Goal: Task Accomplishment & Management: Manage account settings

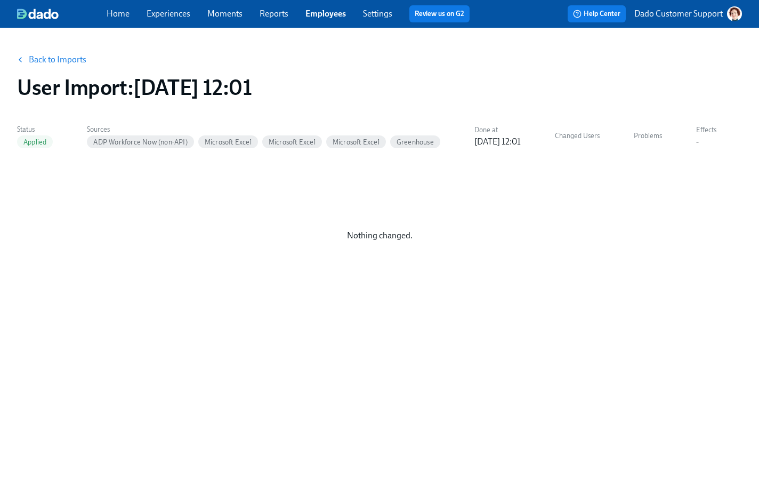
click at [67, 54] on link "Back to Imports" at bounding box center [58, 59] width 58 height 11
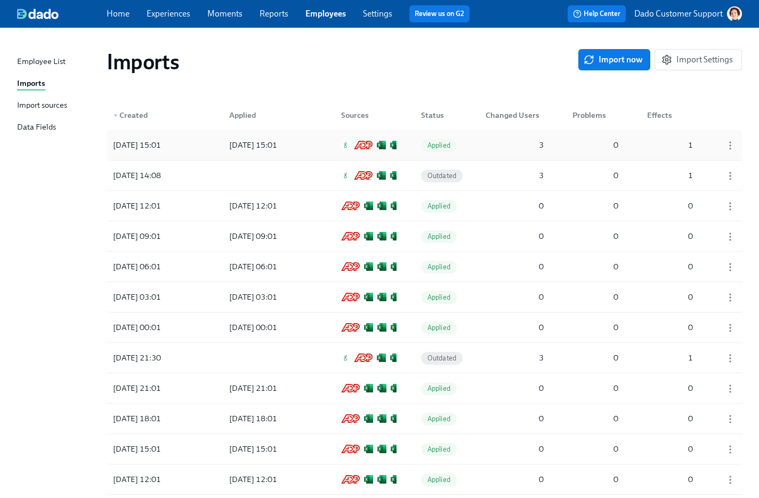
click at [251, 151] on div "2025/09/30 15:01" at bounding box center [269, 144] width 96 height 21
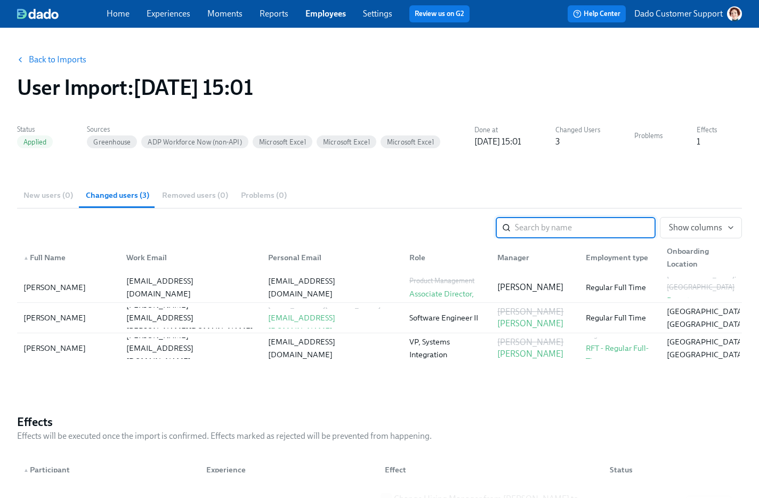
click at [63, 66] on button "Back to Imports" at bounding box center [52, 59] width 83 height 21
click at [66, 58] on link "Back to Imports" at bounding box center [58, 59] width 58 height 11
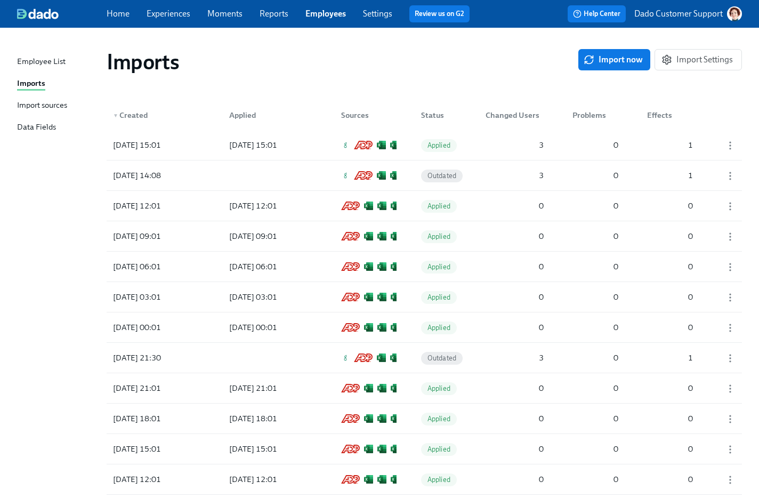
click at [46, 102] on div "Import sources" at bounding box center [42, 105] width 50 height 13
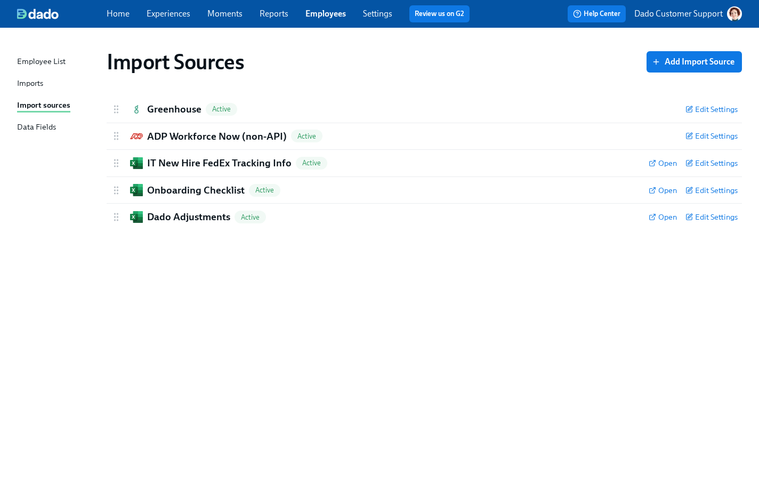
click at [36, 83] on div "Imports" at bounding box center [30, 83] width 26 height 13
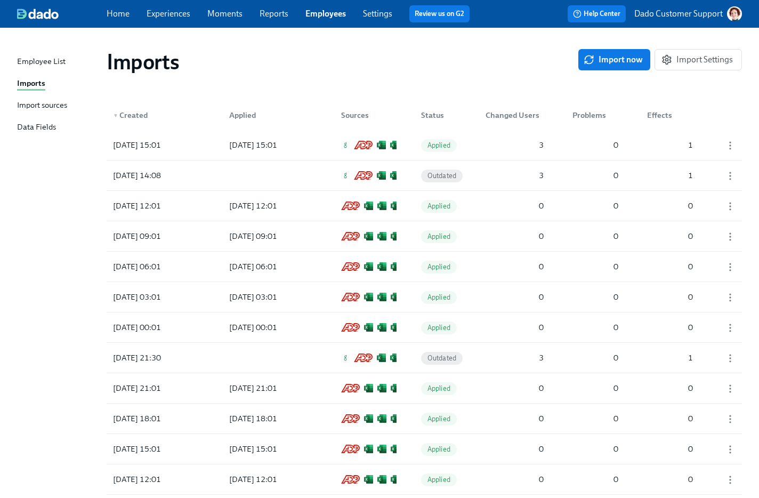
click at [269, 79] on div "Imports Import now Import Settings" at bounding box center [424, 61] width 652 height 43
click at [38, 106] on div "Import sources" at bounding box center [42, 105] width 50 height 13
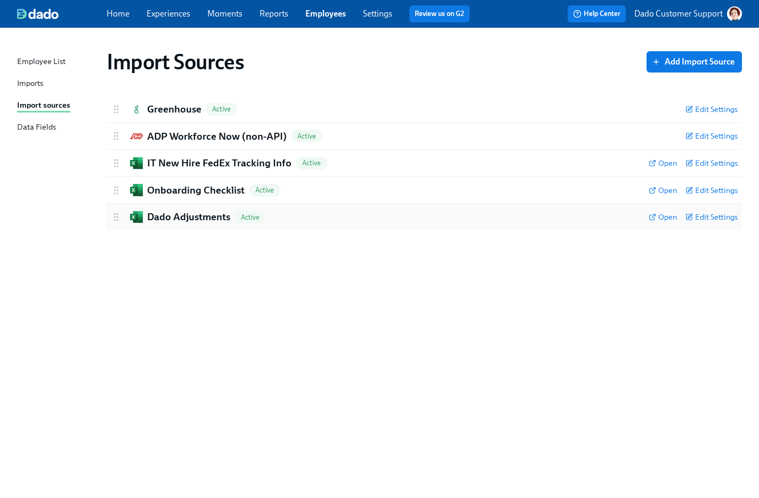
click at [191, 215] on h2 "Dado Adjustments" at bounding box center [188, 217] width 83 height 14
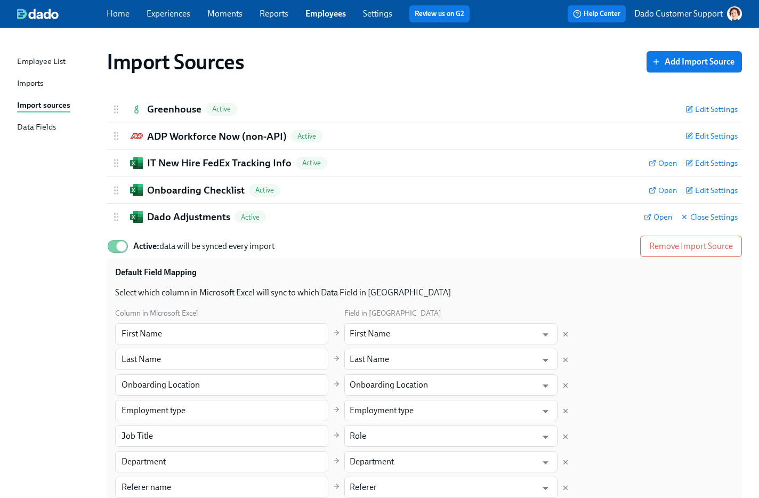
click at [53, 103] on div "Import sources" at bounding box center [43, 105] width 53 height 13
click at [31, 69] on div "Employee List Imports Import sources Data Fields" at bounding box center [62, 98] width 90 height 87
click at [29, 80] on div "Imports" at bounding box center [30, 83] width 26 height 13
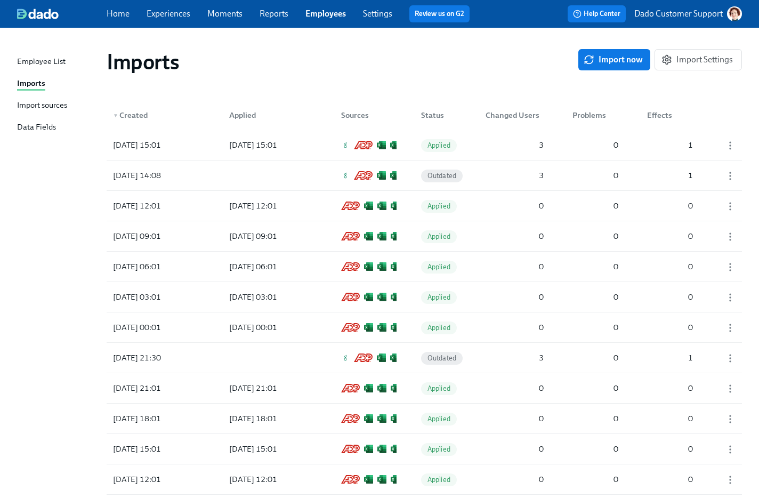
click at [39, 100] on div "Import sources" at bounding box center [42, 105] width 50 height 13
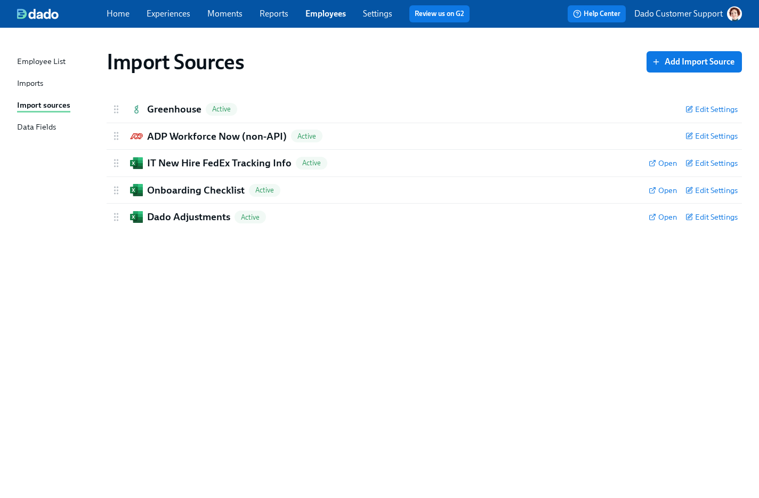
click at [35, 83] on div "Imports" at bounding box center [30, 83] width 26 height 13
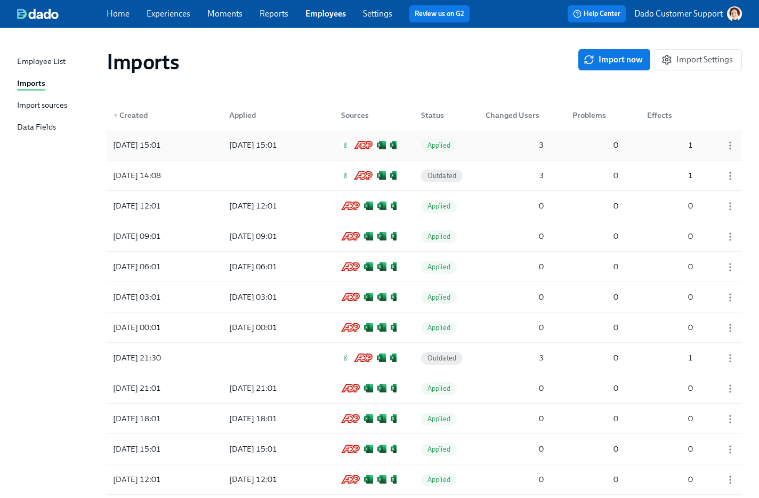
click at [258, 155] on div "2025/09/30 15:01" at bounding box center [269, 144] width 96 height 21
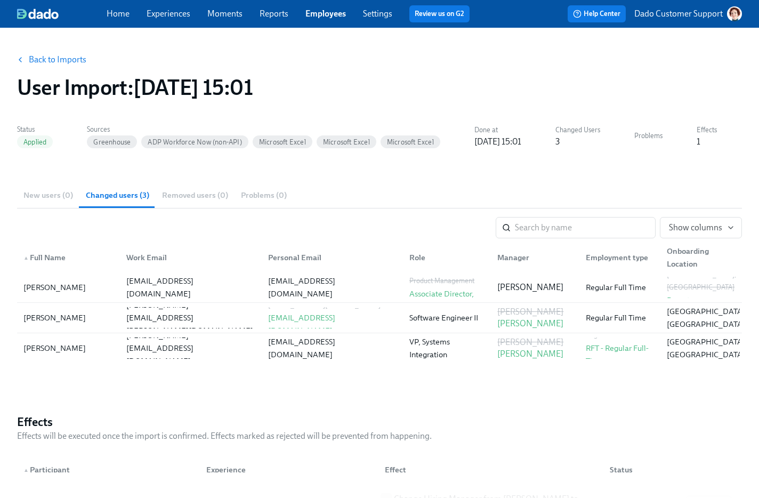
click at [59, 64] on link "Back to Imports" at bounding box center [58, 59] width 58 height 11
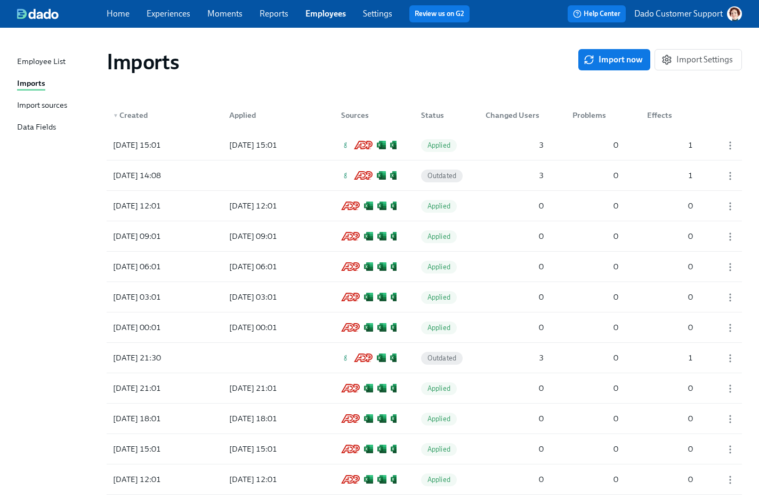
click at [43, 103] on div "Import sources" at bounding box center [42, 105] width 50 height 13
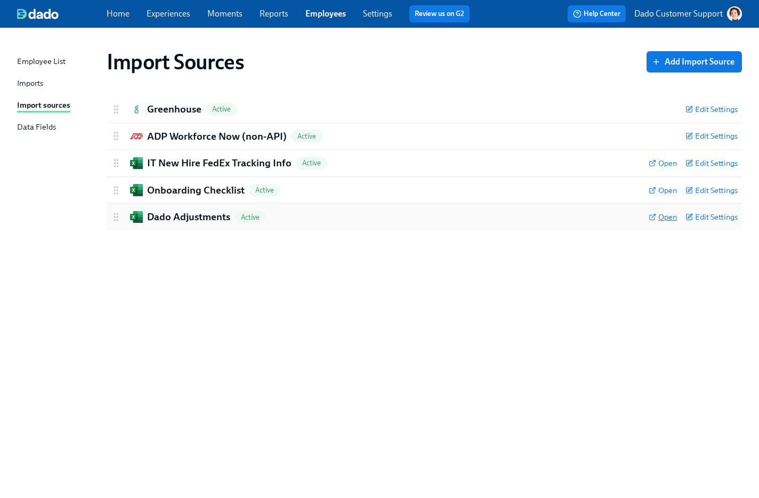
click at [663, 215] on span "Open" at bounding box center [662, 217] width 28 height 11
click at [296, 186] on div "Onboarding Checklist Active" at bounding box center [375, 190] width 529 height 14
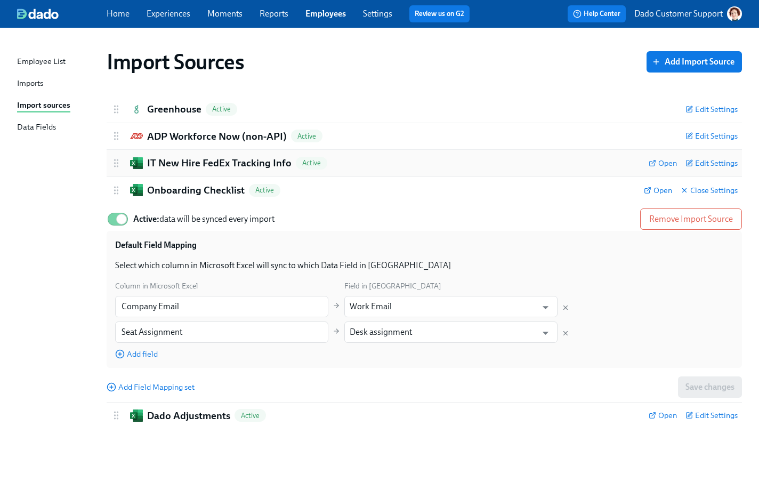
click at [399, 161] on div "IT New Hire FedEx Tracking Info Active" at bounding box center [375, 163] width 529 height 14
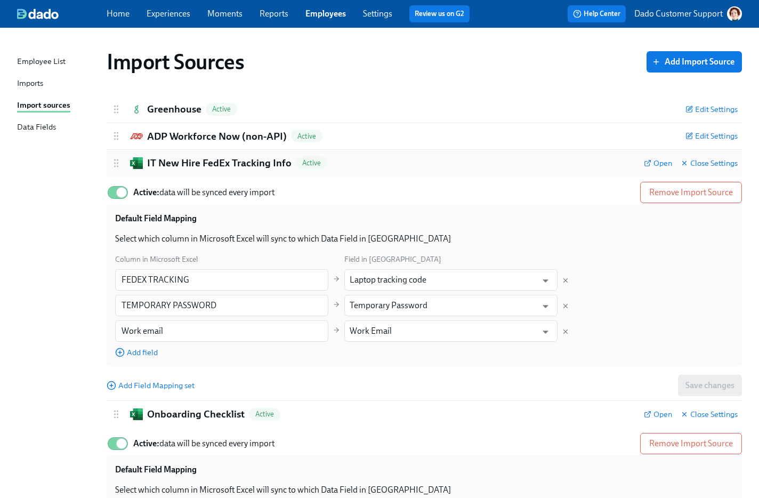
click at [399, 161] on div "IT New Hire FedEx Tracking Info Active" at bounding box center [373, 163] width 524 height 14
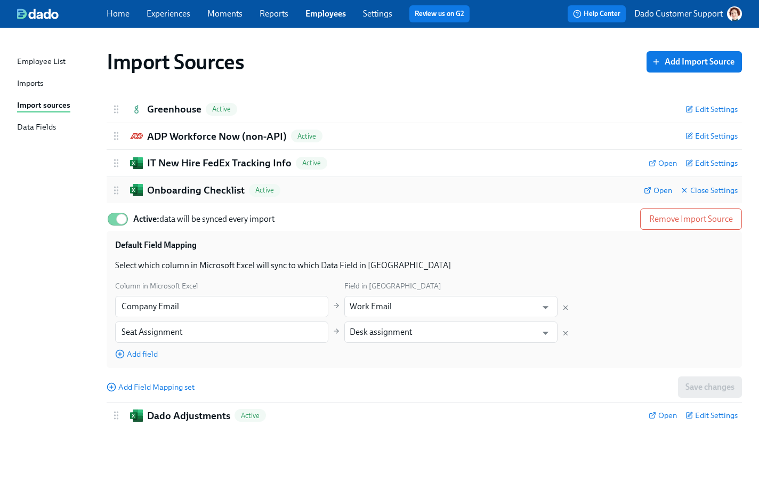
click at [379, 197] on div "Onboarding Checklist Active Open Close Settings" at bounding box center [424, 190] width 635 height 27
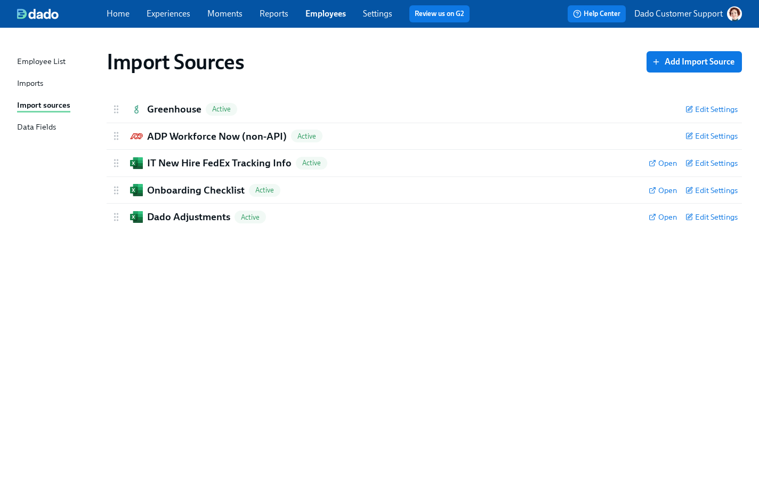
click at [28, 84] on div "Imports" at bounding box center [30, 83] width 26 height 13
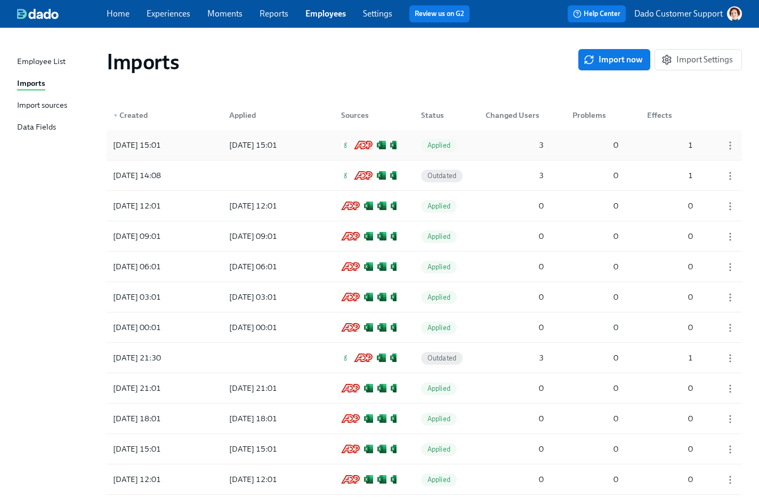
click at [163, 141] on div "2025/09/30 15:01" at bounding box center [137, 145] width 56 height 13
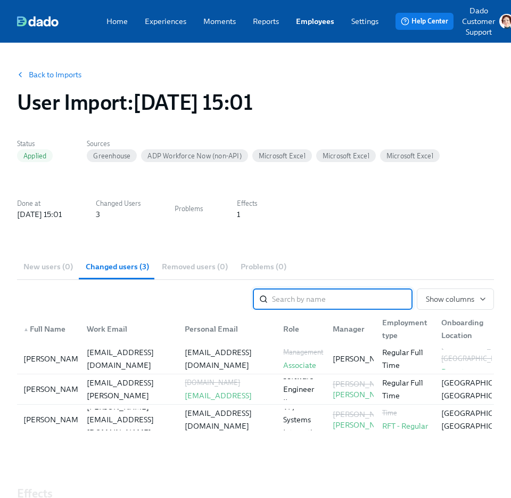
click at [27, 69] on button "Back to Imports" at bounding box center [50, 74] width 78 height 21
click at [41, 63] on div "Back to Imports User Import : 2025/09/30 15:01" at bounding box center [256, 89] width 494 height 68
click at [40, 75] on link "Back to Imports" at bounding box center [55, 74] width 53 height 11
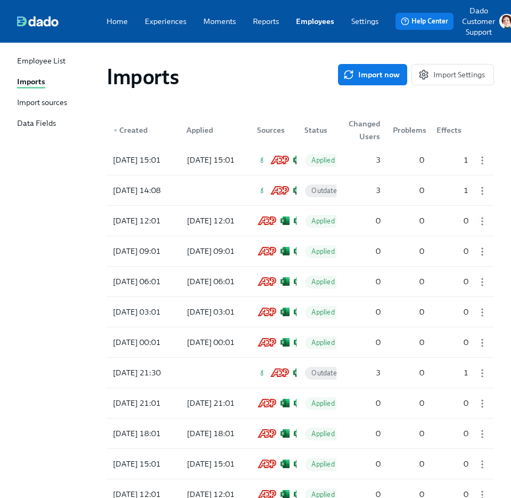
click at [36, 97] on div "Import sources" at bounding box center [42, 103] width 50 height 12
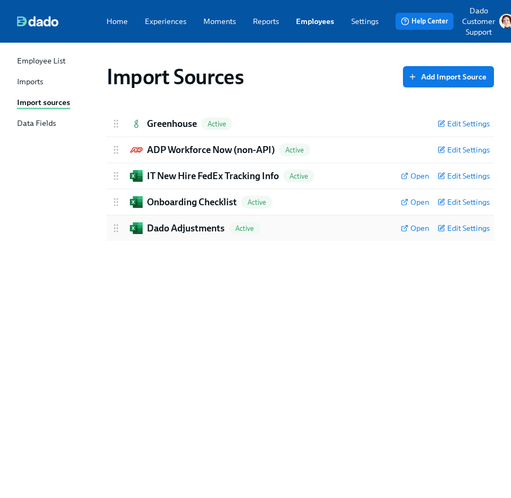
click at [172, 224] on h2 "Dado Adjustments" at bounding box center [186, 228] width 78 height 13
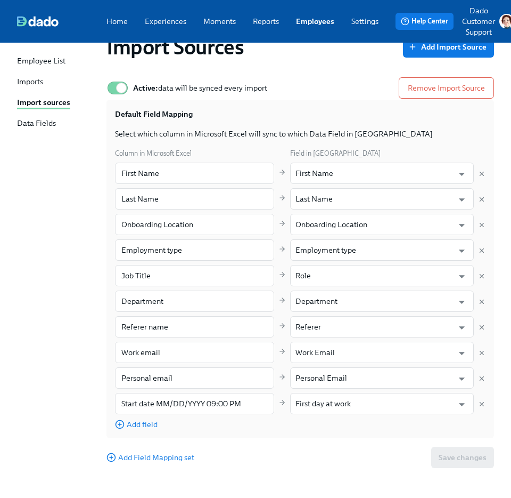
scroll to position [161, 0]
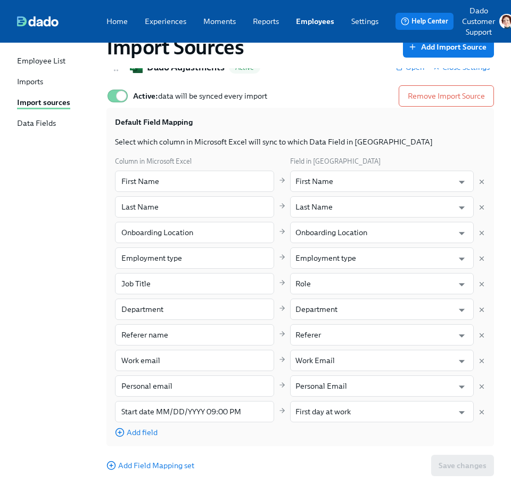
click at [321, 22] on link "Employees" at bounding box center [315, 21] width 38 height 11
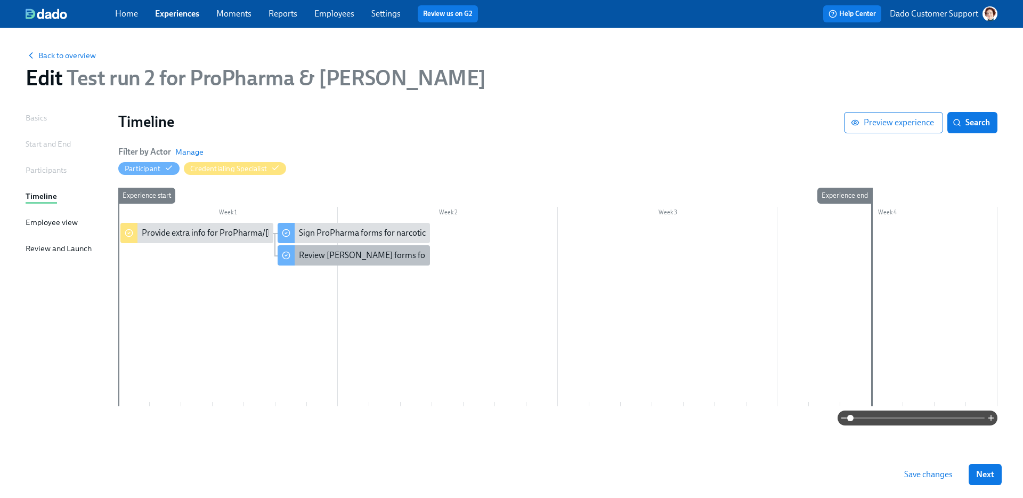
click at [337, 256] on div "Review [PERSON_NAME] forms for {{ participant.fullName }} in Docusign" at bounding box center [432, 255] width 267 height 12
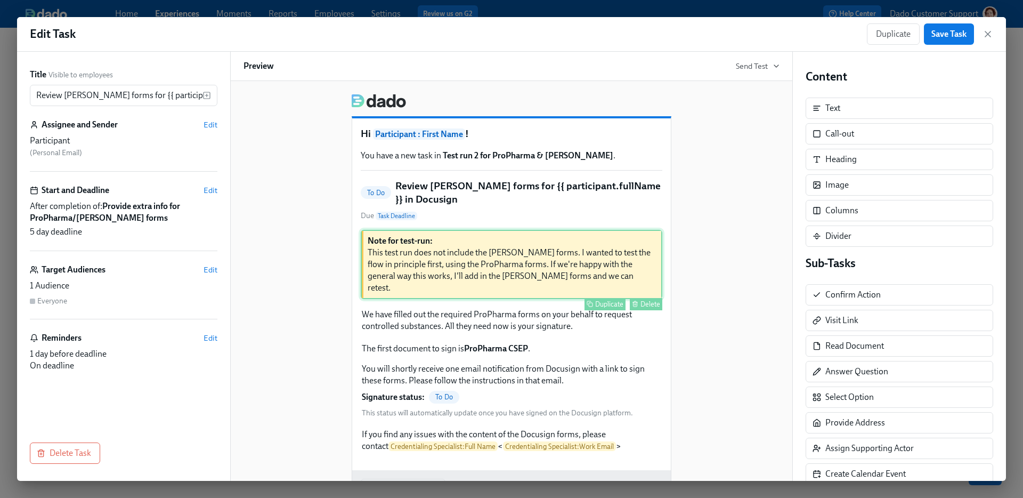
click at [484, 278] on div "Note for test-run: This test run does not include the [PERSON_NAME] forms. I wa…" at bounding box center [512, 264] width 302 height 69
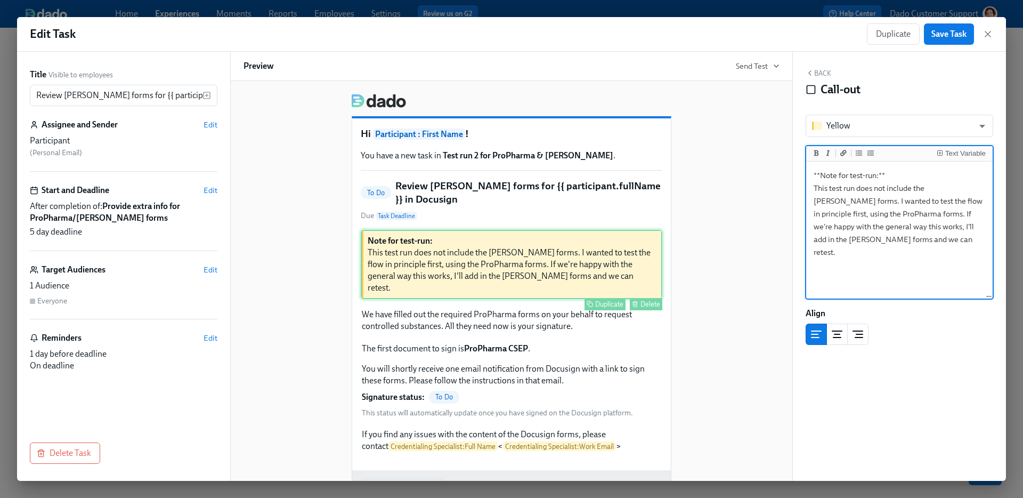
click at [640, 300] on div "Delete" at bounding box center [650, 304] width 20 height 8
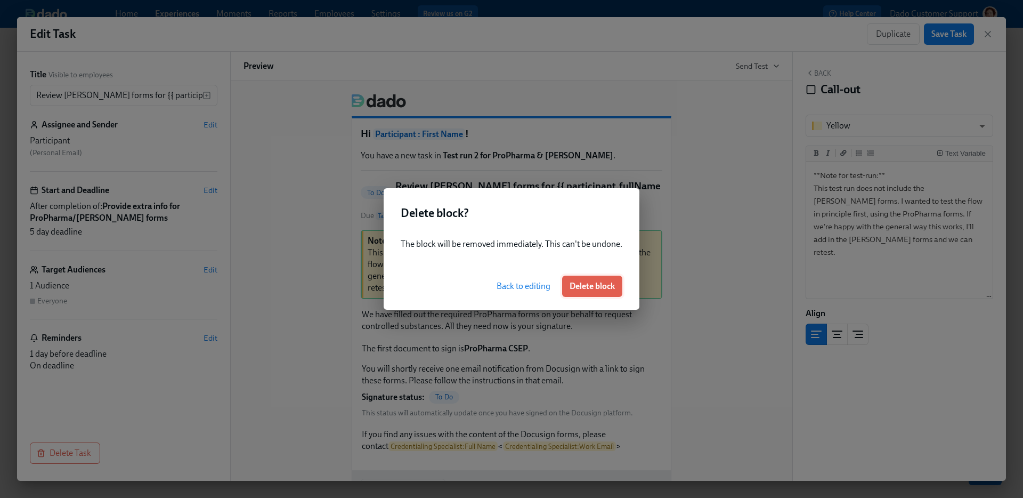
click at [584, 286] on span "Delete block" at bounding box center [592, 286] width 45 height 11
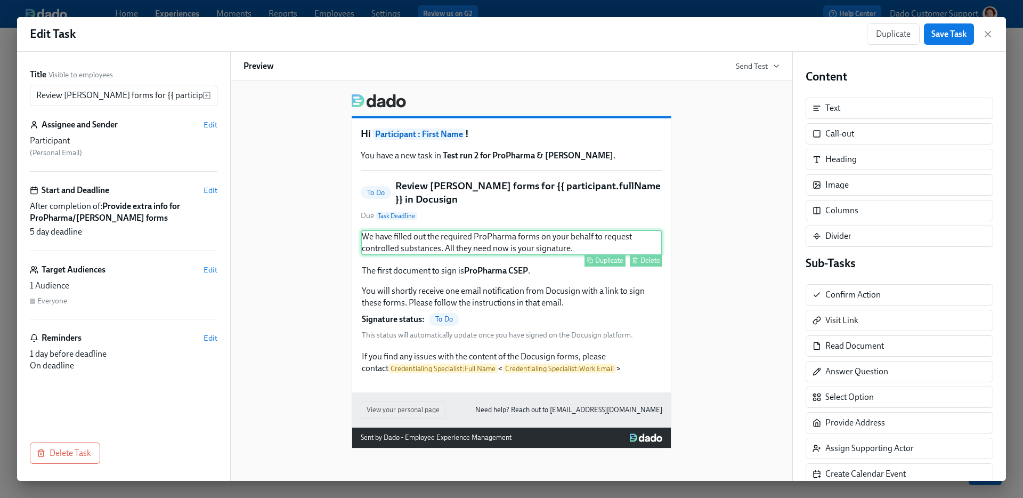
click at [470, 242] on div "We have filled out the required ProPharma forms on your behalf to request contr…" at bounding box center [512, 243] width 302 height 26
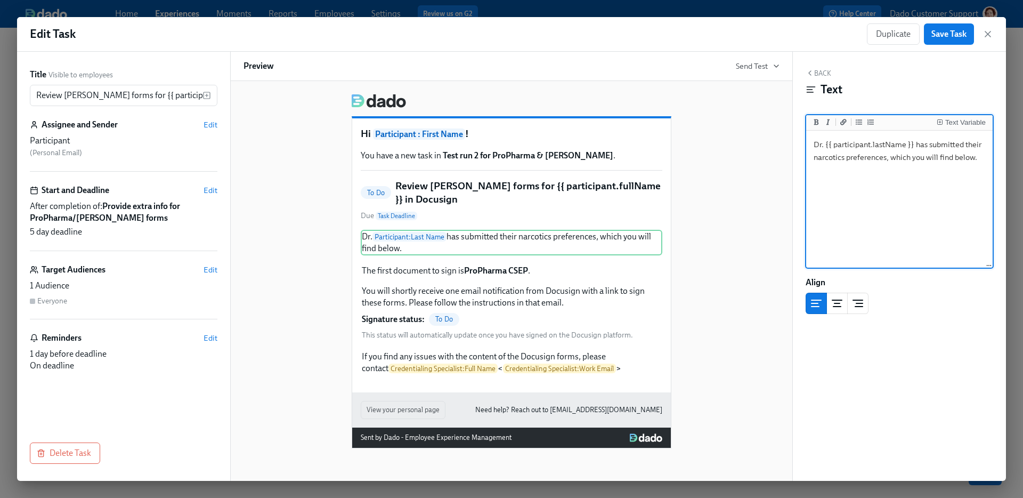
type textarea "Dr. {{ participant.lastName }} has submitted their narcotics preferences, which…"
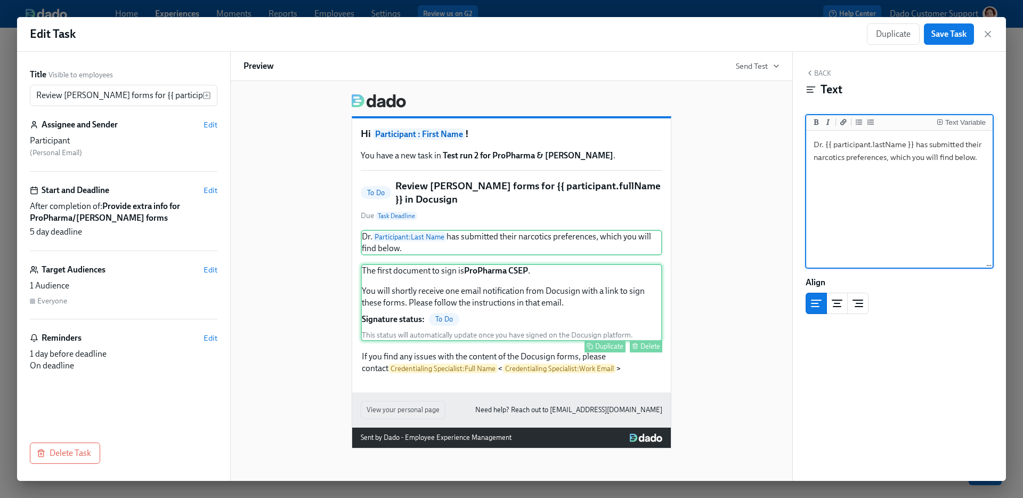
click at [542, 274] on div "The first document to sign is ProPharma CSEP . You will shortly receive one ema…" at bounding box center [512, 302] width 302 height 77
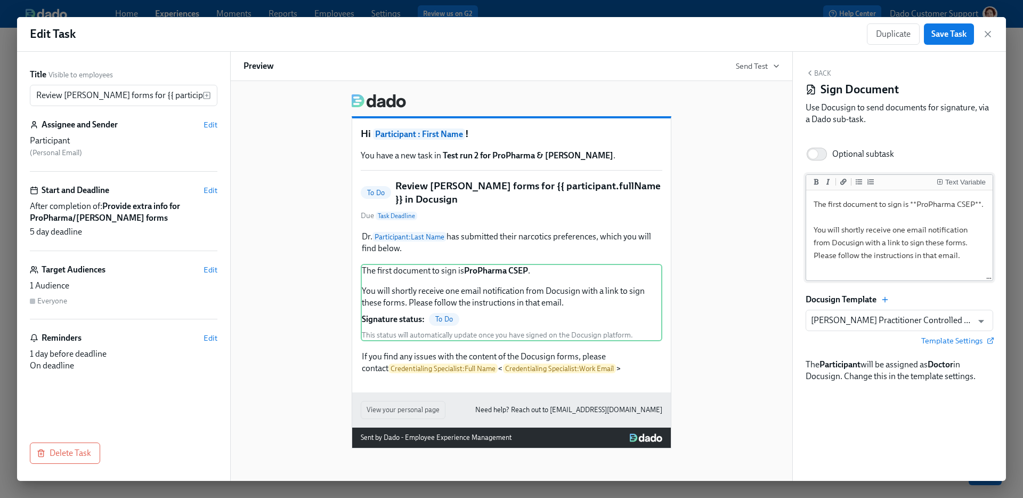
click at [890, 199] on textarea "The first document to sign is **ProPharma CSEP**. You will shortly receive one …" at bounding box center [899, 235] width 182 height 87
paste textarea "You'll receive a Docusign request to review a single document that combines the…"
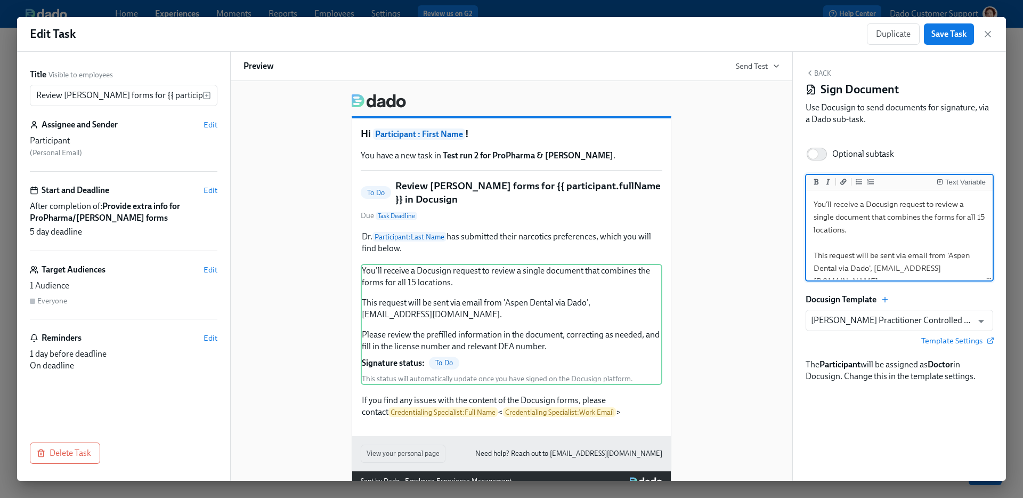
drag, startPoint x: 946, startPoint y: 217, endPoint x: 947, endPoint y: 227, distance: 9.6
click at [947, 227] on textarea "You'll receive a Docusign request to review a single document that combines the…" at bounding box center [899, 267] width 182 height 151
click at [627, 292] on div "You'll receive a Docusign request to review a single document that combines the…" at bounding box center [512, 324] width 302 height 121
click at [814, 238] on textarea "You'll receive a Docusign request to review a single document that combines the…" at bounding box center [899, 252] width 182 height 151
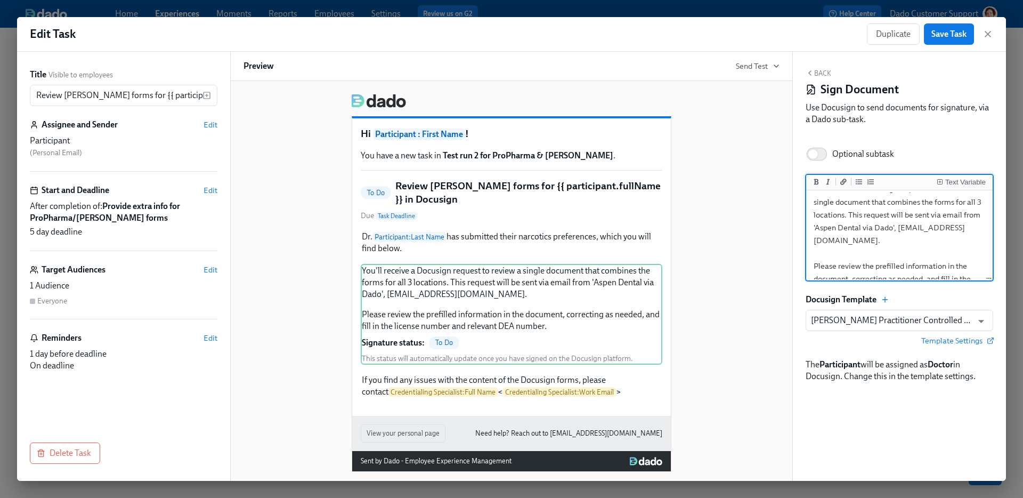
drag, startPoint x: 839, startPoint y: 252, endPoint x: 923, endPoint y: 262, distance: 84.2
click at [923, 262] on textarea "You'll receive a Docusign request to review a single document that combines the…" at bounding box center [899, 240] width 182 height 126
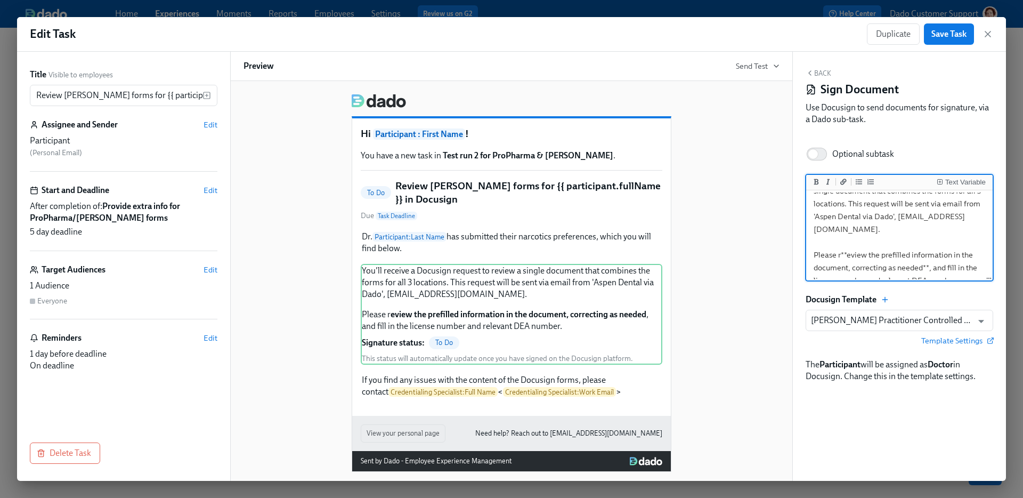
drag, startPoint x: 930, startPoint y: 266, endPoint x: 954, endPoint y: 262, distance: 24.8
click at [954, 262] on textarea "You'll receive a Docusign request to review a single document that combines the…" at bounding box center [899, 229] width 182 height 126
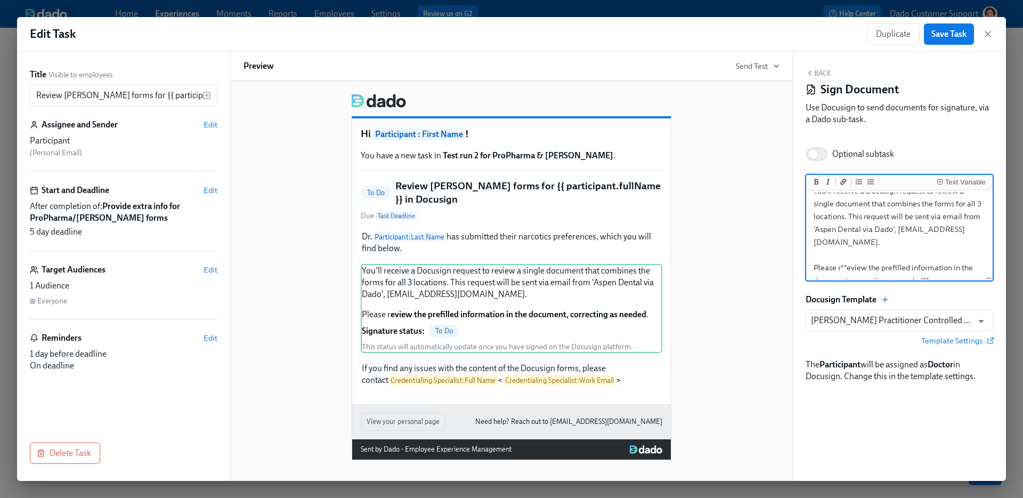
click at [847, 254] on textarea "You'll receive a Docusign request to review a single document that combines the…" at bounding box center [899, 235] width 182 height 113
click at [927, 268] on textarea "You'll receive a Docusign request to review a single document that combines the…" at bounding box center [899, 235] width 182 height 113
type textarea "You'll receive a Docusign request to review a single document that combines the…"
click at [633, 299] on div "You'll receive a Docusign request to review a single document that combines the…" at bounding box center [512, 308] width 302 height 89
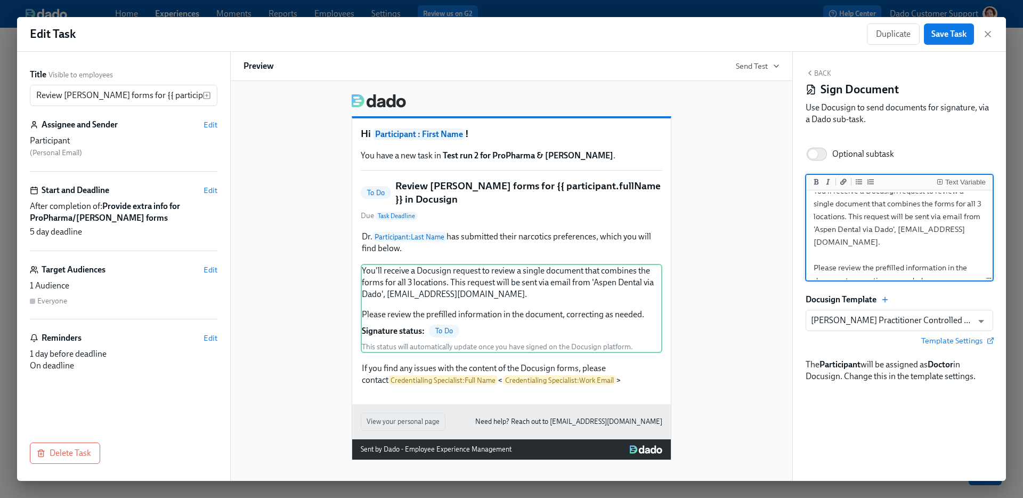
scroll to position [0, 0]
drag, startPoint x: 944, startPoint y: 266, endPoint x: 760, endPoint y: 156, distance: 213.6
click at [759, 156] on div "Title Visible to employees Review Henry Schein forms for {{ participant.fullNam…" at bounding box center [511, 266] width 989 height 429
click at [872, 212] on textarea "You'll receive a Docusign request to review a single document that combines the…" at bounding box center [899, 248] width 182 height 113
drag, startPoint x: 808, startPoint y: 202, endPoint x: 940, endPoint y: 273, distance: 149.2
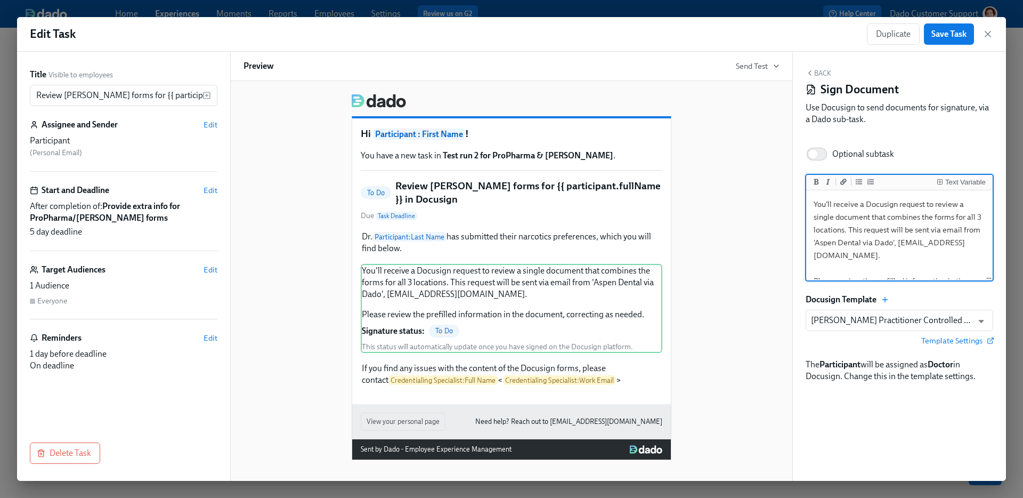
click at [936, 272] on textarea "You'll receive a Docusign request to review a single document that combines the…" at bounding box center [899, 248] width 182 height 113
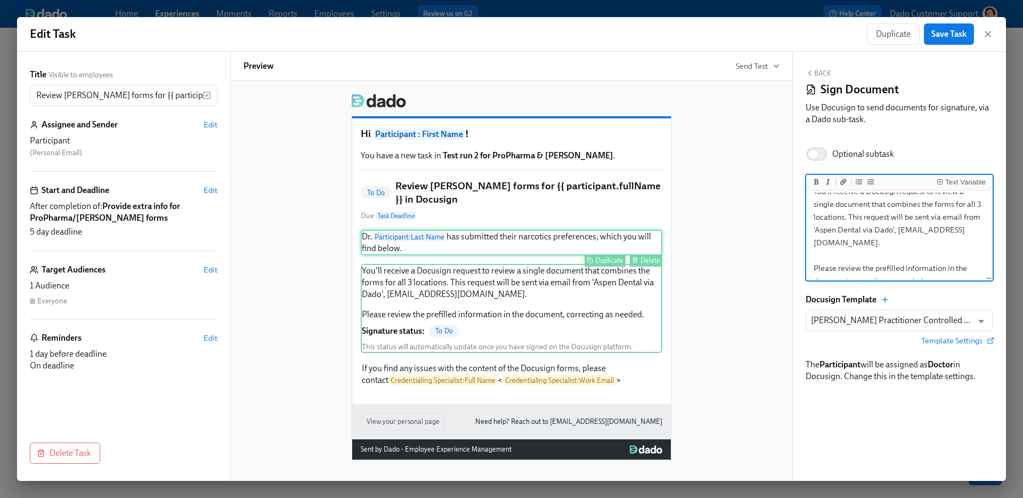
click at [453, 245] on div "Dr. Participant : Last Name has submitted their narcotics preferences, which yo…" at bounding box center [512, 243] width 302 height 26
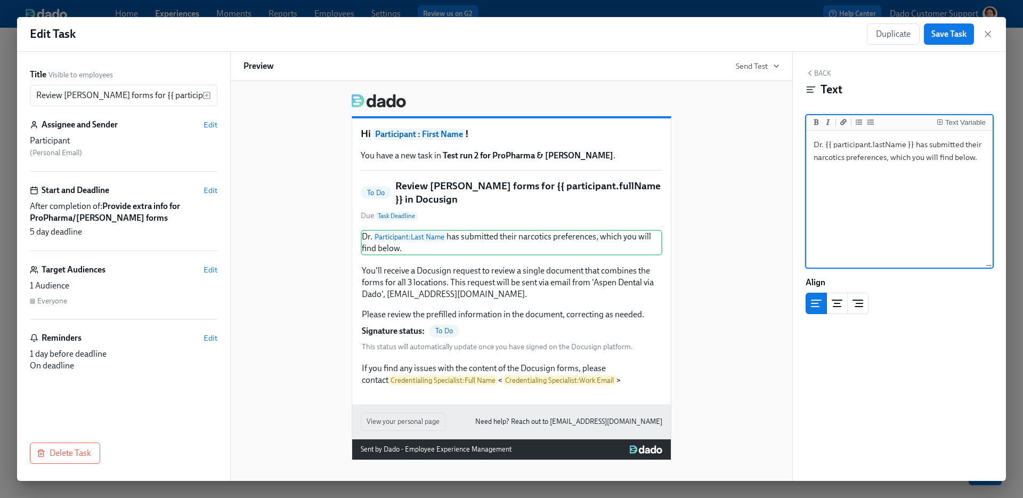
click at [899, 205] on textarea "Dr. {{ participant.lastName }} has submitted their narcotics preferences, which…" at bounding box center [899, 200] width 182 height 134
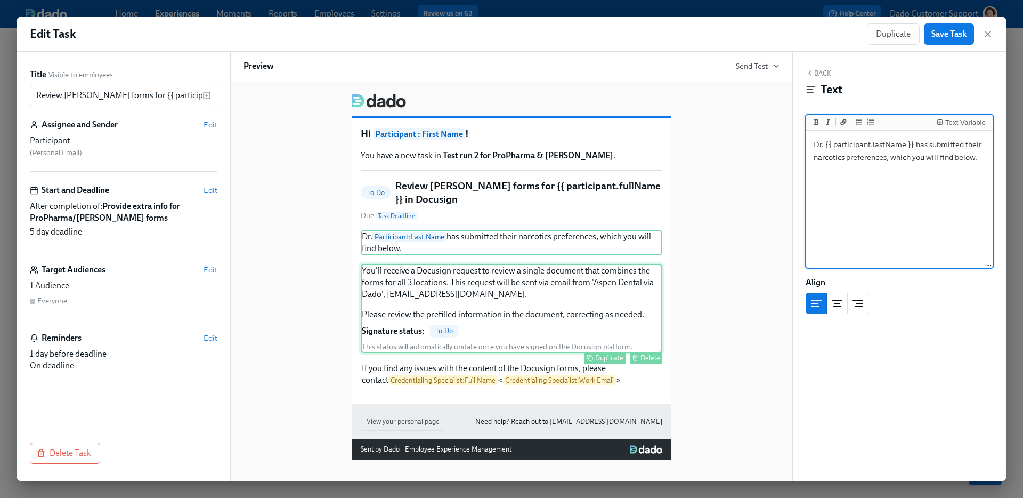
click at [541, 282] on div "You'll receive a Docusign request to review a single document that combines the…" at bounding box center [512, 308] width 302 height 89
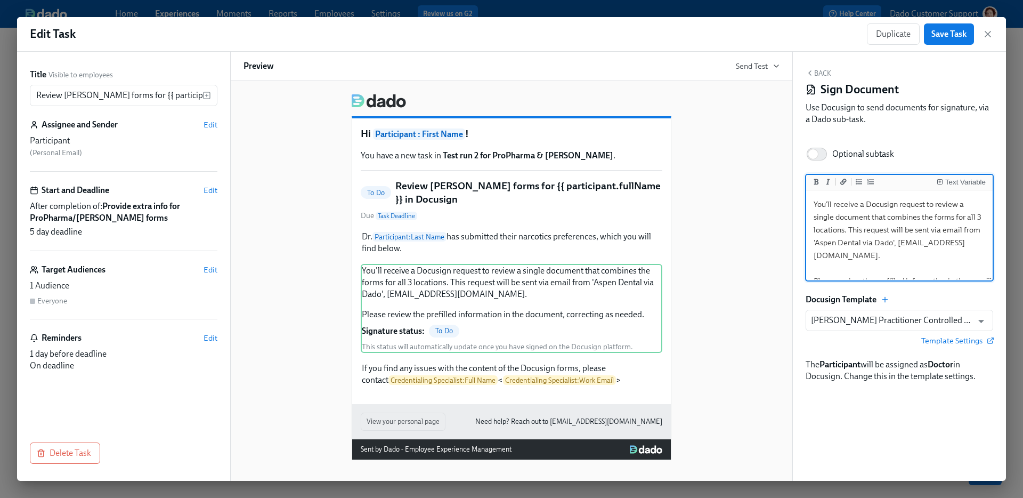
drag, startPoint x: 815, startPoint y: 269, endPoint x: 914, endPoint y: 269, distance: 99.1
click at [865, 269] on textarea "You'll receive a Docusign request to review a single document that combines the…" at bounding box center [899, 248] width 182 height 113
click at [942, 261] on textarea "You'll receive a Docusign request to review a single document that combines the…" at bounding box center [899, 235] width 182 height 113
click at [933, 270] on textarea "You'll receive a Docusign request to review a single document that combines the…" at bounding box center [899, 235] width 182 height 113
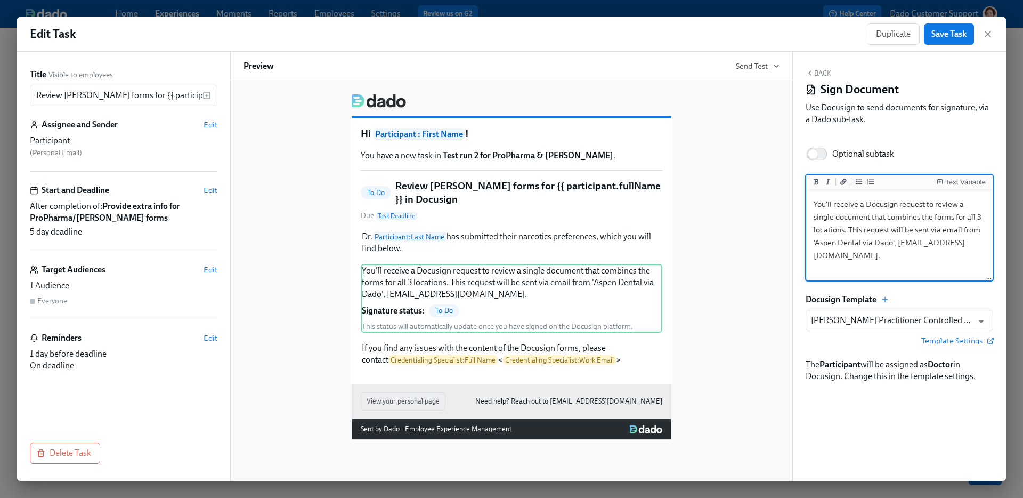
scroll to position [1, 0]
click at [848, 230] on textarea "You'll receive a Docusign request to review a single document that combines the…" at bounding box center [899, 235] width 182 height 87
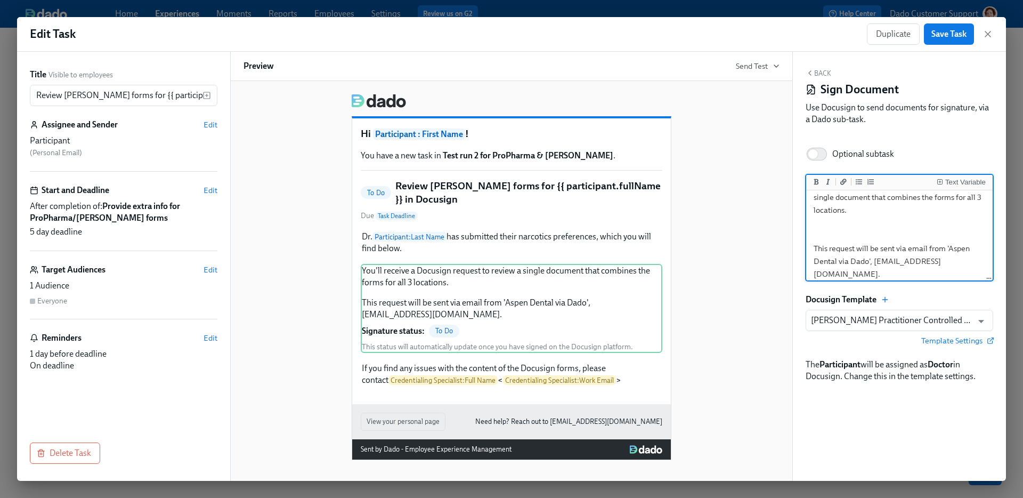
scroll to position [39, 0]
paste textarea "Please review the prefilled information in the document, correcting as needed."
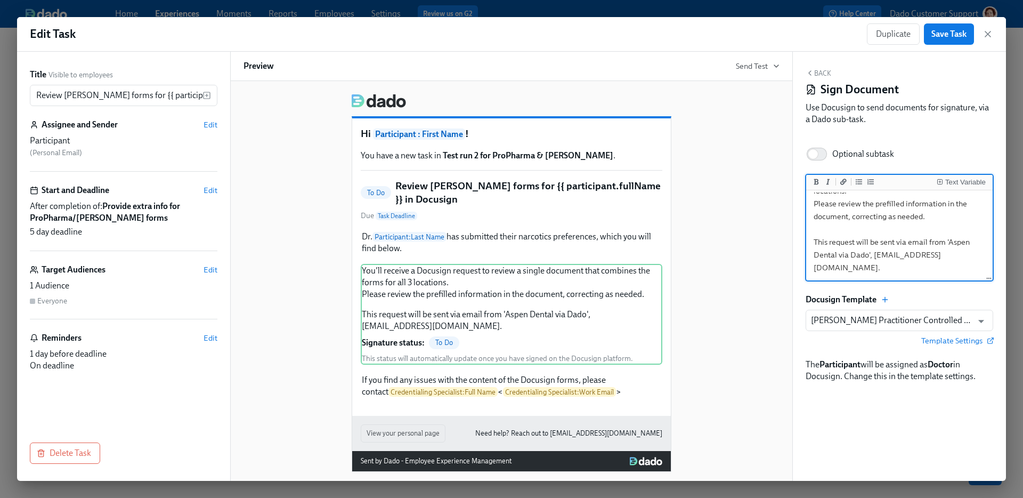
scroll to position [32, 0]
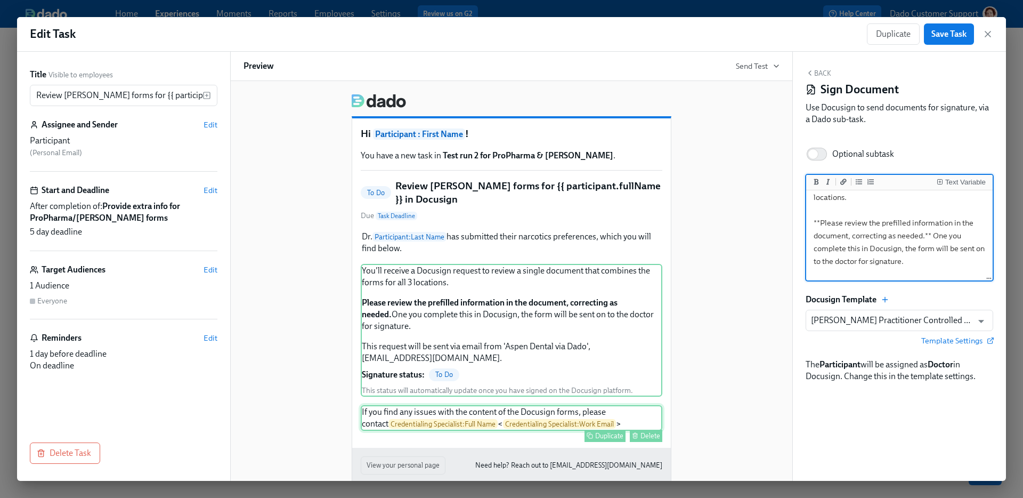
type textarea "You'll receive a Docusign request to review a single document that combines the…"
click at [639, 433] on button "Delete" at bounding box center [646, 435] width 32 height 12
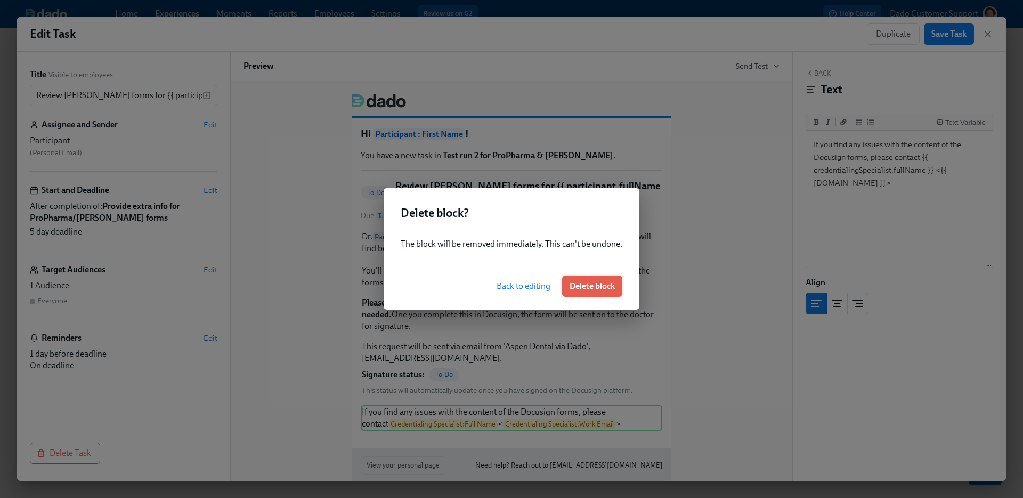
click at [606, 288] on span "Delete block" at bounding box center [592, 286] width 45 height 11
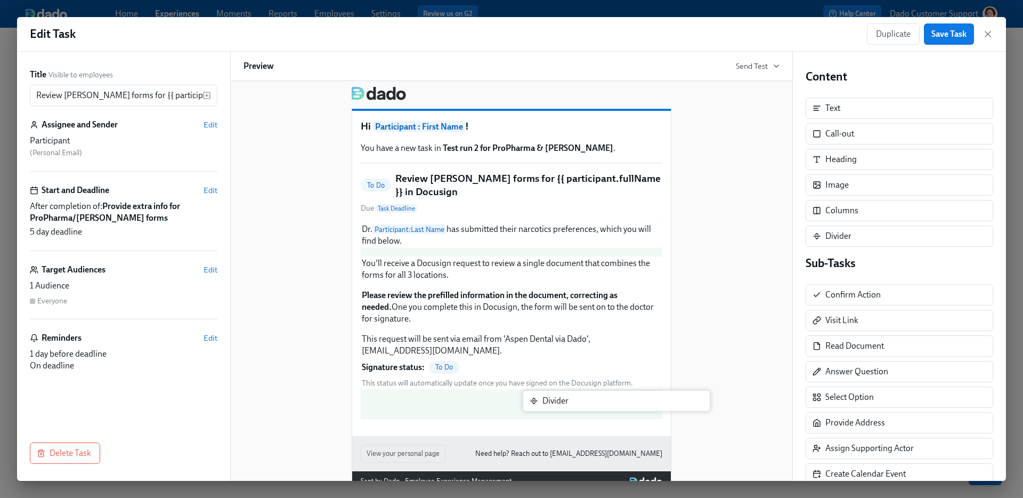
scroll to position [20, 0]
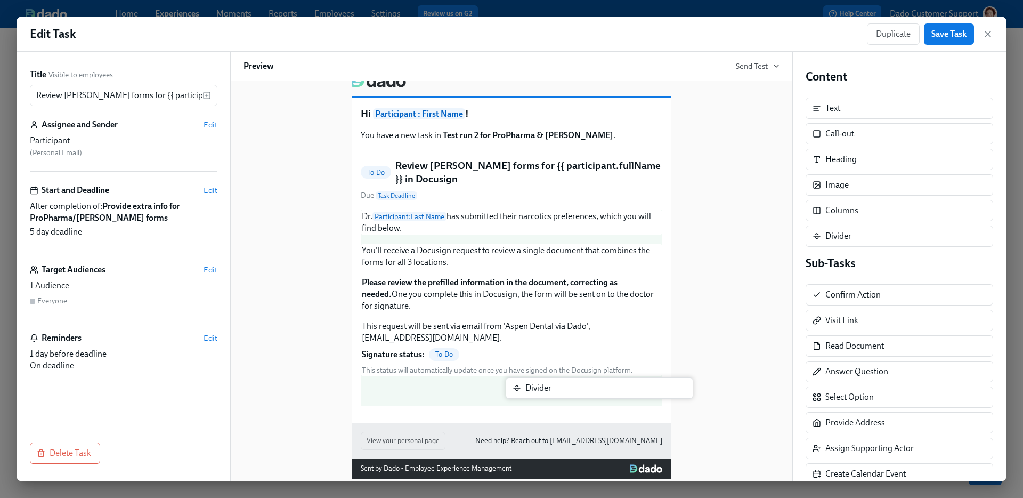
drag, startPoint x: 838, startPoint y: 239, endPoint x: 525, endPoint y: 391, distance: 347.6
click at [525, 391] on div "Title Visible to employees Review Henry Schein forms for {{ participant.fullNam…" at bounding box center [511, 266] width 989 height 429
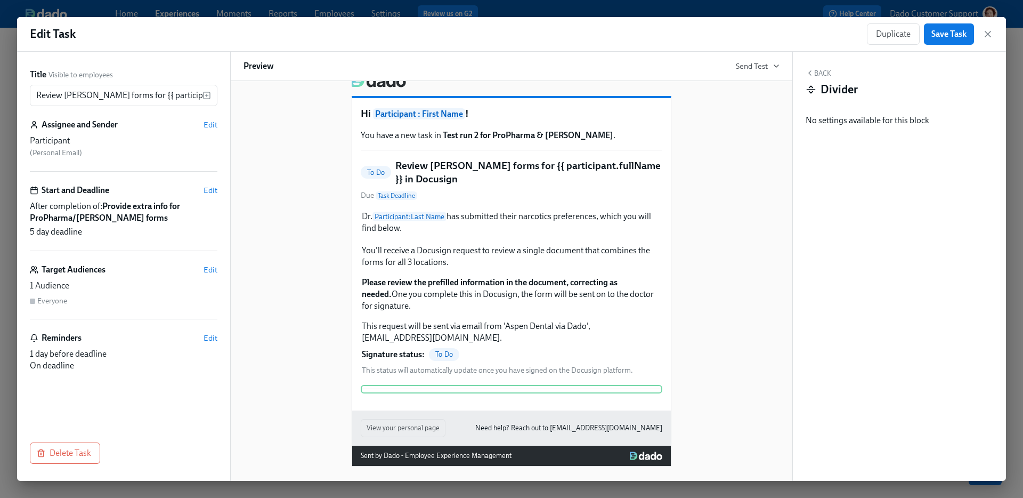
click at [821, 70] on button "Back" at bounding box center [819, 73] width 26 height 9
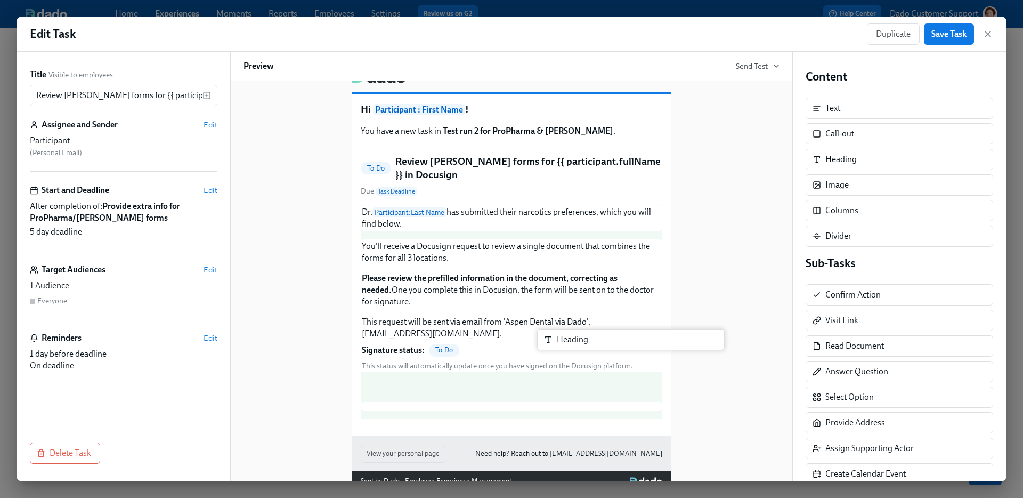
scroll to position [28, 0]
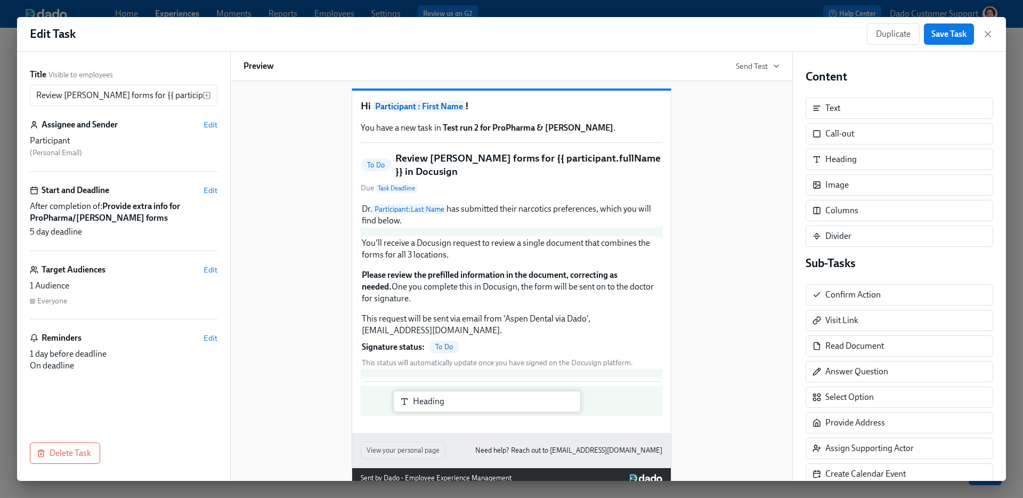
drag, startPoint x: 834, startPoint y: 162, endPoint x: 415, endPoint y: 407, distance: 485.7
click at [415, 407] on div "Title Visible to employees Review Henry Schein forms for {{ participant.fullNam…" at bounding box center [511, 266] width 989 height 429
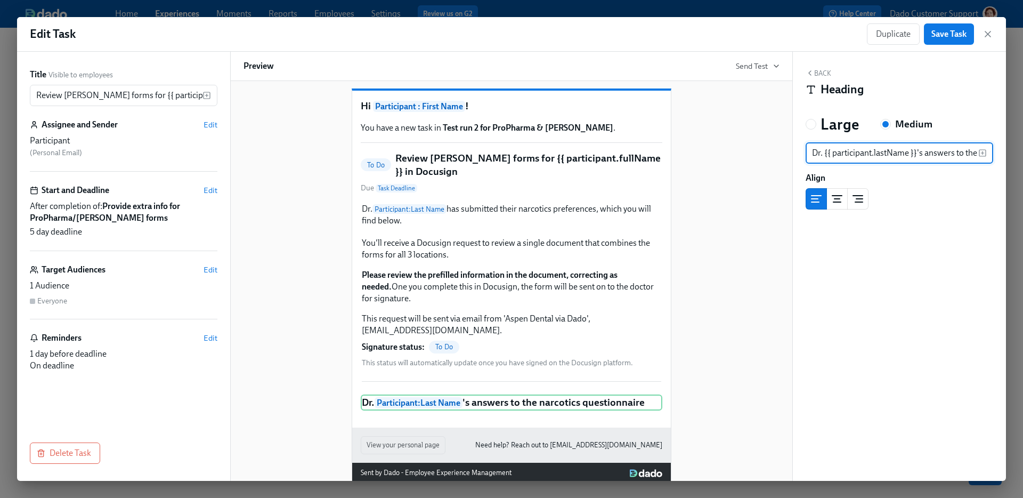
scroll to position [0, 85]
type input "Dr. {{ participant.lastName }}'s answers to the narcotics questionnaire"
click at [821, 79] on div "Back Heading" at bounding box center [900, 85] width 188 height 33
click at [821, 70] on button "Back" at bounding box center [819, 73] width 26 height 9
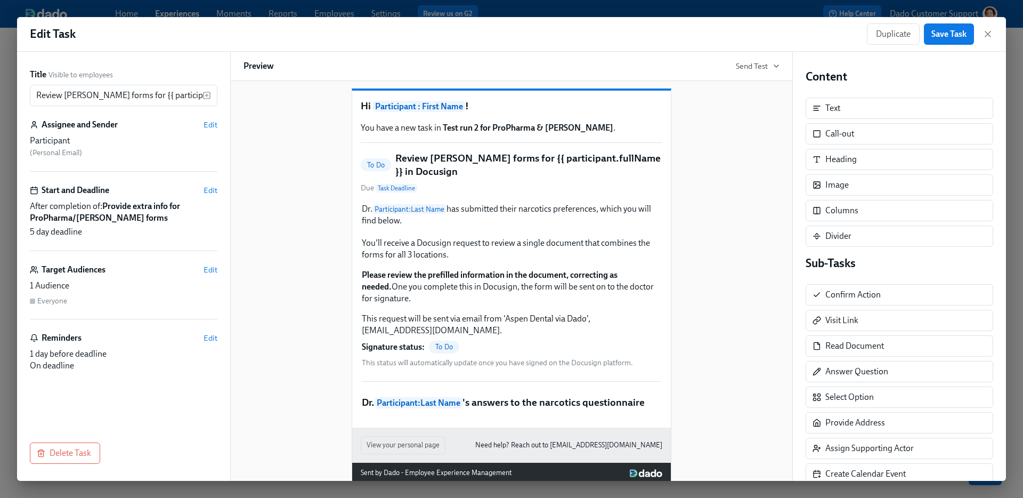
click at [835, 96] on div "Content Text Call-out Heading Image Columns Divider" at bounding box center [900, 158] width 188 height 178
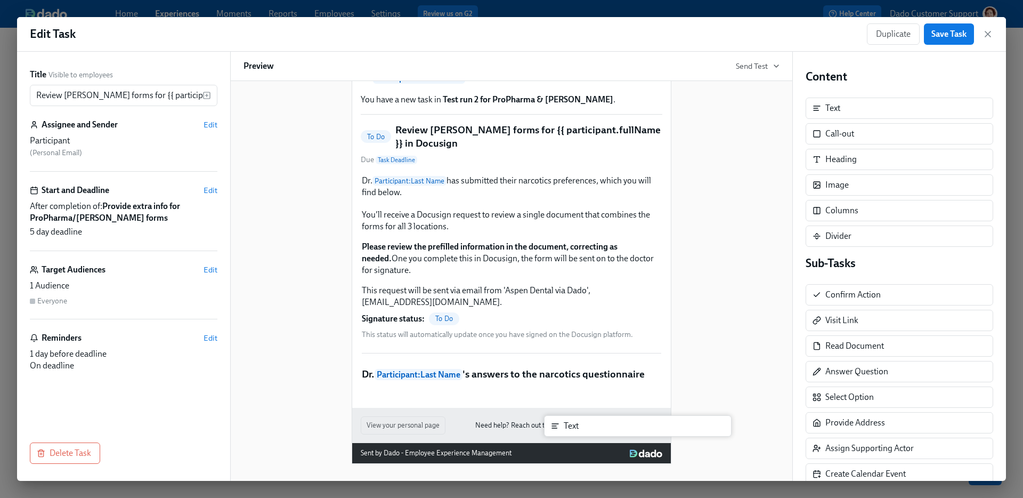
scroll to position [56, 0]
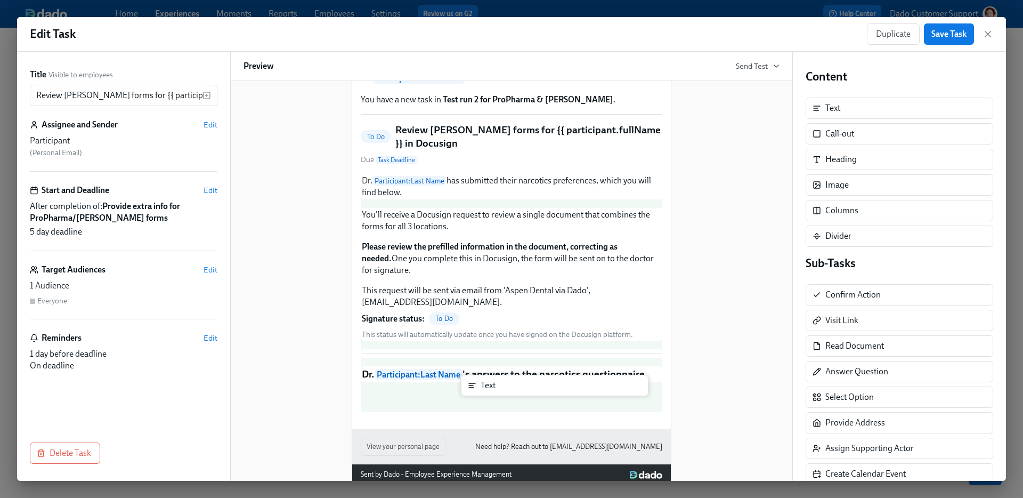
drag, startPoint x: 829, startPoint y: 102, endPoint x: 481, endPoint y: 385, distance: 449.1
click at [480, 385] on div "Title Visible to employees Review Henry Schein forms for {{ participant.fullNam…" at bounding box center [511, 266] width 989 height 429
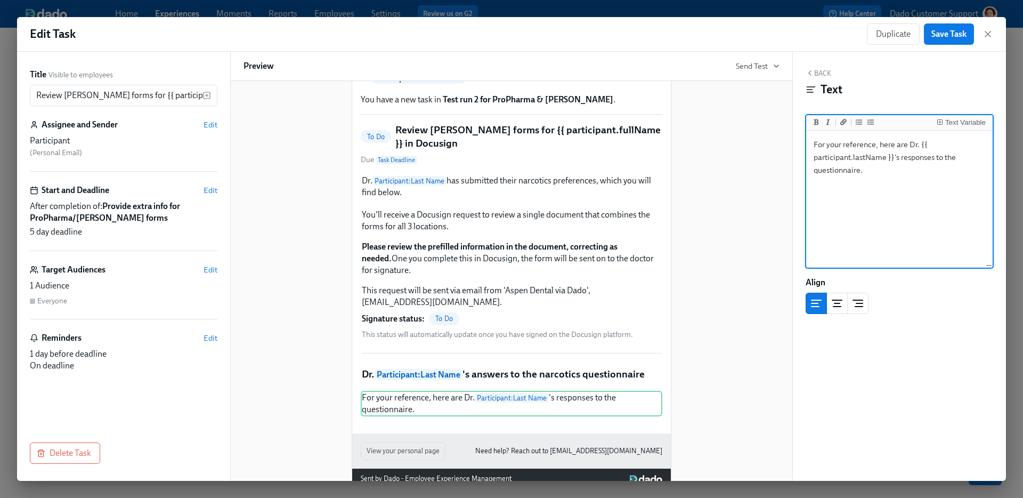
click at [899, 231] on textarea "For your reference, here are Dr. {{ participant.lastName }}'s responses to the …" at bounding box center [899, 200] width 182 height 134
paste textarea "**[MEDICAL_DATA] Inj MDV N-R** Order this substance: {{ participant.narcoticsDi…"
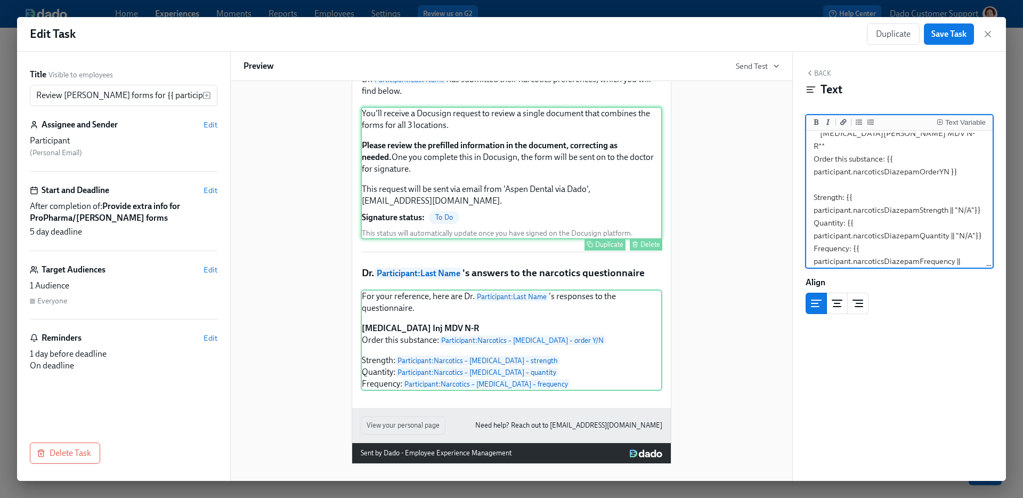
scroll to position [154, 0]
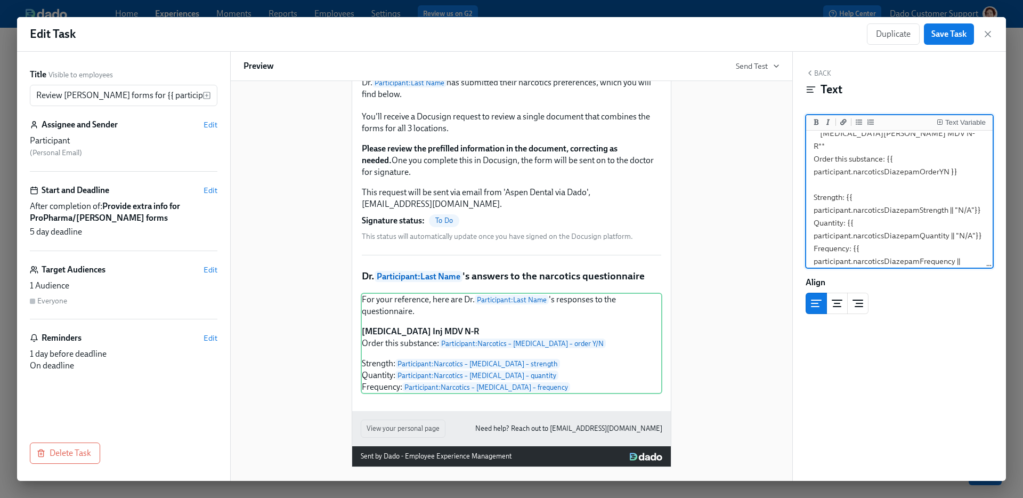
click at [903, 214] on textarea "For your reference, here are Dr. {{ participant.lastName }}'s responses to the …" at bounding box center [899, 177] width 182 height 215
click at [868, 263] on textarea "For your reference, here are Dr. {{ participant.lastName }}'s responses to the …" at bounding box center [899, 177] width 182 height 215
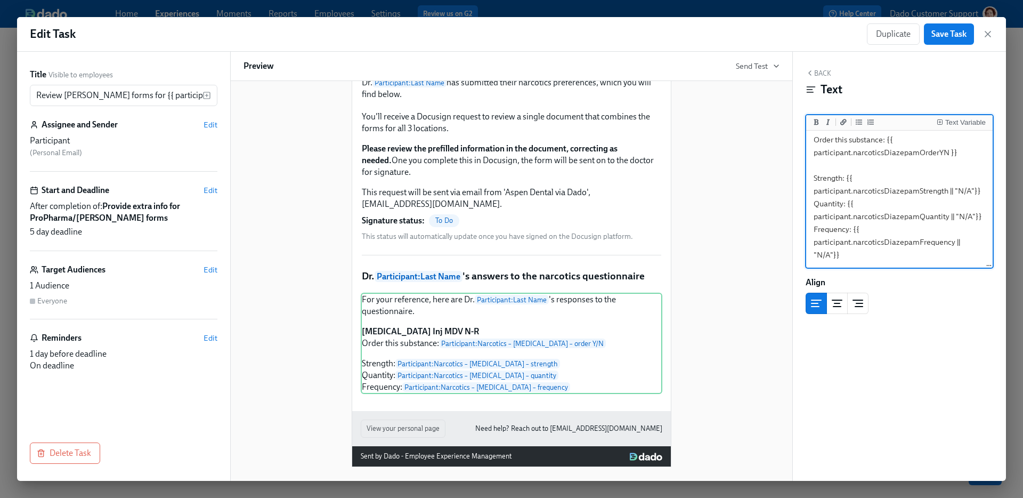
paste textarea "**[MEDICAL_DATA] Inj SDV** Order this substance: {{ participant.narcoticsFentan…"
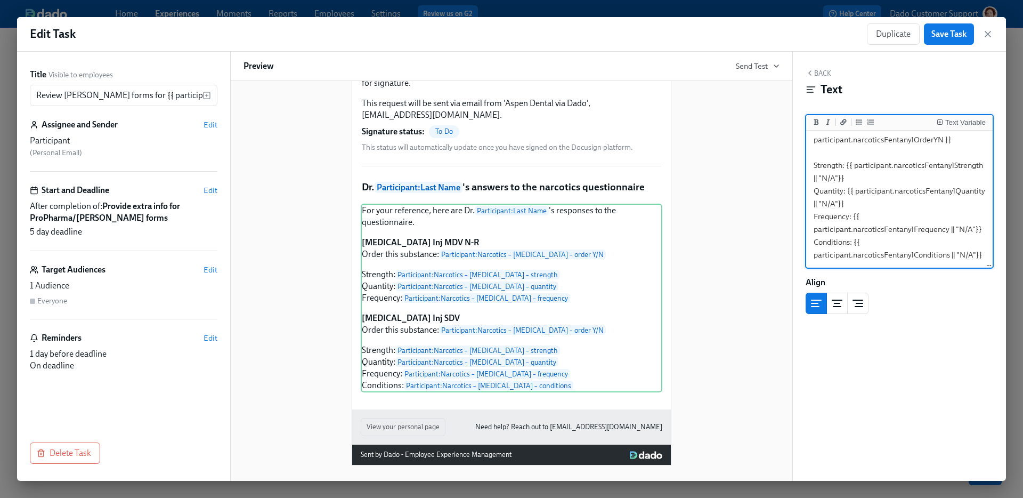
paste textarea "**[MEDICAL_DATA] Inj** Order this substance: {{ participant.narcoticsKetamineOr…"
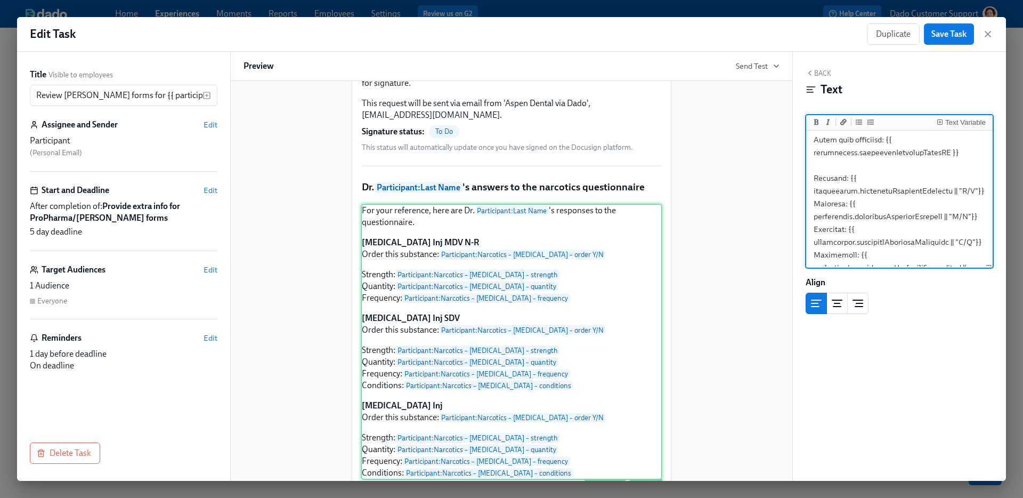
paste textarea "**[MEDICAL_DATA] HCL Inj** Order this substance: {{ participant.narcoticsMidazo…"
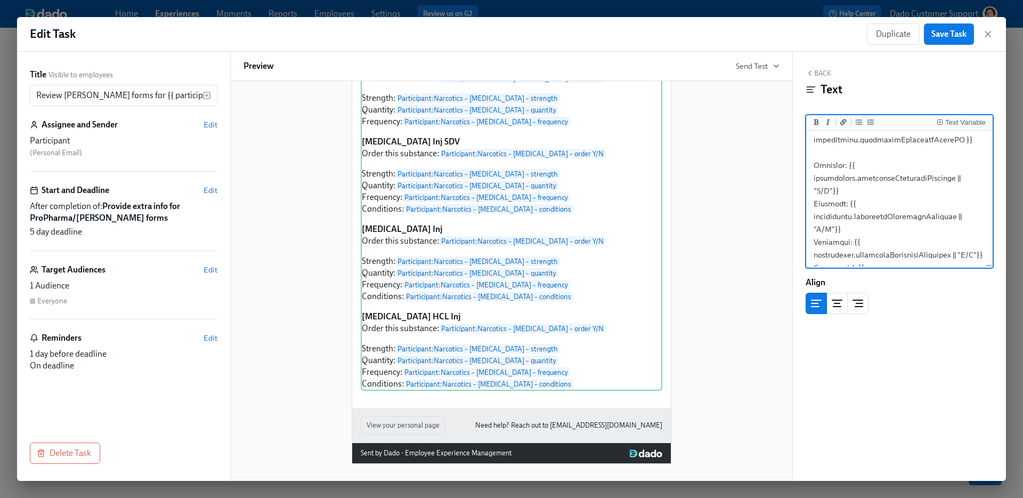
paste textarea "**[MEDICAL_DATA]** Order this substance: {{ participant.narcoticsPropofolOrderY…"
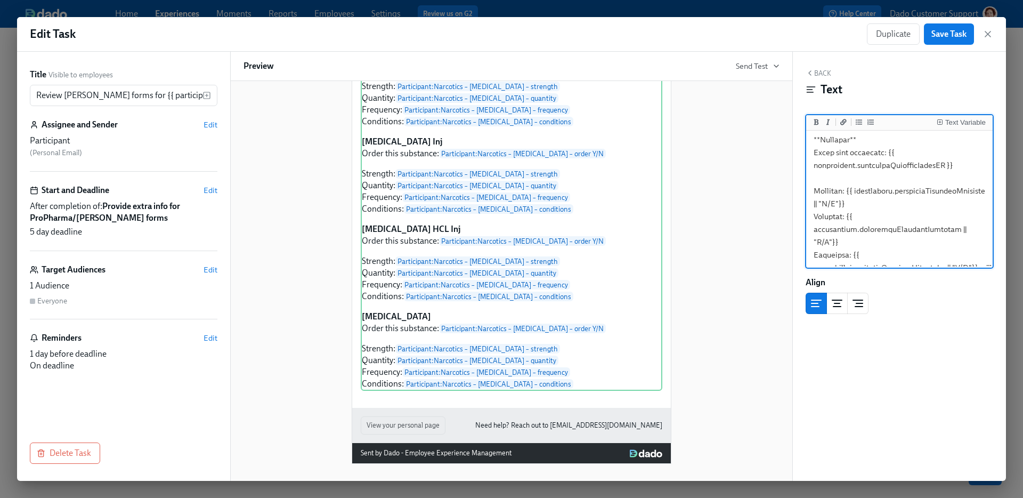
paste textarea "**[MEDICAL_DATA]** Order this substance: {{ participant.narcoticsSuccinylcholin…"
paste textarea "**Additional controlled substances requested by the doctor** {{ participant.nar…"
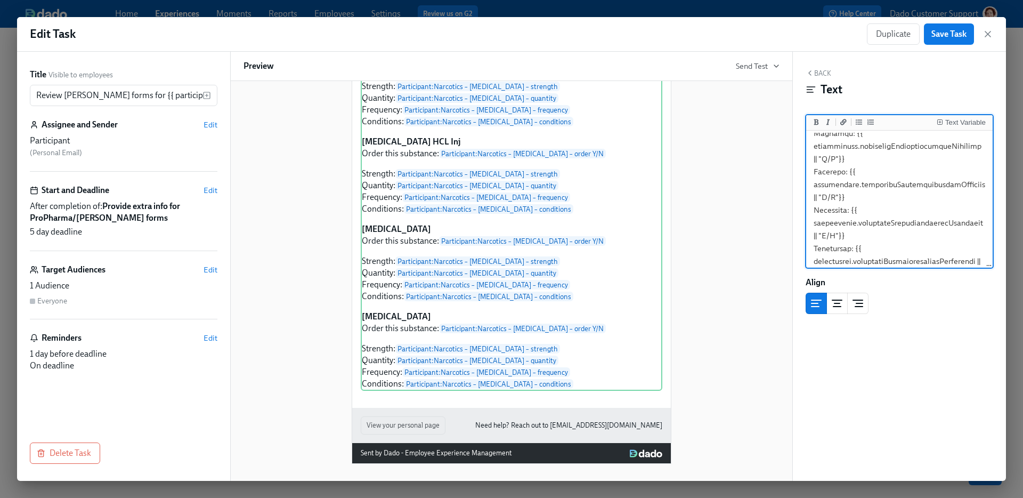
scroll to position [0, 0]
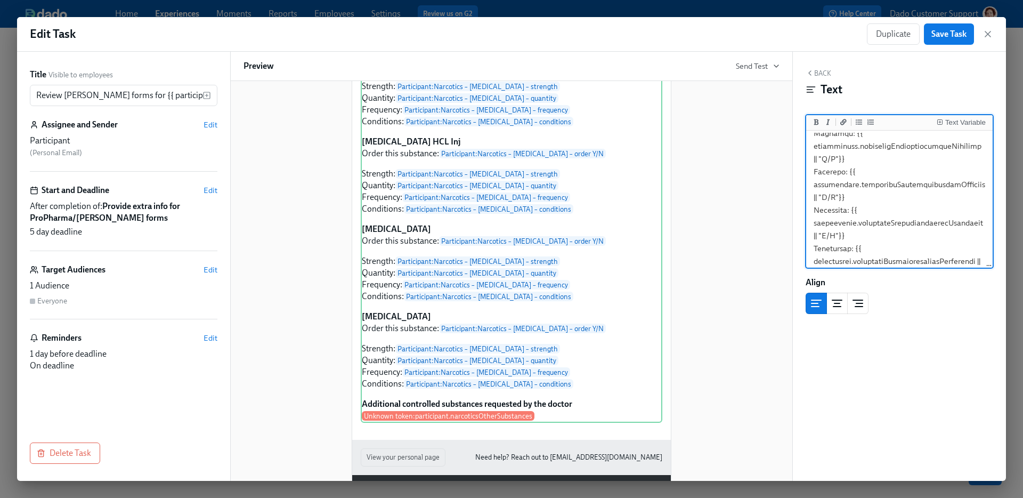
type textarea "For your reference, here are Dr. {{ participant.lastName }}'s responses to the …"
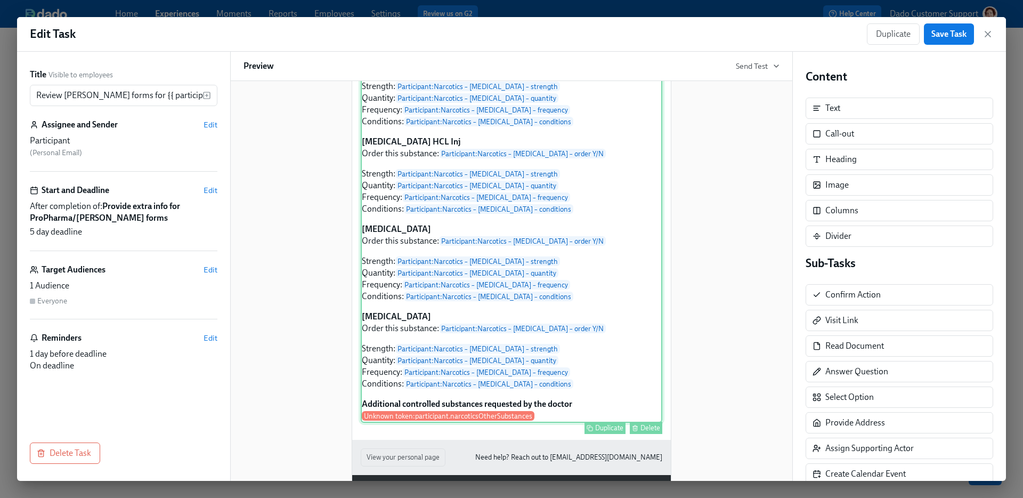
click at [586, 417] on div "For your reference, here are Dr. Participant : Last Name 's responses to the qu…" at bounding box center [512, 137] width 302 height 570
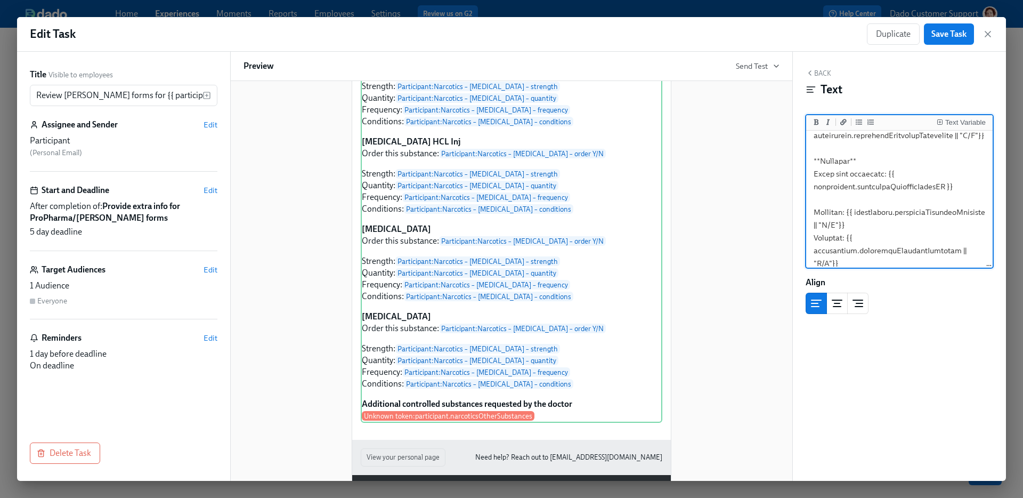
scroll to position [1053, 0]
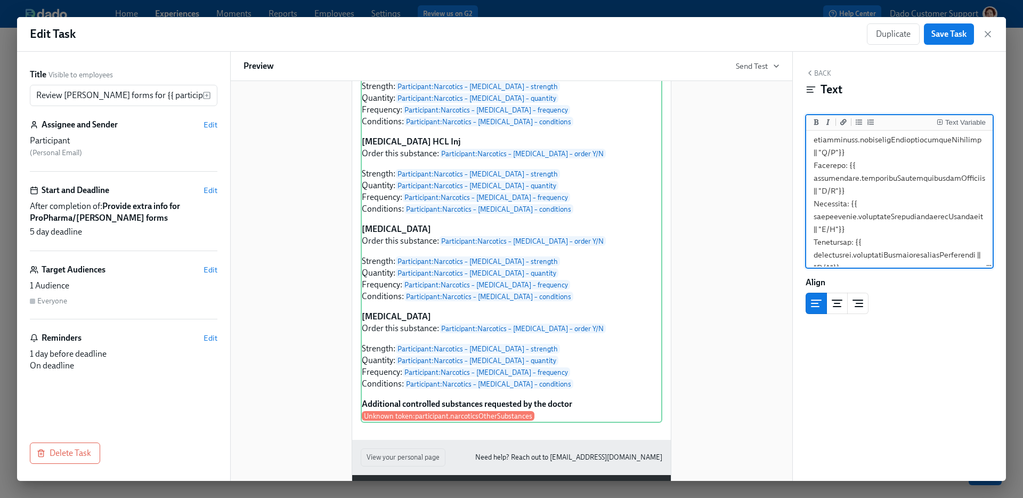
drag, startPoint x: 841, startPoint y: 261, endPoint x: 804, endPoint y: 242, distance: 41.7
click at [804, 242] on div "Back Text Text Variable Align Block ID: qAh9AgG3p" at bounding box center [899, 266] width 213 height 429
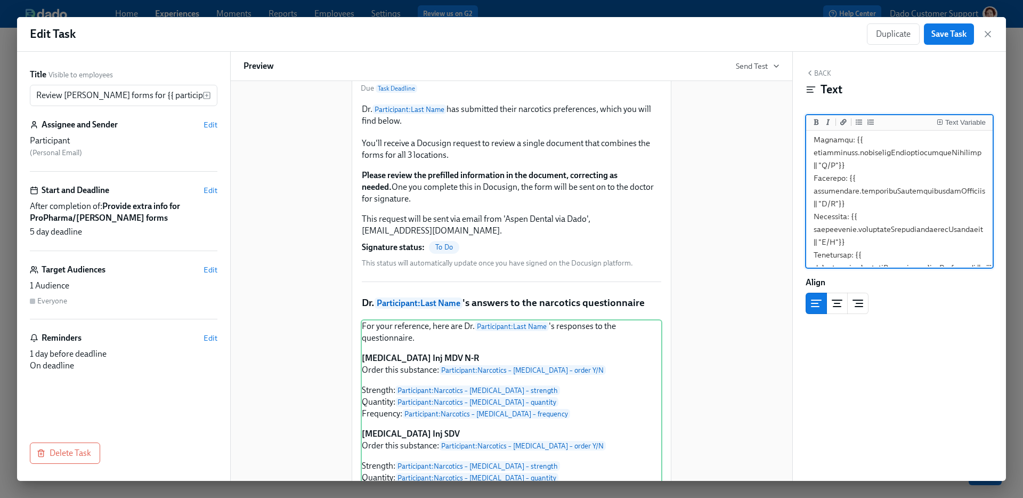
type textarea "For your reference, here are Dr. {{ participant.lastName }}'s responses to the …"
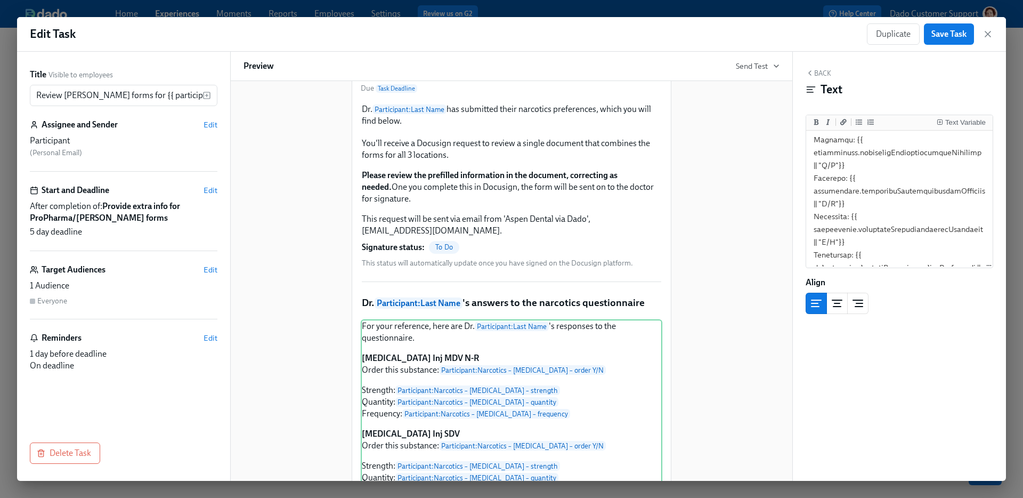
click at [702, 250] on div "Hi Participant : First Name ! You have a new task in Test run 2 for ProPharma &…" at bounding box center [511, 460] width 536 height 1004
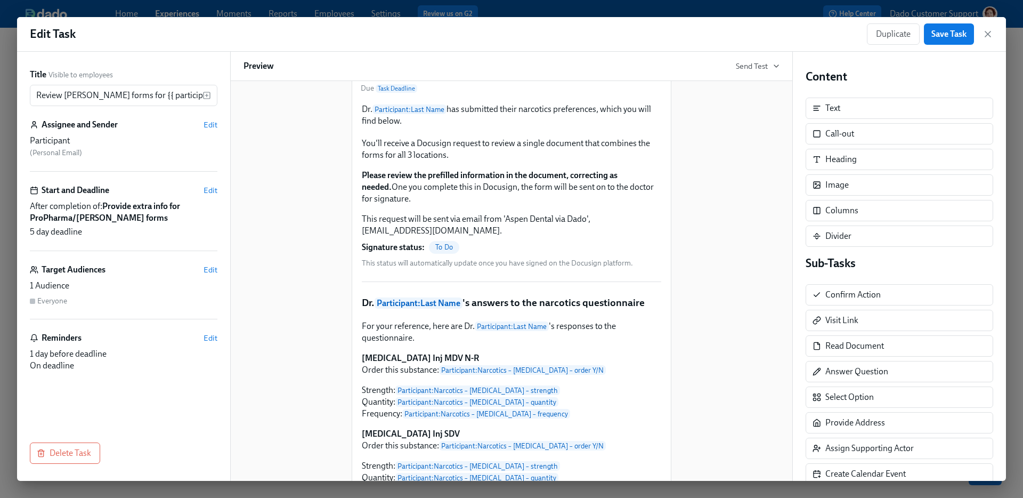
click at [279, 168] on div "Hi Participant : First Name ! You have a new task in Test run 2 for ProPharma &…" at bounding box center [511, 460] width 536 height 1004
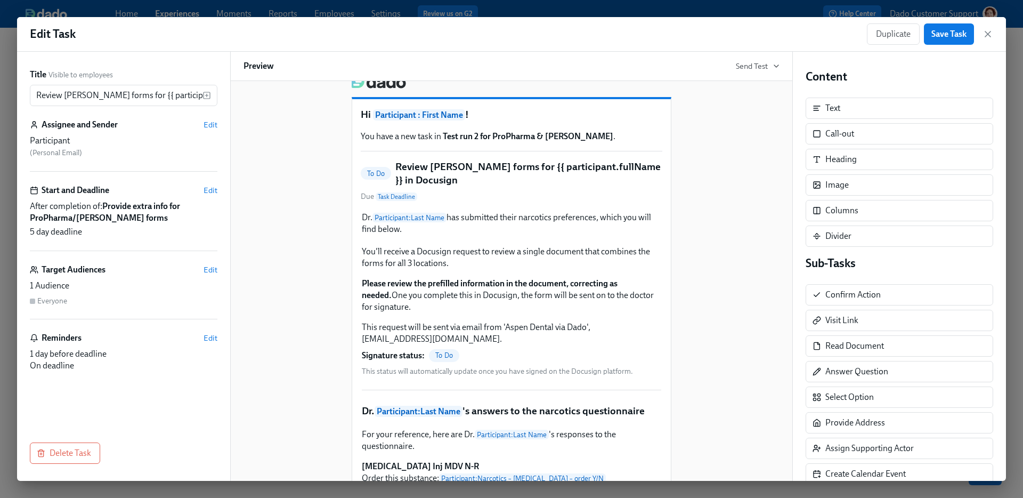
scroll to position [15, 0]
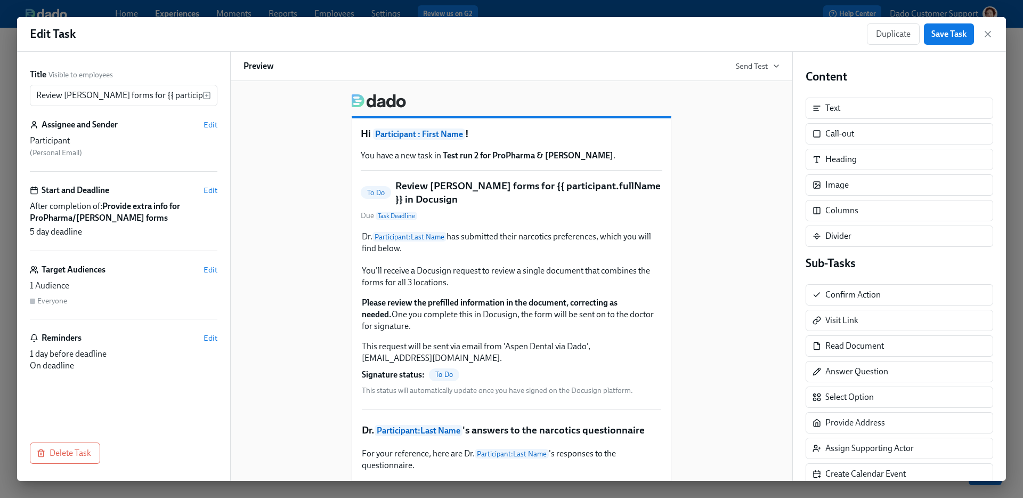
click at [198, 130] on div "Assignee and Sender Edit" at bounding box center [124, 125] width 188 height 12
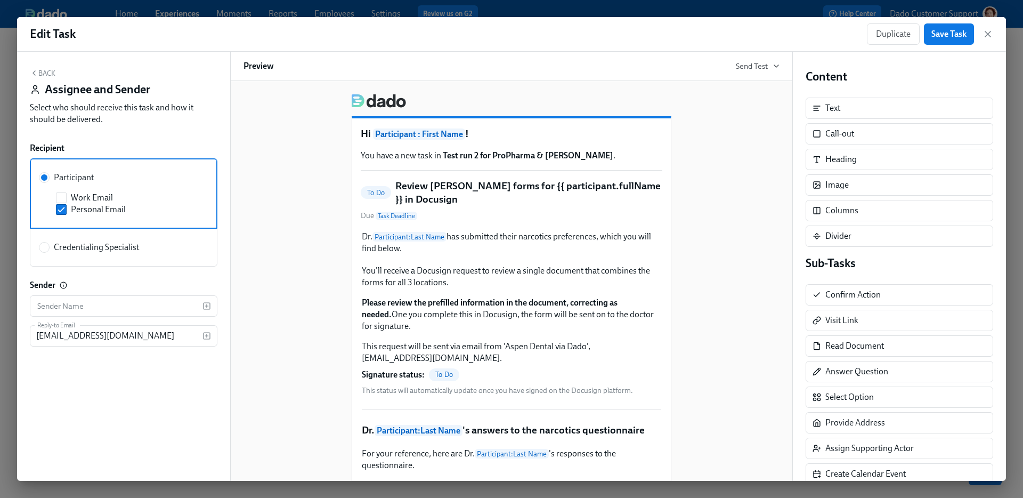
click at [124, 240] on label "Credentialing Specialist" at bounding box center [124, 247] width 188 height 38
click at [49, 242] on input "Credentialing Specialist" at bounding box center [44, 247] width 10 height 10
radio input "true"
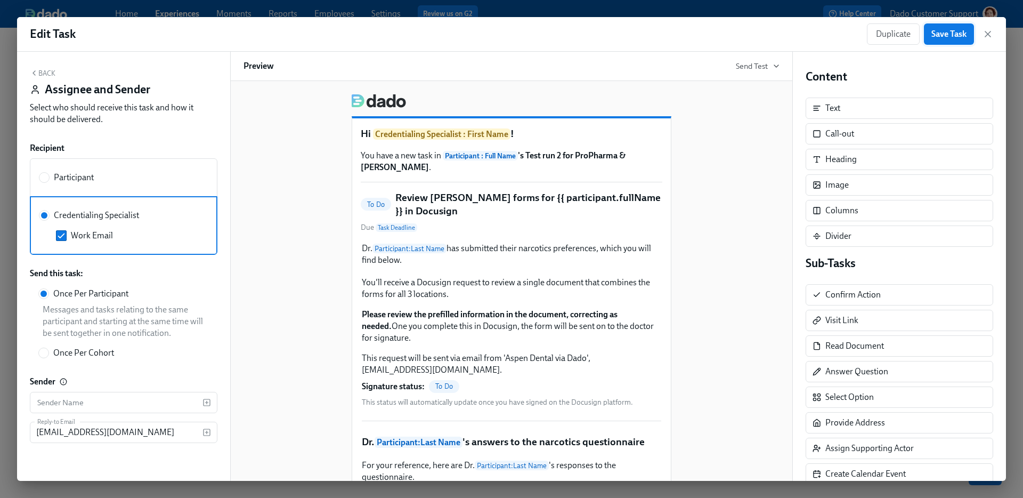
click at [960, 34] on span "Save Task" at bounding box center [948, 34] width 35 height 11
click at [646, 18] on div "Edit Task Duplicate Save Task" at bounding box center [511, 34] width 989 height 35
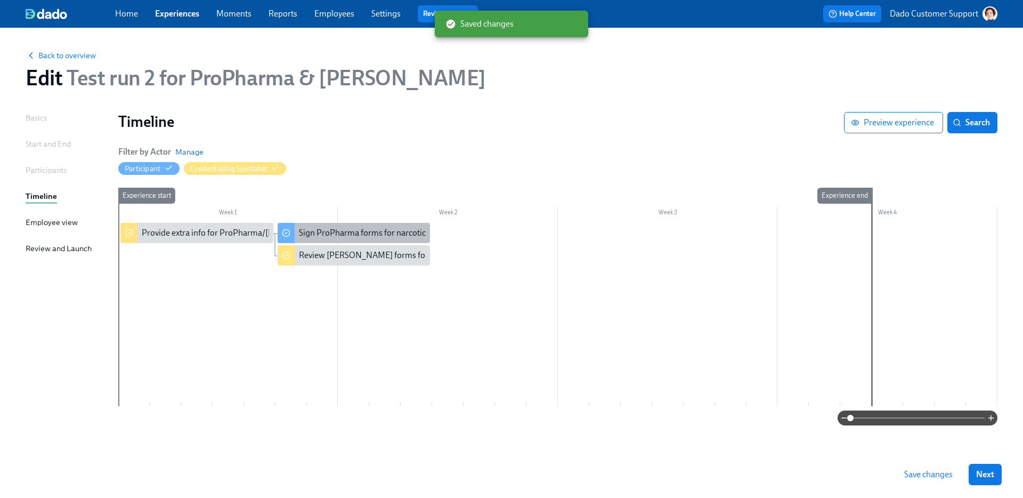
click at [360, 232] on div "Sign ProPharma forms for narcotics orders" at bounding box center [377, 233] width 156 height 12
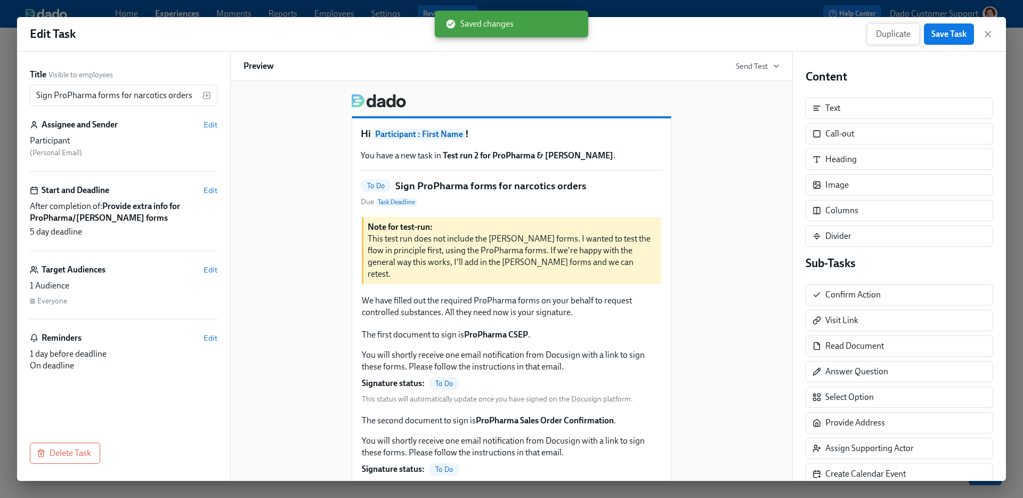
click at [898, 34] on span "Duplicate" at bounding box center [893, 34] width 35 height 11
click at [110, 90] on input "Copy of Sign ProPharma forms for narcotics orders" at bounding box center [116, 95] width 173 height 21
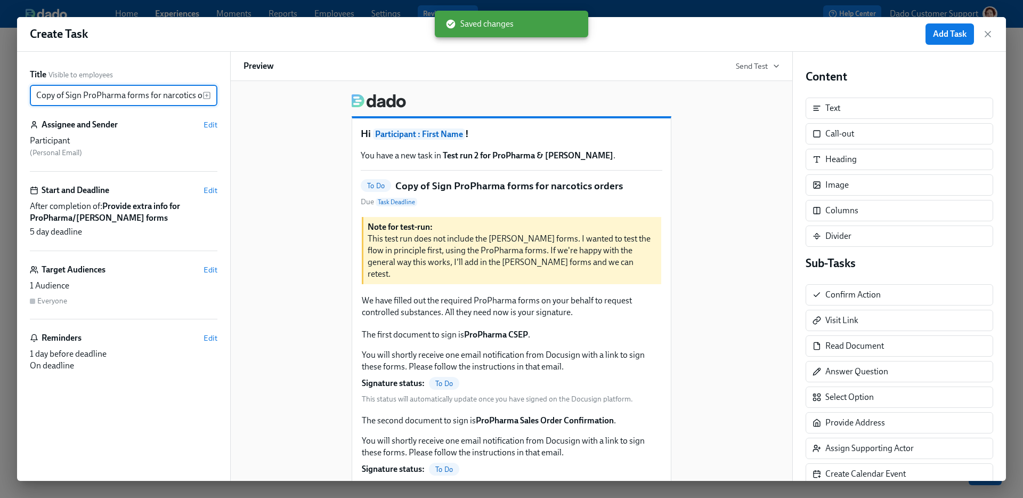
paste input "Sign Henry Schein"
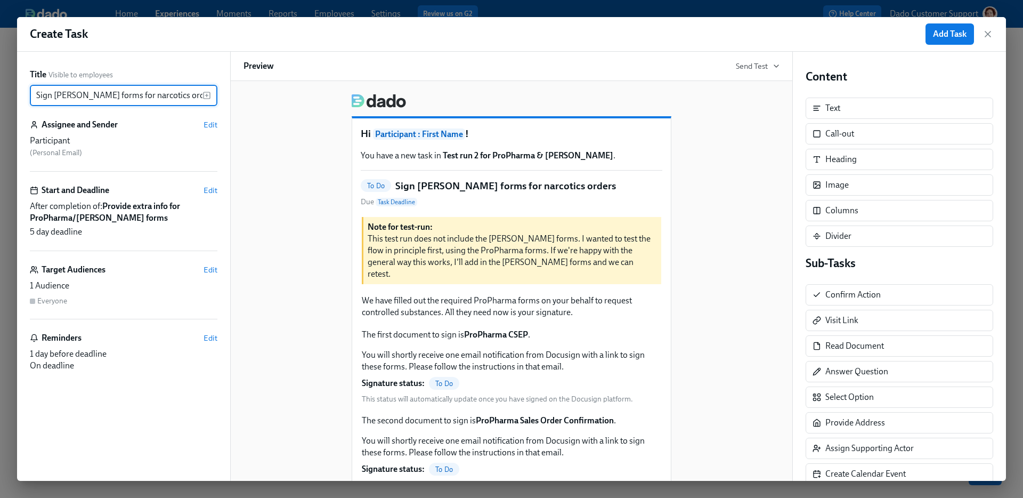
type input "Sign [PERSON_NAME] forms for narcotics orders"
click at [238, 14] on div "Create Task Add Task Title Visible to employees Sign Henry Schein forms for nar…" at bounding box center [511, 249] width 1023 height 498
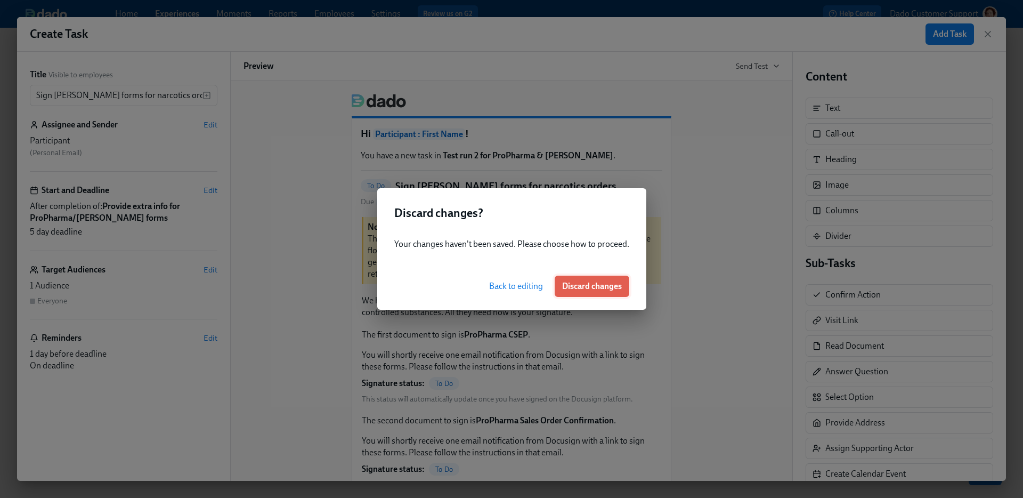
click at [584, 291] on button "Discard changes" at bounding box center [592, 285] width 75 height 21
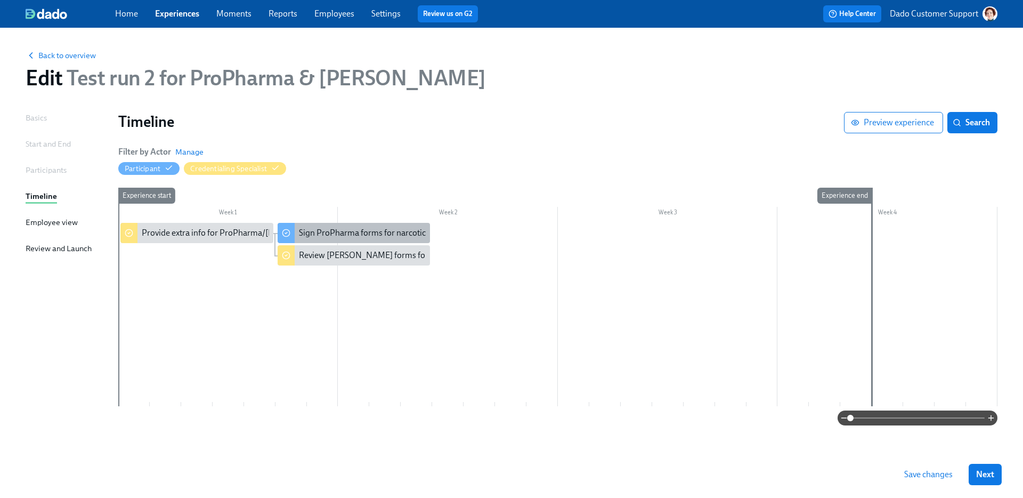
click at [315, 233] on div "Sign ProPharma forms for narcotics orders" at bounding box center [377, 233] width 156 height 12
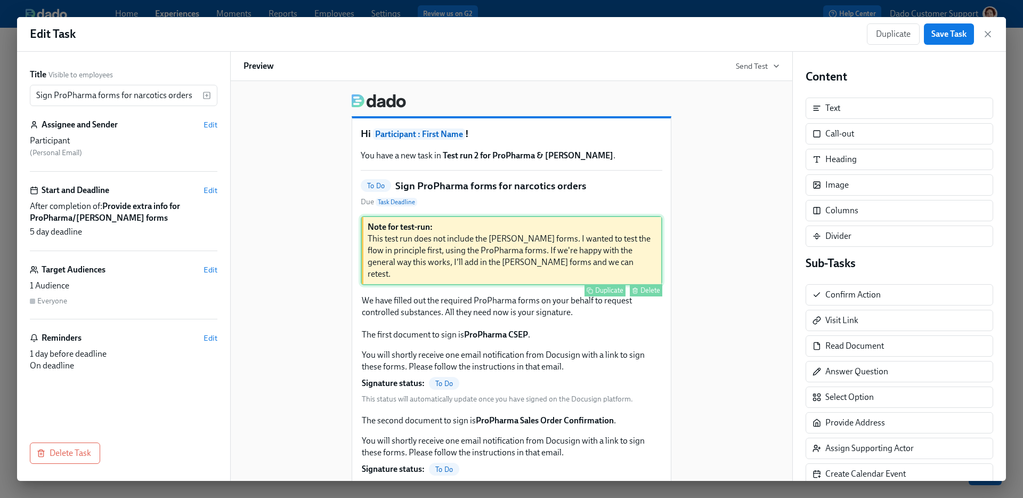
click at [646, 286] on div "Delete" at bounding box center [650, 290] width 20 height 8
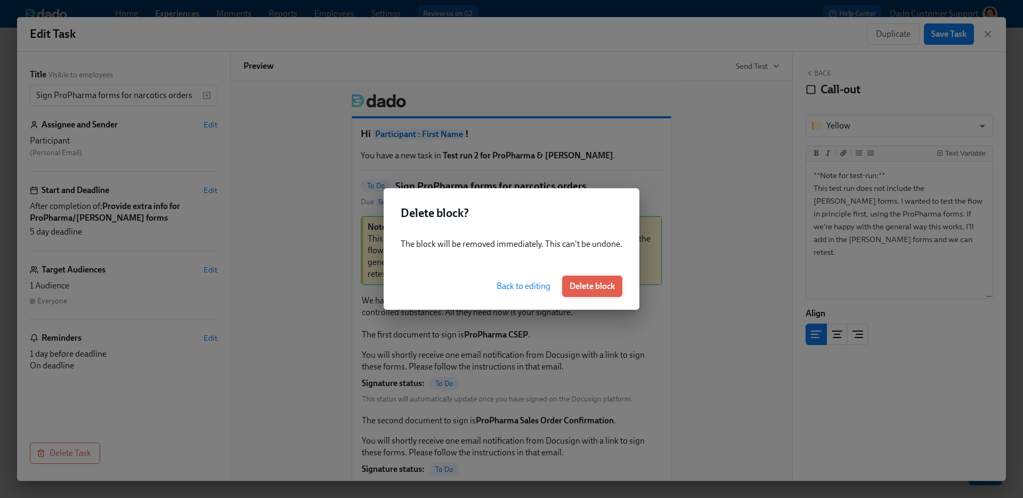
click at [572, 286] on span "Delete block" at bounding box center [592, 286] width 45 height 11
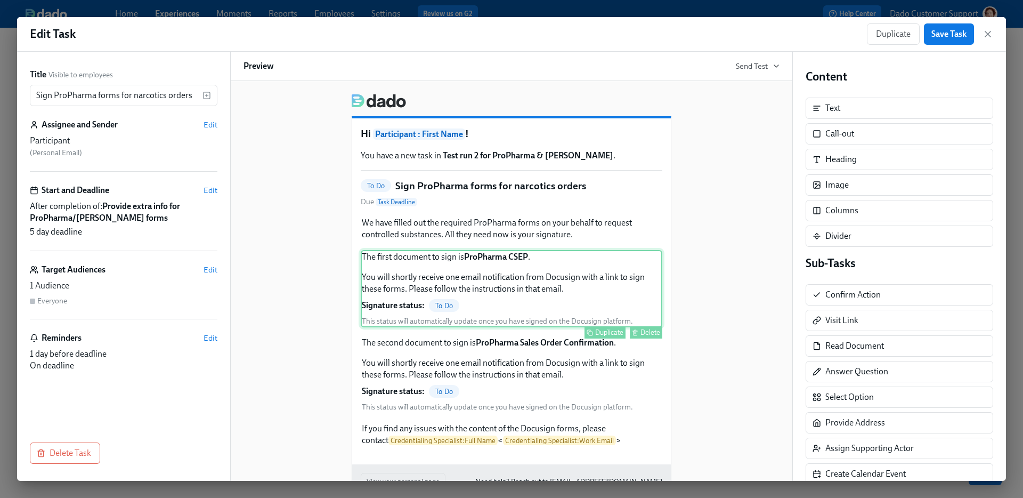
click at [485, 259] on div "The first document to sign is ProPharma CSEP . You will shortly receive one ema…" at bounding box center [512, 288] width 302 height 77
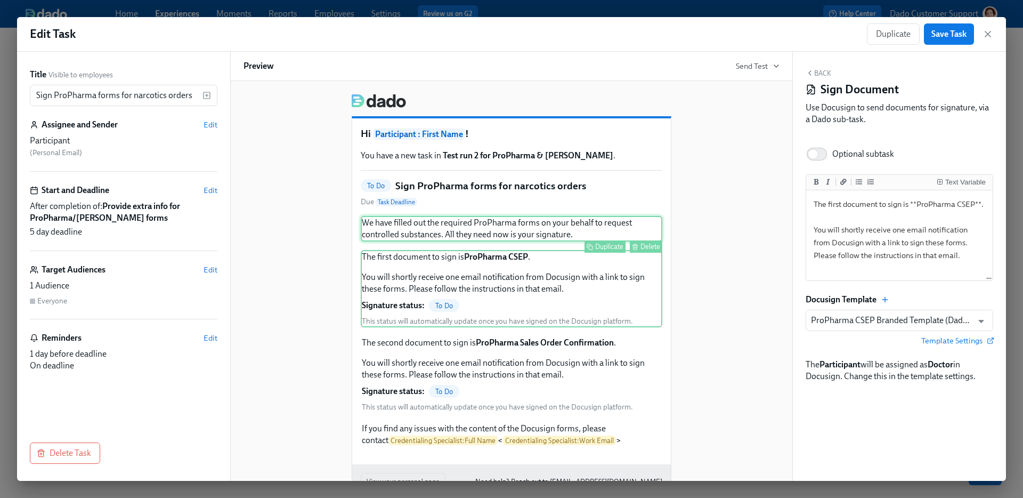
click at [524, 234] on div "We have filled out the required ProPharma forms on your behalf to request contr…" at bounding box center [512, 229] width 302 height 26
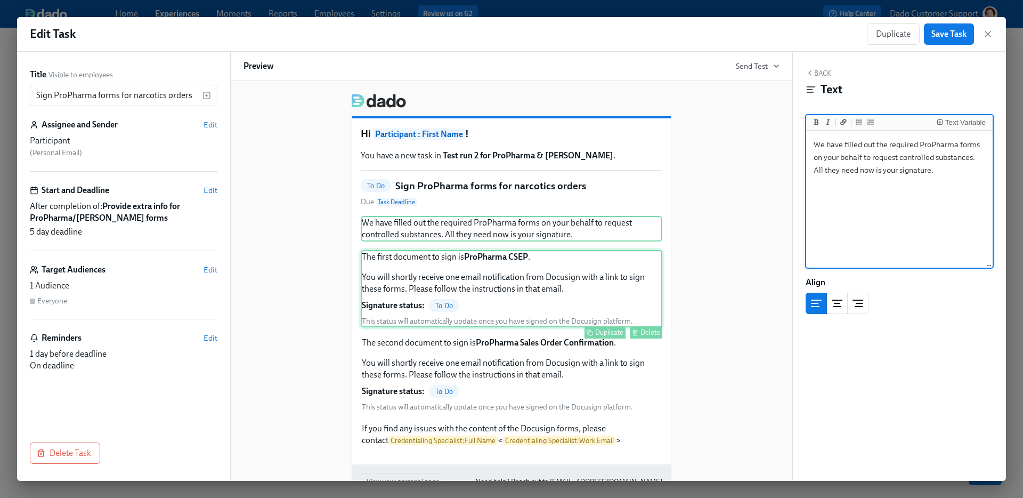
click at [581, 304] on div "The first document to sign is ProPharma CSEP . You will shortly receive one ema…" at bounding box center [512, 288] width 302 height 77
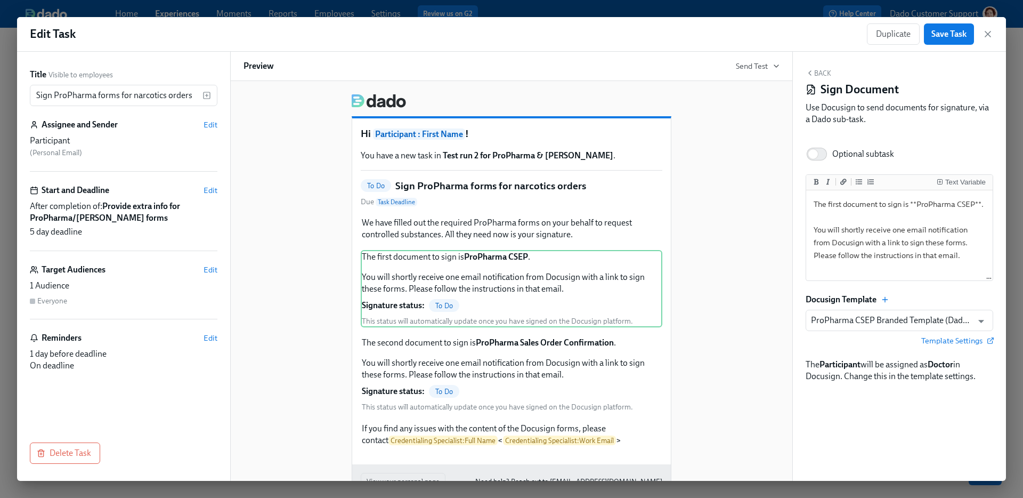
click at [665, 8] on div "Edit Task Duplicate Save Task Title Visible to employees Sign ProPharma forms f…" at bounding box center [511, 249] width 1023 height 498
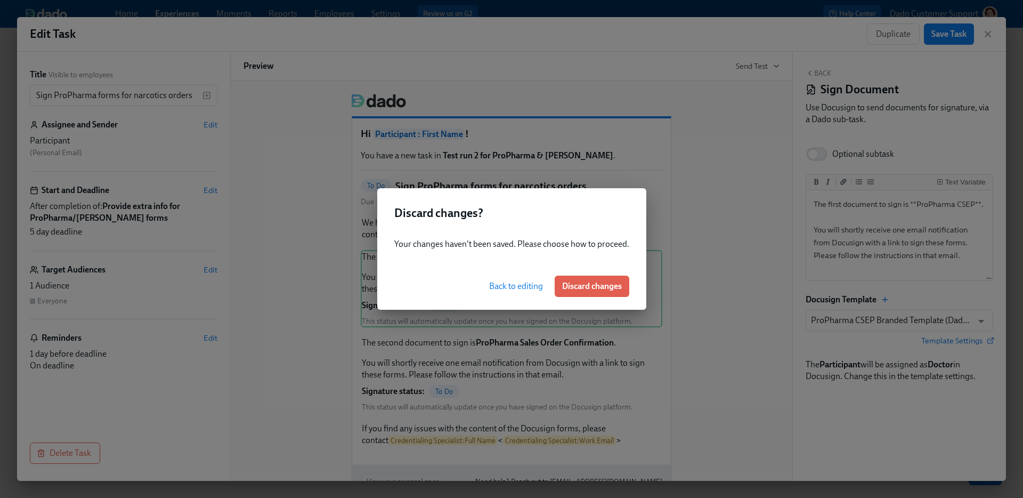
click at [506, 281] on span "Back to editing" at bounding box center [516, 286] width 54 height 11
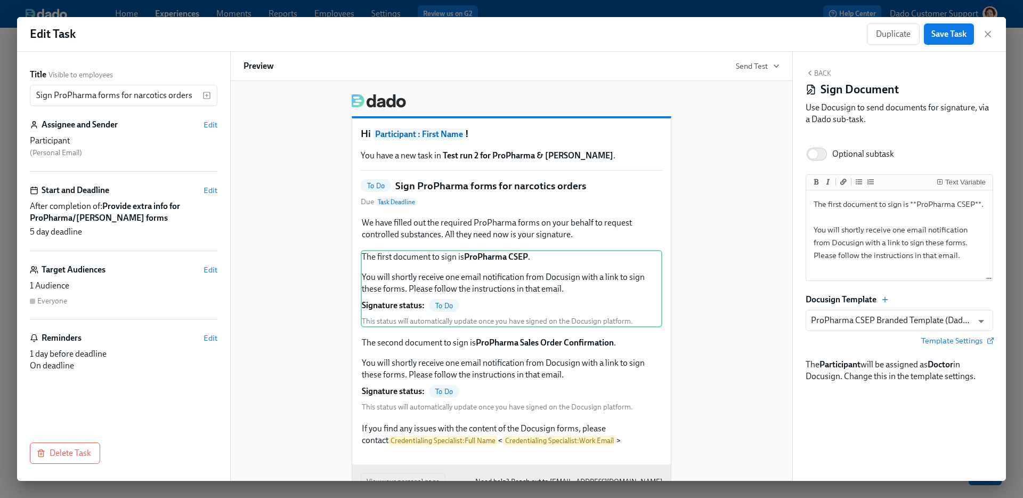
click at [942, 29] on span "Save Task" at bounding box center [948, 34] width 35 height 11
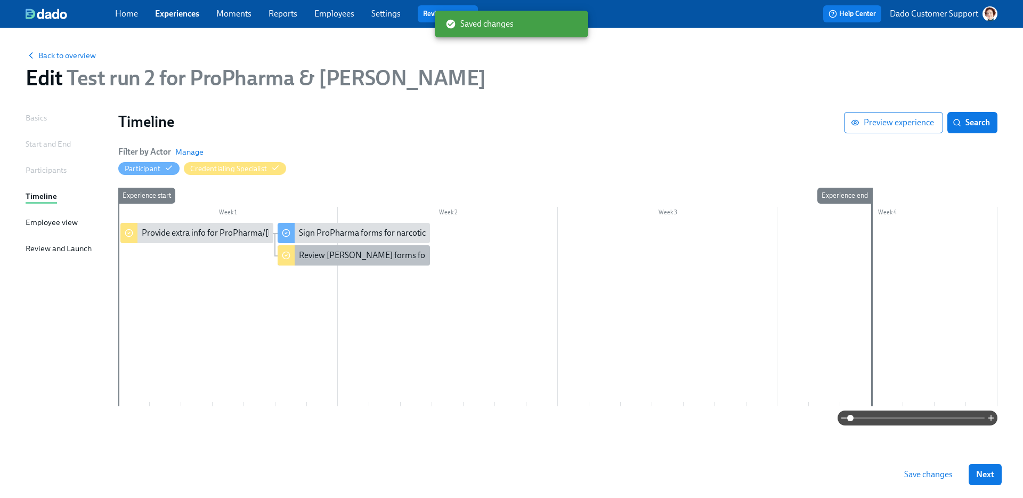
click at [389, 255] on div "Review Henry Schein forms for {{ participant.fullName }} in Docusign" at bounding box center [432, 255] width 267 height 12
click at [302, 262] on div "Review Henry Schein forms for {{ participant.fullName }} in Docusign" at bounding box center [354, 255] width 153 height 20
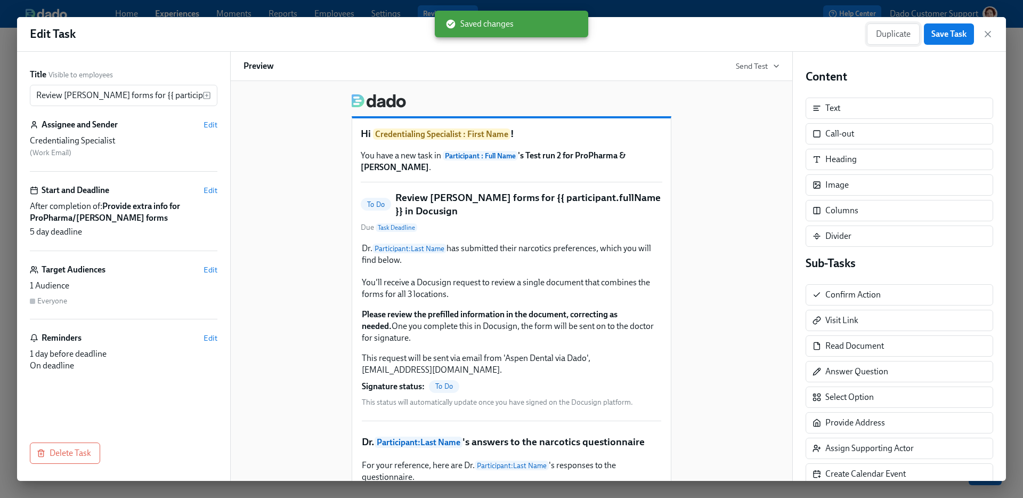
click at [886, 28] on button "Duplicate" at bounding box center [893, 33] width 53 height 21
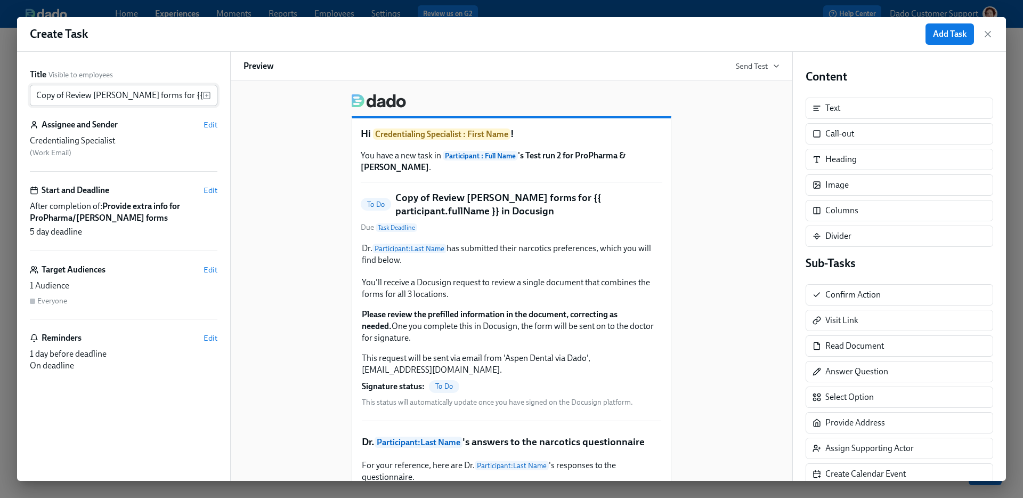
click at [79, 95] on input "Copy of Review Henry Schein forms for {{ participant.fullName }} in Docusign" at bounding box center [116, 95] width 173 height 21
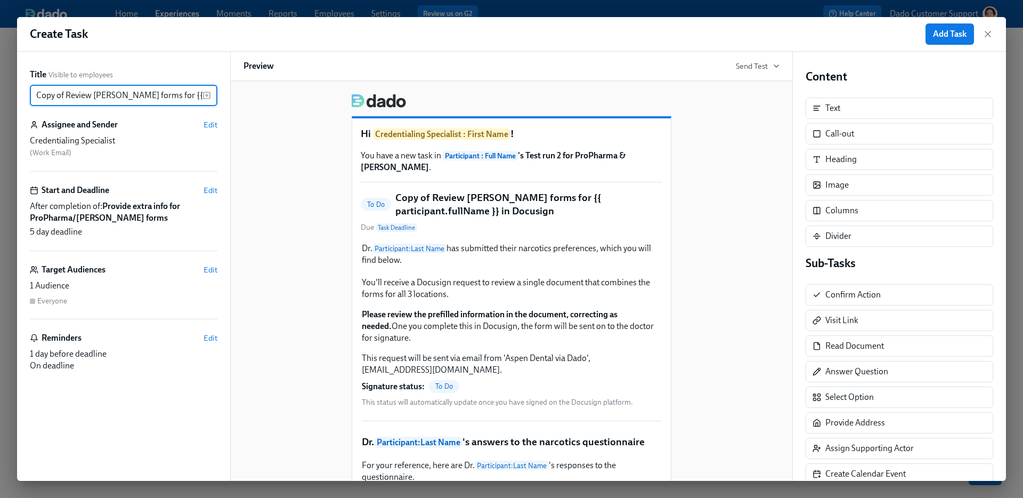
paste input "Sign Henry Schein forms for narcotics orders"
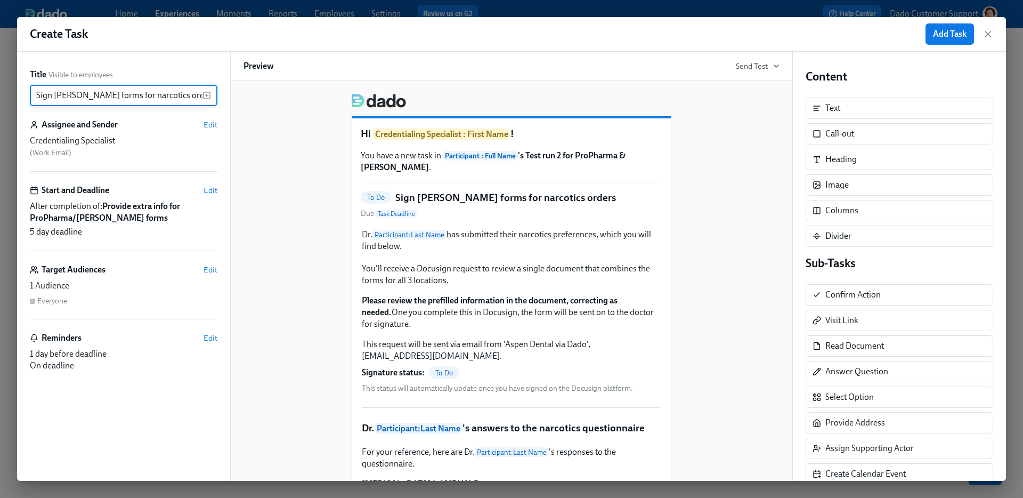
type input "Sign Henry Schein forms for narcotics orders"
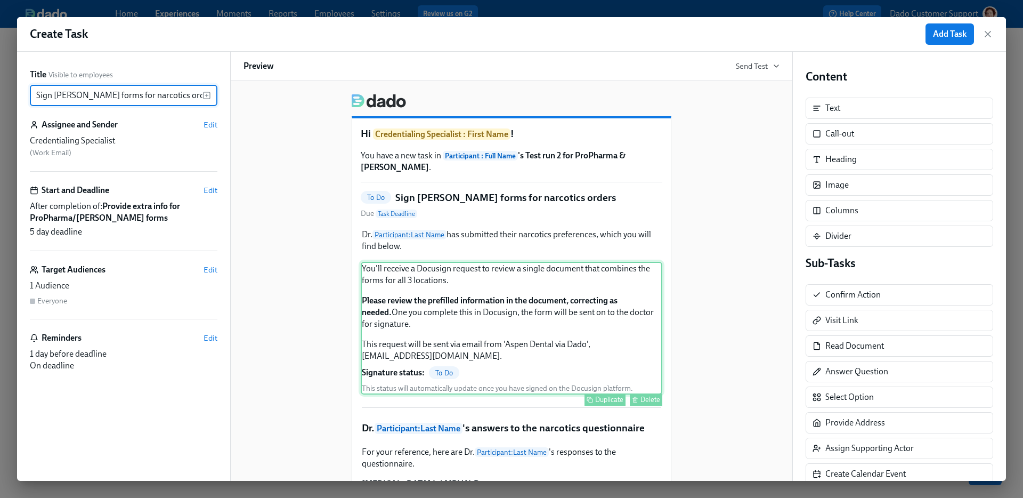
click at [484, 313] on div "You'll receive a Docusign request to review a single document that combines the…" at bounding box center [512, 328] width 302 height 133
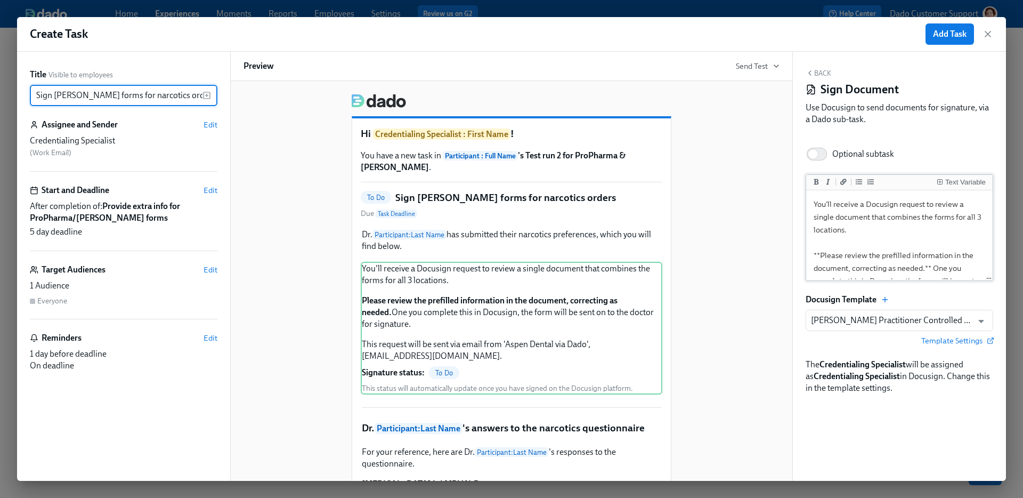
click at [872, 228] on textarea "You'll receive a Docusign request to review a single document that combines the…" at bounding box center [899, 274] width 182 height 164
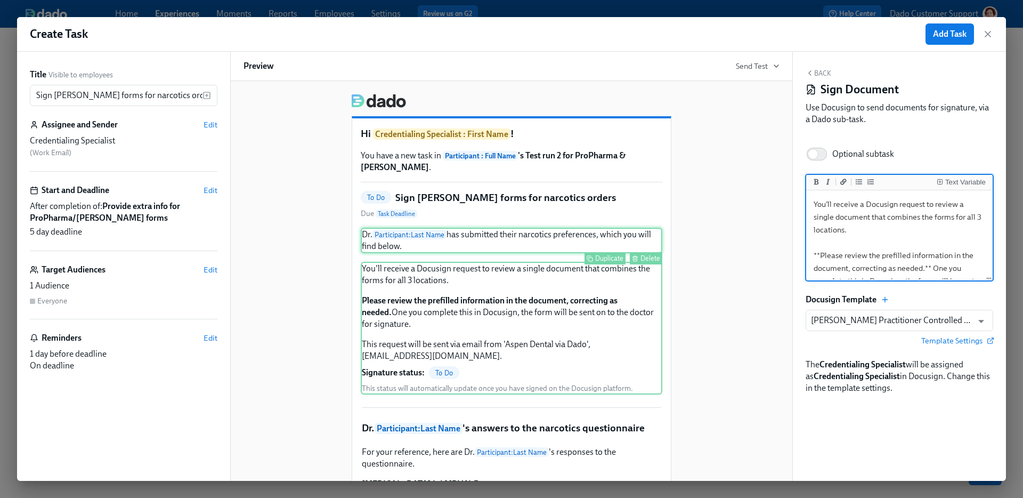
paste textarea "We have filled out the required Henry Schein forms on your behalf to request co…"
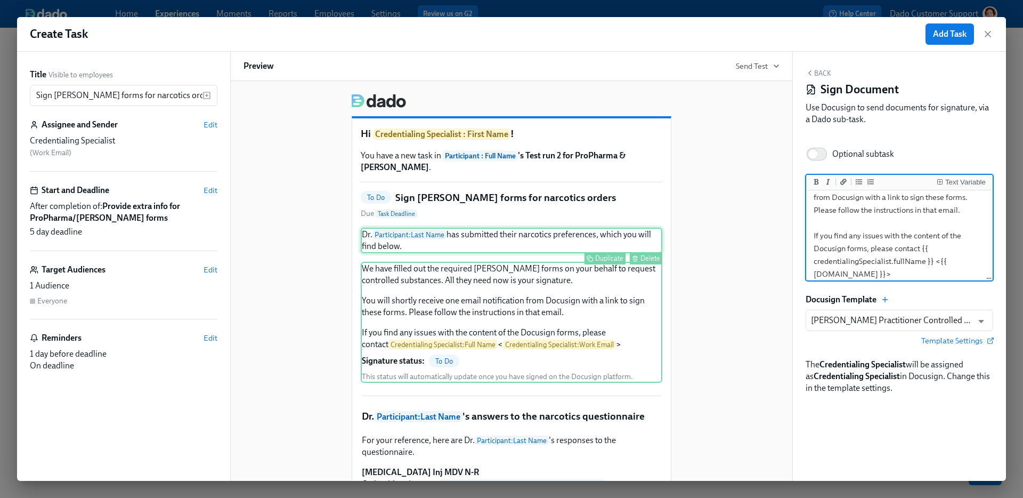
type textarea "We have filled out the required Henry Schein forms on your behalf to request co…"
click at [640, 254] on div "Delete" at bounding box center [650, 258] width 20 height 8
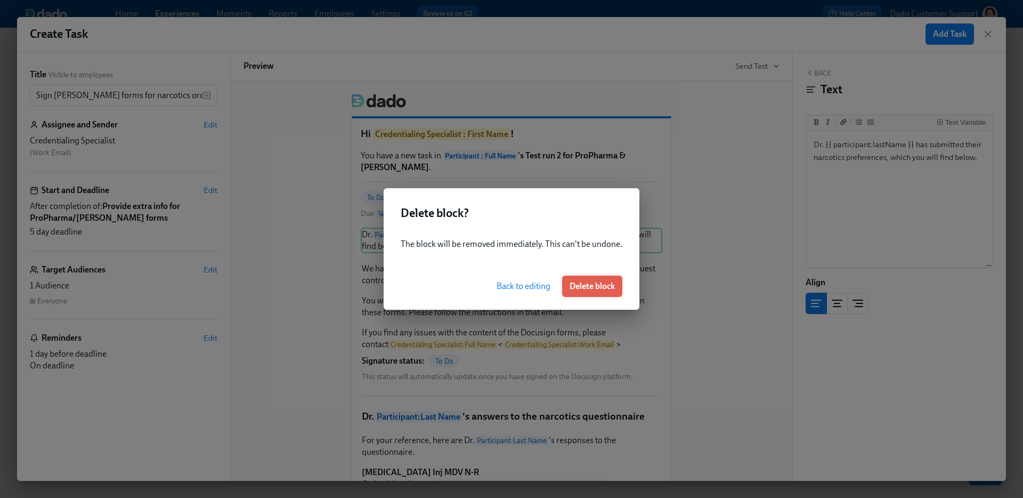
click at [614, 290] on button "Delete block" at bounding box center [592, 285] width 60 height 21
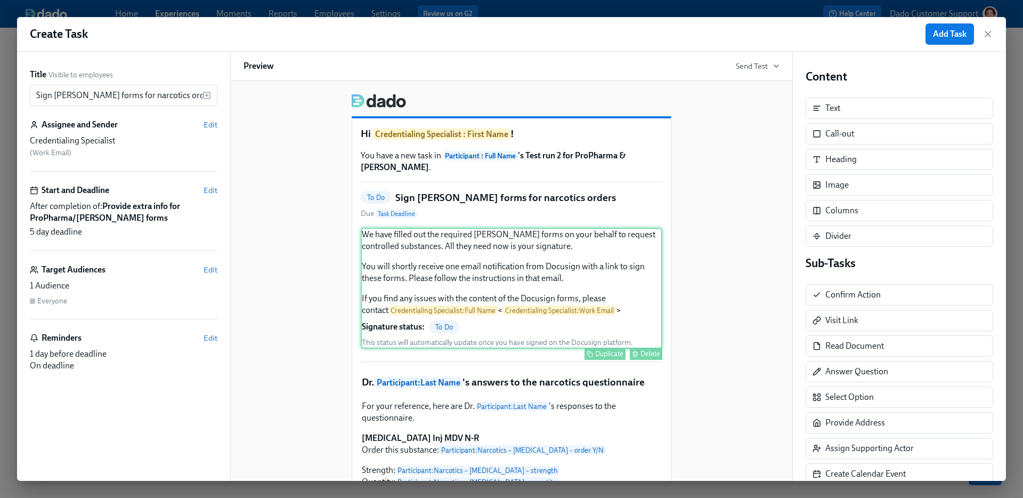
click at [599, 301] on div "We have filled out the required Henry Schein forms on your behalf to request co…" at bounding box center [512, 287] width 302 height 121
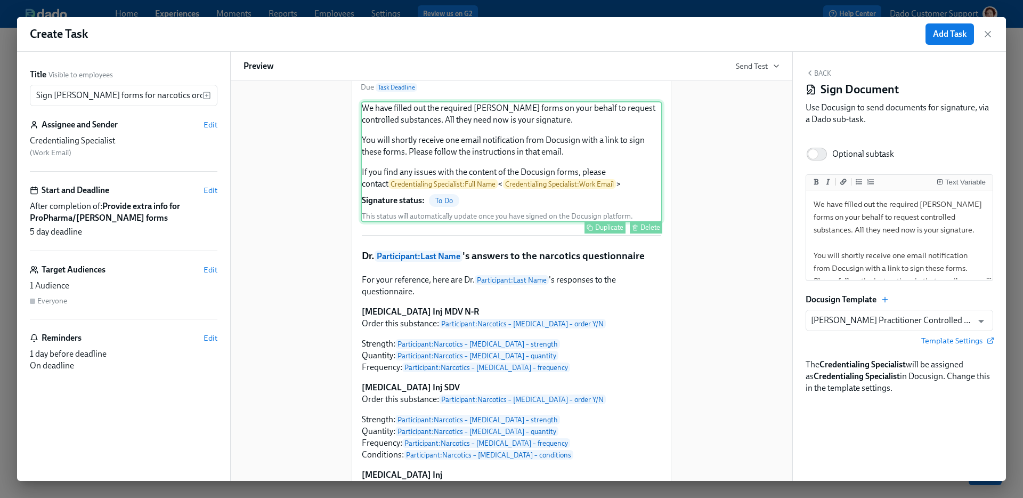
scroll to position [128, 0]
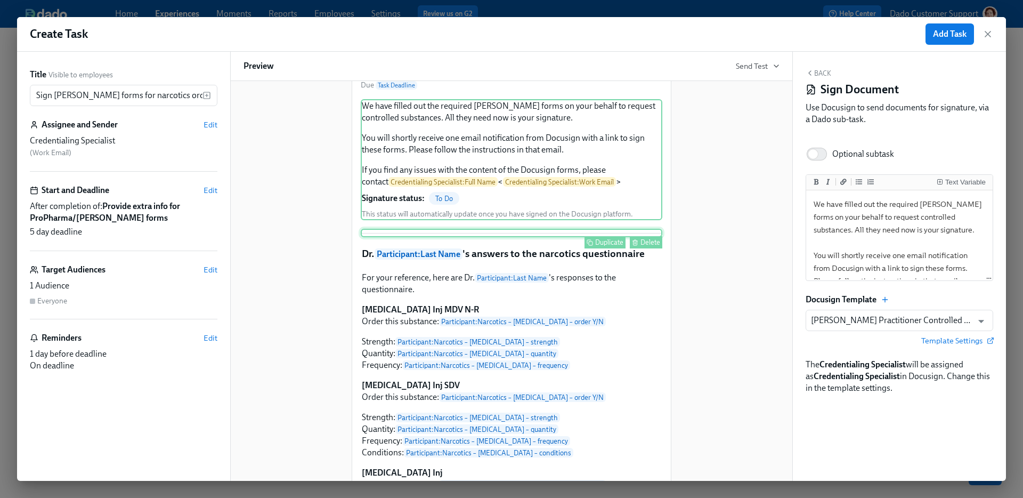
click at [647, 242] on div "Delete" at bounding box center [650, 242] width 20 height 8
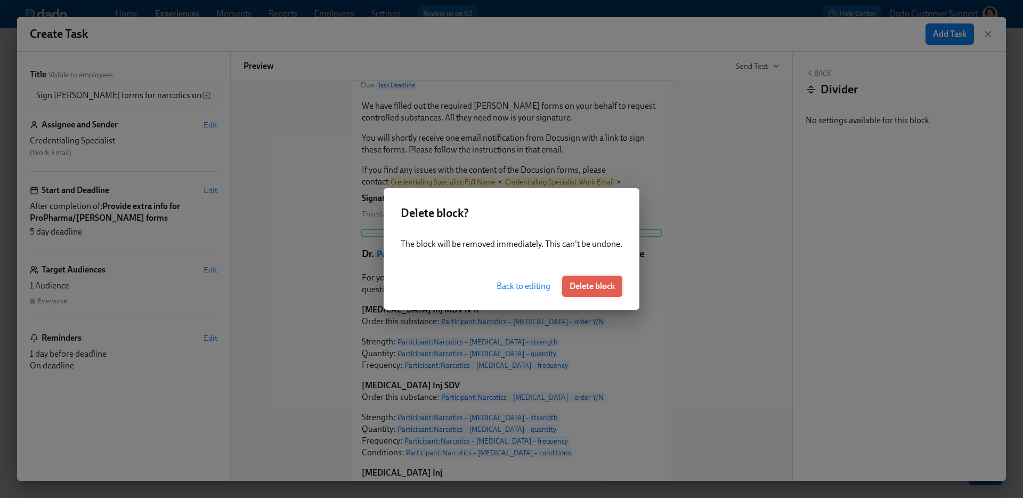
click at [611, 281] on span "Delete block" at bounding box center [592, 286] width 45 height 11
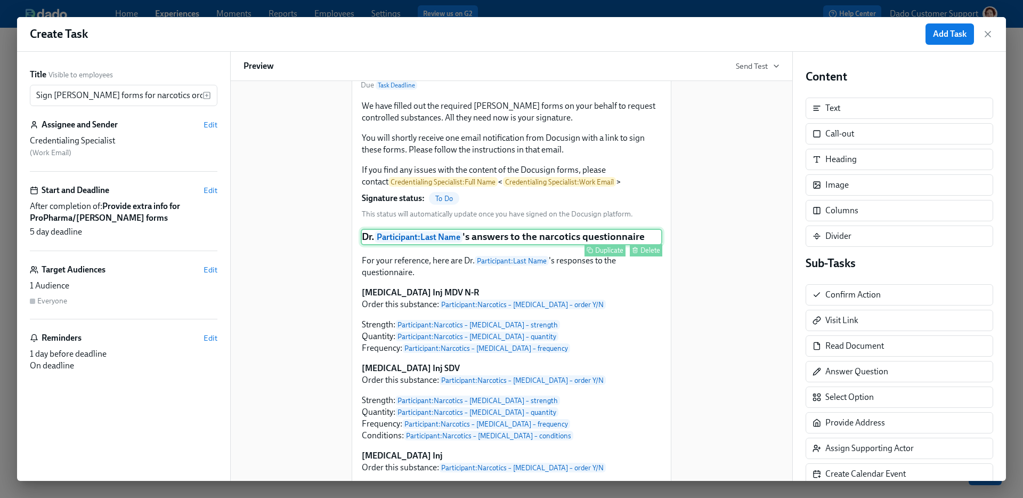
click at [643, 247] on div "Delete" at bounding box center [650, 250] width 20 height 8
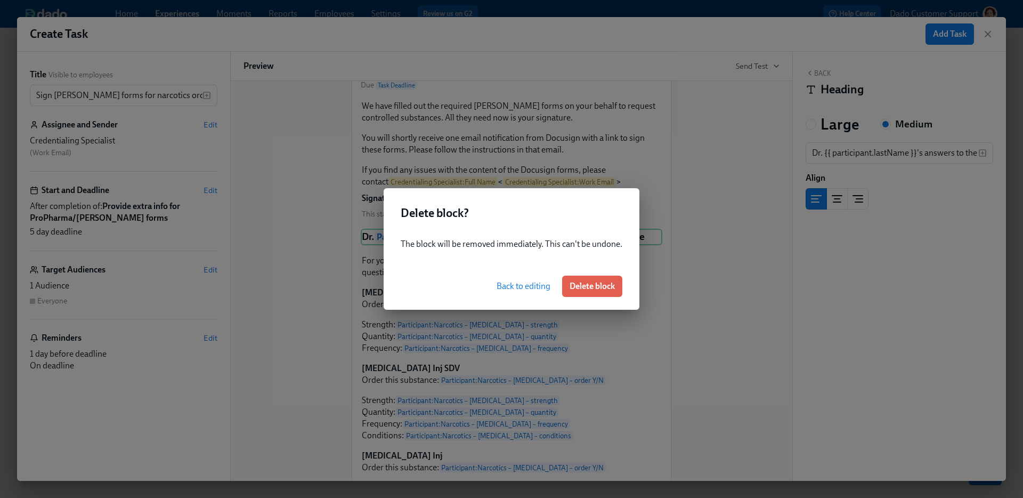
click at [604, 297] on div "Back to editing Delete block" at bounding box center [512, 286] width 256 height 47
click at [597, 289] on span "Delete block" at bounding box center [592, 286] width 45 height 11
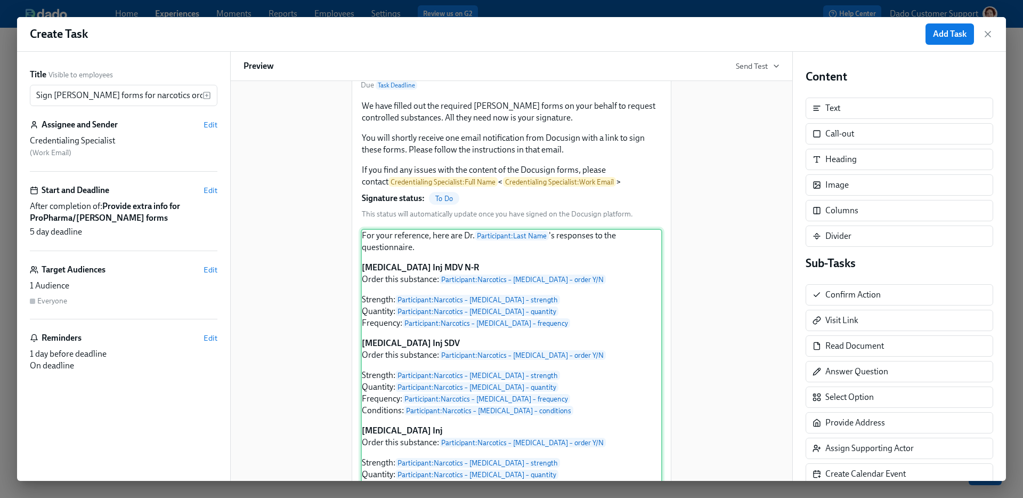
scroll to position [536, 0]
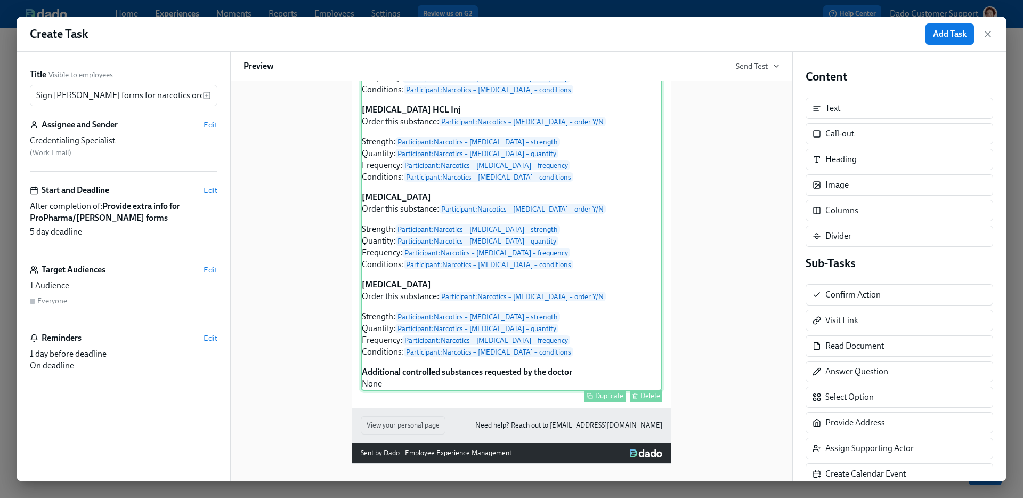
click at [640, 393] on div "Delete" at bounding box center [650, 396] width 20 height 8
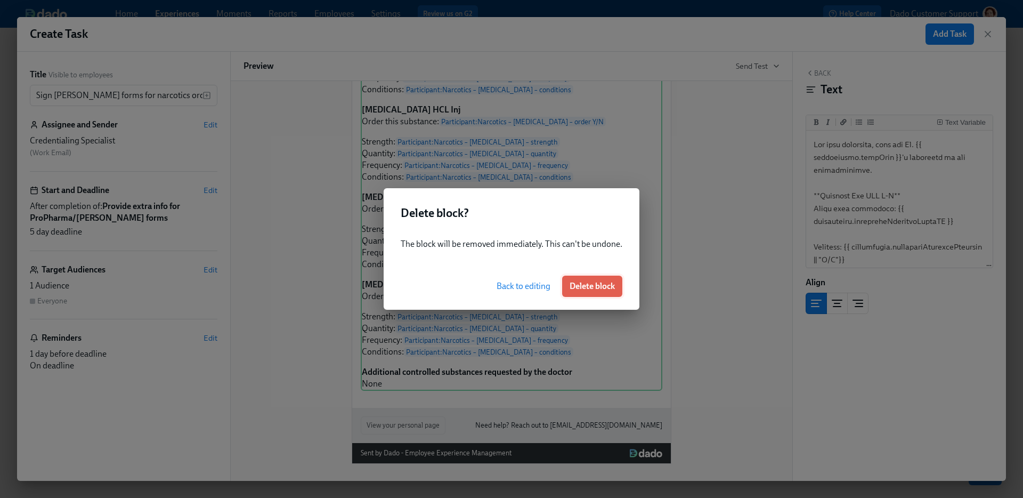
click at [588, 288] on span "Delete block" at bounding box center [592, 286] width 45 height 11
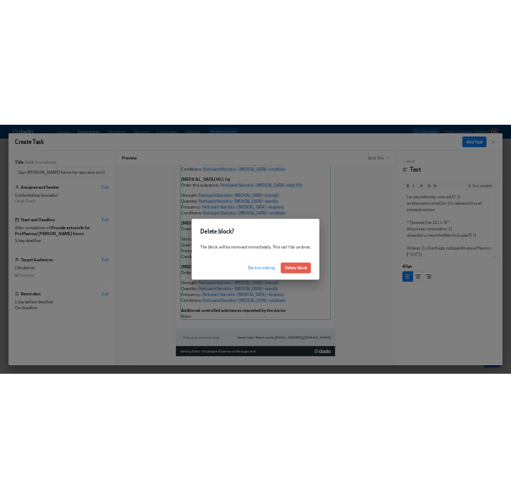
scroll to position [0, 0]
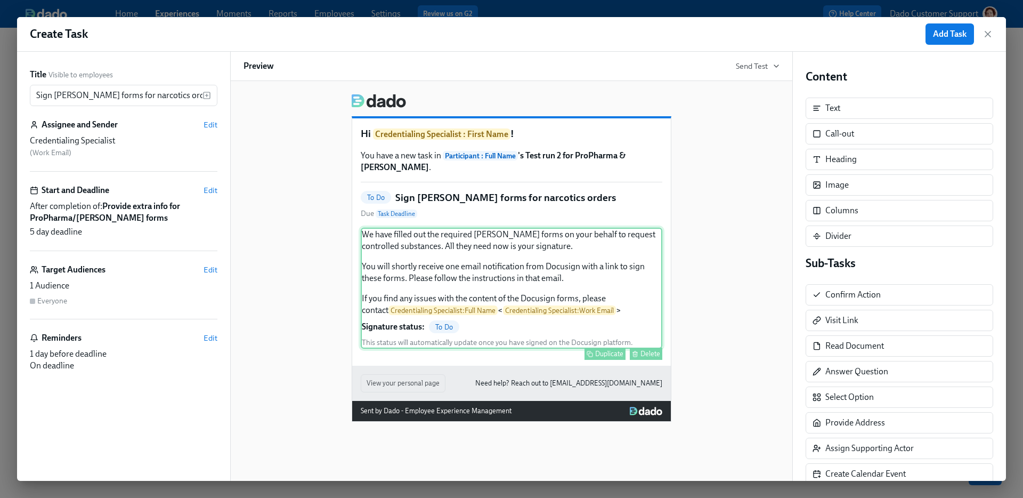
click at [542, 287] on div "We have filled out the required Henry Schein forms on your behalf to request co…" at bounding box center [512, 287] width 302 height 121
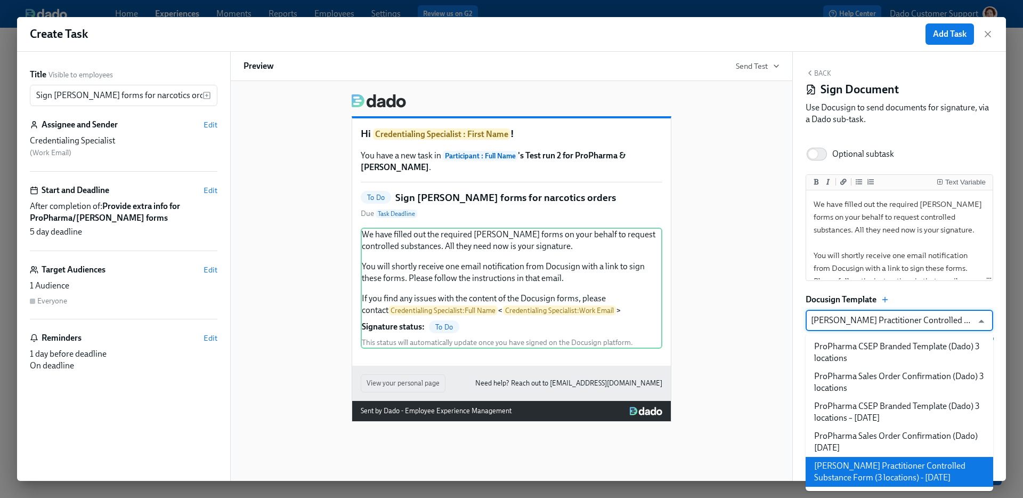
click at [883, 319] on input "Henry Schein Practitioner Controlled Substance Form (3 locations) - Sept24 2025" at bounding box center [891, 320] width 161 height 21
click at [868, 465] on li "Henry Schein Practitioner Controlled Substance Form (3 locations) - Sept24 2025" at bounding box center [900, 472] width 188 height 30
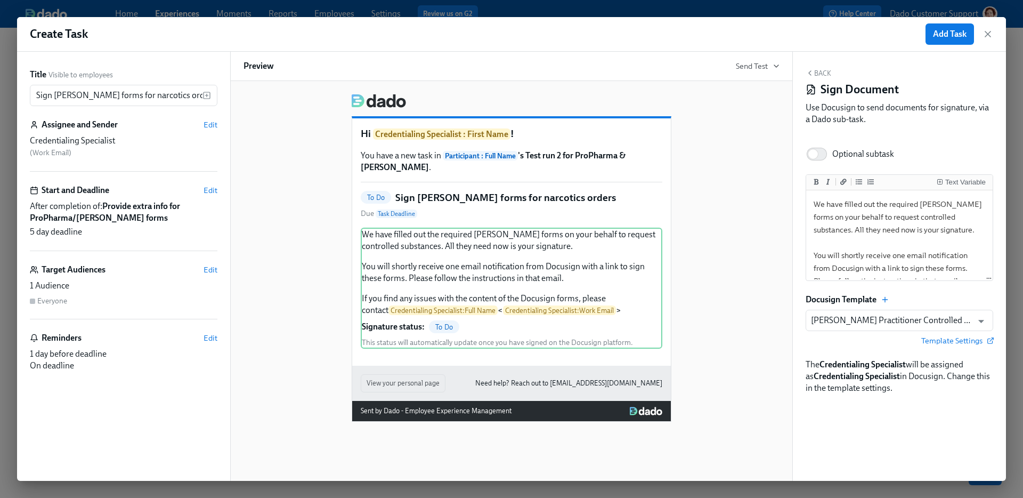
click at [878, 346] on div "Text Variable We have filled out the required Henry Schein forms on your behalf…" at bounding box center [900, 283] width 188 height 219
click at [214, 123] on span "Edit" at bounding box center [211, 124] width 14 height 11
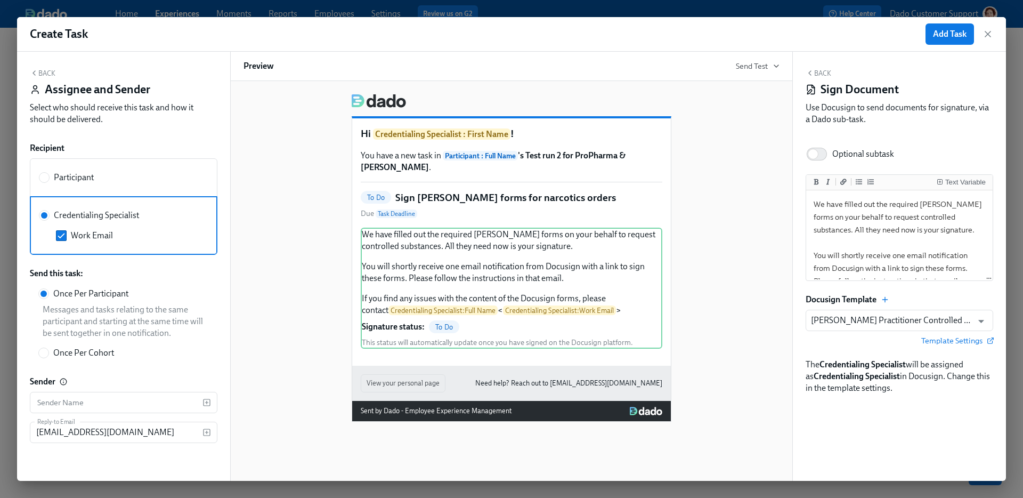
click at [101, 177] on div "Participant" at bounding box center [121, 178] width 165 height 12
click at [49, 177] on input "Participant" at bounding box center [44, 178] width 10 height 10
radio input "true"
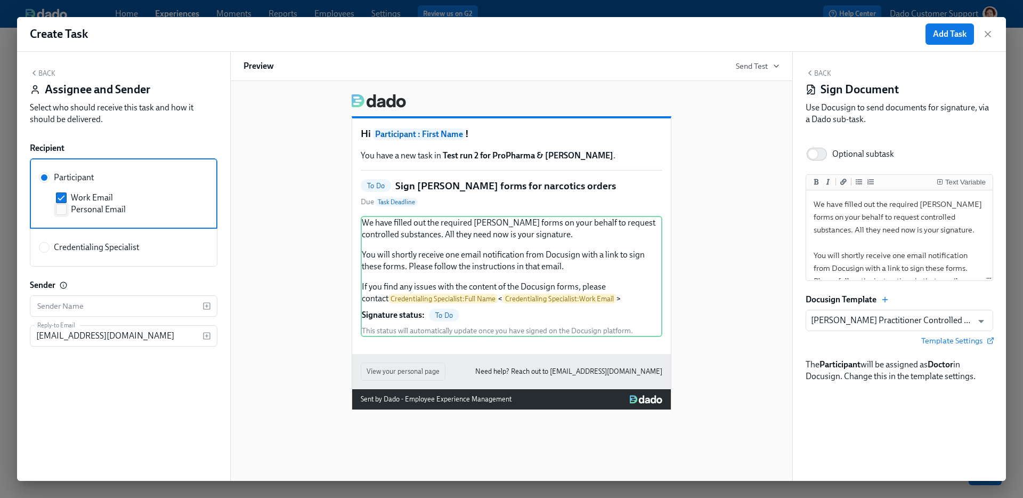
click at [83, 206] on span "Personal Email" at bounding box center [98, 210] width 55 height 12
click at [66, 206] on input "Personal Email" at bounding box center [61, 210] width 10 height 10
checkbox input "true"
click at [83, 197] on span "Work Email" at bounding box center [92, 198] width 42 height 12
click at [66, 197] on input "Work Email" at bounding box center [61, 198] width 10 height 10
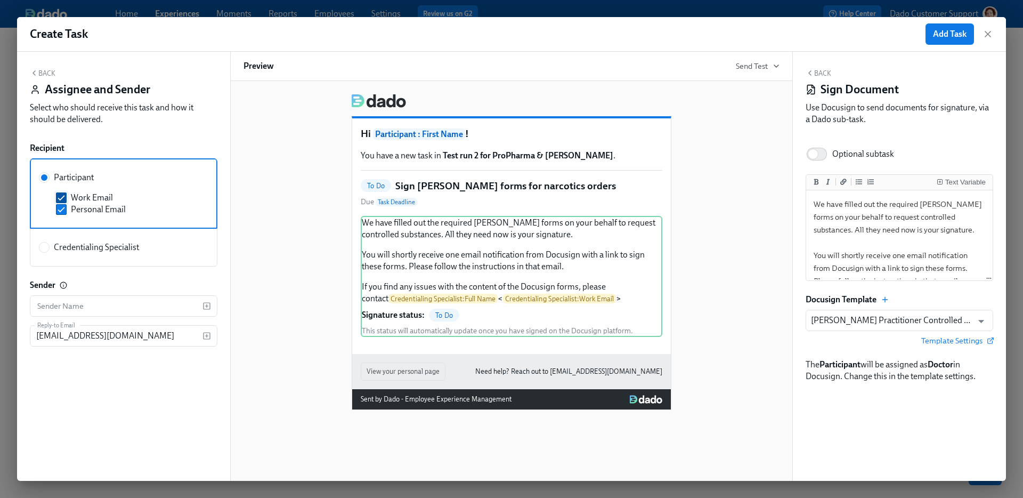
checkbox input "false"
click at [44, 80] on div "Back Assignee and Sender Select who should receive this task and how it should …" at bounding box center [124, 99] width 188 height 61
click at [44, 75] on button "Back" at bounding box center [43, 73] width 26 height 9
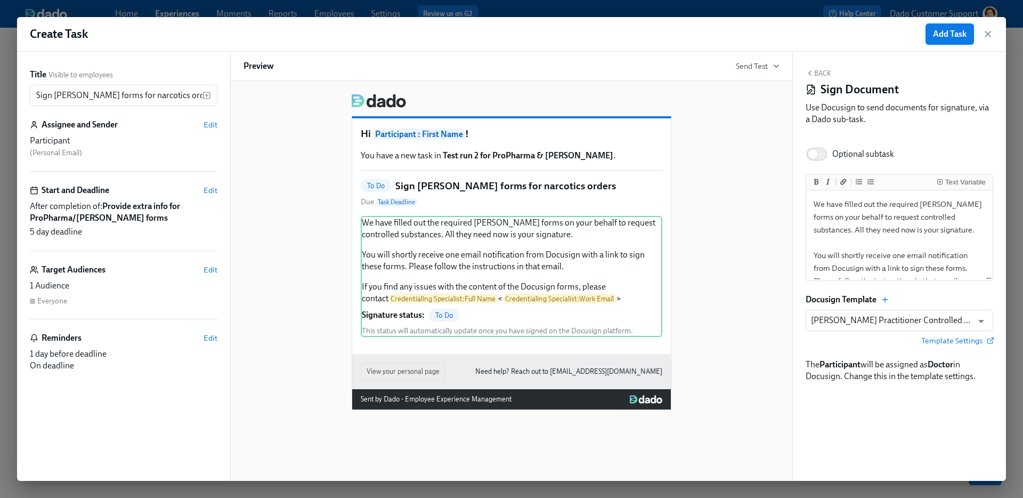
click at [946, 29] on span "Add Task" at bounding box center [950, 34] width 34 height 11
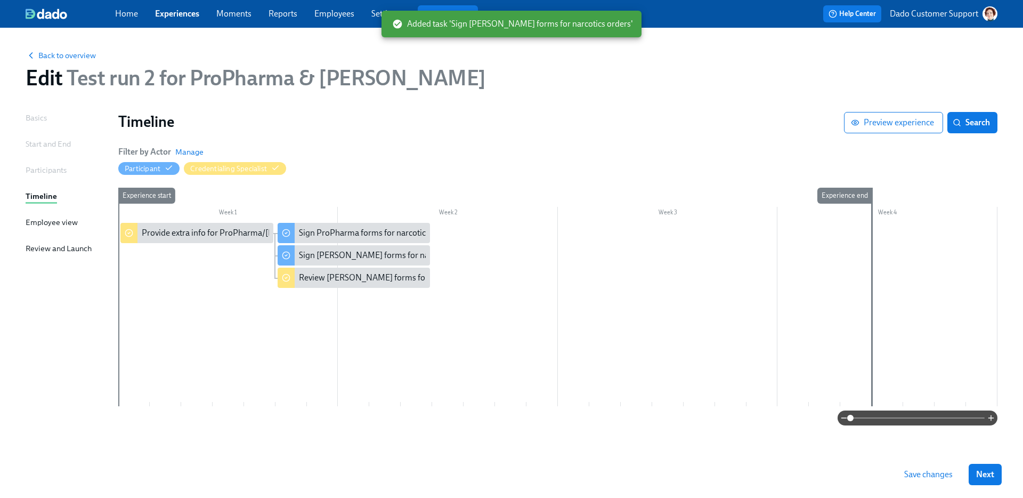
click at [937, 474] on span "Save changes" at bounding box center [928, 474] width 48 height 11
click at [310, 248] on div "Sign Henry Schein forms for narcotics orders" at bounding box center [354, 255] width 153 height 20
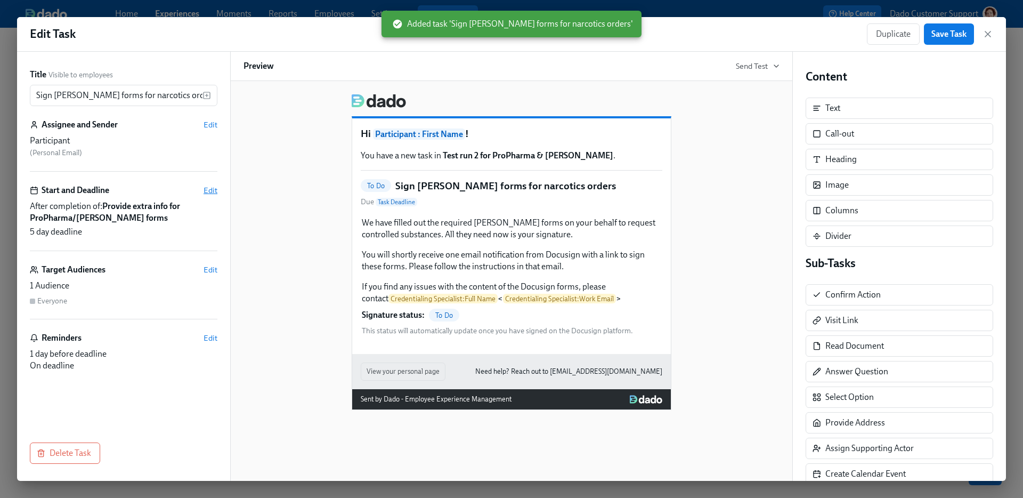
click at [210, 192] on span "Edit" at bounding box center [211, 190] width 14 height 11
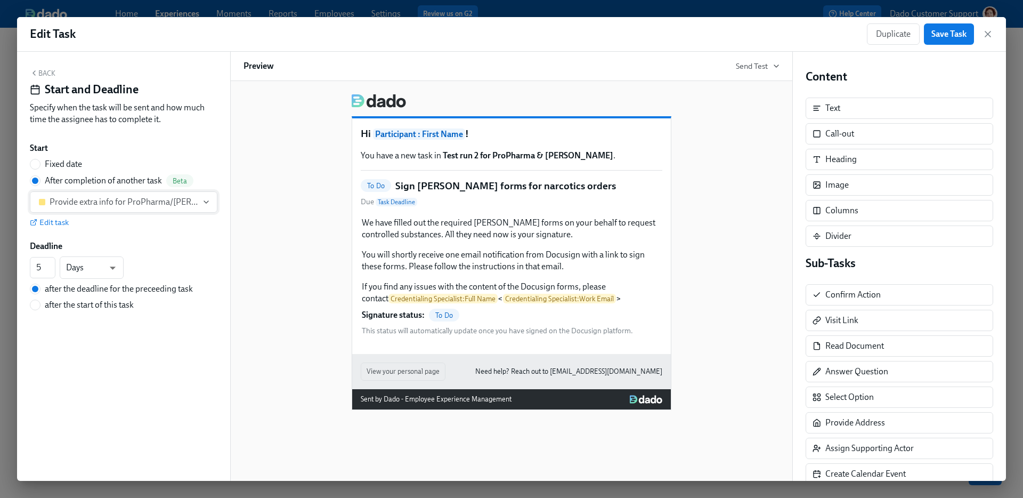
click at [63, 199] on div "Provide extra info for ProPharma/Henry Schein forms" at bounding box center [124, 202] width 148 height 11
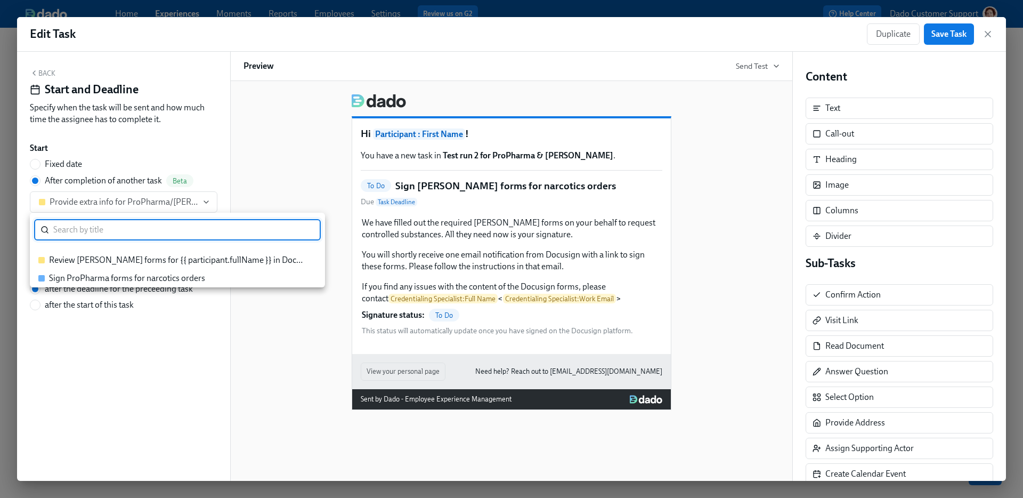
click at [69, 261] on div "Review Henry Schein forms for {{ participant.fullName }} in Docusign" at bounding box center [177, 260] width 257 height 12
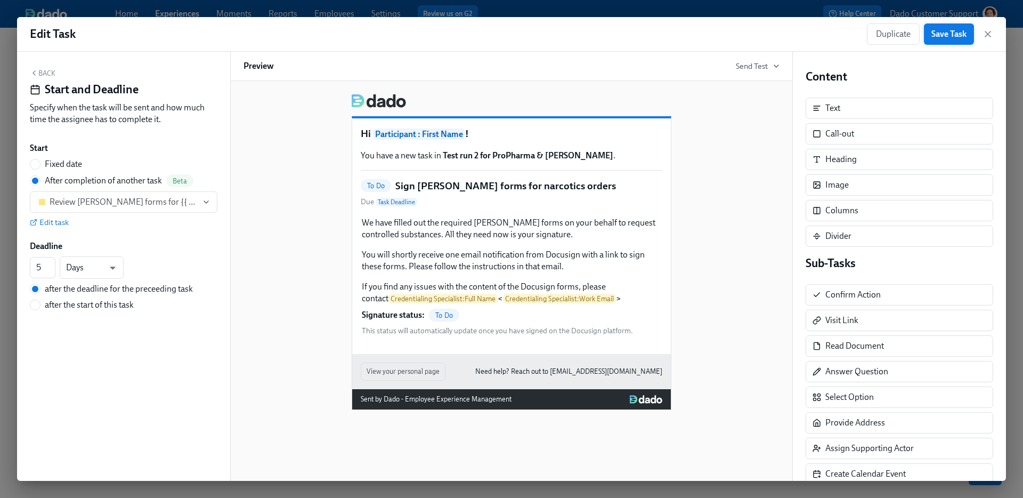
click at [947, 37] on span "Save Task" at bounding box center [948, 34] width 35 height 11
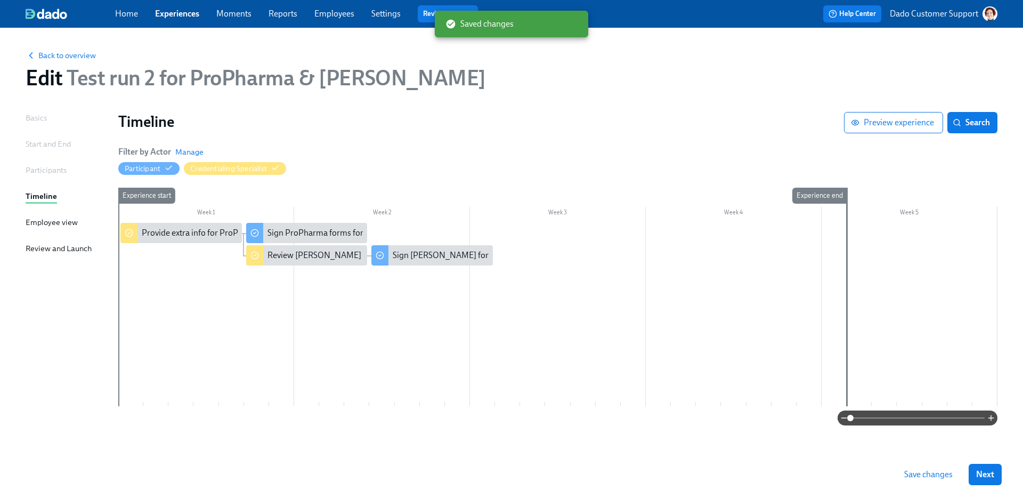
click at [924, 468] on button "Save changes" at bounding box center [928, 474] width 63 height 21
click at [46, 146] on div "Start and End" at bounding box center [48, 144] width 45 height 12
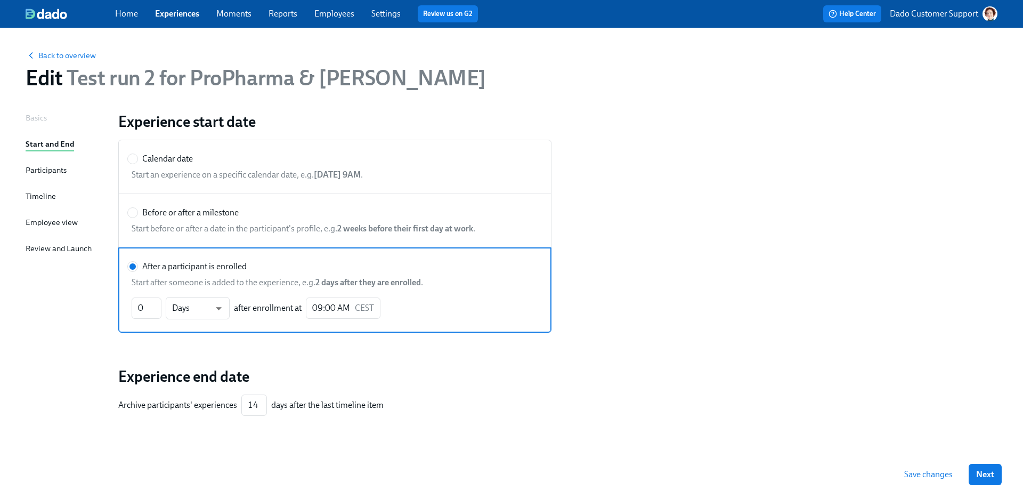
click at [47, 168] on div "Participants" at bounding box center [46, 170] width 41 height 12
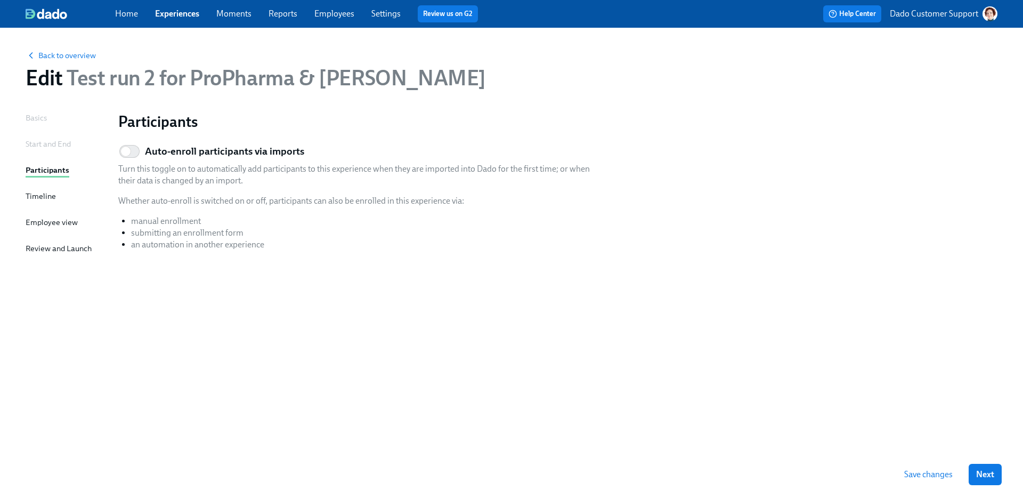
click at [38, 196] on div "Timeline" at bounding box center [41, 196] width 30 height 12
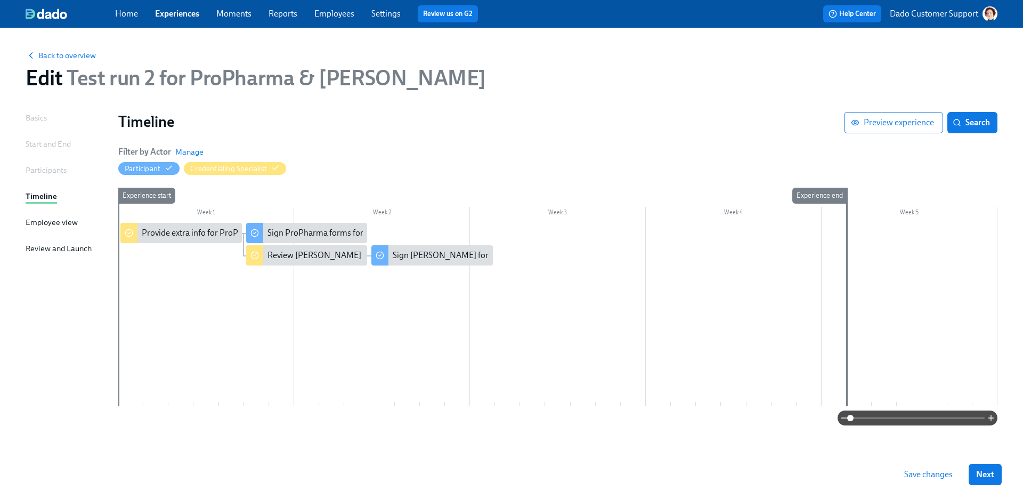
click at [44, 222] on div "Employee view" at bounding box center [52, 222] width 52 height 12
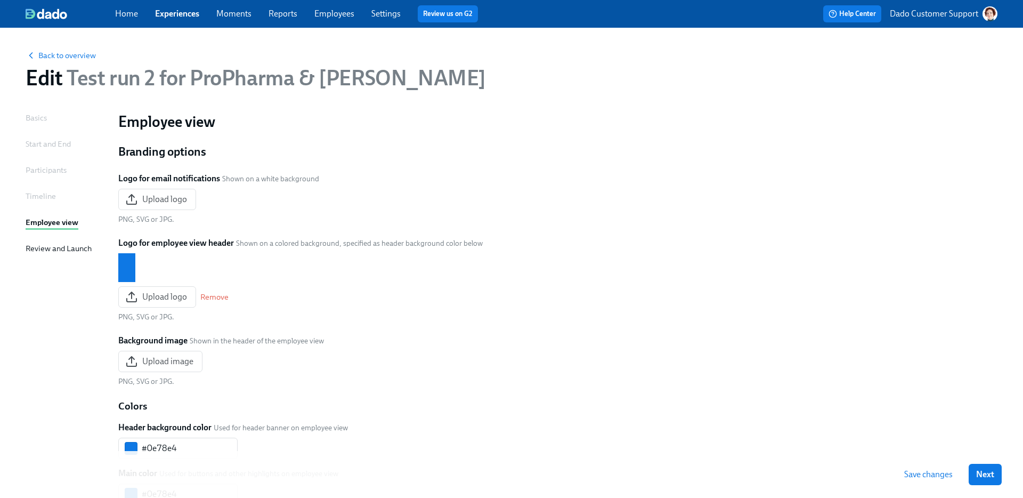
click at [45, 247] on div "Review and Launch" at bounding box center [59, 248] width 66 height 12
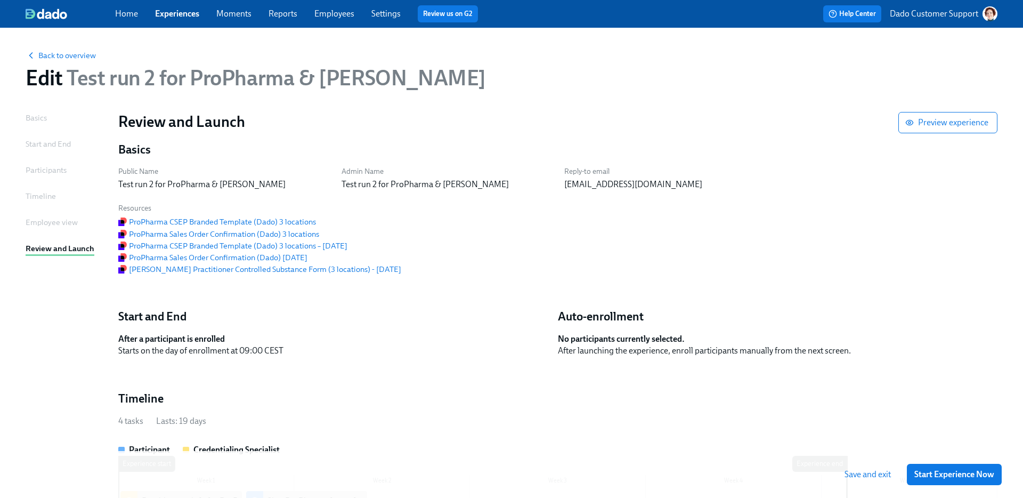
click at [961, 458] on div "Save and exit Start Experience Now" at bounding box center [511, 474] width 1023 height 47
click at [950, 479] on span "Start Experience Now" at bounding box center [954, 474] width 80 height 11
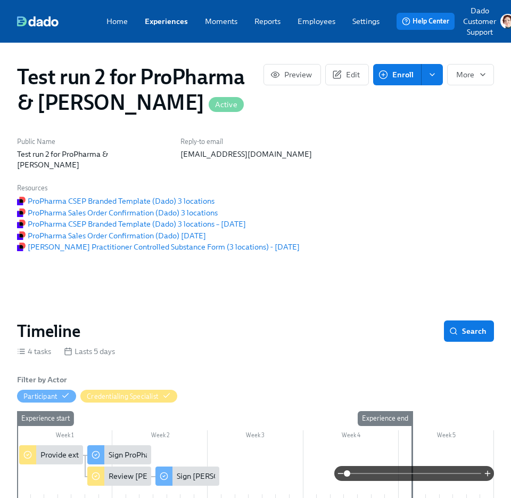
click at [394, 72] on span "Enroll" at bounding box center [397, 74] width 33 height 11
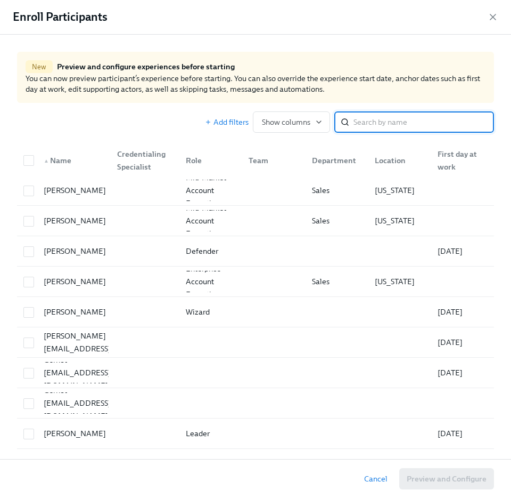
click at [383, 125] on input "search" at bounding box center [424, 121] width 141 height 21
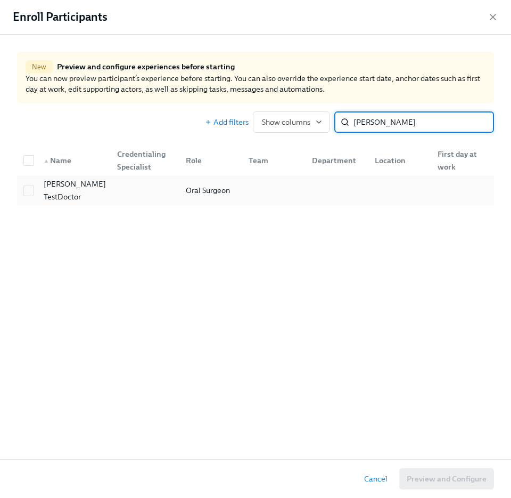
type input "Veronica"
click at [116, 193] on div at bounding box center [143, 190] width 69 height 21
checkbox input "true"
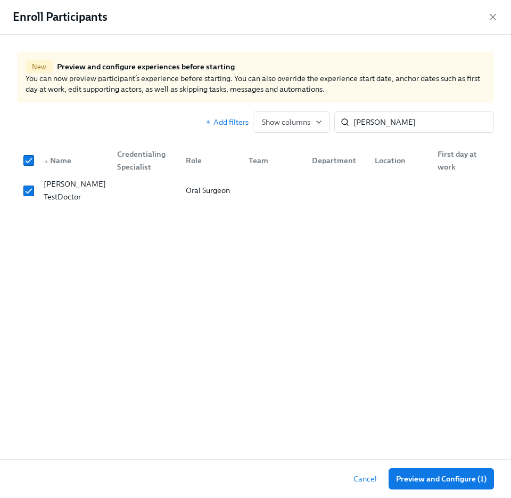
click at [420, 464] on div "Cancel Preview and Configure (1)" at bounding box center [255, 478] width 511 height 39
click at [424, 477] on span "Preview and Configure (1)" at bounding box center [441, 478] width 91 height 11
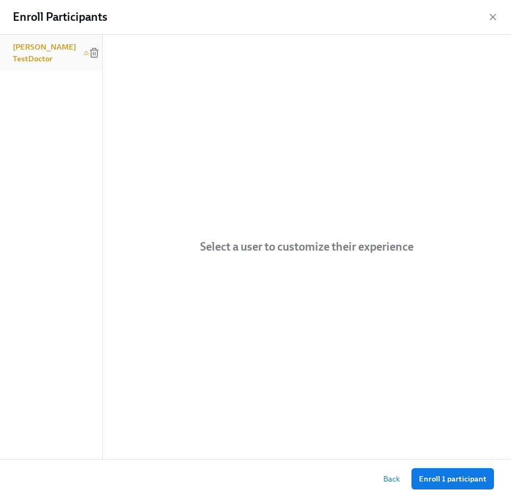
click at [58, 55] on h6 "Veronica TestDoctor" at bounding box center [46, 52] width 67 height 23
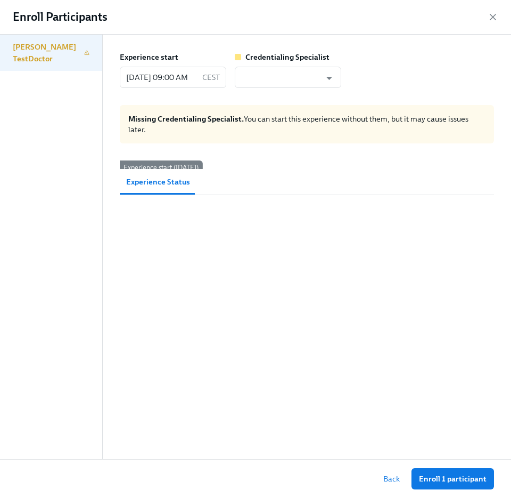
click at [255, 105] on div "Missing Credentialing Specialist. You can start this experience without them, b…" at bounding box center [307, 124] width 375 height 38
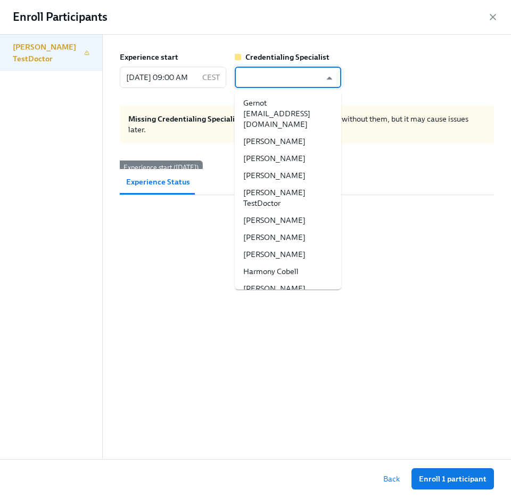
click at [255, 80] on input "text" at bounding box center [280, 77] width 80 height 21
click at [269, 151] on li "Kat Matfield" at bounding box center [288, 158] width 107 height 17
type input "Kat Matfield"
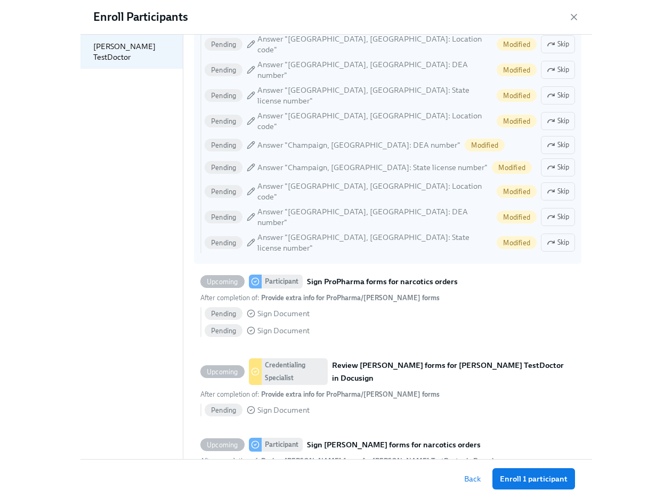
scroll to position [247, 0]
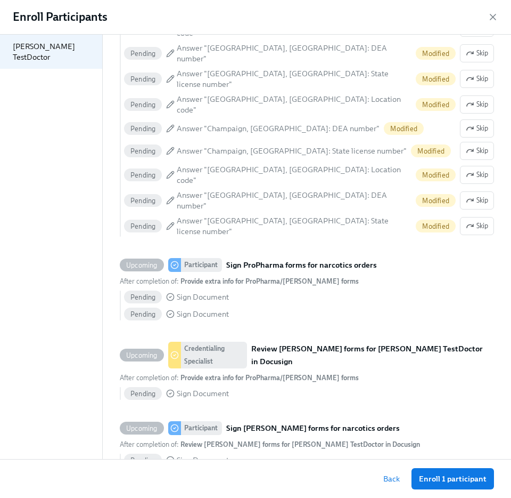
click at [445, 490] on div "Back Enroll 1 participant" at bounding box center [255, 478] width 511 height 39
click at [445, 474] on span "Enroll 1 participant" at bounding box center [453, 478] width 68 height 11
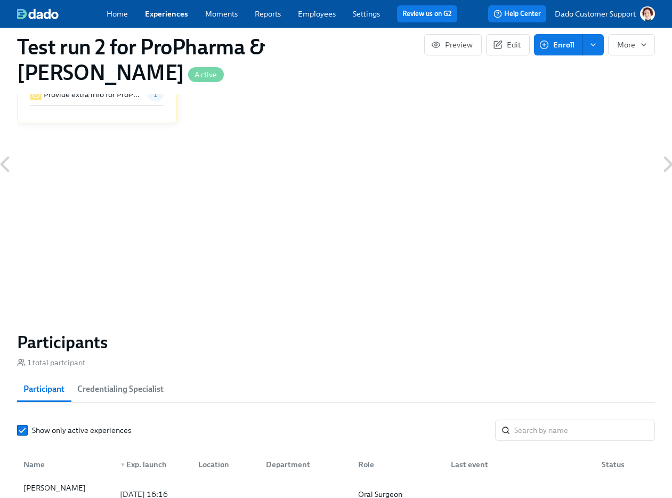
scroll to position [828, 0]
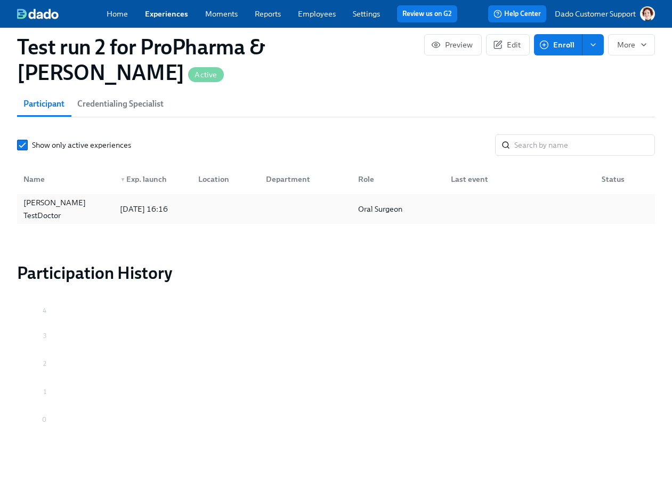
click at [54, 210] on div "Veronica TestDoctor" at bounding box center [65, 209] width 92 height 26
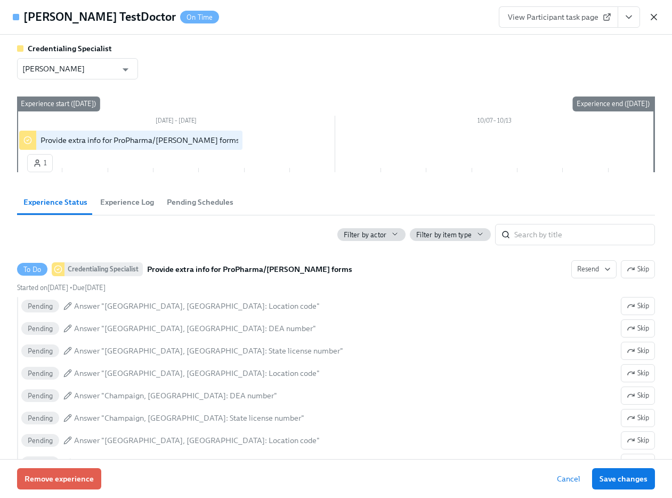
click at [651, 15] on icon "button" at bounding box center [653, 17] width 11 height 11
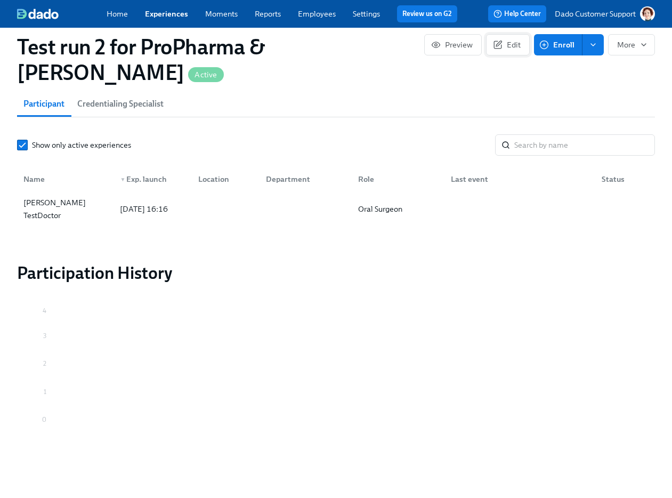
click at [499, 44] on icon "button" at bounding box center [498, 45] width 10 height 10
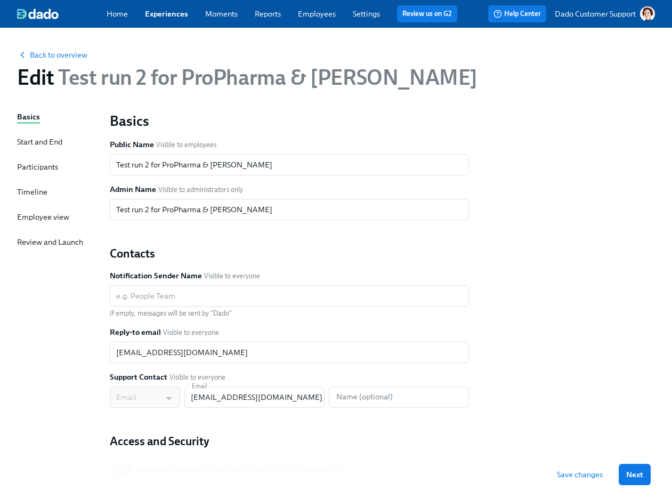
click at [30, 196] on div "Timeline" at bounding box center [32, 191] width 30 height 11
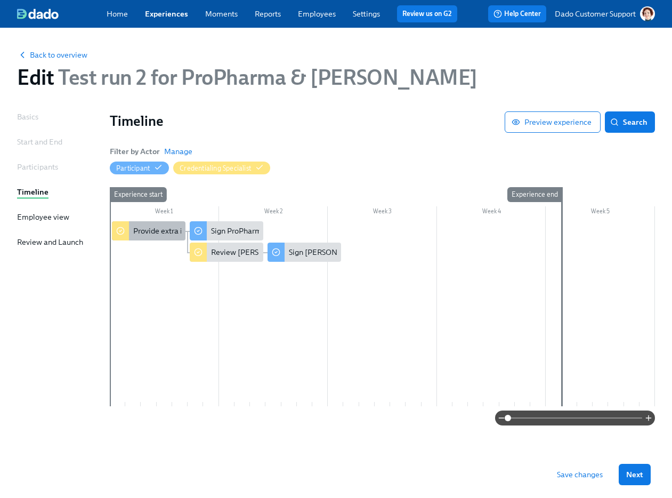
click at [138, 233] on div "Provide extra info for ProPharma/Henry Schein forms" at bounding box center [232, 230] width 199 height 11
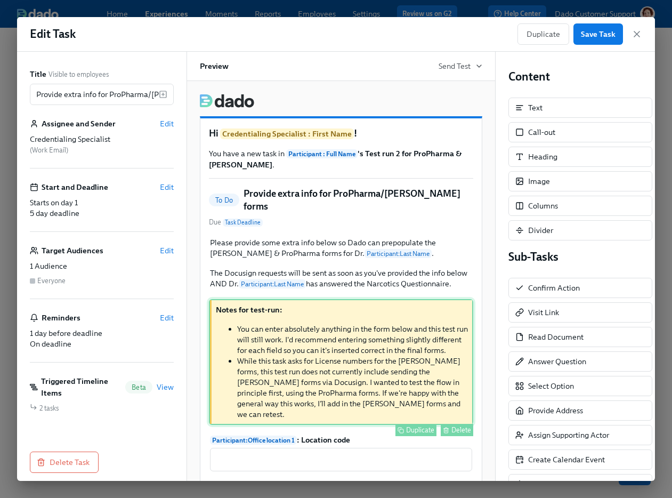
click at [310, 355] on div "Notes for test-run: You can enter absolutely anything in the form below and thi…" at bounding box center [341, 362] width 264 height 126
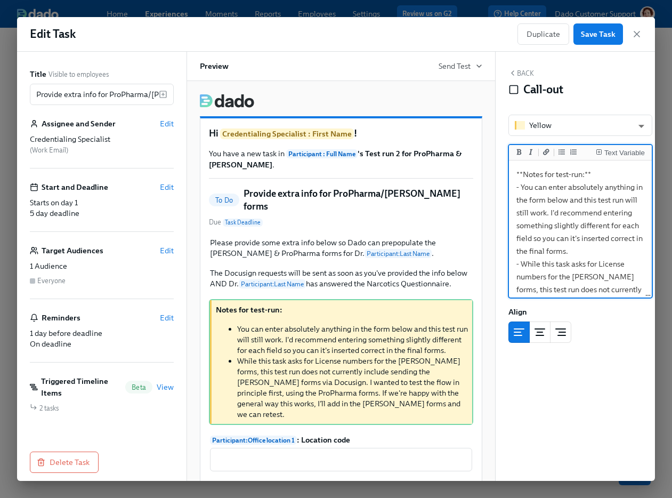
scroll to position [94, 0]
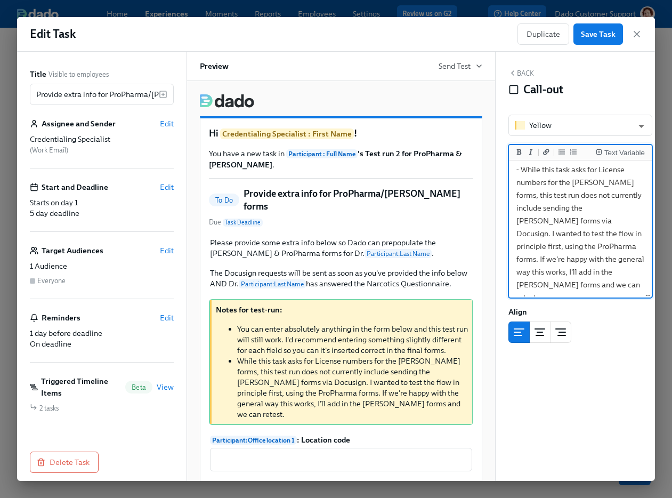
drag, startPoint x: 593, startPoint y: 245, endPoint x: 623, endPoint y: 363, distance: 122.6
click at [623, 366] on div "Back Call-out Yellow yellow ​ Text Variable **Notes for test-run:** - You can e…" at bounding box center [579, 266] width 169 height 429
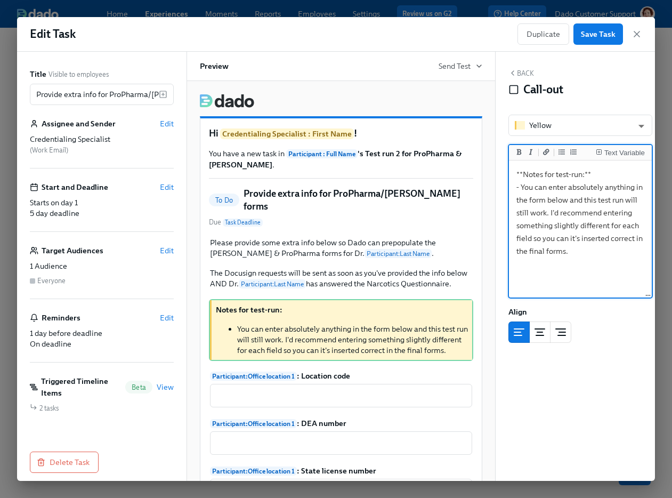
scroll to position [0, 0]
click at [521, 189] on textarea "**Notes for test-run:** - You can enter absolutely anything in the form below a…" at bounding box center [580, 229] width 139 height 134
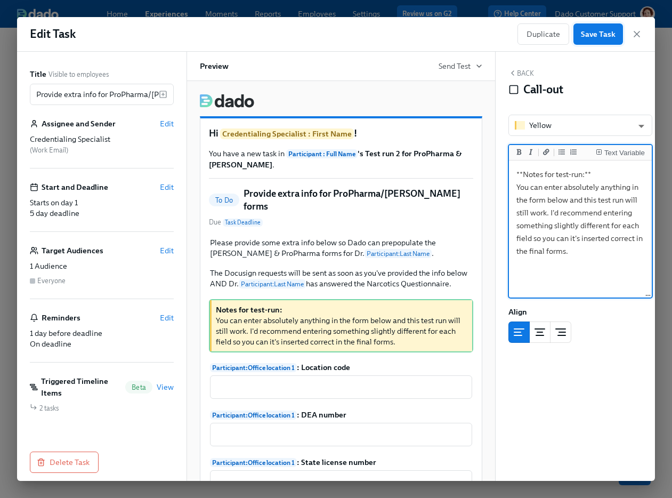
type textarea "**Notes for test-run:** You can enter absolutely anything in the form below and…"
click at [598, 32] on span "Save Task" at bounding box center [598, 34] width 35 height 11
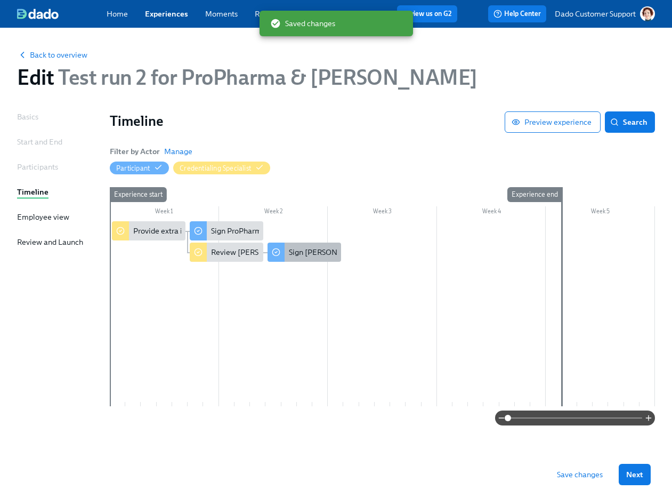
click at [286, 256] on div "Sign Henry Schein forms for narcotics orders" at bounding box center [304, 251] width 74 height 19
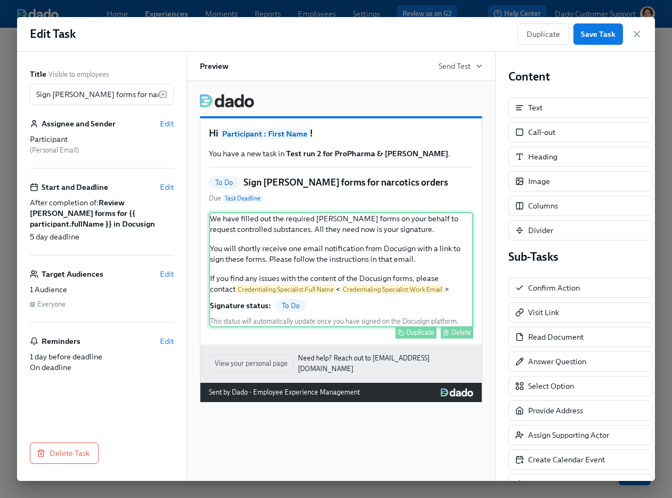
click at [282, 252] on div "We have filled out the required Henry Schein forms on your behalf to request co…" at bounding box center [341, 269] width 264 height 115
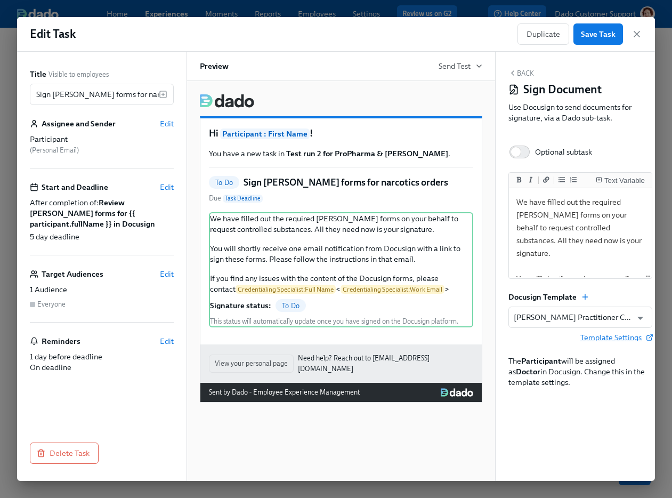
click at [630, 338] on span "Template Settings" at bounding box center [616, 337] width 72 height 11
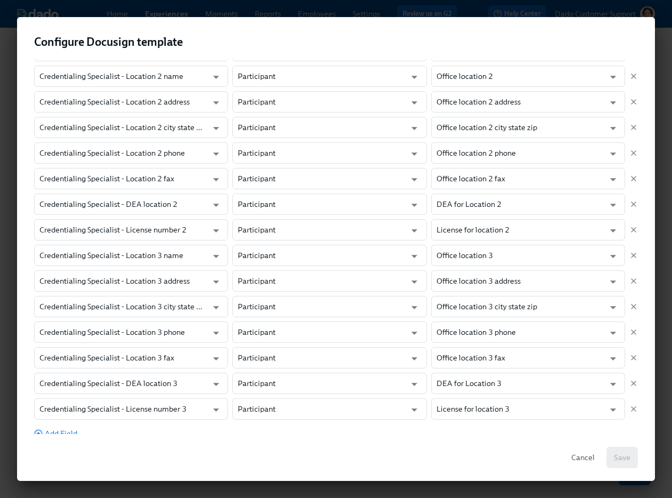
scroll to position [410, 0]
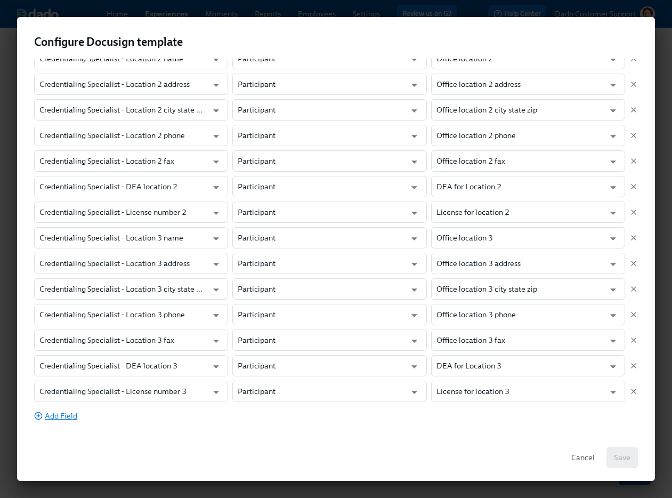
click at [53, 413] on span "Add Field" at bounding box center [55, 415] width 43 height 11
click at [55, 413] on input "Credentialing Specialist - Text b0842aaa-14f5-4320-9ac3-ef58f5ae1b03" at bounding box center [120, 416] width 163 height 21
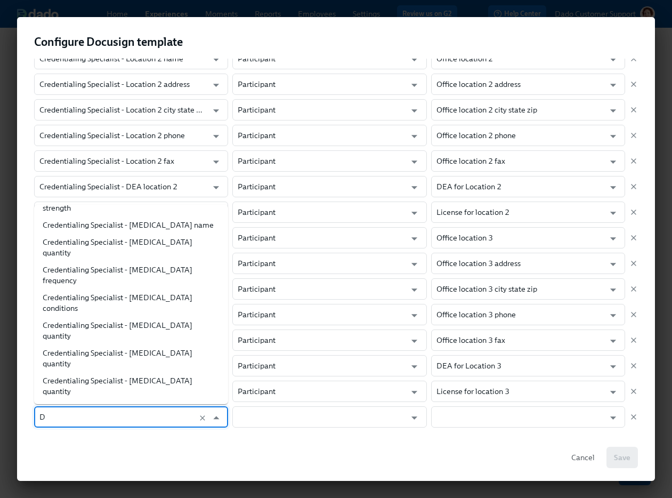
scroll to position [0, 0]
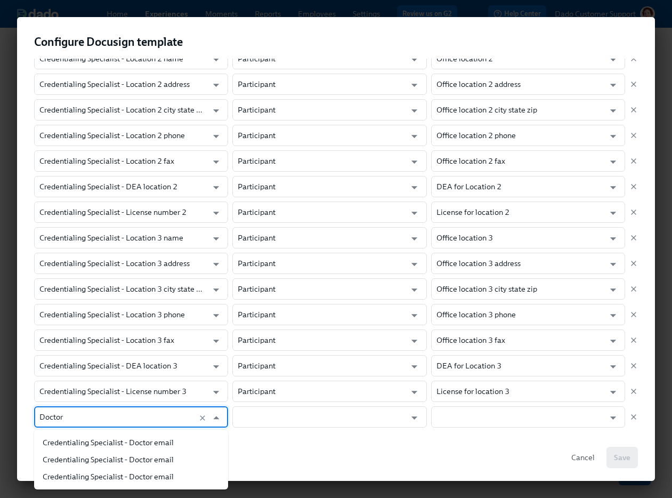
type input "Doctor"
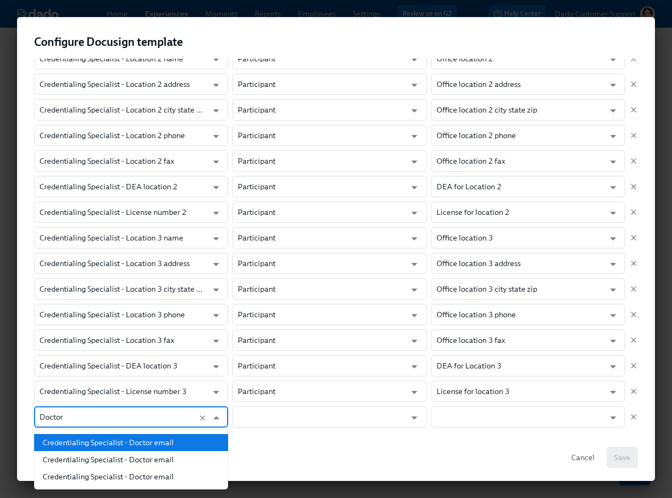
click at [69, 445] on li "Credentialing Specialist - Doctor email" at bounding box center [131, 442] width 194 height 17
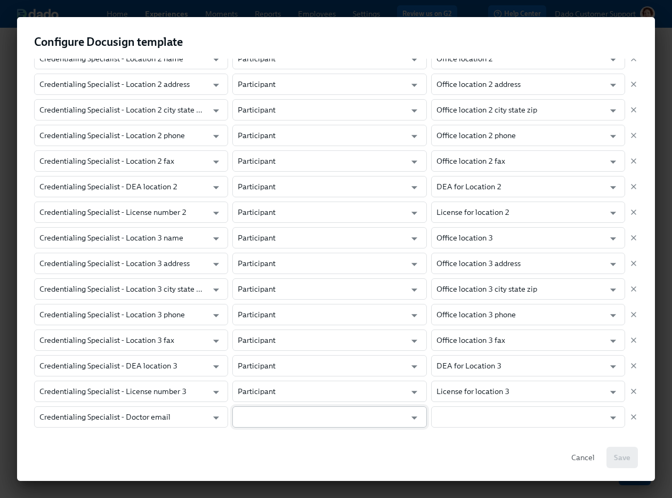
click at [278, 419] on input "text" at bounding box center [322, 416] width 168 height 21
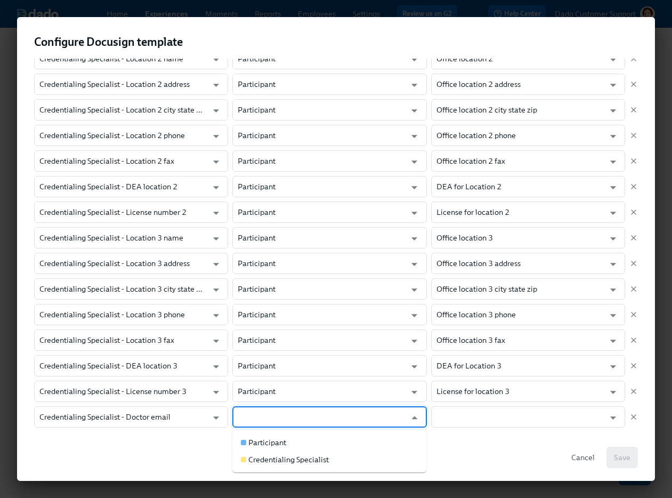
click at [269, 439] on div "Participant" at bounding box center [267, 442] width 38 height 11
type input "Participant"
click at [477, 414] on input "text" at bounding box center [520, 416] width 168 height 21
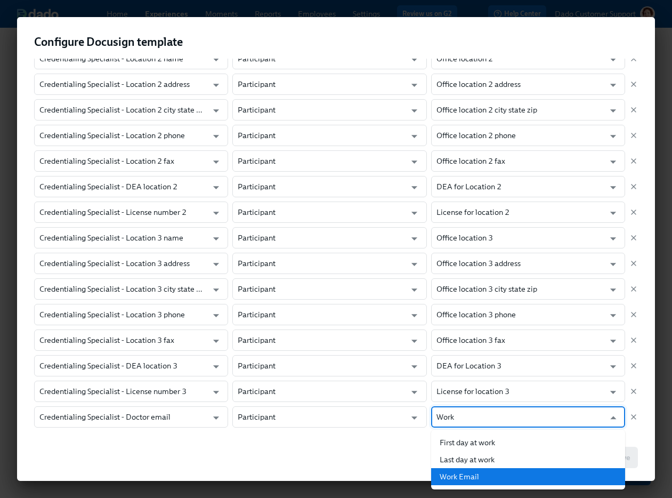
click at [465, 475] on li "Work Email" at bounding box center [528, 476] width 194 height 17
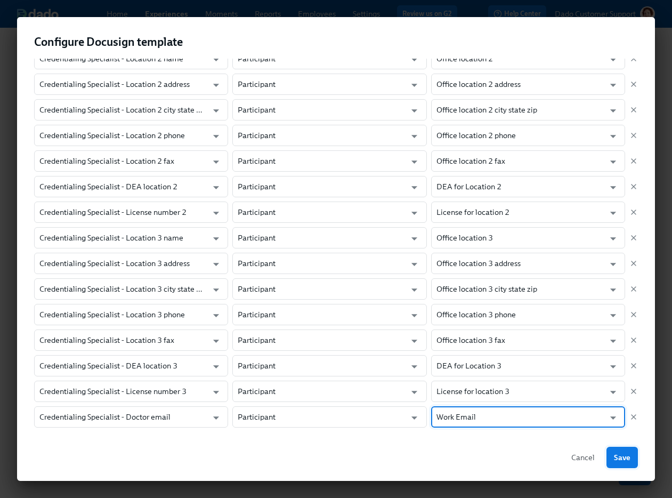
type input "Work Email"
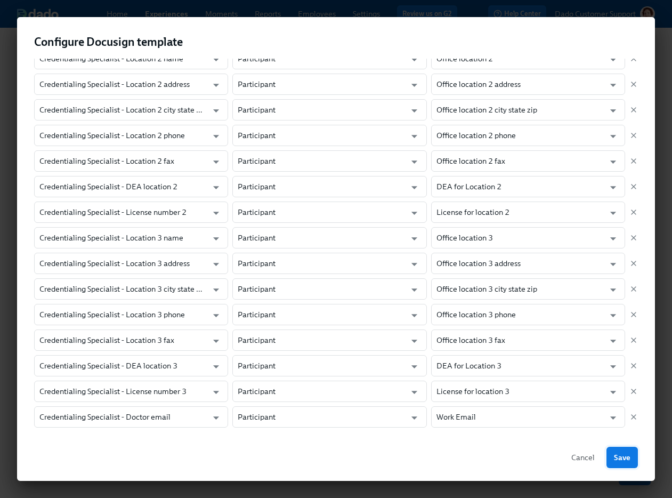
click at [625, 450] on button "Save" at bounding box center [621, 456] width 31 height 21
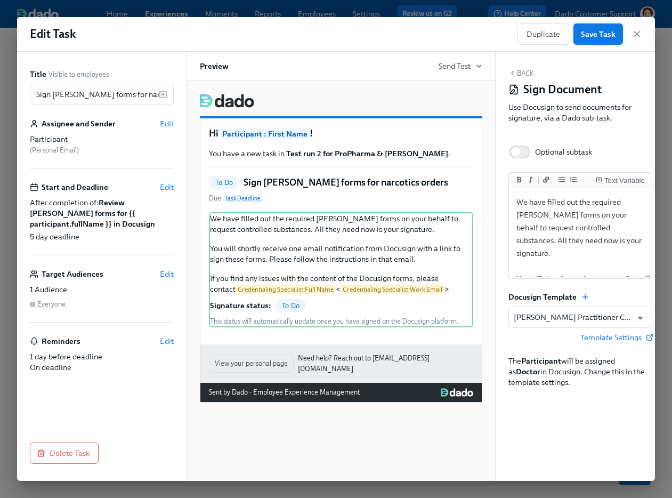
click at [605, 32] on span "Save Task" at bounding box center [598, 34] width 35 height 11
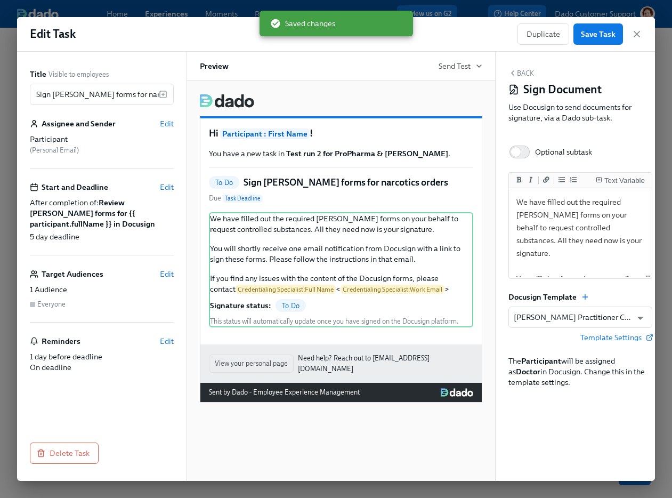
click at [646, 34] on div "Edit Task Duplicate Save Task" at bounding box center [336, 34] width 638 height 35
click at [635, 35] on icon "button" at bounding box center [636, 34] width 11 height 11
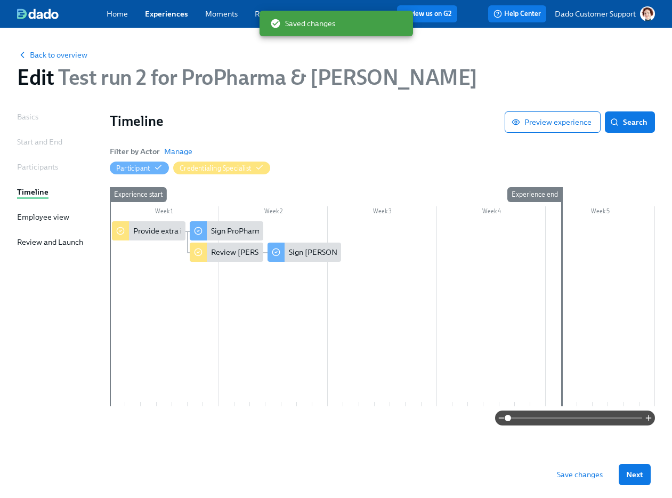
click at [583, 486] on div "Save changes Next" at bounding box center [336, 474] width 672 height 47
click at [578, 468] on button "Save changes" at bounding box center [579, 474] width 61 height 21
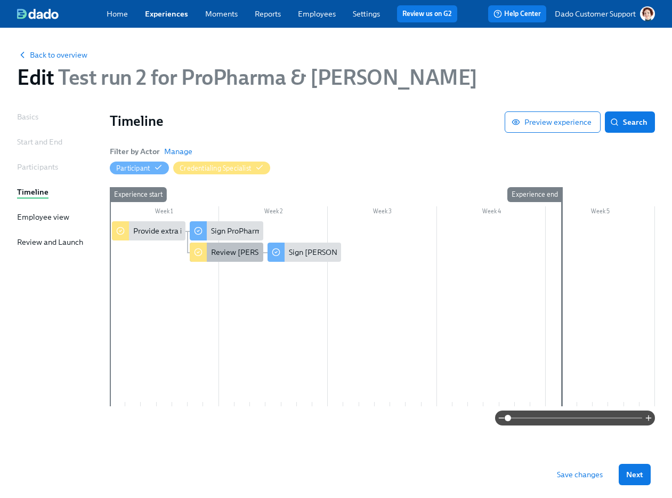
click at [233, 248] on div "Review Henry Schein forms for {{ participant.fullName }} in Docusign" at bounding box center [337, 252] width 253 height 11
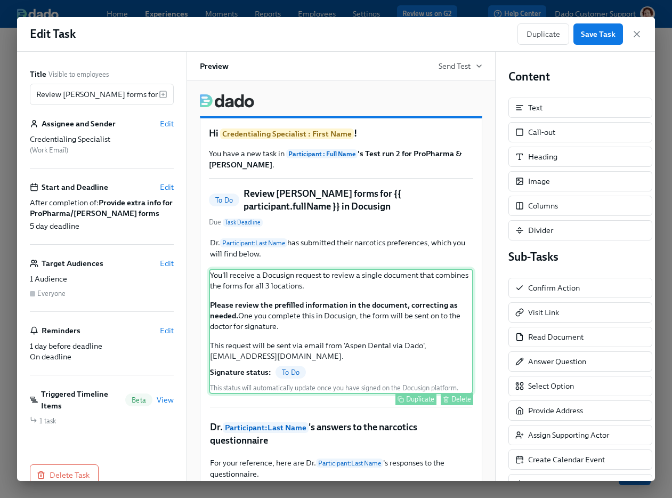
click at [325, 348] on div "You'll receive a Docusign request to review a single document that combines the…" at bounding box center [341, 331] width 264 height 125
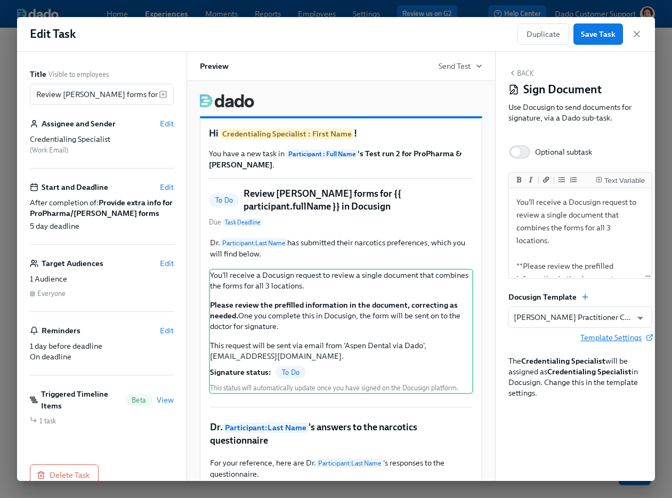
click at [619, 341] on span "Template Settings" at bounding box center [616, 337] width 72 height 11
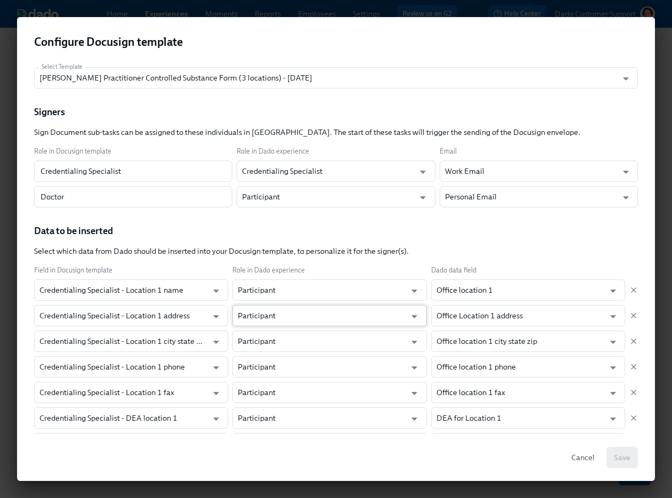
scroll to position [436, 0]
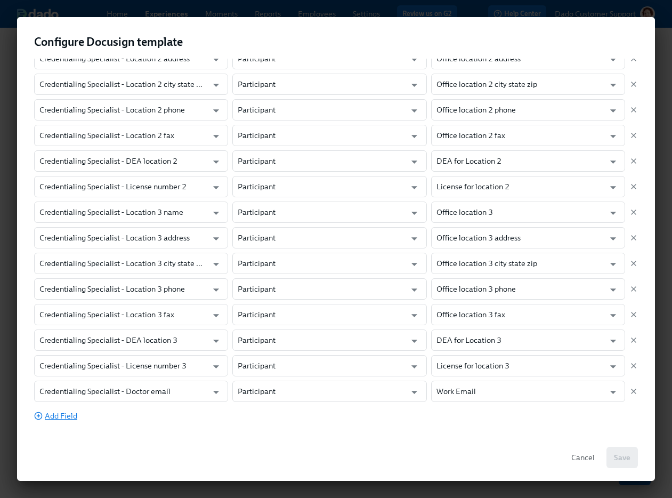
click at [58, 412] on span "Add Field" at bounding box center [55, 415] width 43 height 11
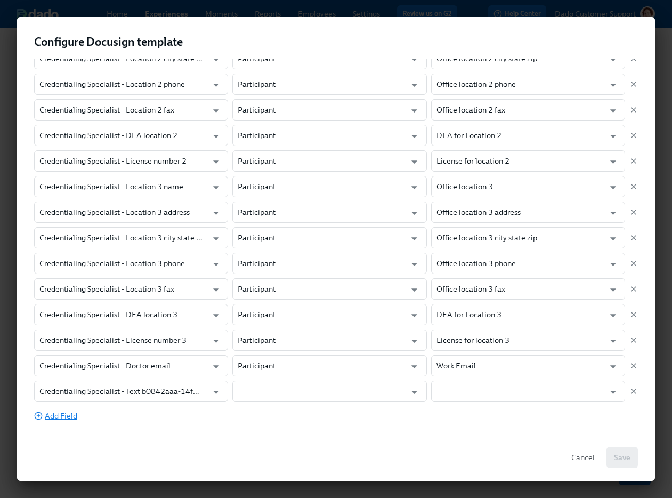
click at [52, 411] on span "Add Field" at bounding box center [55, 415] width 43 height 11
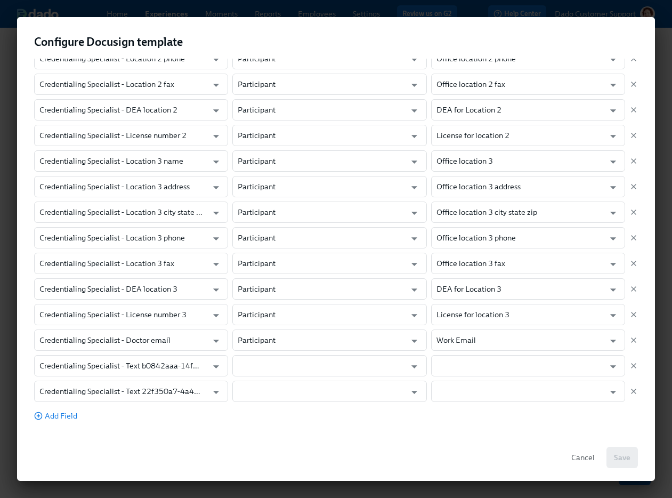
click at [52, 425] on div "Select Template Henry Schein Practitioner Controlled Substance Form (3 location…" at bounding box center [336, 246] width 638 height 375
click at [53, 418] on span "Add Field" at bounding box center [55, 415] width 43 height 11
click at [64, 366] on input "Credentialing Specialist - Text b0842aaa-14f5-4320-9ac3-ef58f5ae1b03" at bounding box center [120, 365] width 163 height 21
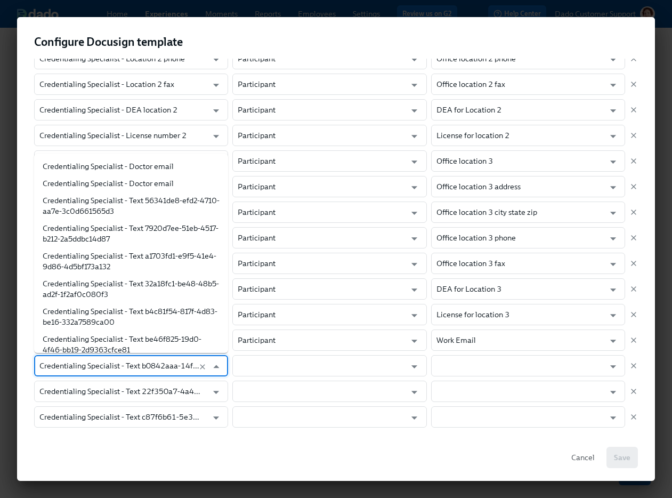
scroll to position [2234, 0]
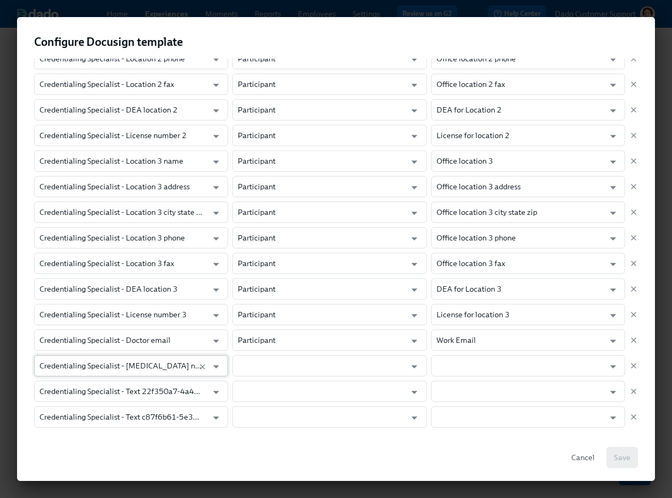
click at [144, 365] on input "Credentialing Specialist - Diazepam name" at bounding box center [120, 365] width 163 height 21
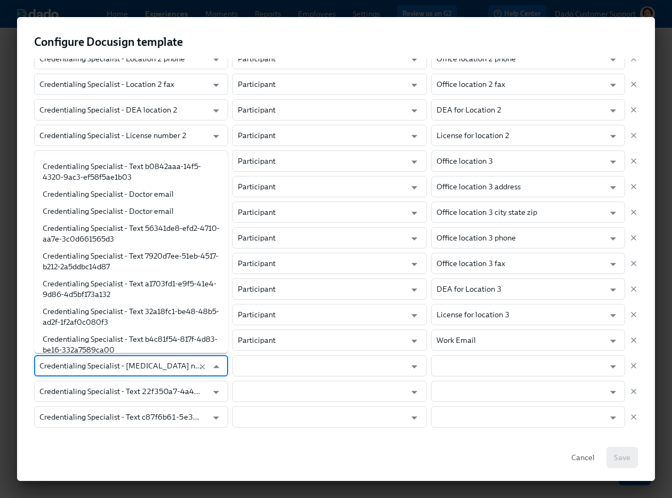
click at [144, 365] on input "Credentialing Specialist - Diazepam name" at bounding box center [120, 365] width 163 height 21
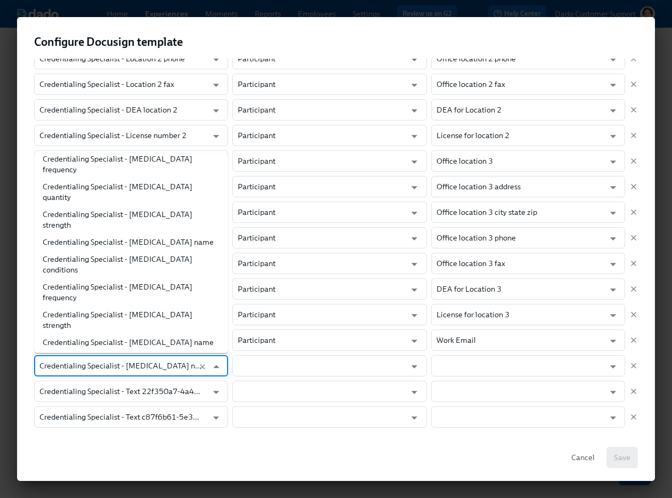
click at [137, 365] on input "Credentialing Specialist - Diazepam name" at bounding box center [120, 365] width 163 height 21
click at [127, 391] on input "Credentialing Specialist - Text 22f350a7-4a45-452b-b37e-e396d49ab2b7" at bounding box center [120, 390] width 163 height 21
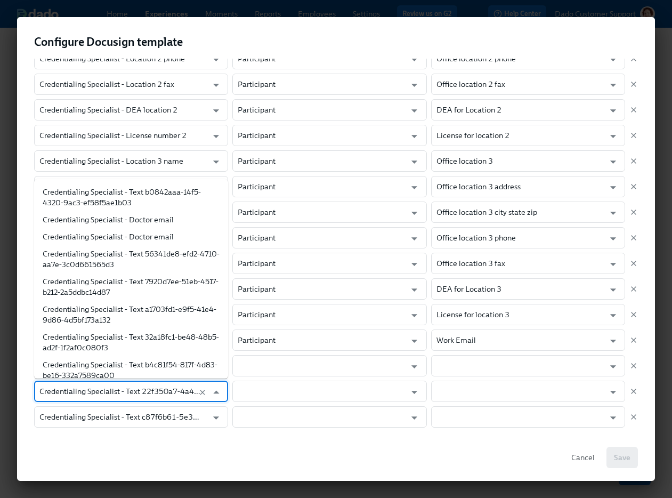
scroll to position [2245, 0]
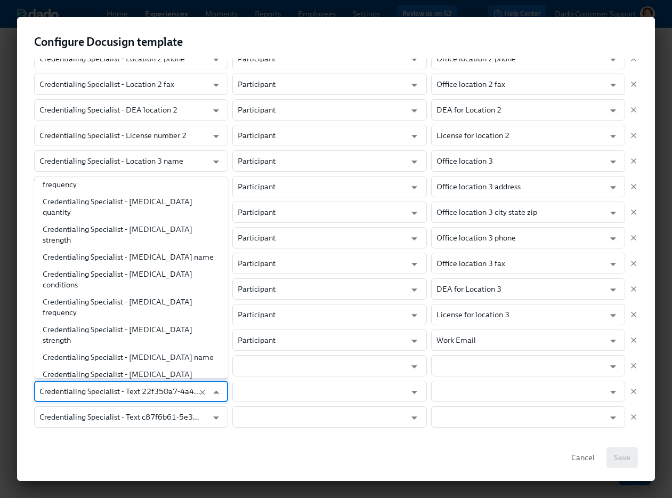
paste input "Diazepam"
type input "Diazepam"
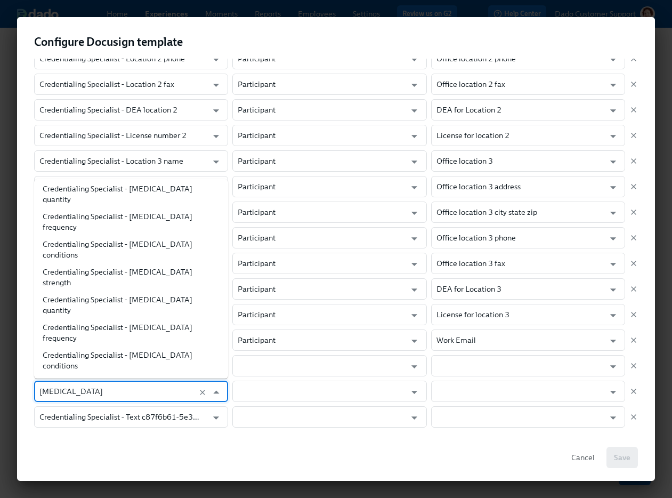
scroll to position [0, 0]
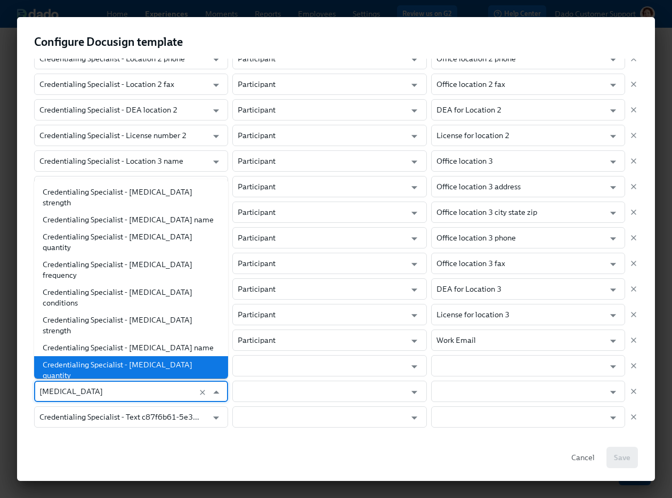
click at [150, 356] on li "Credentialing Specialist - Diazepam quantity" at bounding box center [131, 370] width 194 height 28
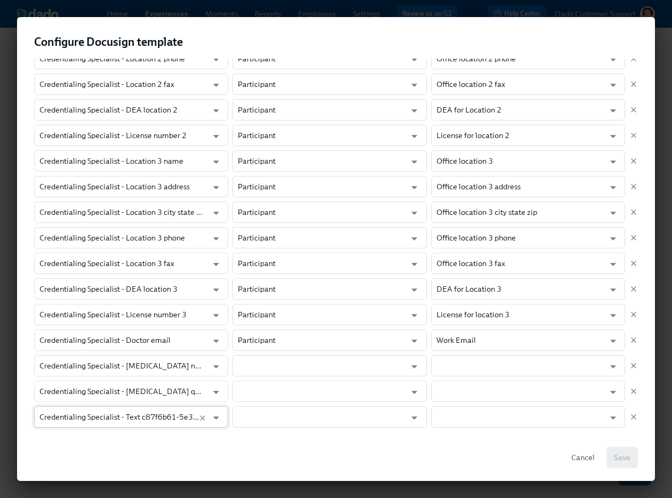
click at [134, 413] on input "Credentialing Specialist - Text c87f6b61-5e31-461d-8327-ea3bbab42be6" at bounding box center [120, 416] width 163 height 21
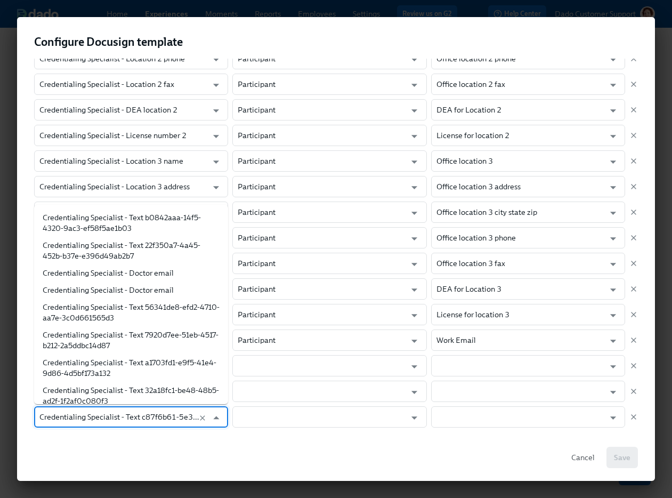
scroll to position [2256, 0]
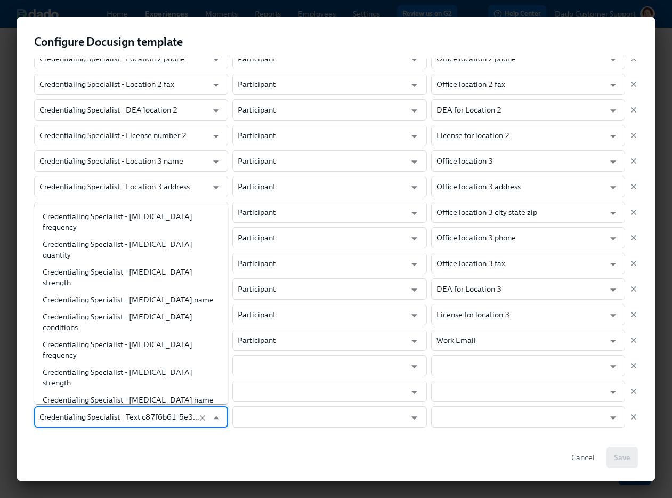
click at [134, 413] on input "Credentialing Specialist - Text c87f6b61-5e31-461d-8327-ea3bbab42be6" at bounding box center [120, 416] width 163 height 21
paste input "Diazepam"
type input "Diazepam"
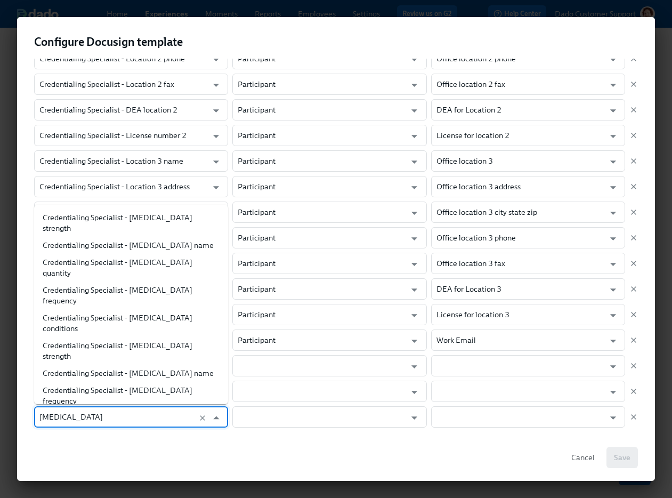
click at [158, 437] on li "Credentialing Specialist - Diazepam strength" at bounding box center [131, 451] width 194 height 28
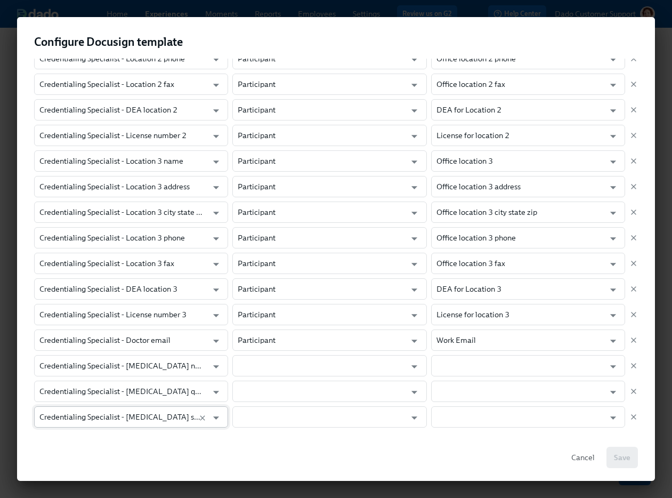
scroll to position [513, 0]
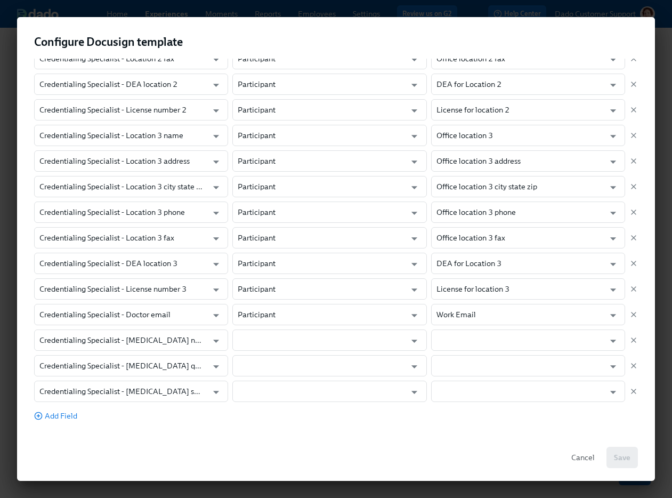
click at [83, 411] on div "Field in Docusign template Role in Dado experience Dado data field Credentialin…" at bounding box center [336, 86] width 604 height 669
click at [69, 414] on span "Add Field" at bounding box center [55, 415] width 43 height 11
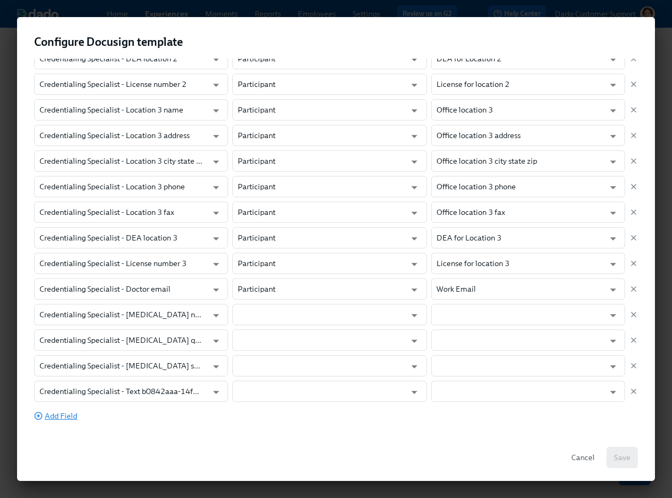
click at [66, 416] on span "Add Field" at bounding box center [55, 415] width 43 height 11
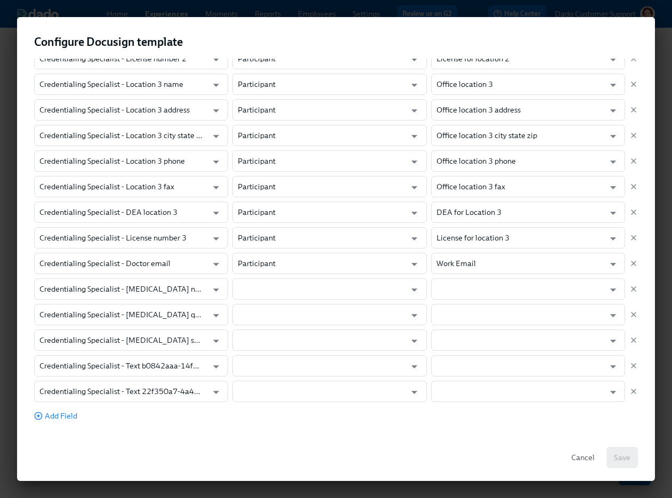
click at [63, 422] on div "Select Template Henry Schein Practitioner Controlled Substance Form (3 location…" at bounding box center [336, 246] width 638 height 375
click at [66, 419] on span "Add Field" at bounding box center [55, 415] width 43 height 11
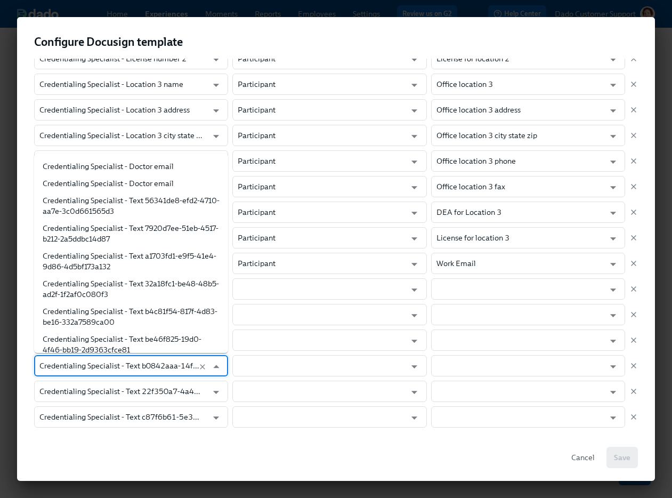
click at [136, 362] on input "Credentialing Specialist - Text b0842aaa-14f5-4320-9ac3-ef58f5ae1b03" at bounding box center [120, 365] width 163 height 21
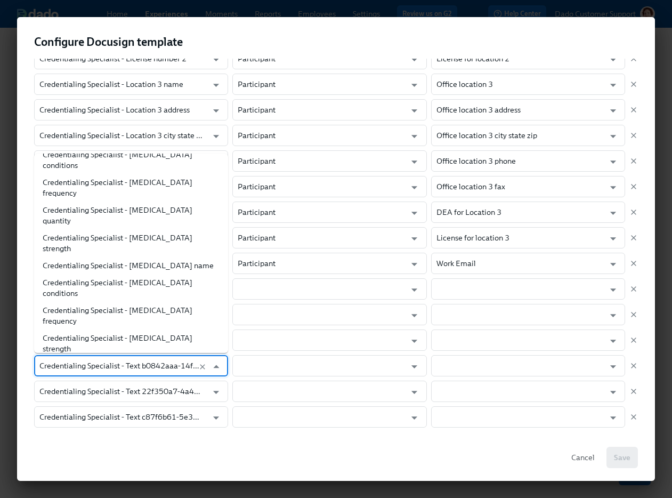
paste input "Diazepam"
type input "Diazepam"
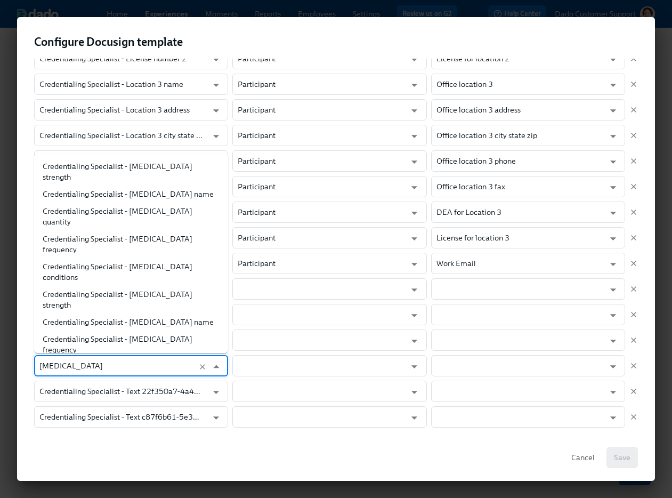
click at [148, 413] on li "Credentialing Specialist - Diazepam frequency" at bounding box center [131, 427] width 194 height 28
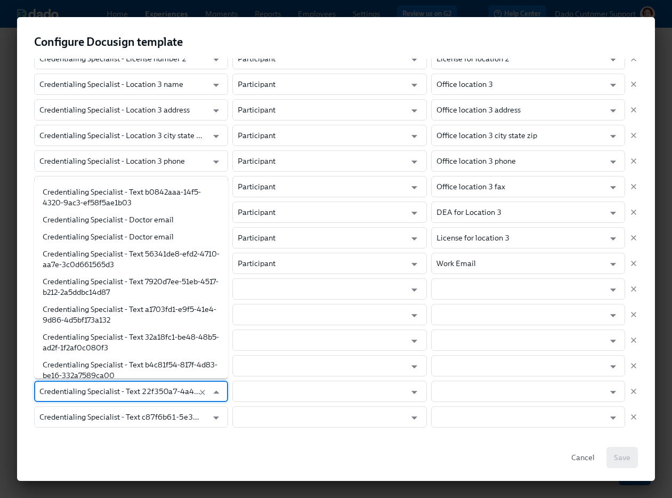
click at [127, 394] on input "Credentialing Specialist - Text 22f350a7-4a45-452b-b37e-e396d49ab2b7" at bounding box center [120, 390] width 163 height 21
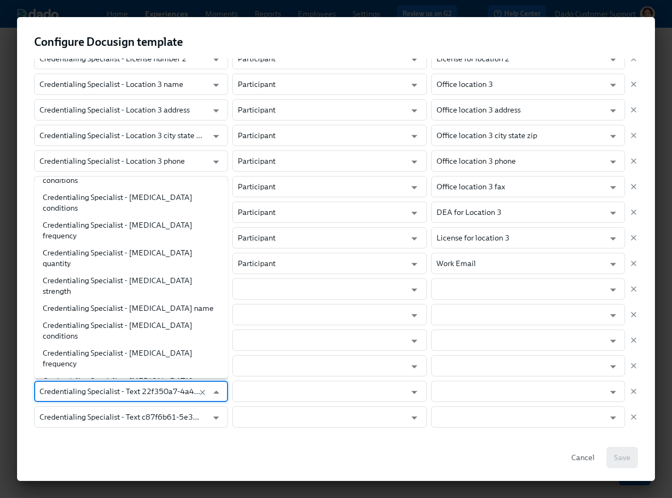
paste input "Diazepam"
type input "Diazepam"
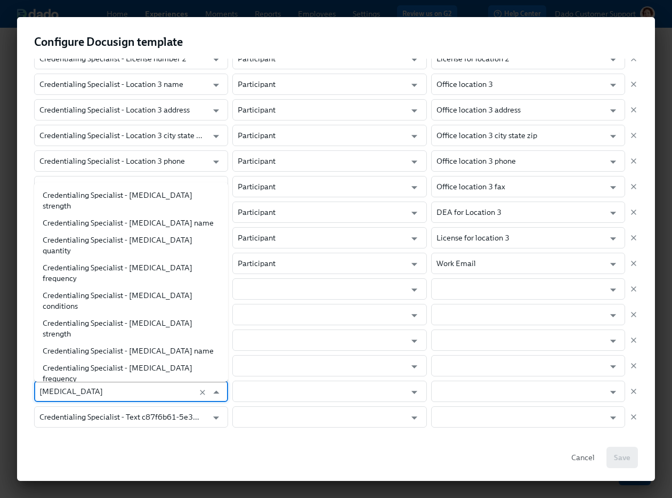
click at [161, 387] on li "Credentialing Specialist - Diazepam conditions" at bounding box center [131, 401] width 194 height 28
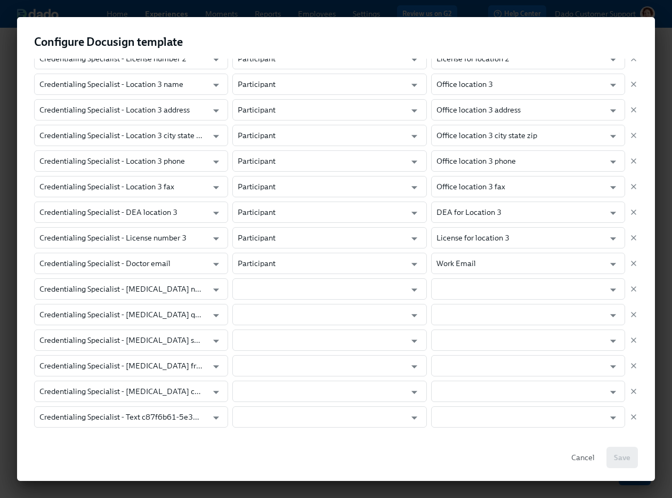
click at [135, 404] on div "Field in Docusign template Role in Dado experience Dado data field Credentialin…" at bounding box center [336, 64] width 604 height 726
click at [131, 414] on input "Credentialing Specialist - Text c87f6b61-5e31-461d-8327-ea3bbab42be6" at bounding box center [120, 416] width 163 height 21
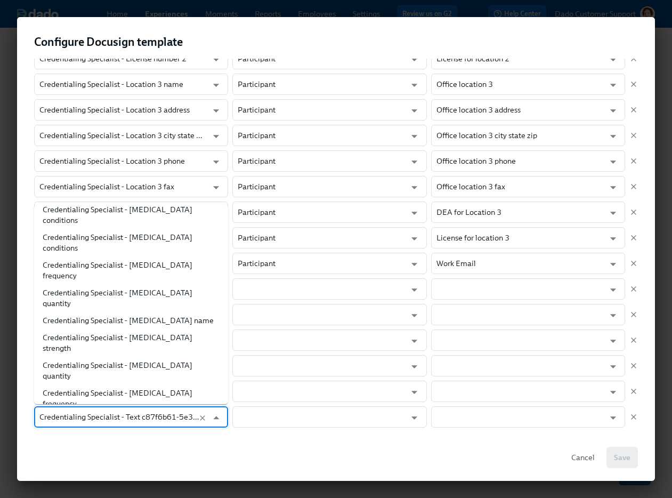
scroll to position [1879, 0]
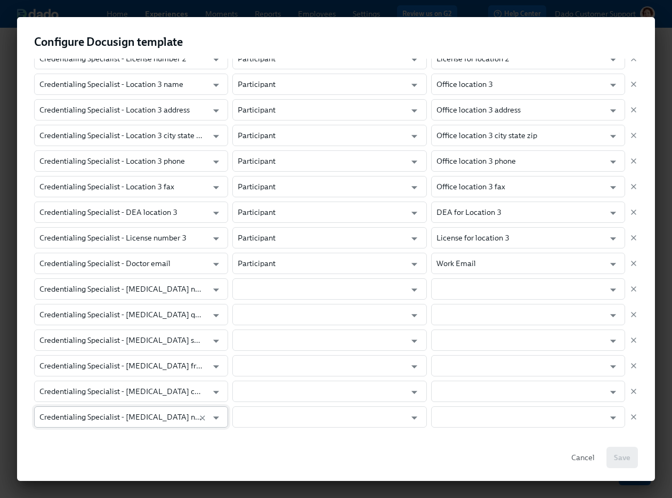
click at [145, 412] on input "Credentialing Specialist - Propofol name" at bounding box center [120, 416] width 163 height 21
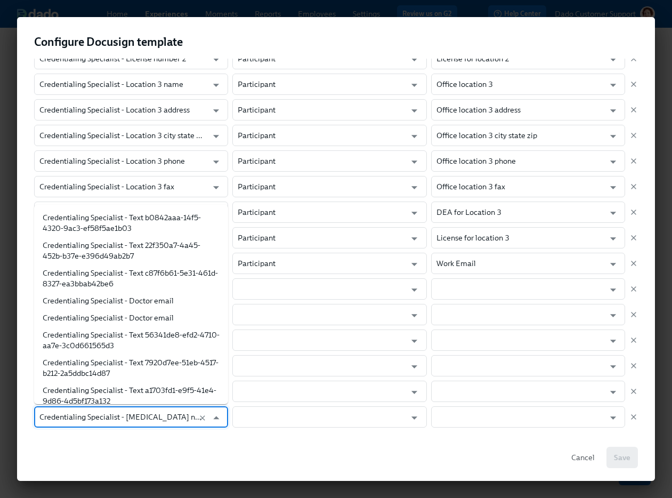
click at [145, 412] on input "Credentialing Specialist - Propofol name" at bounding box center [120, 416] width 163 height 21
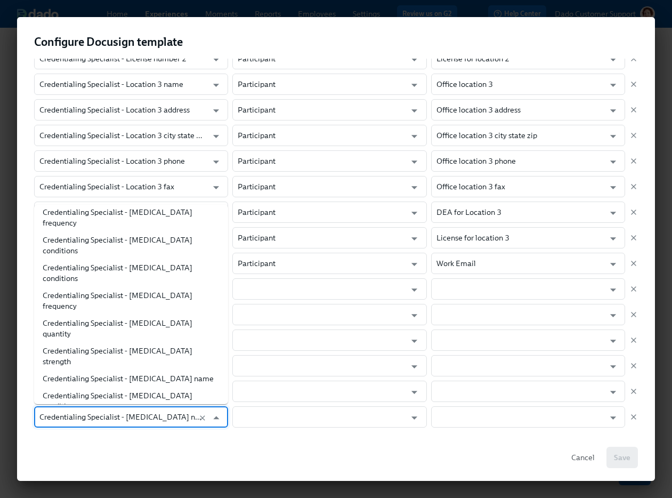
click at [132, 417] on input "Credentialing Specialist - Propofol name" at bounding box center [120, 416] width 163 height 21
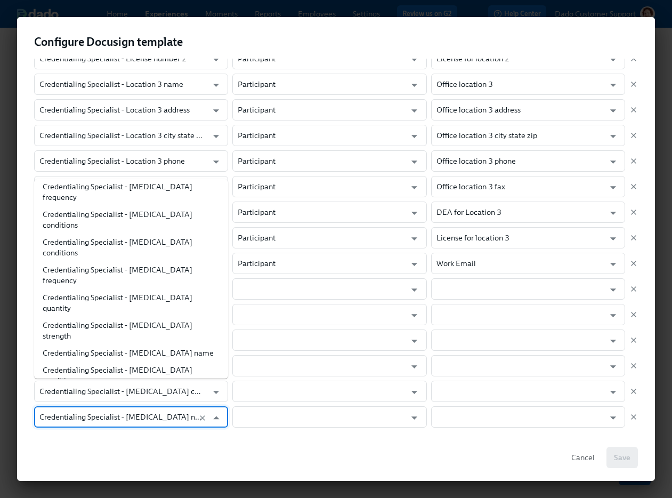
scroll to position [589, 0]
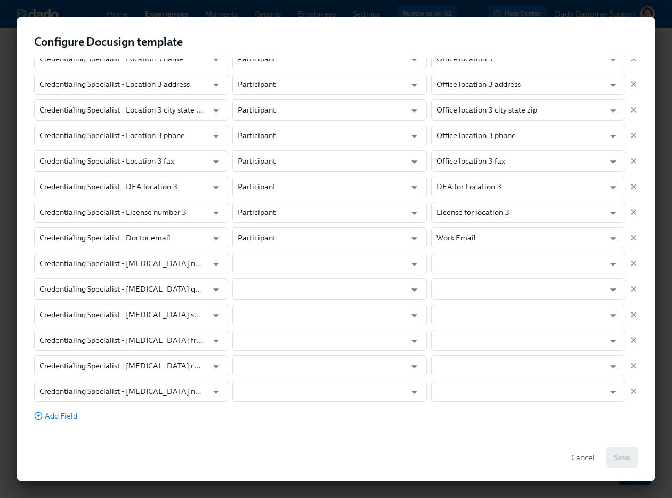
click at [131, 424] on div "Select Template Henry Schein Practitioner Controlled Substance Form (3 location…" at bounding box center [336, 246] width 638 height 375
click at [57, 416] on span "Add Field" at bounding box center [55, 415] width 43 height 11
click at [86, 413] on input "Credentialing Specialist - Text b0842aaa-14f5-4320-9ac3-ef58f5ae1b03" at bounding box center [120, 416] width 163 height 21
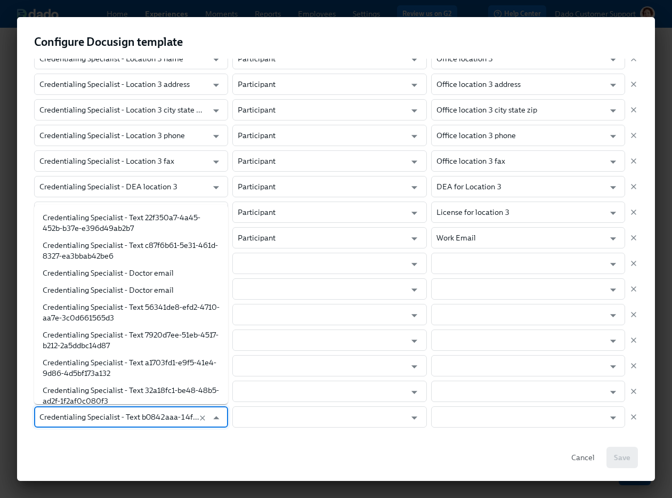
scroll to position [0, 0]
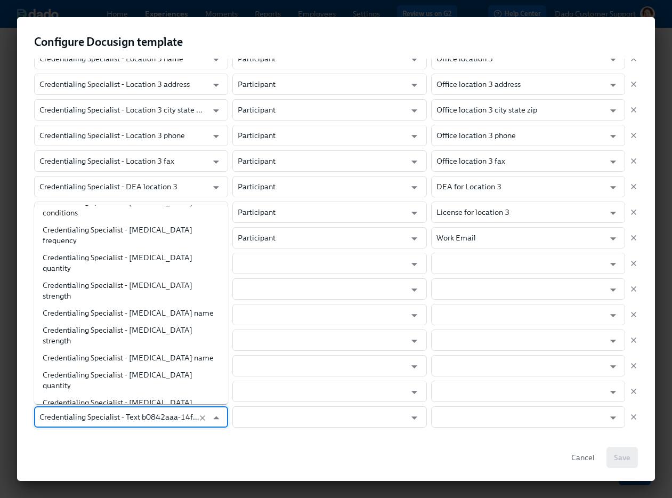
paste input "Propofol"
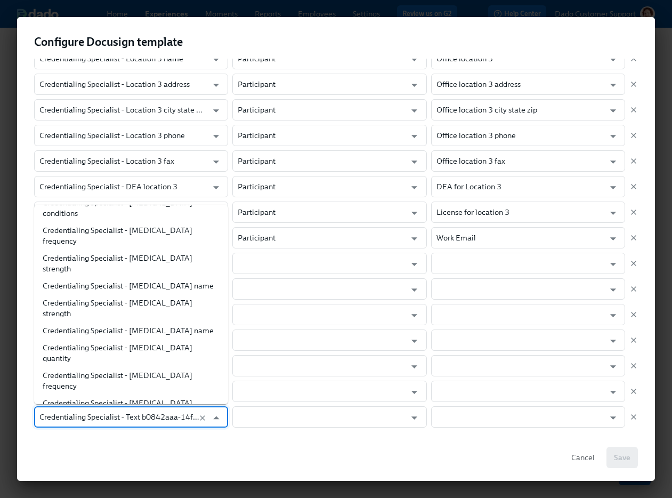
type input "Propofol"
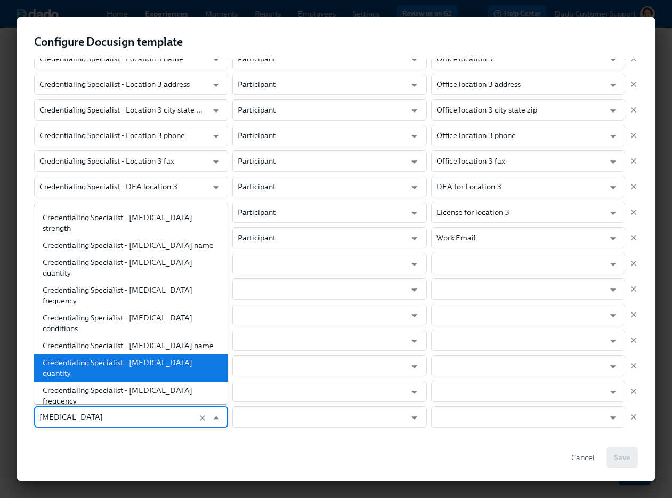
click at [135, 354] on li "Credentialing Specialist - Propofol quantity" at bounding box center [131, 368] width 194 height 28
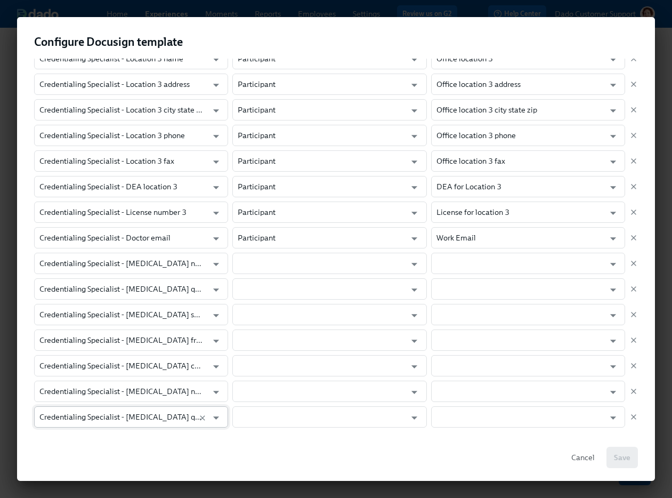
scroll to position [615, 0]
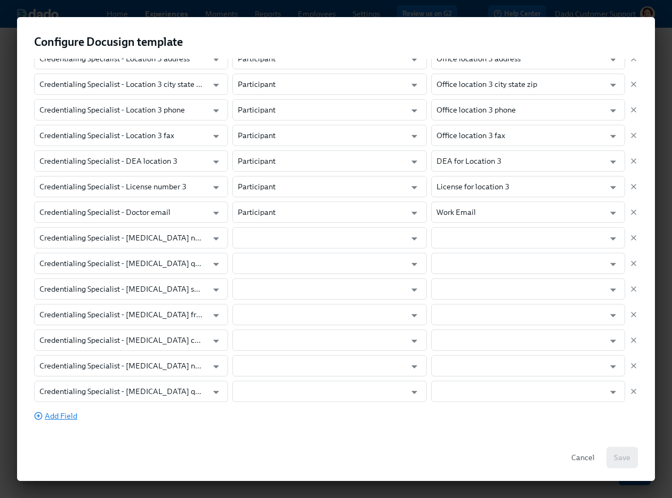
click at [69, 413] on span "Add Field" at bounding box center [55, 415] width 43 height 11
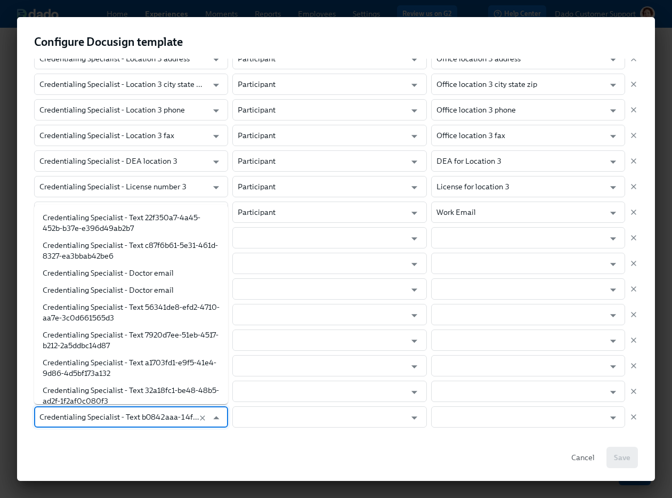
click at [80, 408] on input "Credentialing Specialist - Text b0842aaa-14f5-4320-9ac3-ef58f5ae1b03" at bounding box center [120, 416] width 163 height 21
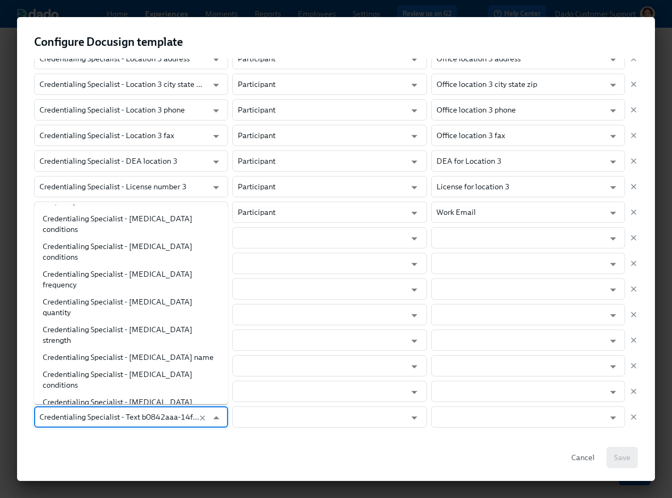
paste input "Propofol"
type input "Propofol"
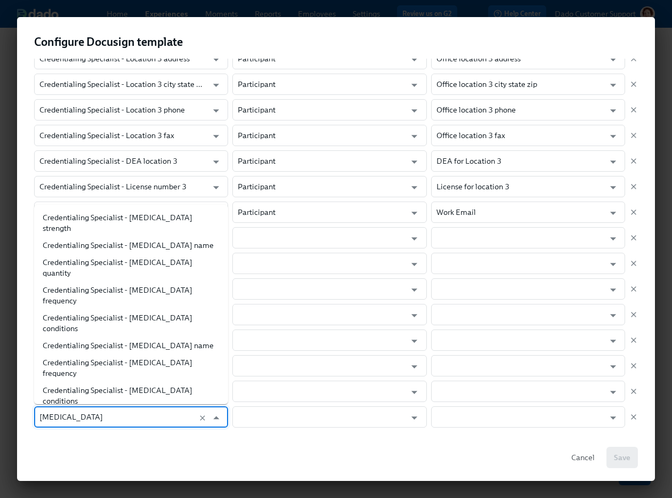
click at [140, 409] on li "Credentialing Specialist - Propofol strength" at bounding box center [131, 423] width 194 height 28
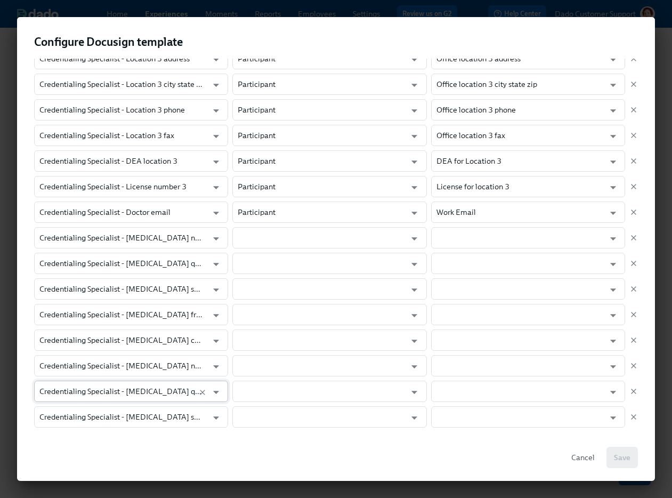
scroll to position [640, 0]
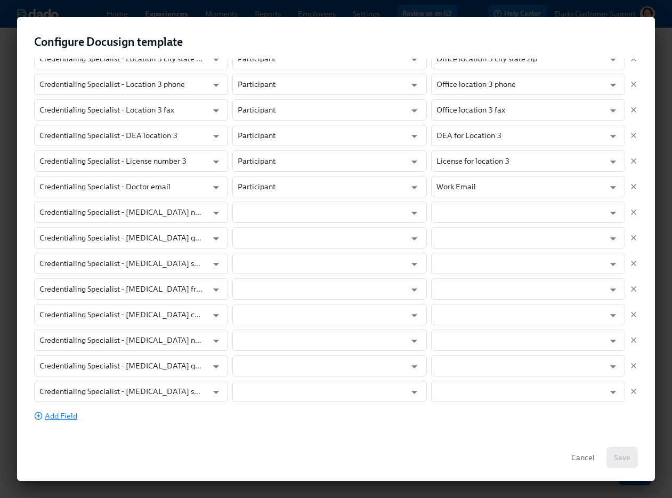
click at [58, 413] on span "Add Field" at bounding box center [55, 415] width 43 height 11
click at [71, 405] on div "Field in Docusign template Role in Dado experience Dado data field Credentialin…" at bounding box center [336, 25] width 604 height 803
click at [59, 413] on input "Credentialing Specialist - Text b0842aaa-14f5-4320-9ac3-ef58f5ae1b03" at bounding box center [120, 416] width 163 height 21
paste input "[MEDICAL_DATA]"
type input "[MEDICAL_DATA]"
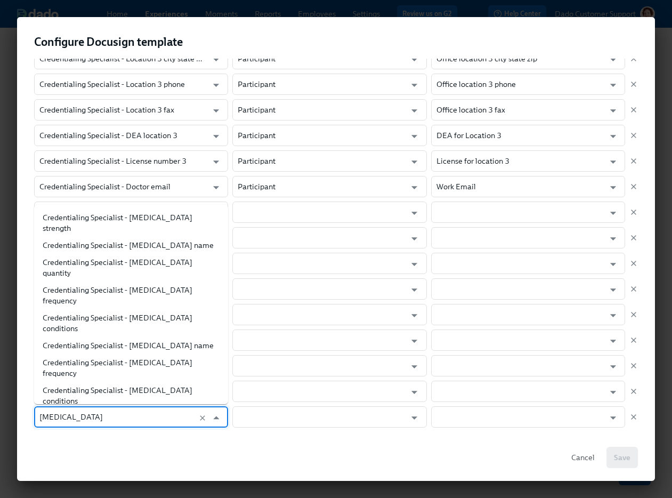
click at [119, 437] on li "Credentialing Specialist - Propofol frequency" at bounding box center [131, 451] width 194 height 28
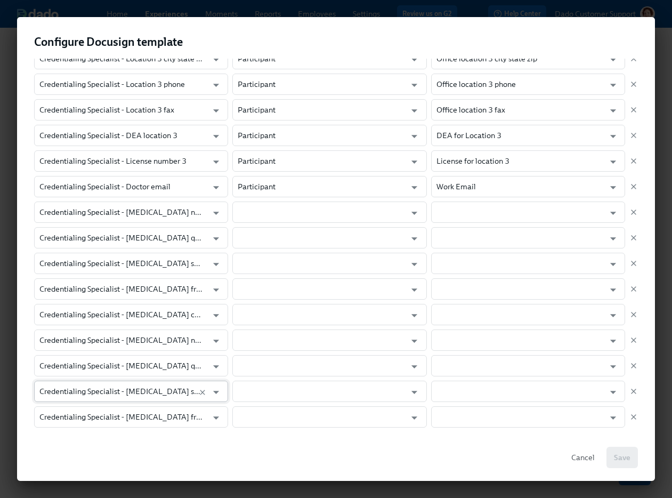
scroll to position [666, 0]
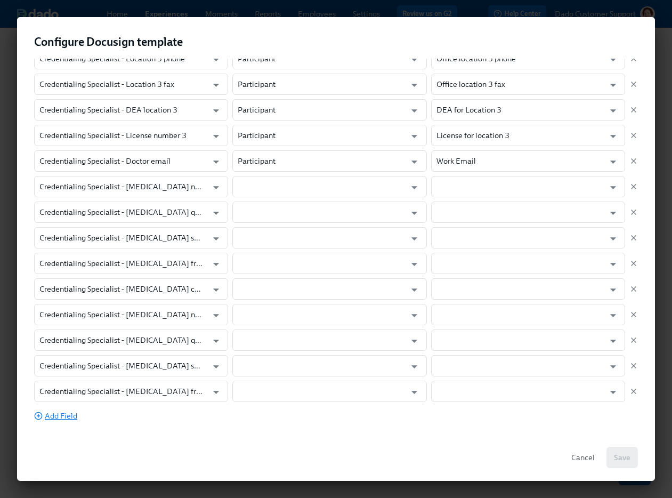
click at [70, 416] on span "Add Field" at bounding box center [55, 415] width 43 height 11
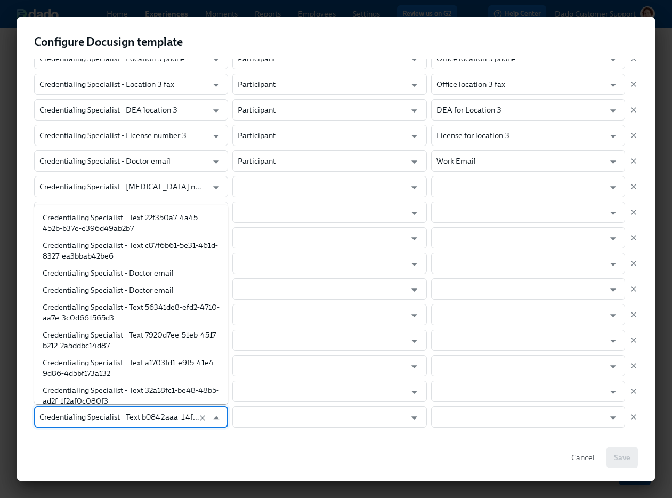
click at [71, 410] on input "Credentialing Specialist - Text b0842aaa-14f5-4320-9ac3-ef58f5ae1b03" at bounding box center [120, 416] width 163 height 21
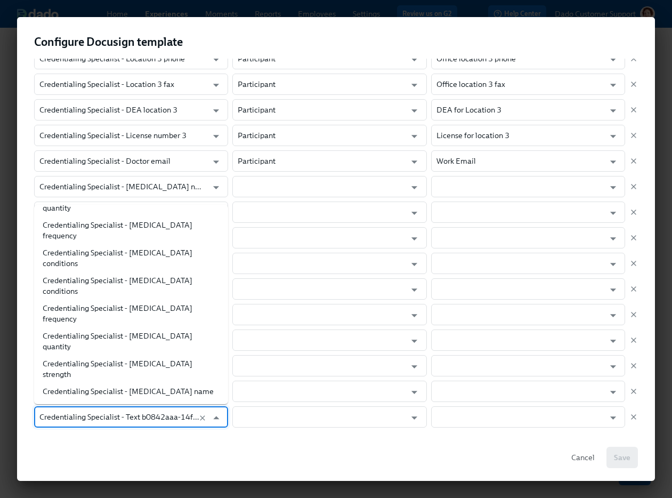
paste input "[MEDICAL_DATA]"
type input "[MEDICAL_DATA]"
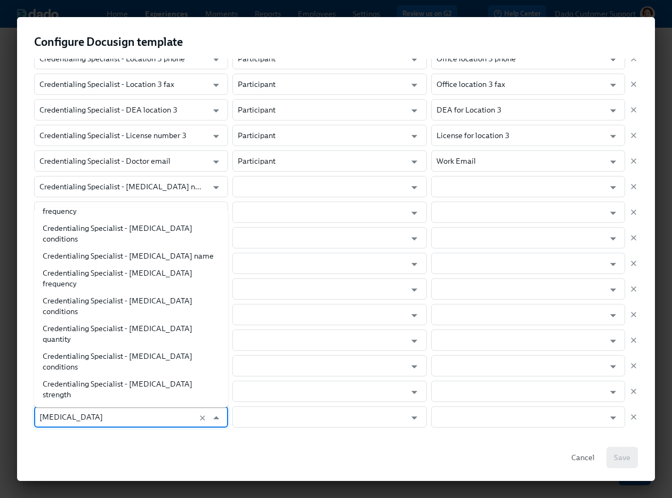
scroll to position [0, 0]
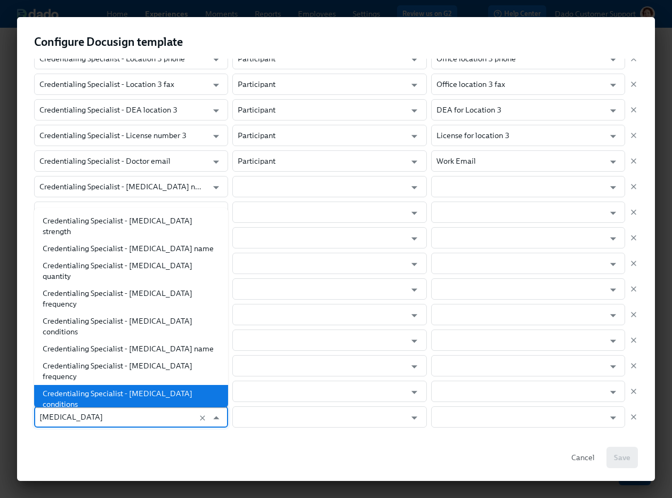
click at [156, 385] on li "Credentialing Specialist - Propofol conditions" at bounding box center [131, 399] width 194 height 28
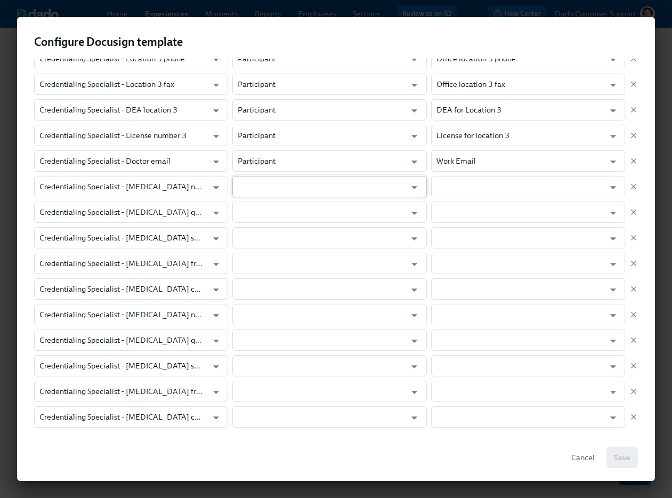
click at [256, 188] on input "text" at bounding box center [322, 186] width 168 height 21
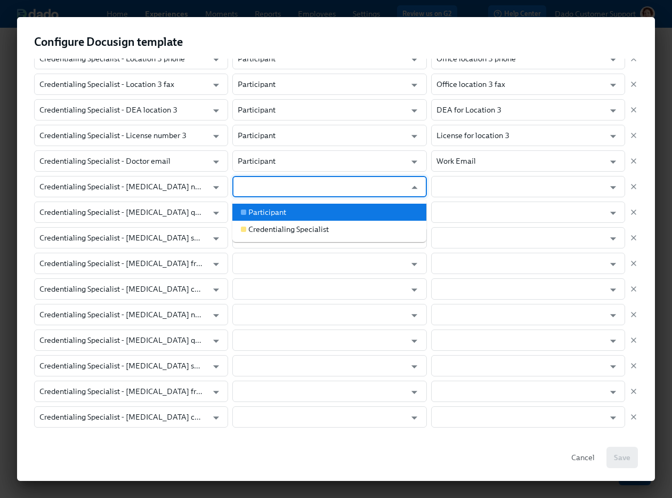
click at [256, 209] on div "Participant" at bounding box center [267, 212] width 38 height 11
type input "Participant"
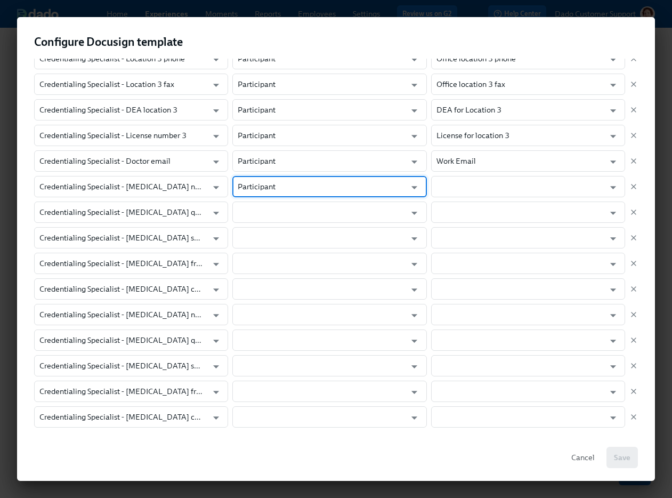
click at [256, 209] on input "text" at bounding box center [322, 211] width 168 height 21
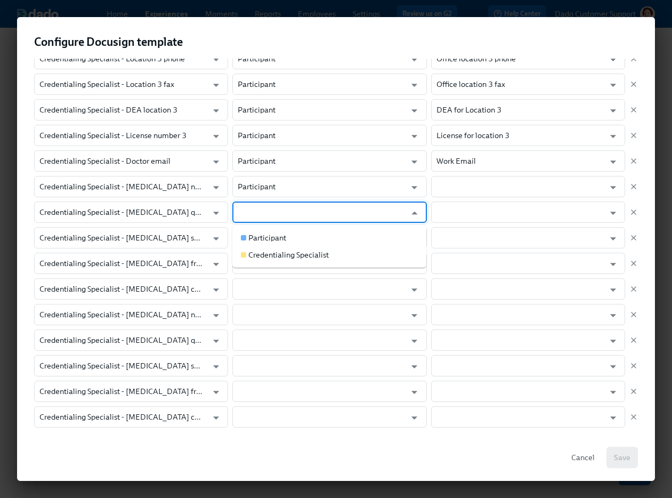
click at [257, 228] on ul "Participant Credentialing Specialist" at bounding box center [329, 246] width 194 height 43
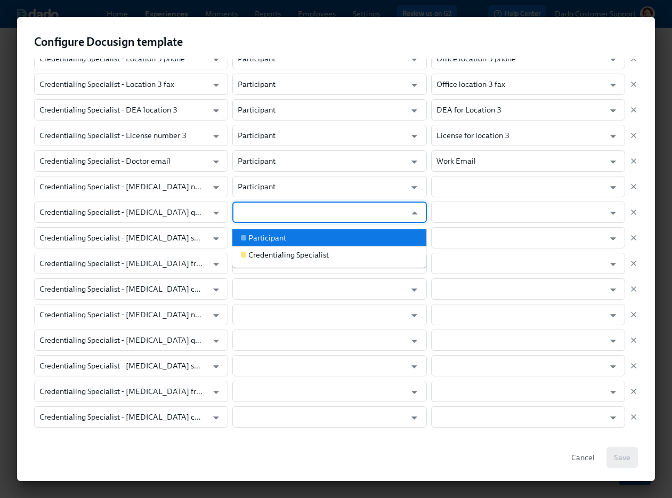
click at [257, 235] on div "Participant" at bounding box center [267, 237] width 38 height 11
type input "Participant"
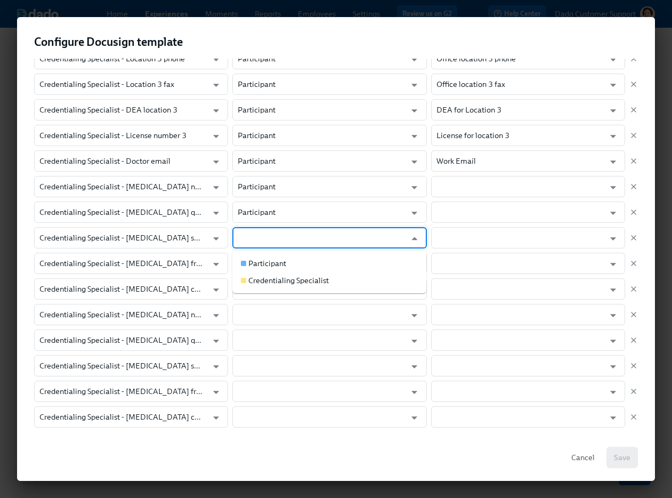
click at [257, 235] on input "text" at bounding box center [322, 237] width 168 height 21
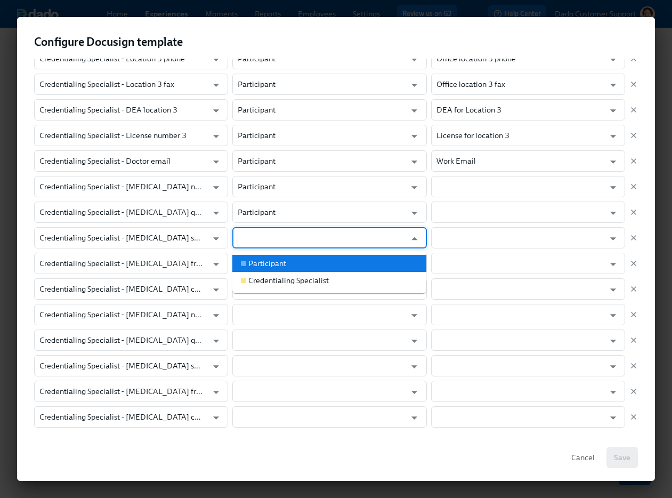
click at [258, 258] on div "Participant" at bounding box center [267, 263] width 38 height 11
type input "Participant"
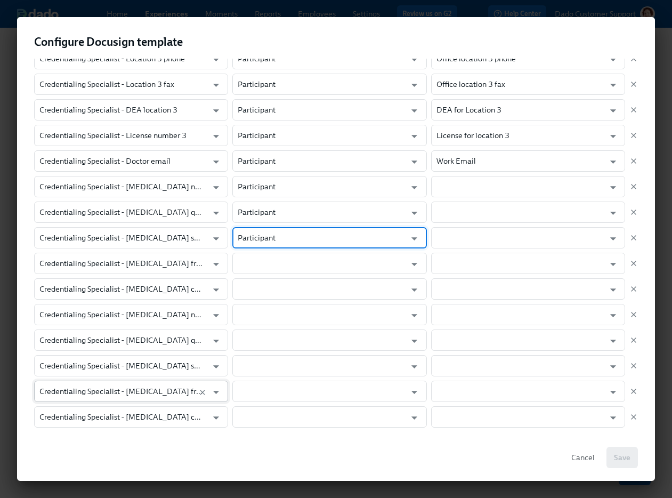
click at [137, 392] on input "Credentialing Specialist - Propofol frequency" at bounding box center [120, 390] width 163 height 21
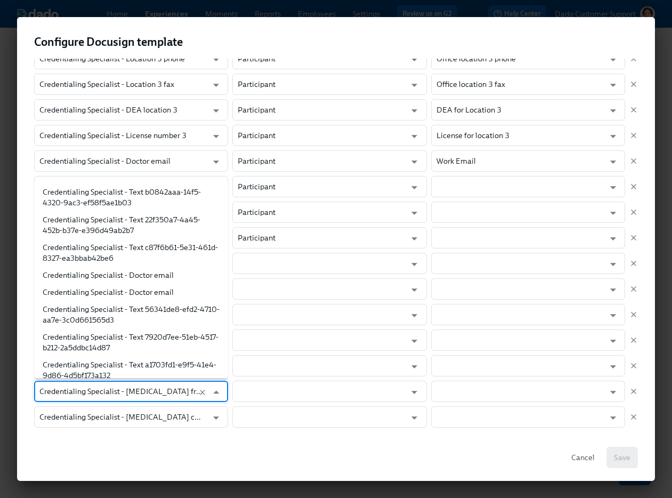
click at [137, 392] on input "Credentialing Specialist - Propofol frequency" at bounding box center [120, 390] width 163 height 21
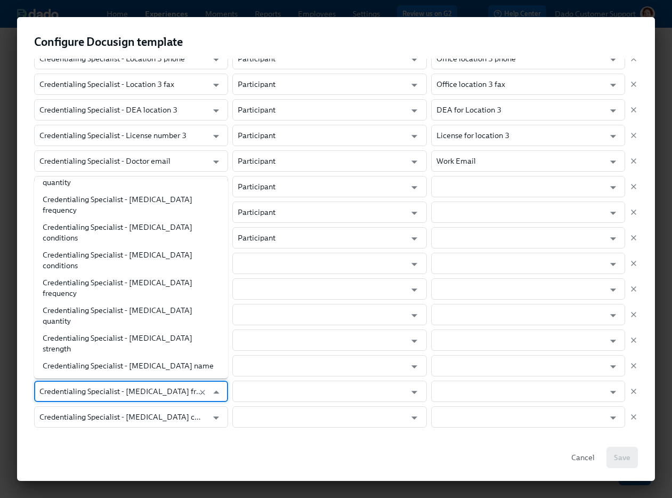
click at [127, 390] on input "Credentialing Specialist - Propofol frequency" at bounding box center [120, 390] width 163 height 21
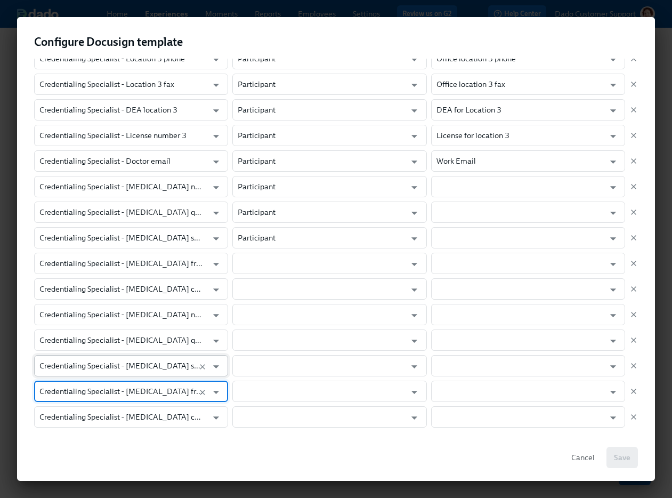
scroll to position [692, 0]
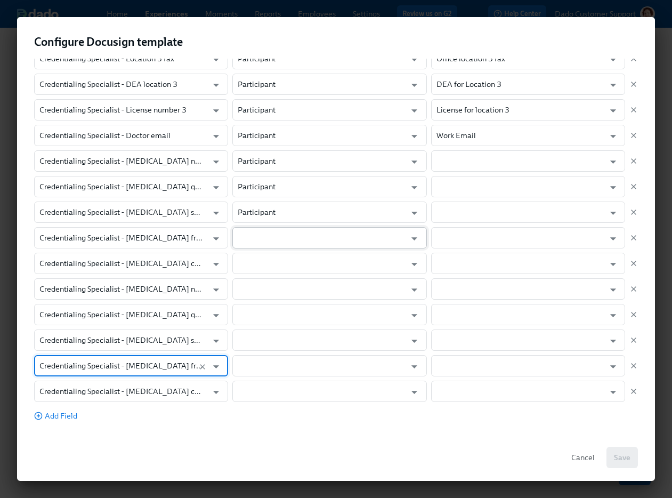
click at [262, 239] on input "text" at bounding box center [322, 237] width 168 height 21
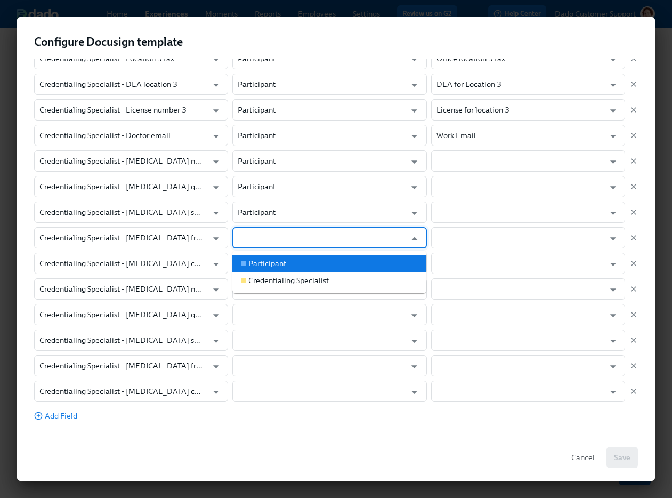
click at [261, 263] on div "Participant" at bounding box center [267, 263] width 38 height 11
type input "Participant"
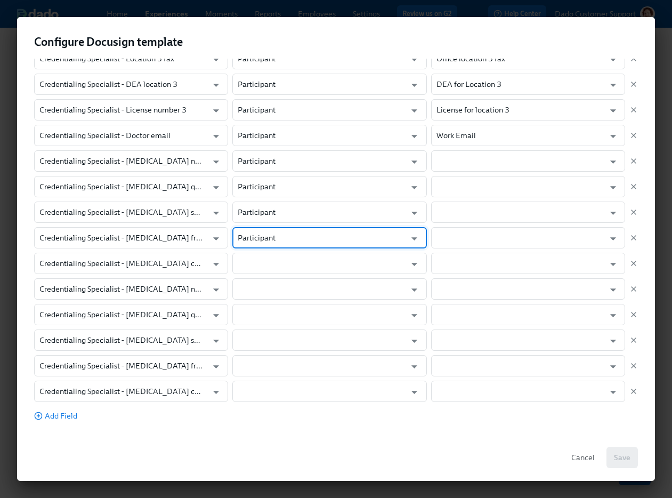
click at [261, 263] on input "text" at bounding box center [322, 263] width 168 height 21
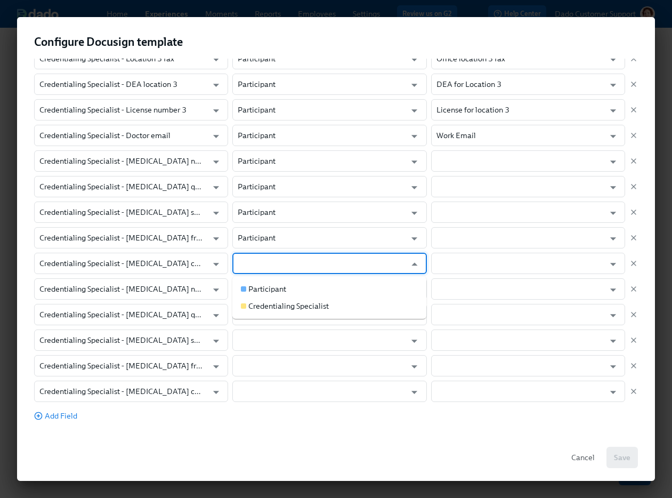
click at [261, 281] on li "Participant" at bounding box center [329, 288] width 194 height 17
type input "Participant"
click at [259, 289] on input "text" at bounding box center [322, 288] width 168 height 21
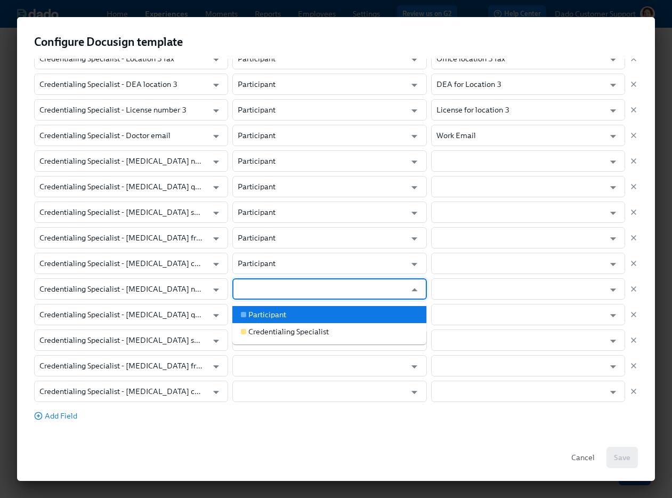
click at [258, 315] on div "Participant" at bounding box center [267, 314] width 38 height 11
type input "Participant"
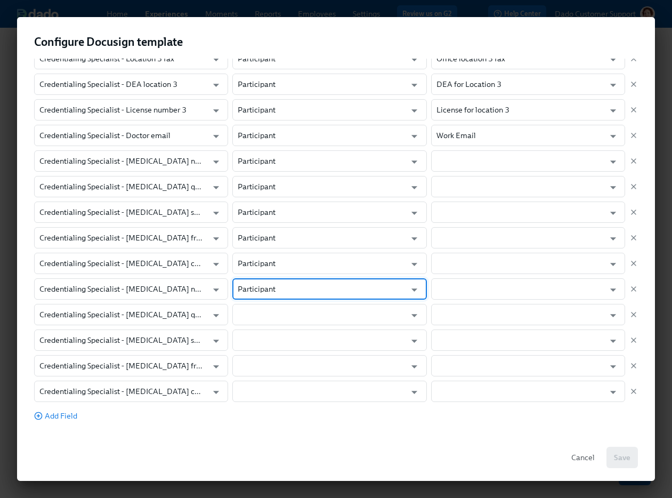
click at [258, 315] on input "text" at bounding box center [322, 314] width 168 height 21
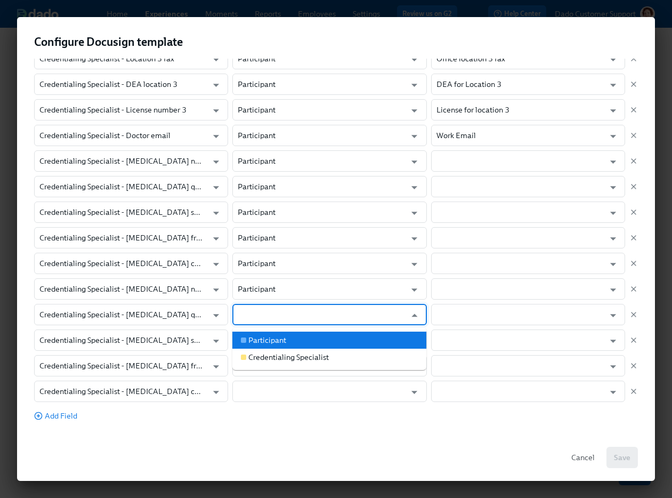
click at [259, 345] on li "Participant" at bounding box center [329, 339] width 194 height 17
type input "Participant"
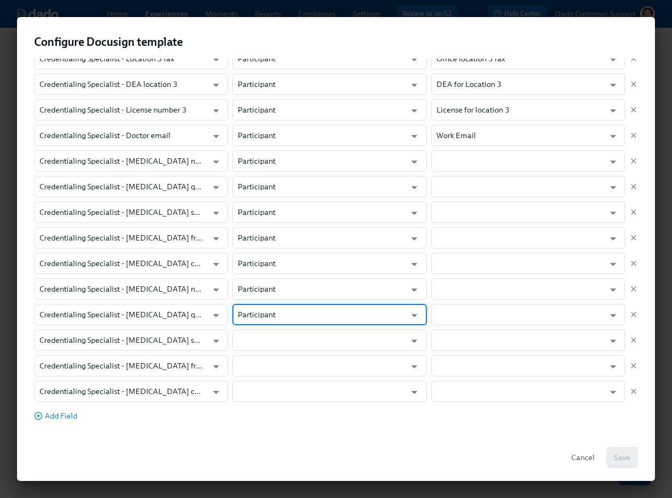
click at [259, 345] on input "text" at bounding box center [322, 339] width 168 height 21
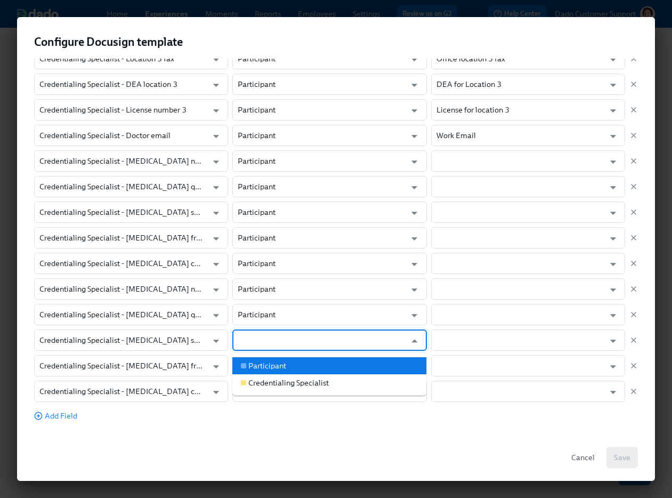
click at [259, 359] on li "Participant" at bounding box center [329, 365] width 194 height 17
type input "Participant"
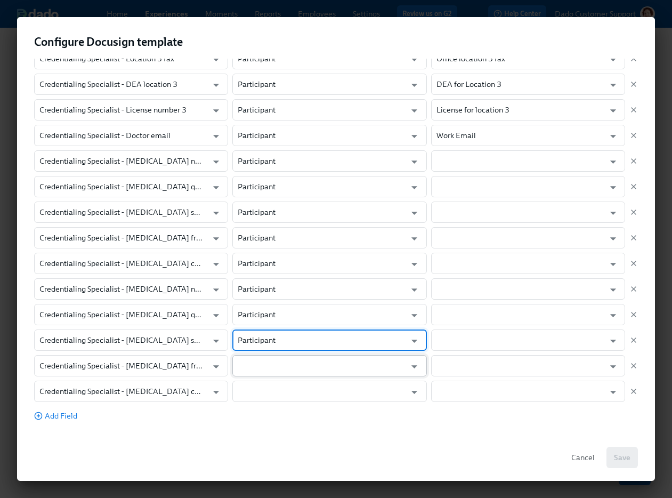
click at [259, 369] on input "text" at bounding box center [322, 365] width 168 height 21
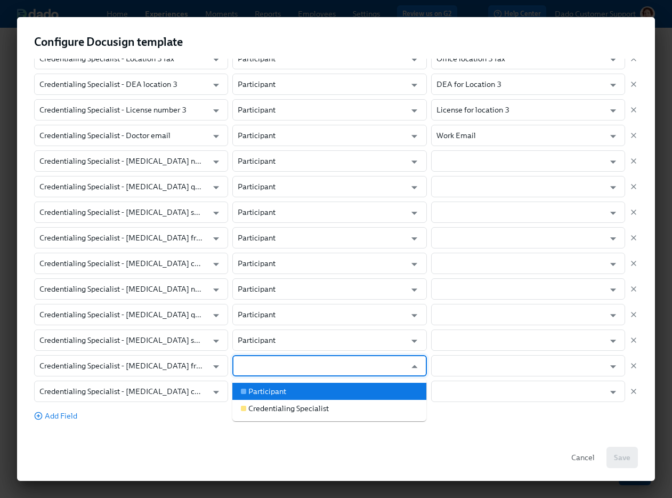
click at [259, 386] on div "Participant" at bounding box center [267, 391] width 38 height 11
type input "Participant"
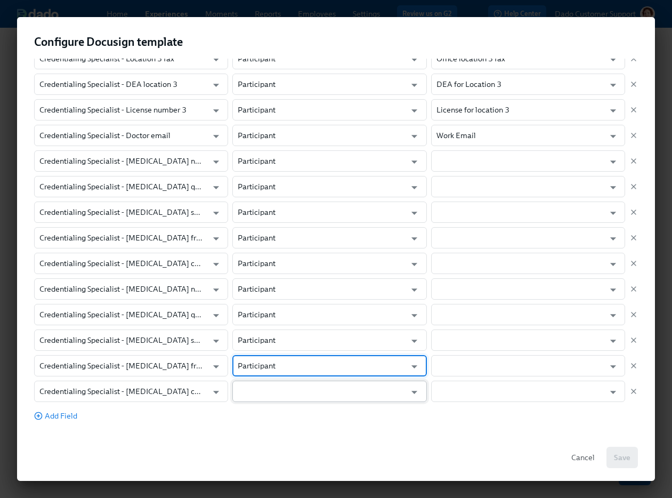
click at [258, 397] on input "text" at bounding box center [322, 390] width 168 height 21
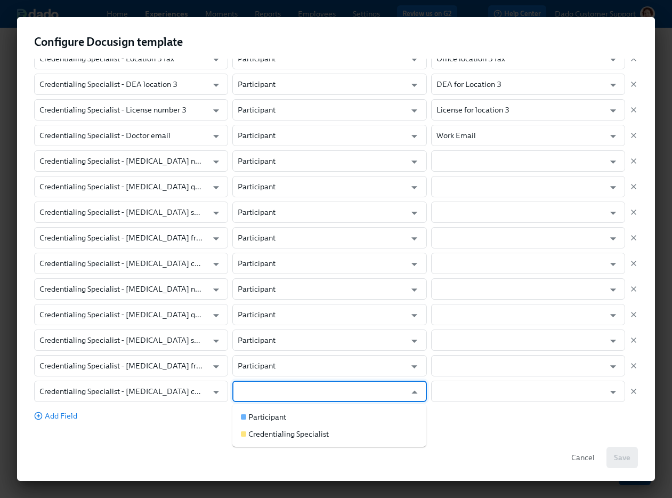
click at [258, 411] on div "Participant" at bounding box center [267, 416] width 38 height 11
type input "Participant"
click at [476, 157] on input "text" at bounding box center [520, 160] width 168 height 21
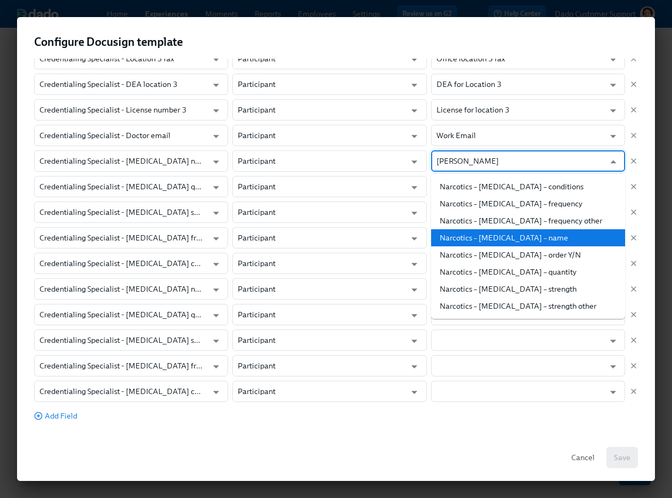
click at [542, 237] on li "Narcotics – Diazepam – name" at bounding box center [528, 237] width 194 height 17
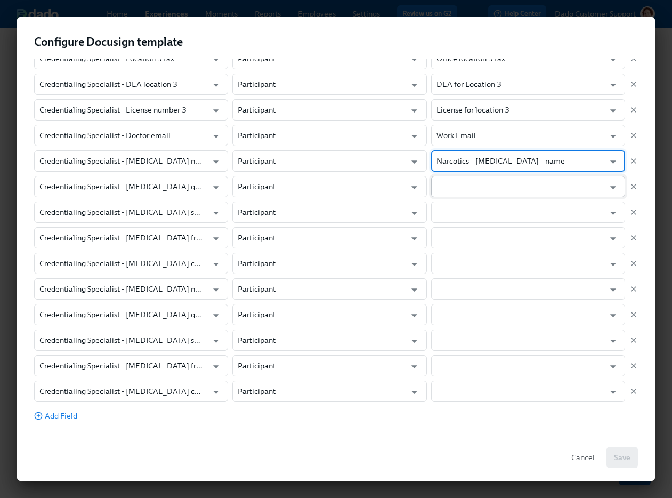
type input "Narcotics – Diazepam – name"
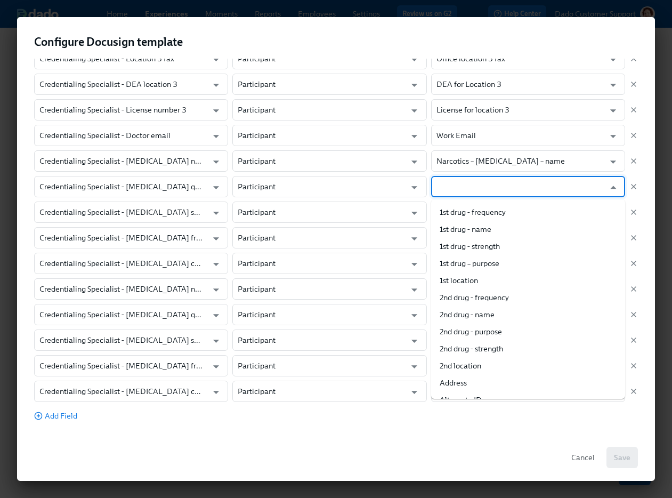
click at [485, 185] on input "text" at bounding box center [520, 186] width 168 height 21
paste input "Narcotics – Diazepam – name"
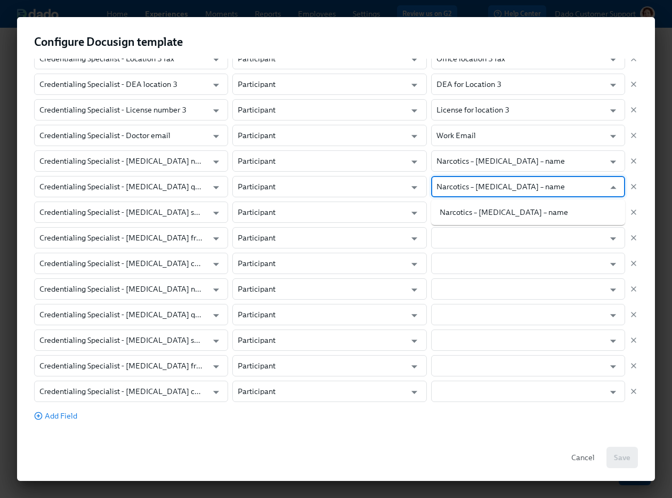
click at [516, 186] on input "Narcotics – Diazepam – name" at bounding box center [520, 186] width 168 height 21
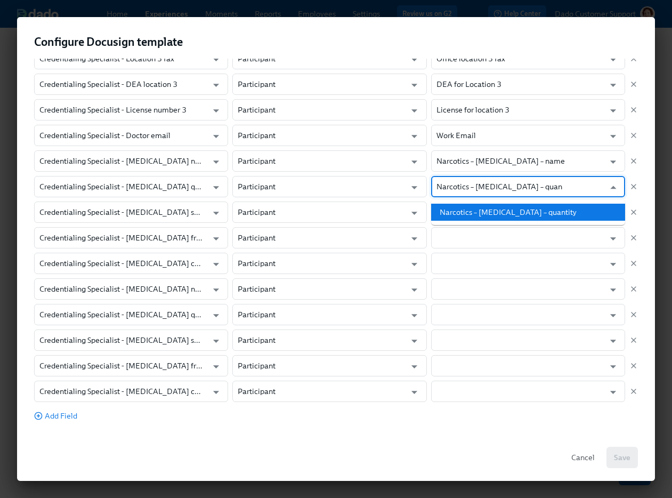
click at [503, 217] on li "Narcotics – Diazepam – quantity" at bounding box center [528, 212] width 194 height 17
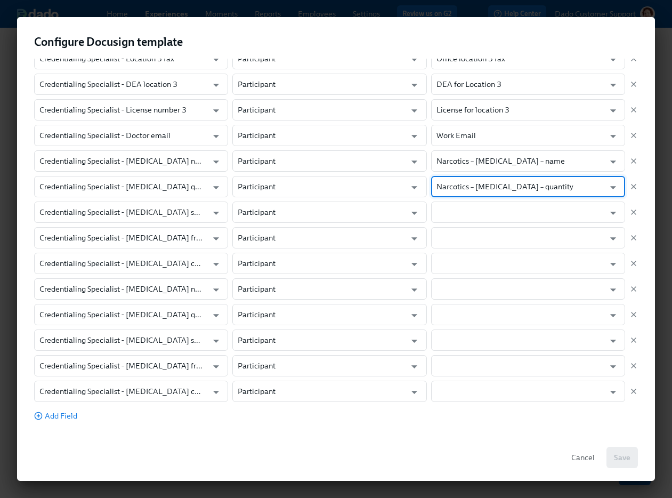
type input "Narcotics – Diazepam – quantity"
click at [503, 217] on input "text" at bounding box center [520, 211] width 168 height 21
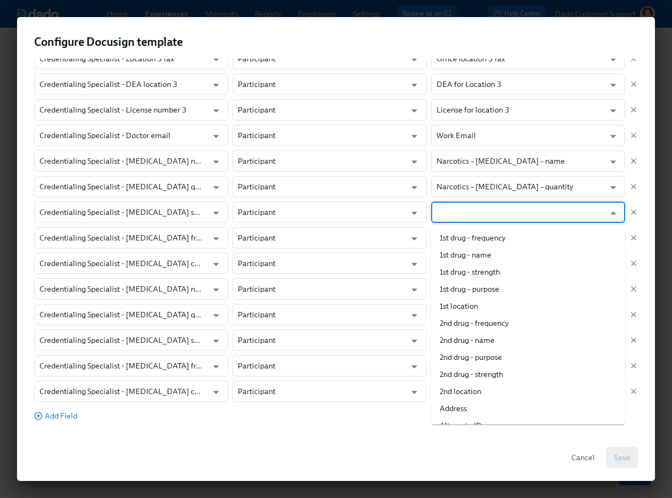
paste input "Narcotics – Diazepam – name"
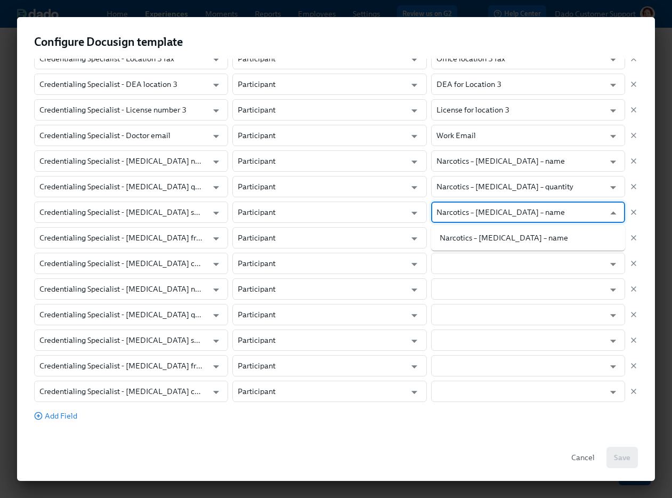
click at [516, 213] on input "Narcotics – Diazepam – name" at bounding box center [520, 211] width 168 height 21
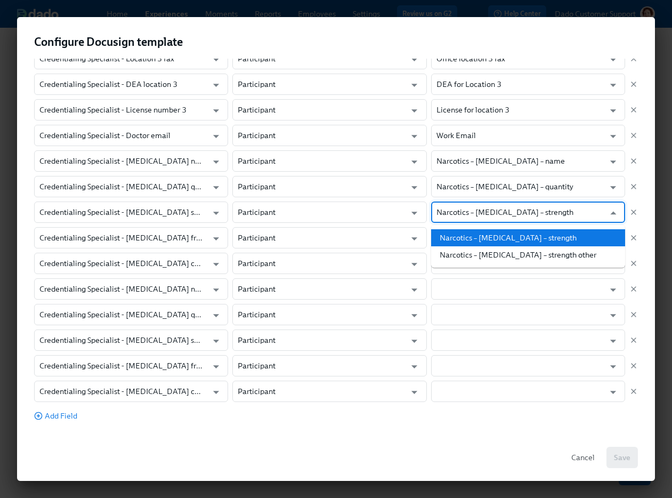
click at [516, 239] on li "Narcotics – Diazepam – strength" at bounding box center [528, 237] width 194 height 17
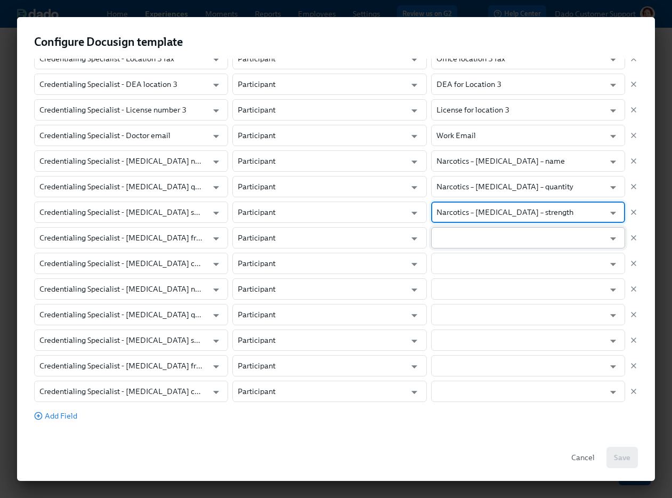
type input "Narcotics – Diazepam – strength"
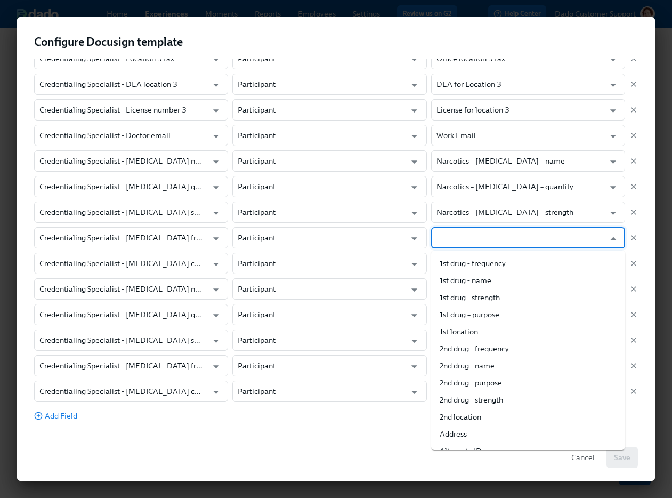
click at [513, 237] on input "text" at bounding box center [520, 237] width 168 height 21
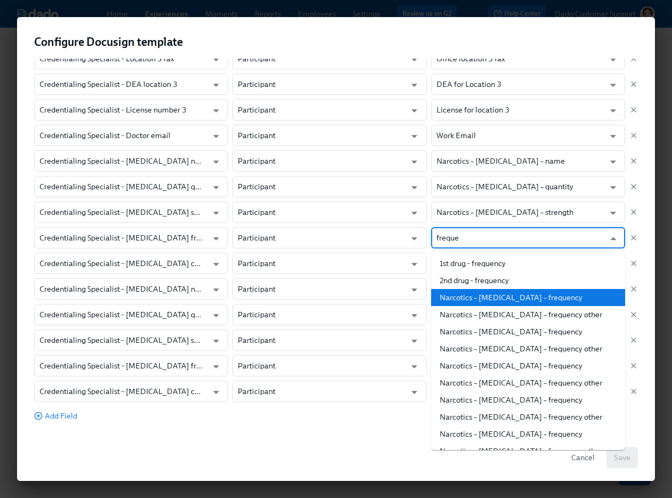
click at [530, 300] on li "Narcotics – Diazepam – frequency" at bounding box center [528, 297] width 194 height 17
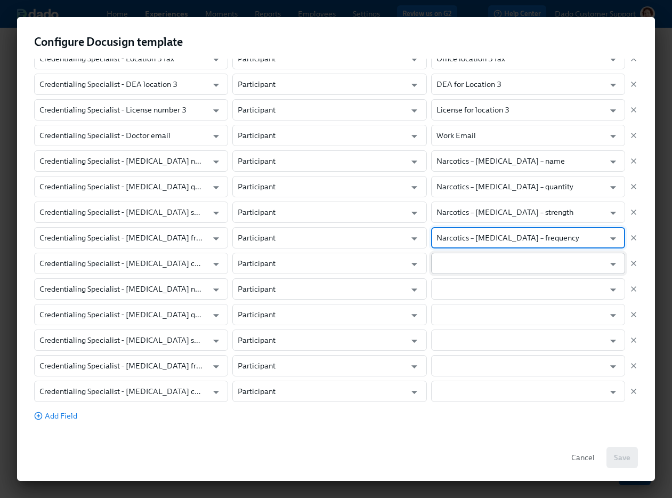
type input "Narcotics – Diazepam – frequency"
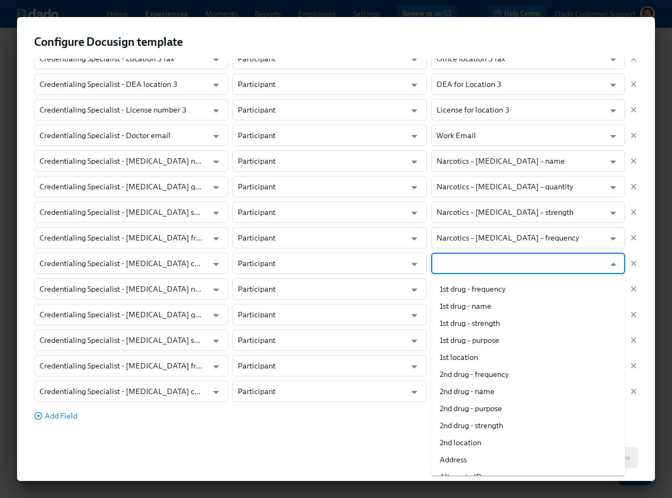
click at [485, 258] on input "text" at bounding box center [520, 263] width 168 height 21
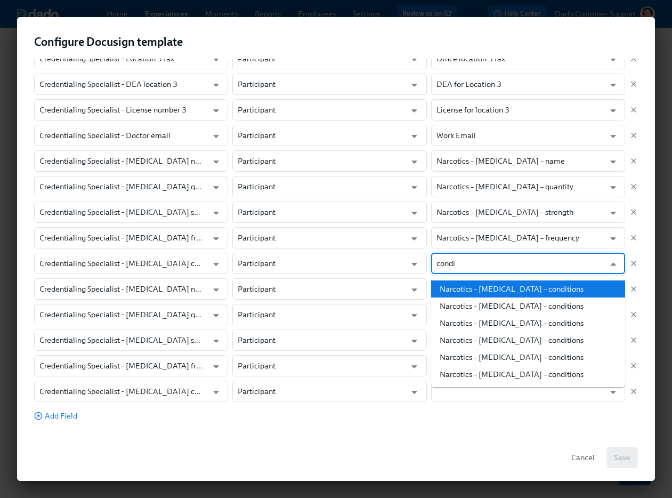
click at [501, 289] on li "Narcotics – Diazepam – conditions" at bounding box center [528, 288] width 194 height 17
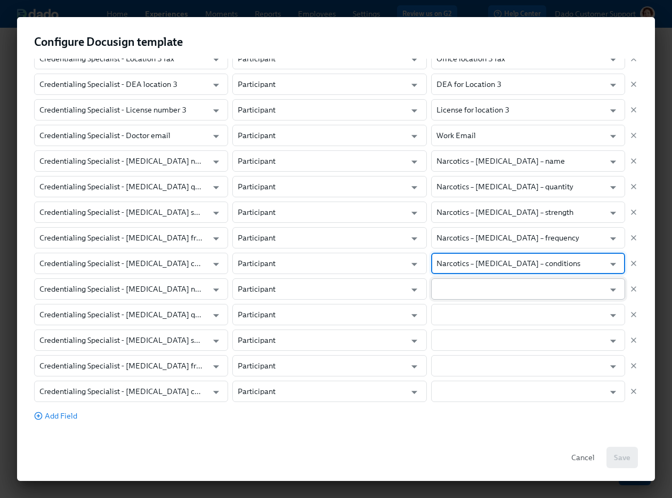
type input "Narcotics – Diazepam – conditions"
click at [481, 291] on input "text" at bounding box center [520, 288] width 168 height 21
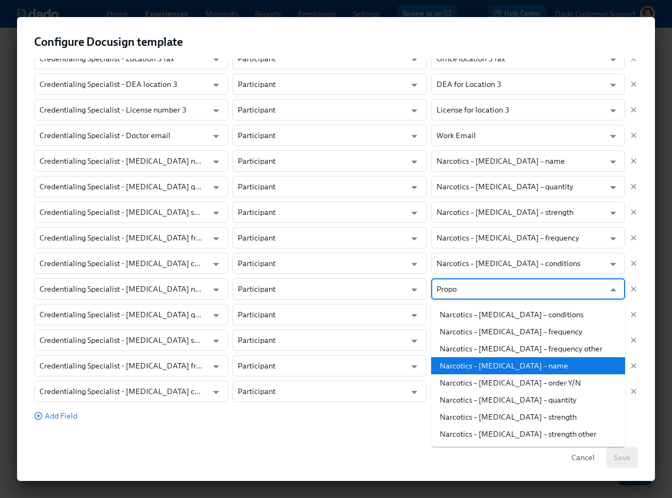
click at [501, 366] on li "Narcotics – Propofol – name" at bounding box center [528, 365] width 194 height 17
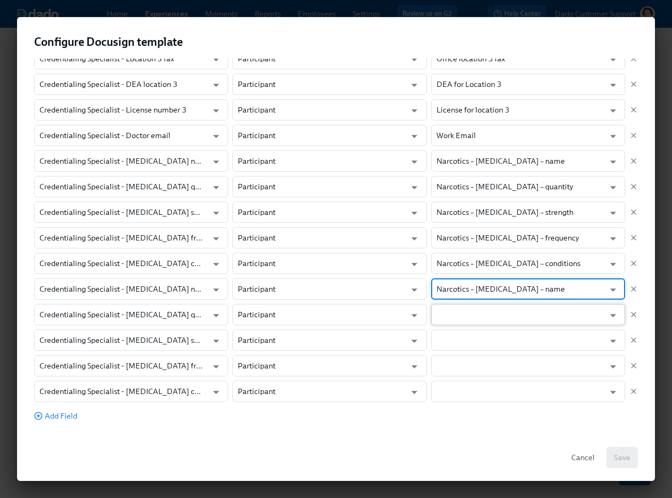
type input "Narcotics – Propofol – name"
click at [474, 307] on input "text" at bounding box center [520, 314] width 168 height 21
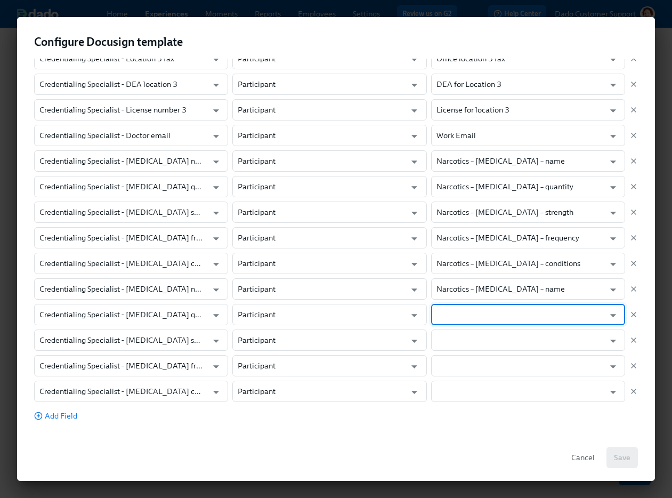
click at [470, 310] on input "text" at bounding box center [520, 314] width 168 height 21
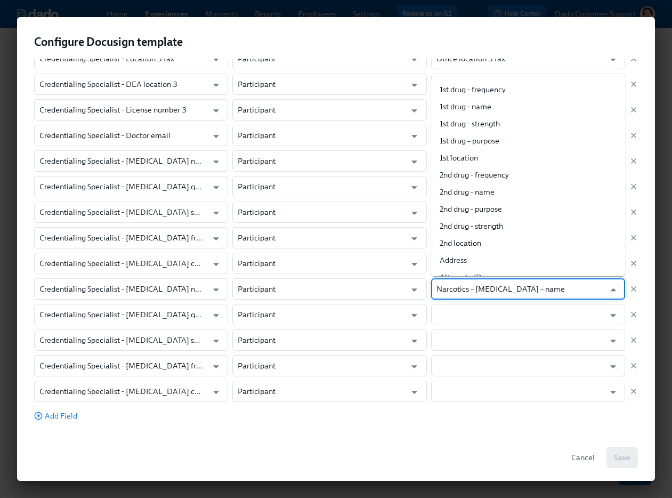
click at [477, 288] on input "Narcotics – Propofol – name" at bounding box center [520, 288] width 168 height 21
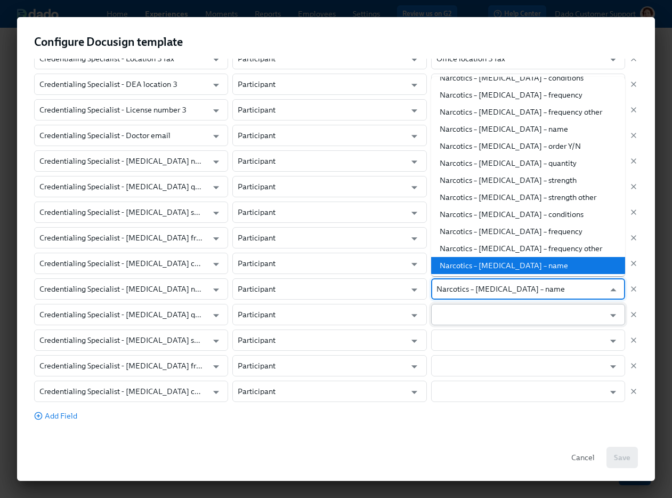
click at [461, 306] on input "text" at bounding box center [520, 314] width 168 height 21
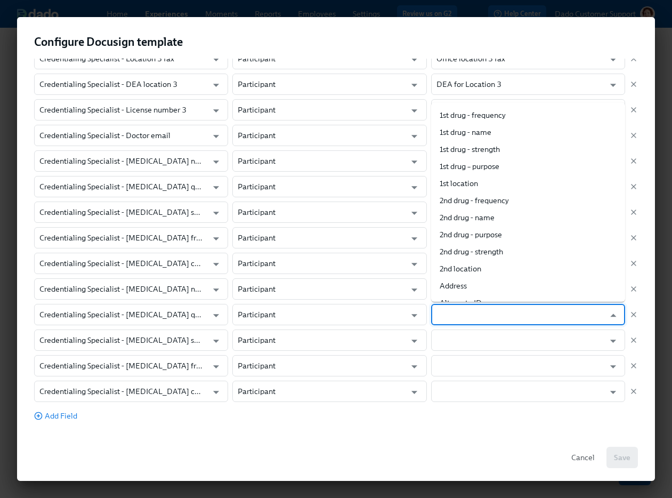
paste input "Narcotics – Propofol – name"
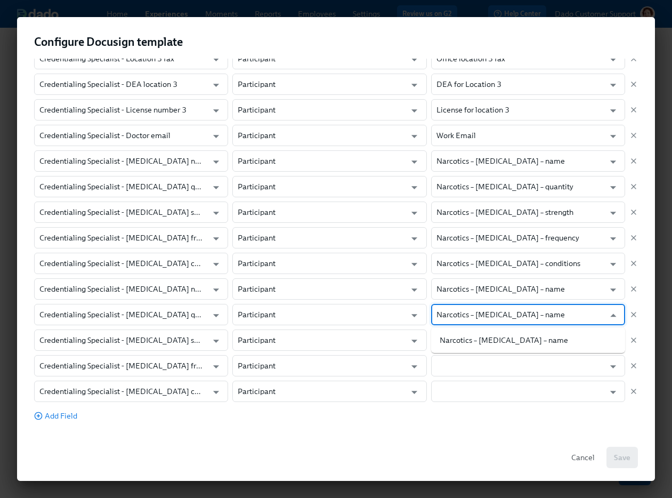
click at [511, 316] on input "Narcotics – Propofol – name" at bounding box center [520, 314] width 168 height 21
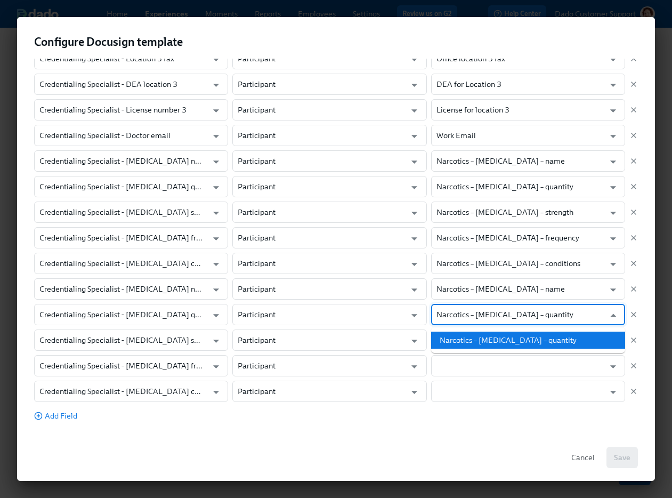
click at [515, 343] on li "Narcotics – Propofol – quantity" at bounding box center [528, 339] width 194 height 17
type input "Narcotics – Propofol – quantity"
click at [505, 343] on input "text" at bounding box center [520, 339] width 168 height 21
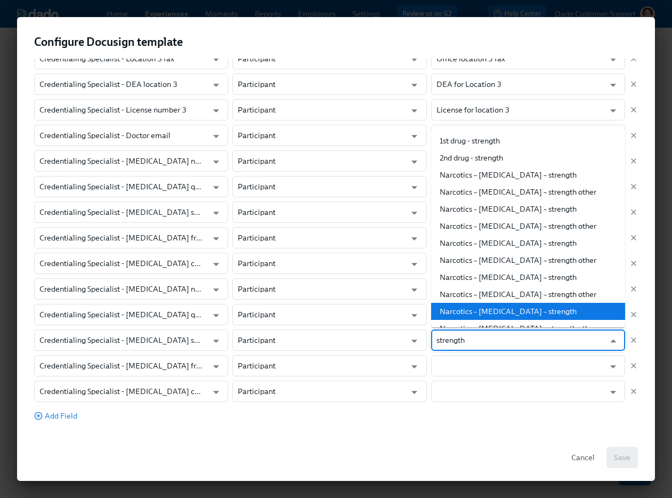
click at [534, 313] on li "Narcotics – Propofol – strength" at bounding box center [528, 311] width 194 height 17
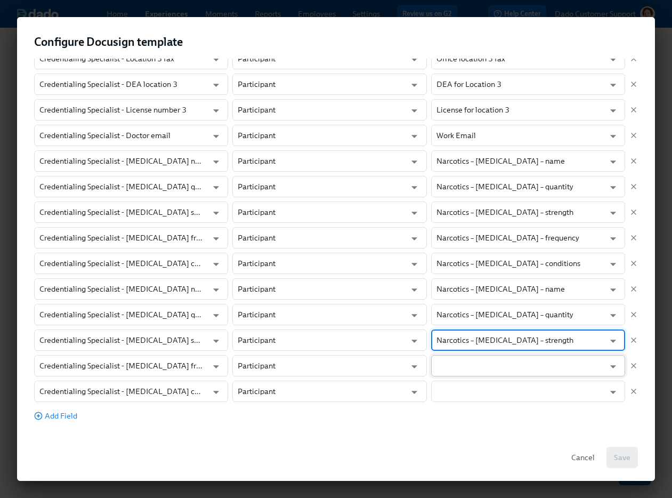
type input "Narcotics – Propofol – strength"
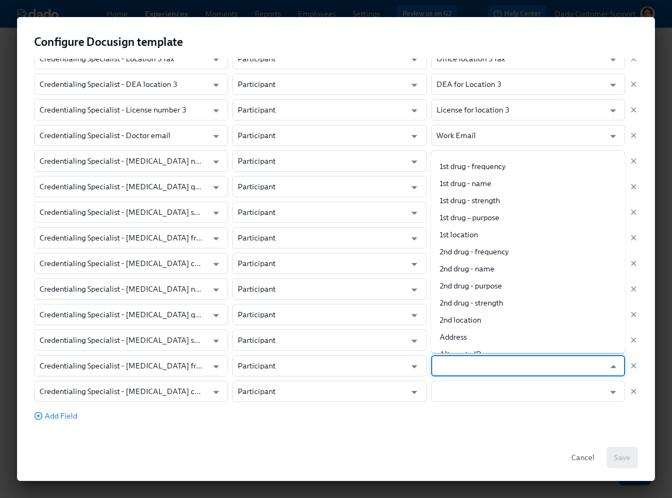
click at [482, 365] on input "text" at bounding box center [520, 365] width 168 height 21
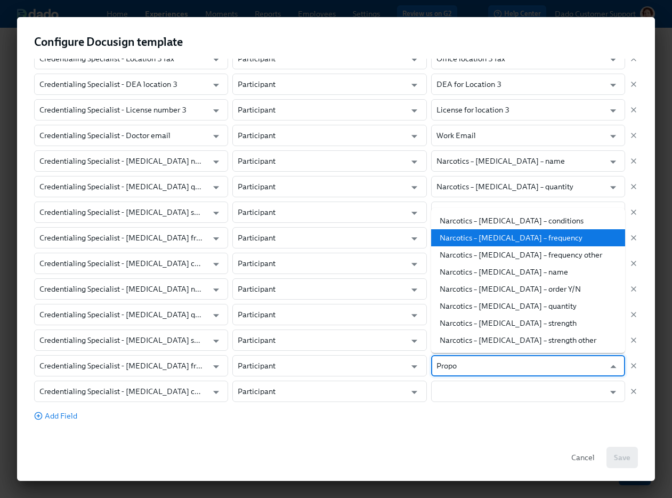
click at [540, 237] on li "Narcotics – Propofol – frequency" at bounding box center [528, 237] width 194 height 17
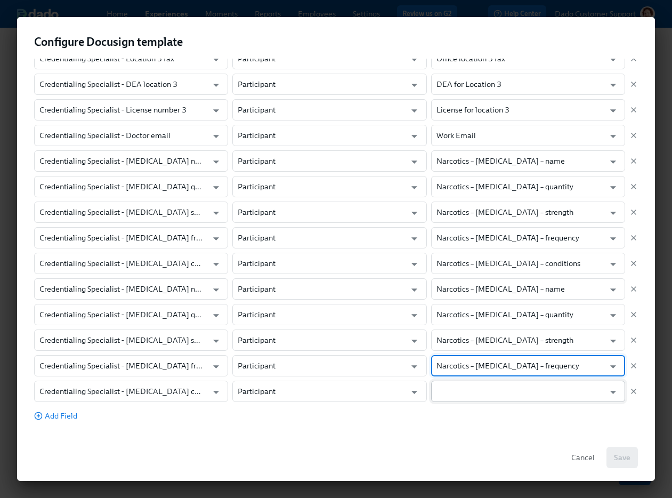
type input "Narcotics – Propofol – frequency"
click at [480, 393] on input "text" at bounding box center [520, 390] width 168 height 21
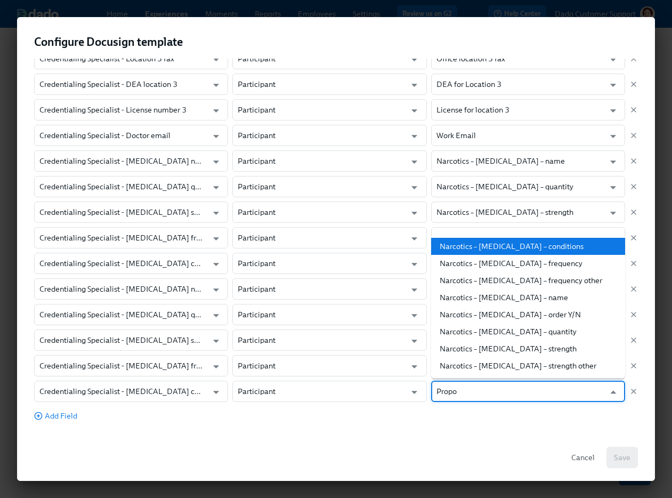
click at [529, 253] on li "Narcotics – Propofol – conditions" at bounding box center [528, 246] width 194 height 17
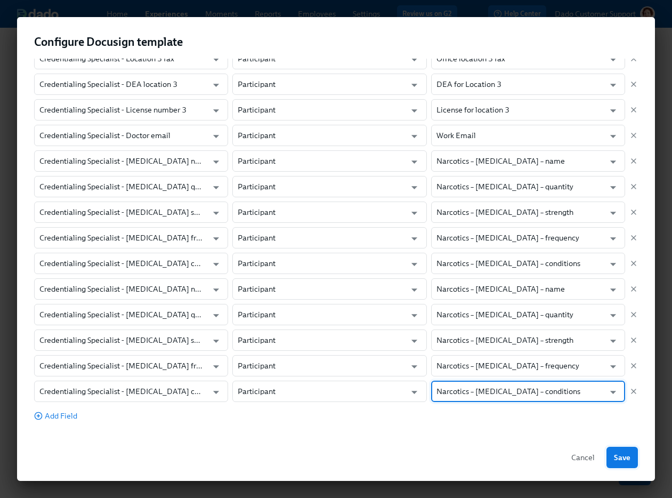
type input "Narcotics – Propofol – conditions"
click at [623, 460] on span "Save" at bounding box center [622, 457] width 17 height 11
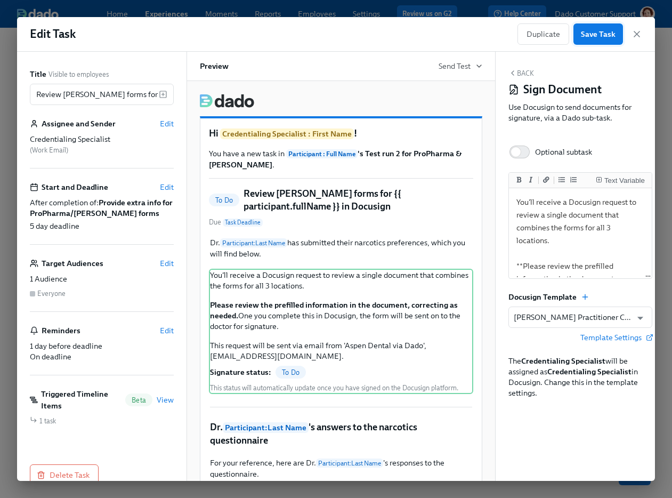
click at [589, 29] on span "Save Task" at bounding box center [598, 34] width 35 height 11
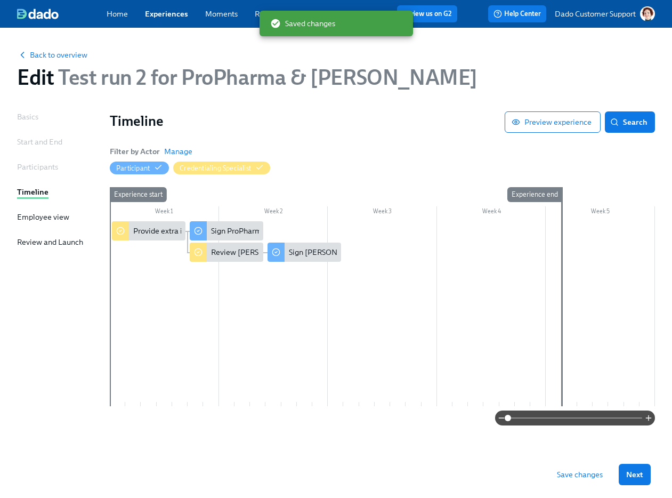
click at [571, 478] on span "Save changes" at bounding box center [580, 474] width 46 height 11
click at [53, 53] on span "Back to overview" at bounding box center [52, 55] width 70 height 11
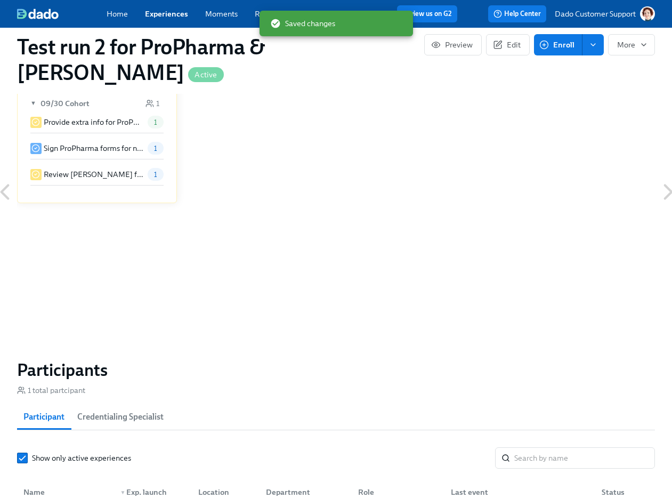
scroll to position [641, 0]
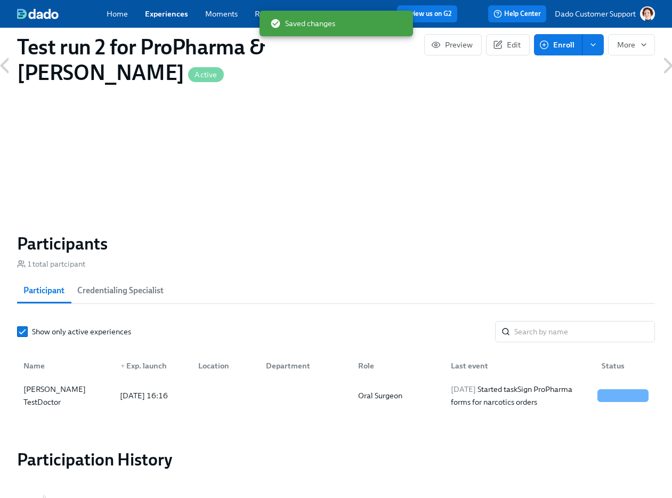
click at [80, 373] on div "Name" at bounding box center [65, 365] width 92 height 21
click at [60, 395] on div "Veronica TestDoctor" at bounding box center [65, 396] width 92 height 26
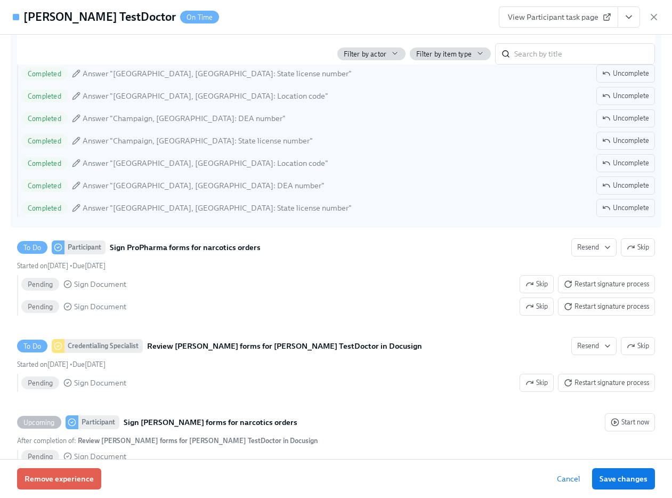
scroll to position [347, 0]
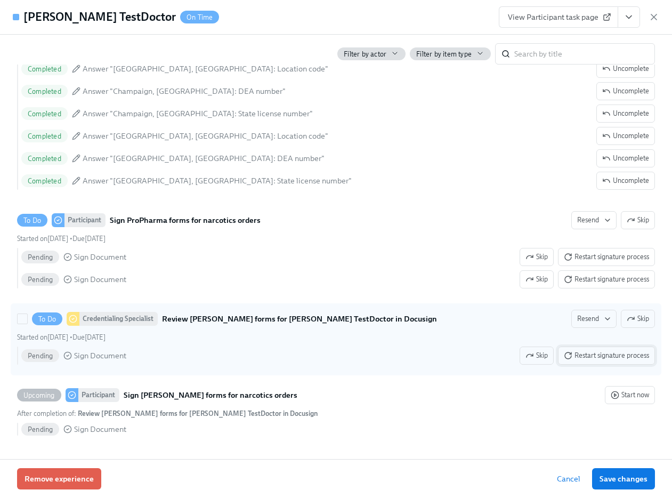
click at [604, 354] on span "Restart signature process" at bounding box center [606, 355] width 85 height 11
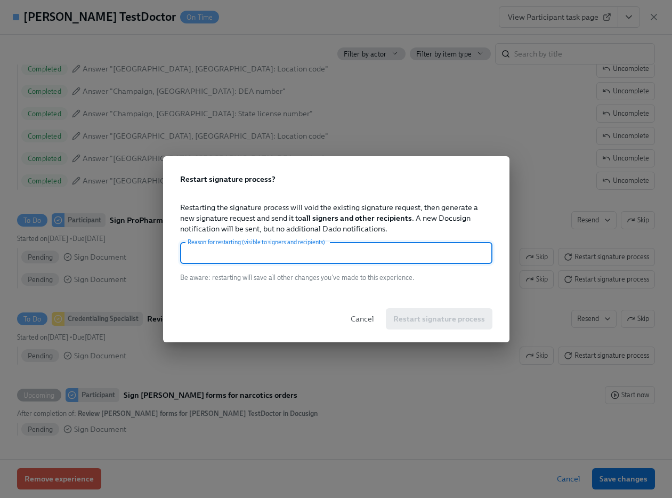
click at [280, 258] on input "text" at bounding box center [336, 252] width 312 height 21
type input "."
click at [430, 321] on span "Restart signature process" at bounding box center [439, 318] width 92 height 11
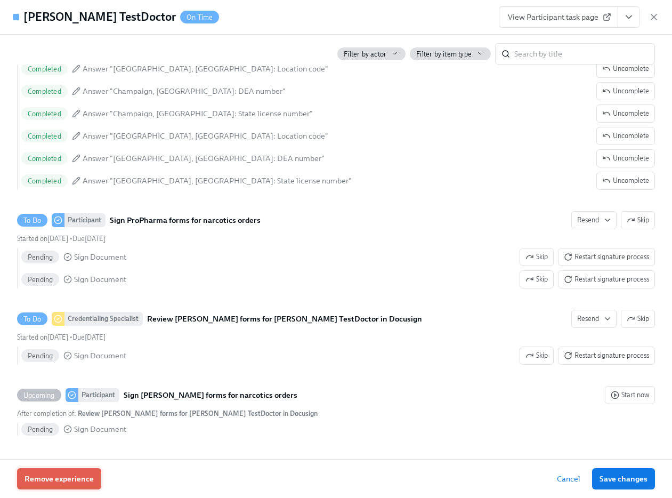
click at [75, 477] on span "Remove experience" at bounding box center [59, 478] width 69 height 11
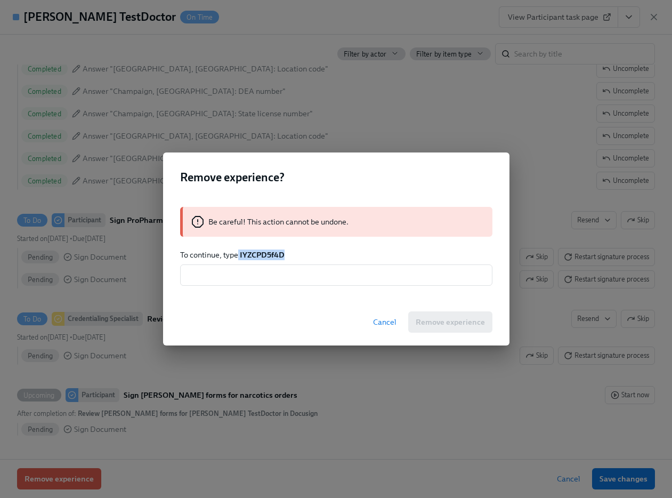
drag, startPoint x: 239, startPoint y: 254, endPoint x: 324, endPoint y: 254, distance: 85.8
click at [324, 254] on p "To continue, type IYZCPD5f4D" at bounding box center [336, 254] width 312 height 11
click at [307, 284] on input "text" at bounding box center [336, 274] width 312 height 21
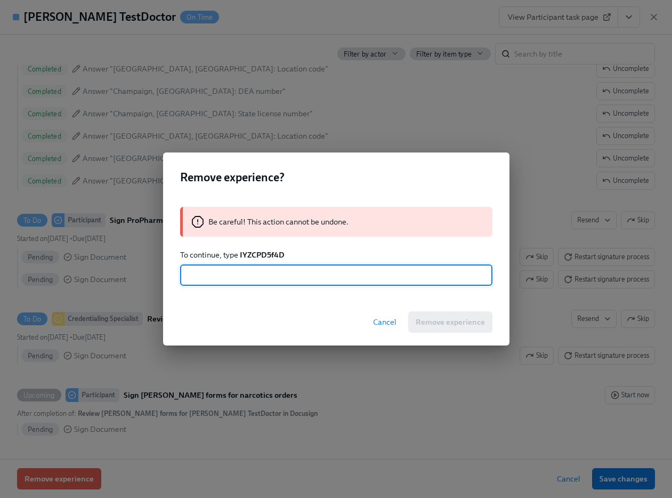
paste input "IYZCPD5f4D"
type input "IYZCPD5f4D"
click at [465, 322] on span "Remove experience" at bounding box center [450, 321] width 69 height 11
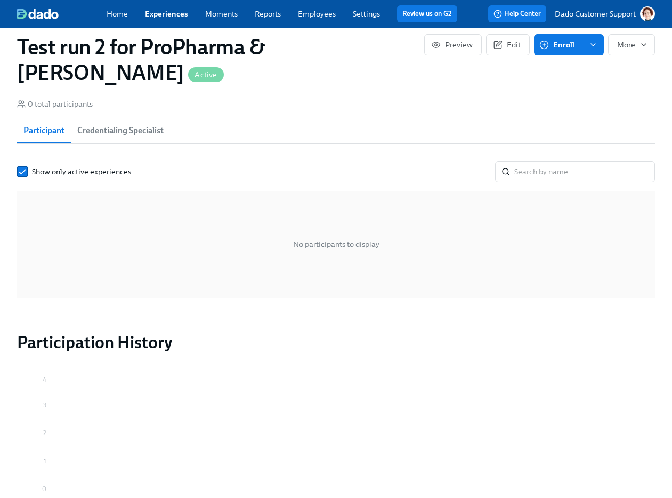
click at [552, 40] on span "Enroll" at bounding box center [557, 44] width 33 height 11
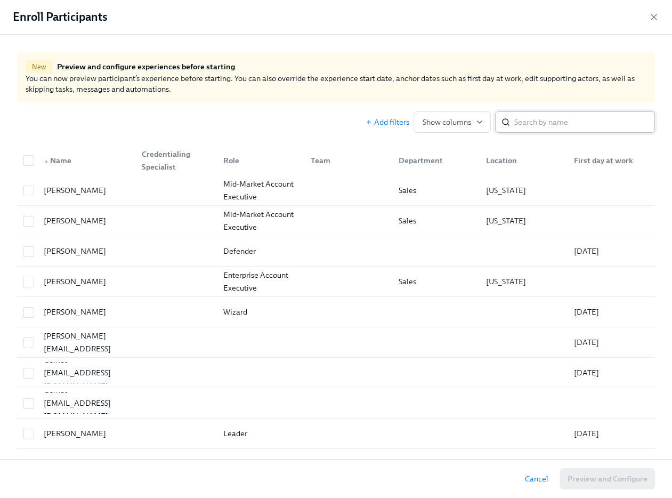
click at [555, 118] on input "search" at bounding box center [584, 121] width 141 height 21
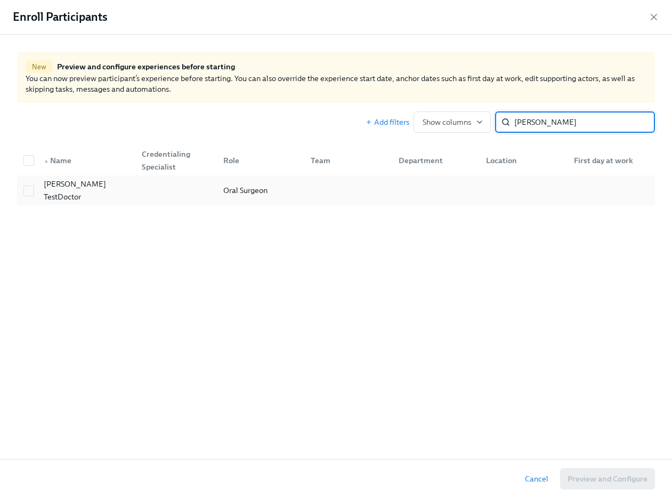
type input "Veronica"
click at [116, 190] on div "Veronica TestDoctor" at bounding box center [84, 190] width 98 height 21
checkbox input "true"
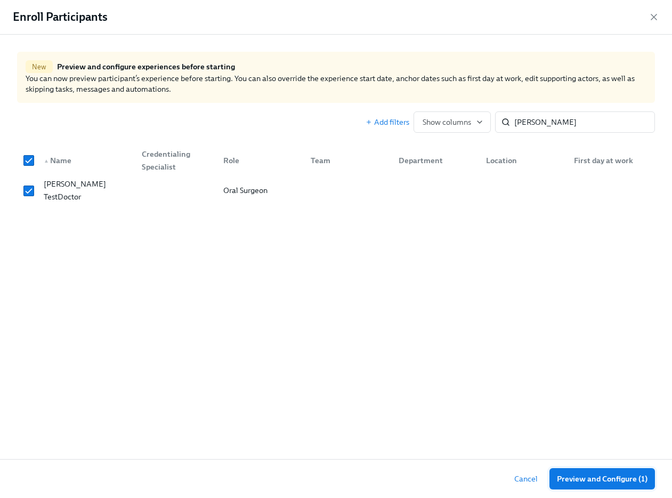
click at [630, 476] on span "Preview and Configure (1)" at bounding box center [602, 478] width 91 height 11
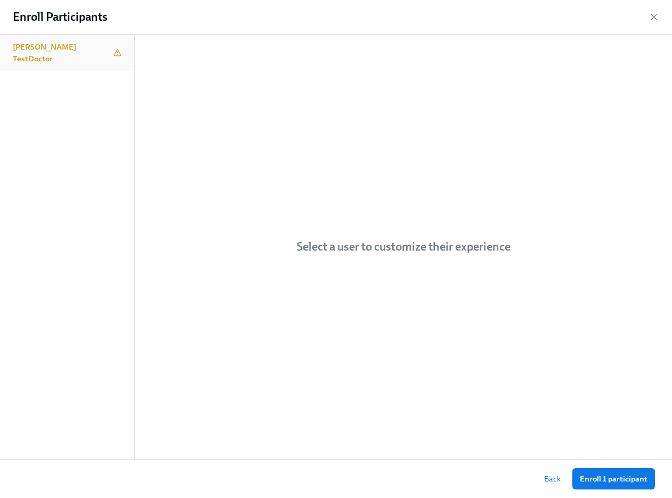
click at [78, 48] on h6 "Veronica TestDoctor" at bounding box center [61, 52] width 96 height 23
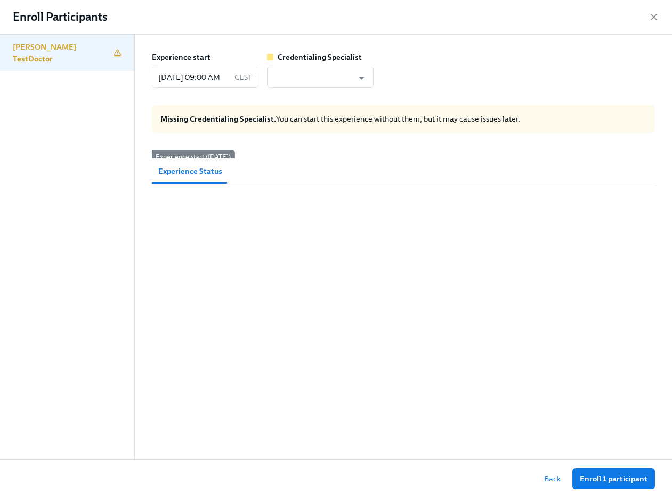
click at [309, 91] on div "Experience start 09/30/2025 09:00 AM CEST ​ Credentialing Specialist ​ Missing …" at bounding box center [403, 125] width 537 height 180
click at [307, 77] on input "text" at bounding box center [312, 77] width 80 height 21
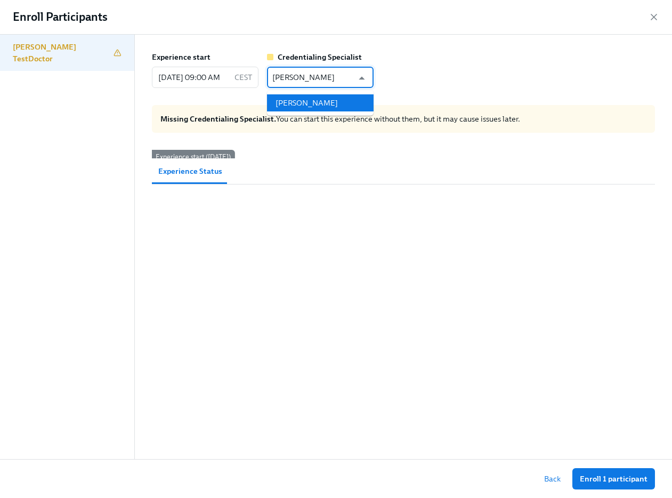
click at [332, 104] on li "Kat Matfield" at bounding box center [320, 102] width 107 height 17
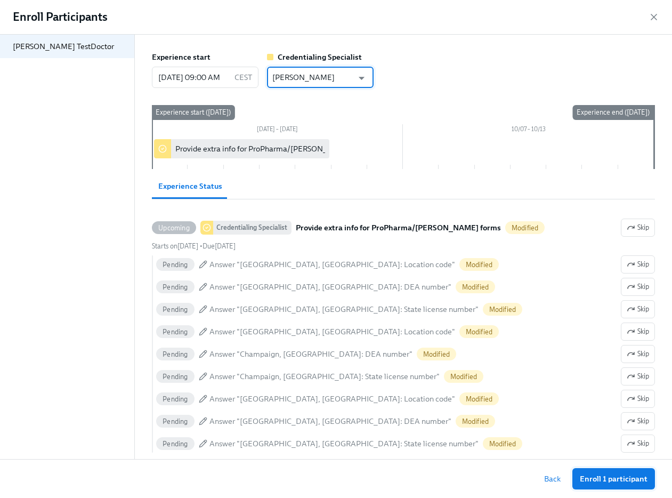
type input "Kat Matfield"
click at [623, 476] on span "Enroll 1 participant" at bounding box center [614, 478] width 68 height 11
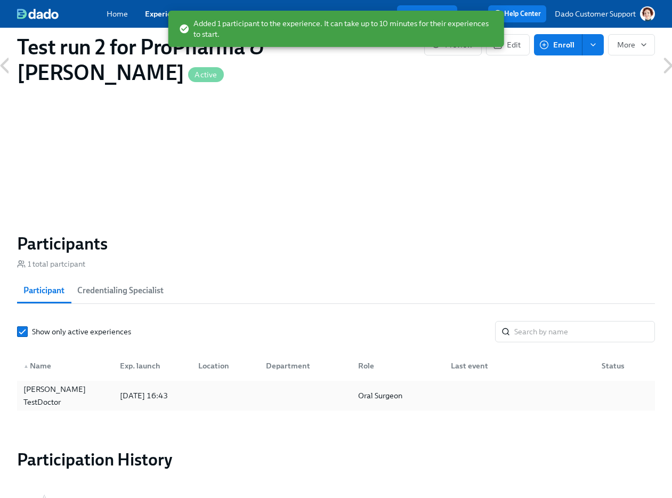
click at [142, 392] on div "2025/09/30 16:43" at bounding box center [144, 395] width 56 height 13
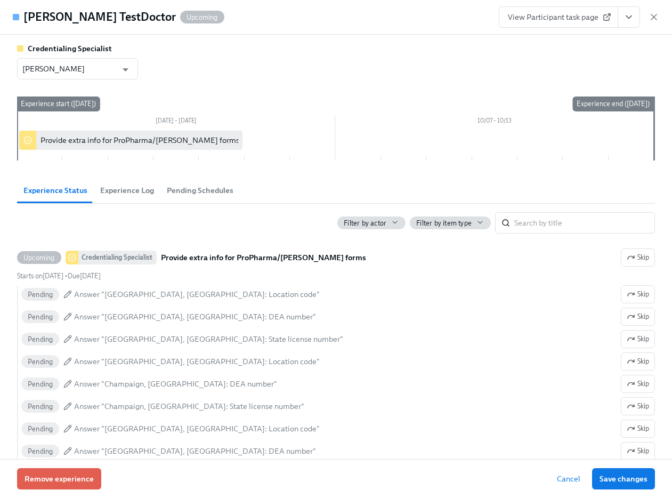
click at [581, 14] on span "View Participant task page" at bounding box center [558, 17] width 101 height 11
click at [622, 8] on button "View task page" at bounding box center [628, 16] width 22 height 21
click at [599, 48] on li "View Credentialing Specialist task page" at bounding box center [570, 40] width 150 height 17
click at [586, 39] on link "View Credentialing Specialist task page" at bounding box center [569, 40] width 133 height 11
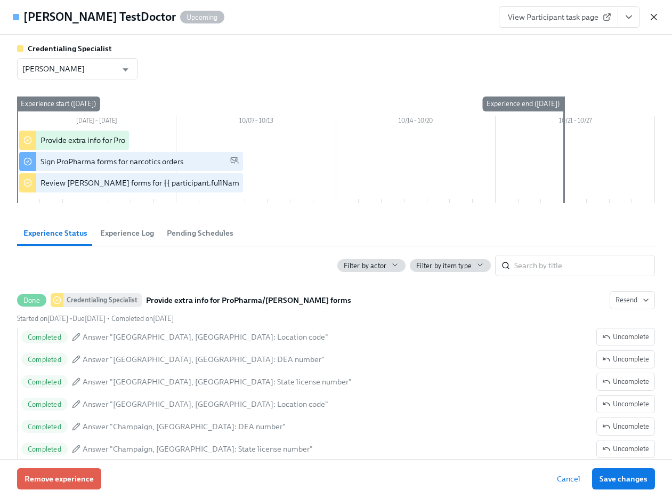
click at [652, 19] on icon "button" at bounding box center [653, 16] width 5 height 5
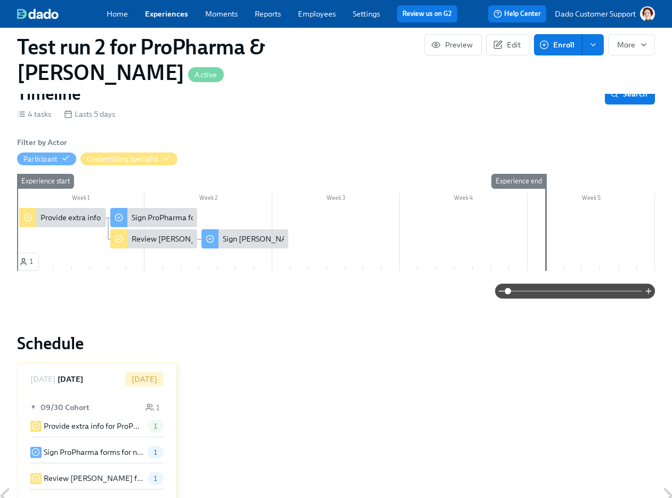
scroll to position [54, 0]
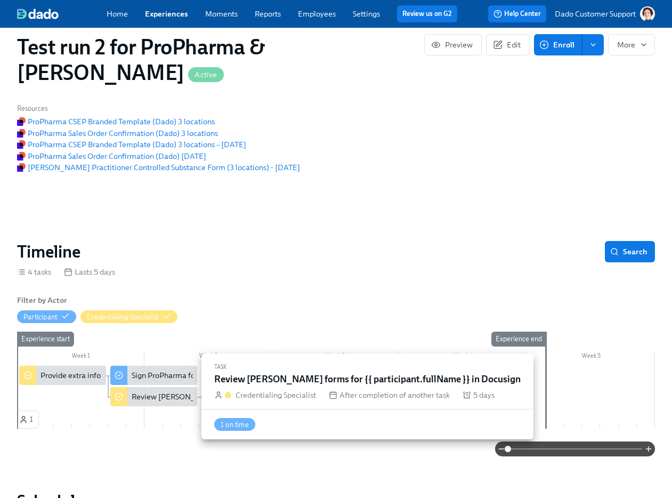
click at [165, 393] on div "Review Henry Schein forms for {{ participant.fullName }} in Docusign" at bounding box center [258, 396] width 253 height 11
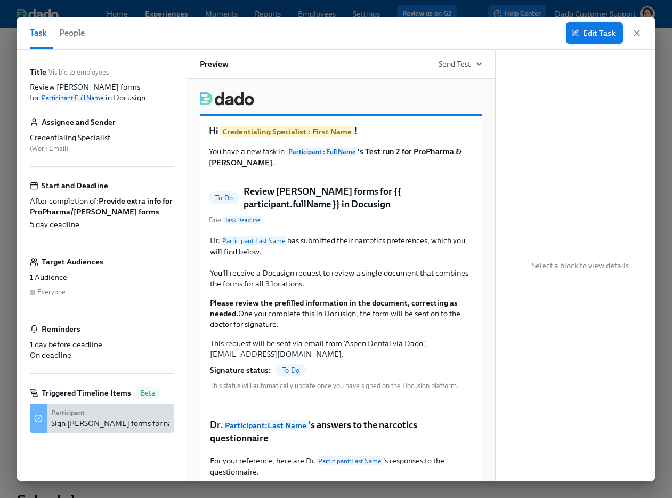
click at [603, 37] on span "Edit Task" at bounding box center [594, 33] width 42 height 11
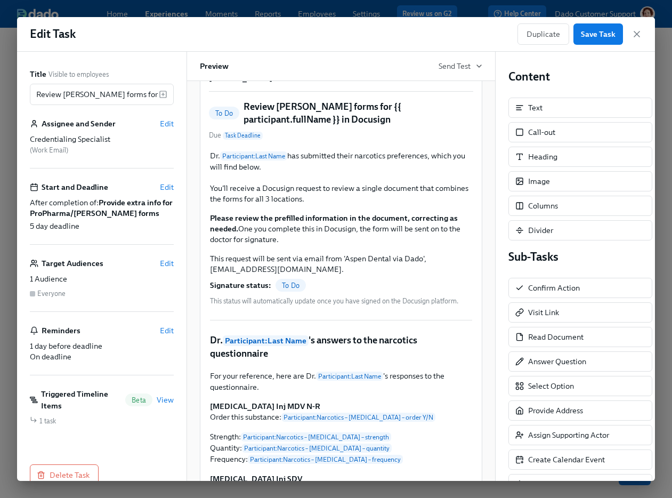
scroll to position [90, 0]
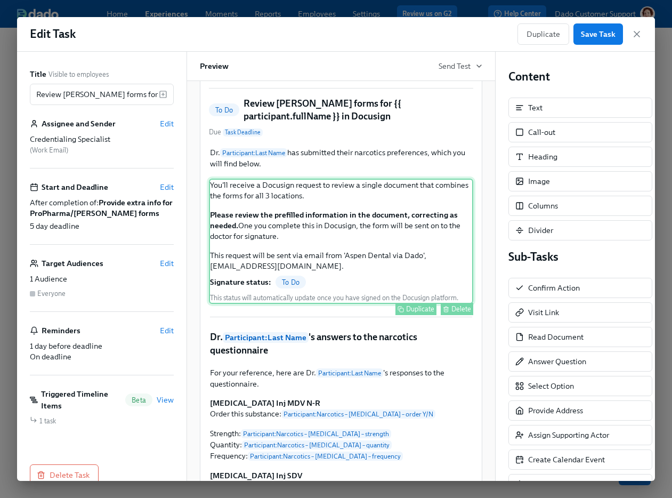
click at [280, 224] on div "You'll receive a Docusign request to review a single document that combines the…" at bounding box center [341, 240] width 264 height 125
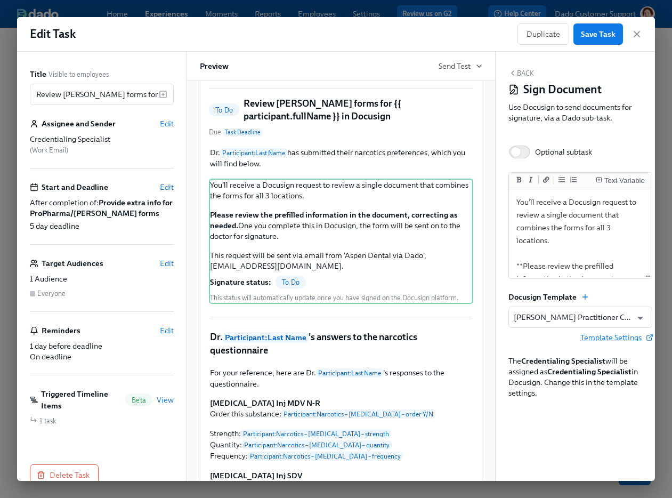
click at [597, 332] on span "Template Settings" at bounding box center [616, 337] width 72 height 11
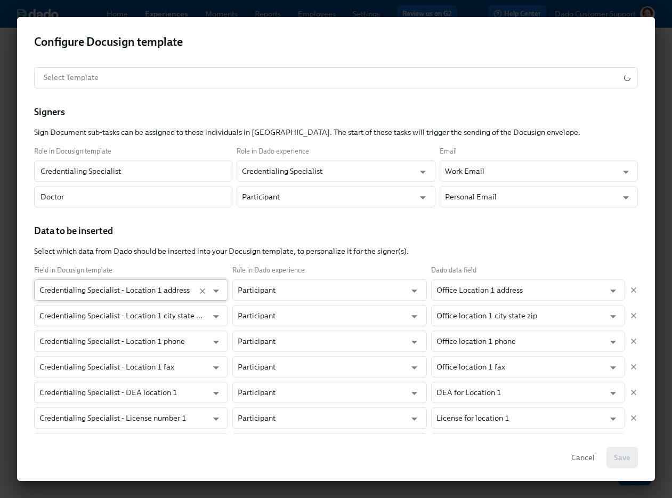
scroll to position [359, 0]
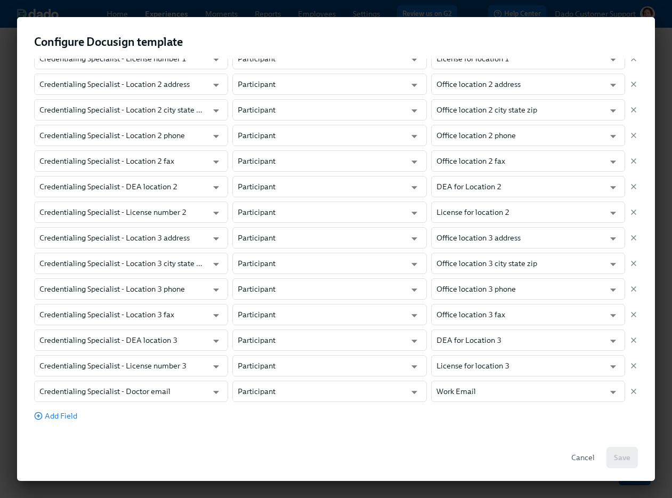
click at [52, 421] on div "Select Template ​ ​ Signers Sign Document sub-tasks can be assigned to these in…" at bounding box center [336, 246] width 638 height 375
click at [55, 416] on span "Add Field" at bounding box center [55, 415] width 43 height 11
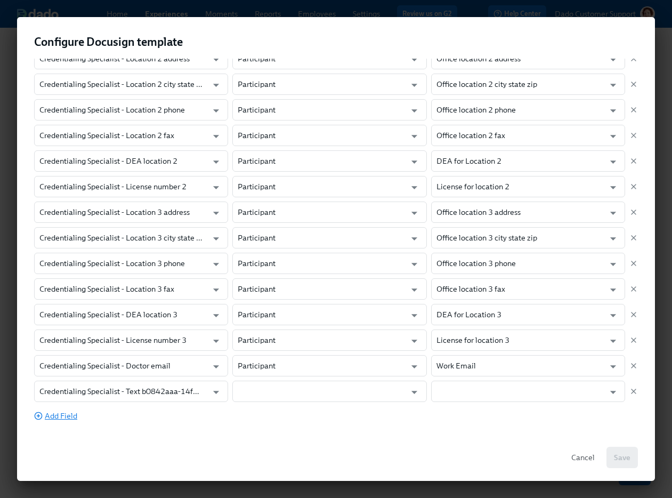
click at [61, 414] on span "Add Field" at bounding box center [55, 415] width 43 height 11
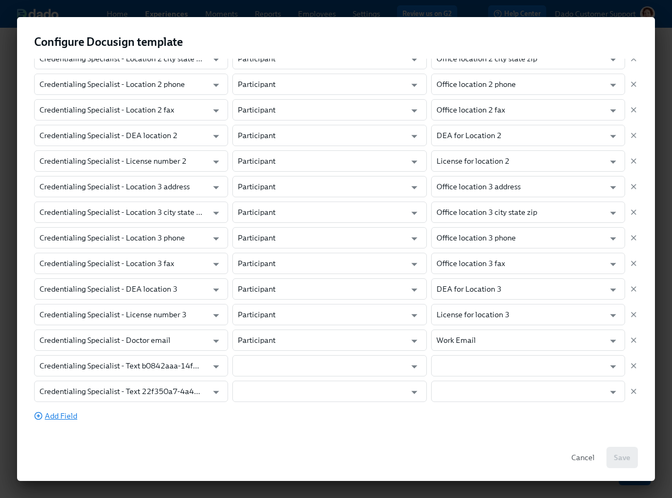
click at [61, 414] on span "Add Field" at bounding box center [55, 415] width 43 height 11
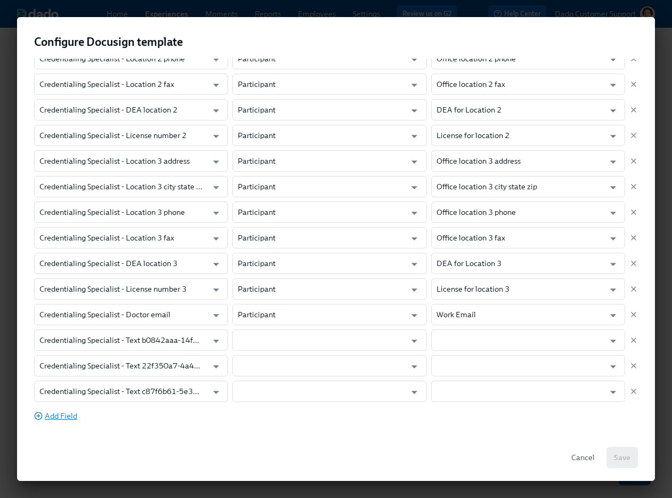
click at [61, 414] on span "Add Field" at bounding box center [55, 415] width 43 height 11
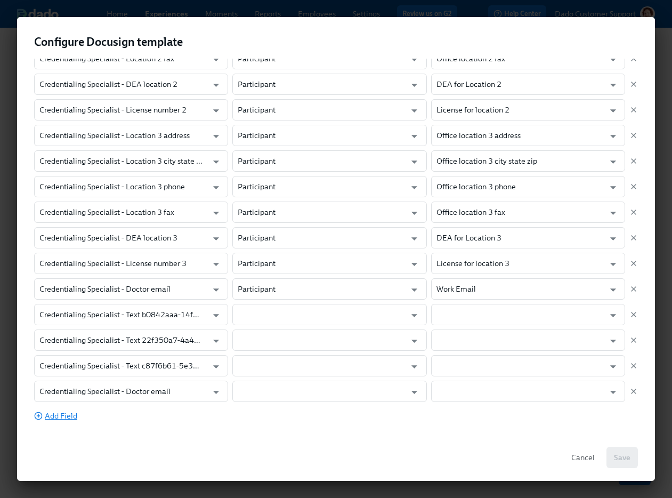
click at [60, 415] on span "Add Field" at bounding box center [55, 415] width 43 height 11
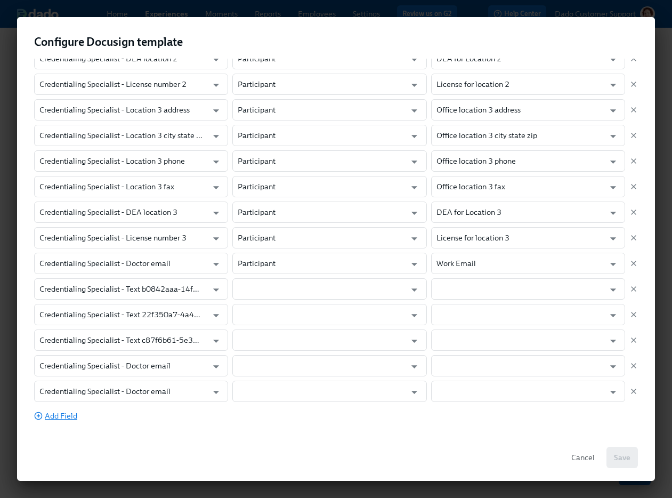
click at [60, 415] on span "Add Field" at bounding box center [55, 415] width 43 height 11
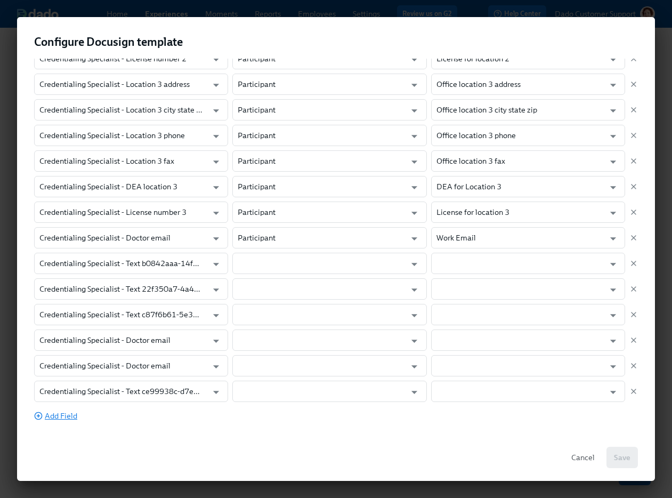
click at [60, 415] on span "Add Field" at bounding box center [55, 415] width 43 height 11
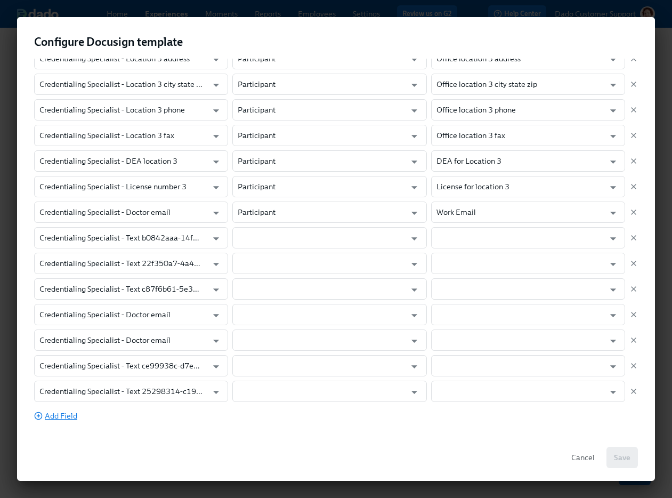
click at [60, 415] on span "Add Field" at bounding box center [55, 415] width 43 height 11
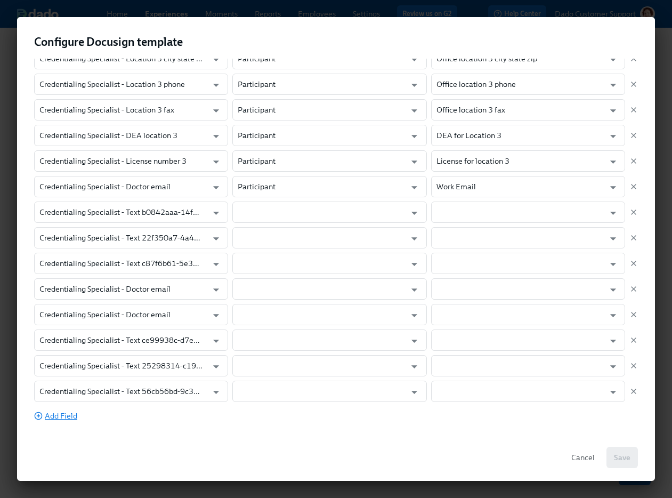
click at [60, 415] on span "Add Field" at bounding box center [55, 415] width 43 height 11
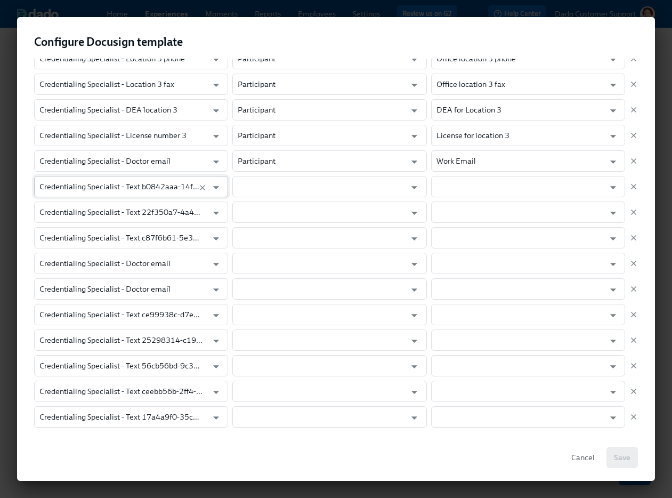
click at [117, 181] on input "Credentialing Specialist - Text b0842aaa-14f5-4320-9ac3-ef58f5ae1b03" at bounding box center [120, 186] width 163 height 21
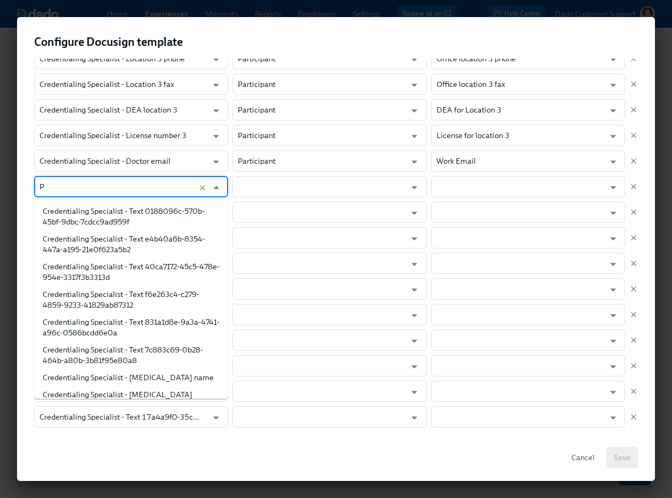
scroll to position [0, 0]
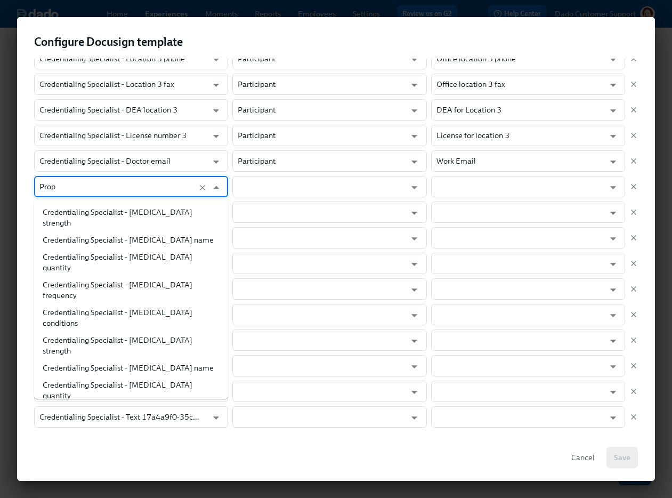
type input "Propo"
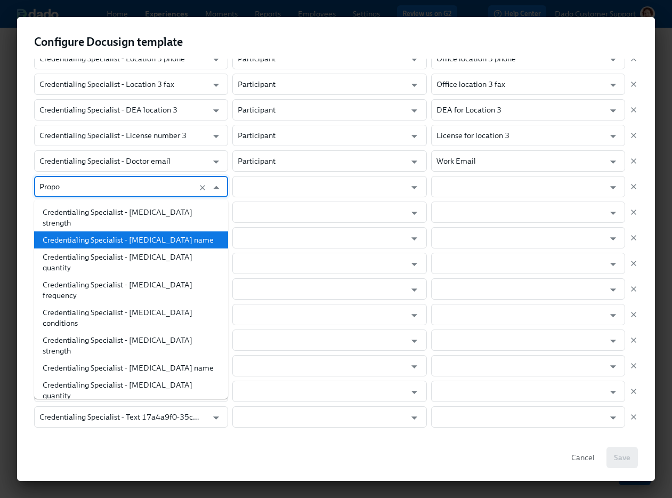
click at [119, 231] on li "Credentialing Specialist - Propofol name" at bounding box center [131, 239] width 194 height 17
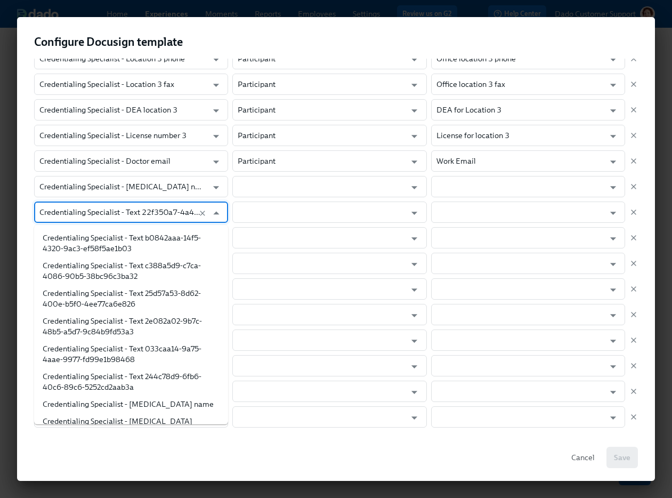
click at [115, 209] on input "Credentialing Specialist - Text 22f350a7-4a45-452b-b37e-e396d49ab2b7" at bounding box center [120, 211] width 163 height 21
paste input "Propo"
type input "Propo"
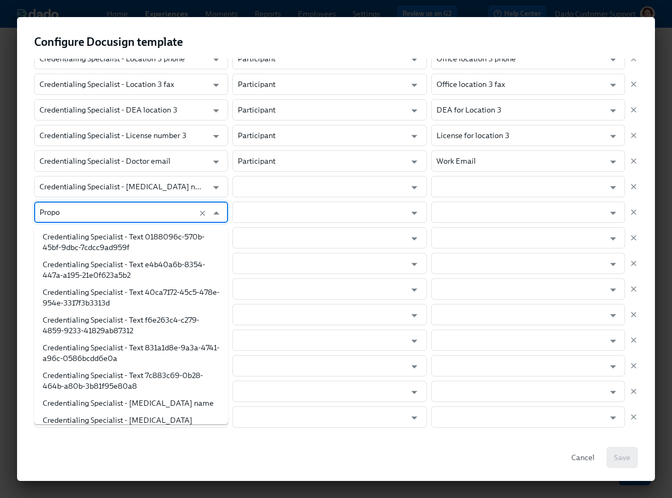
scroll to position [0, 0]
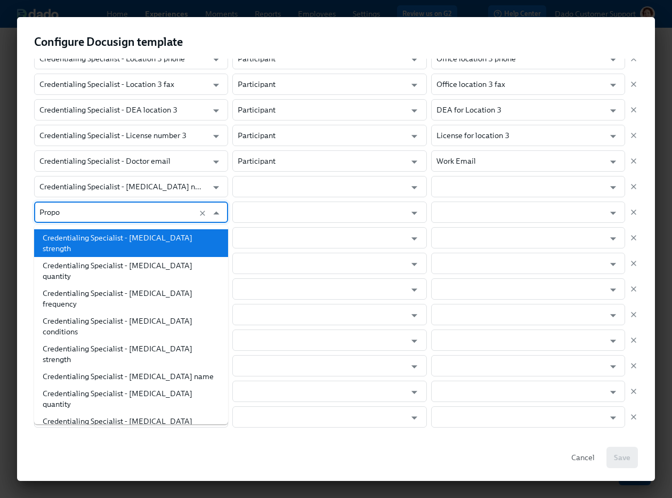
click at [121, 233] on li "Credentialing Specialist - Propofol strength" at bounding box center [131, 243] width 194 height 28
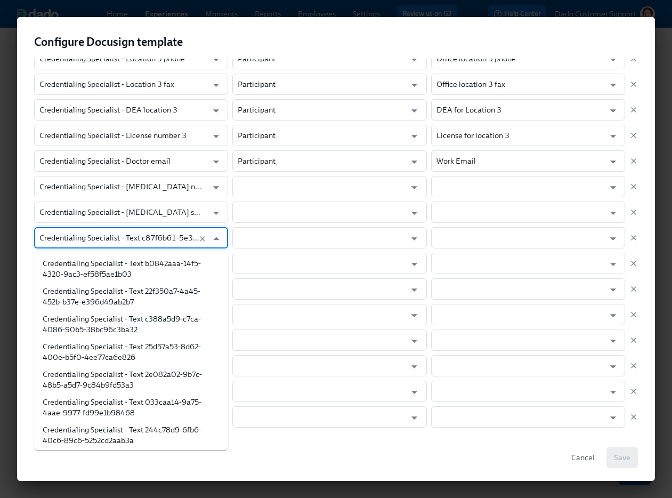
click at [111, 233] on input "Credentialing Specialist - Text c87f6b61-5e31-461d-8327-ea3bbab42be6" at bounding box center [120, 237] width 163 height 21
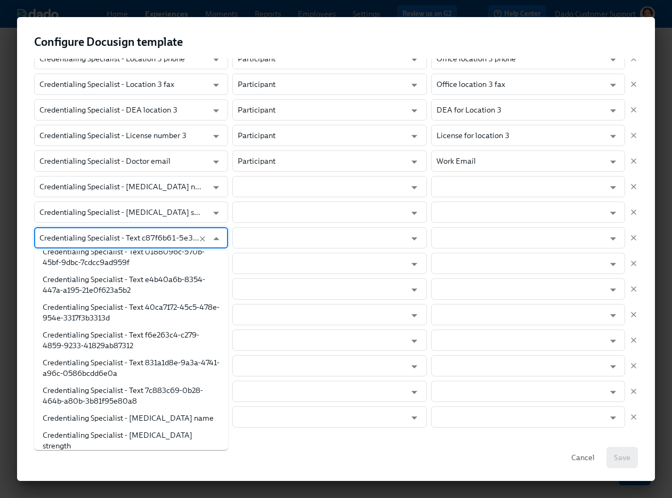
paste input "Propo"
type input "Propo"
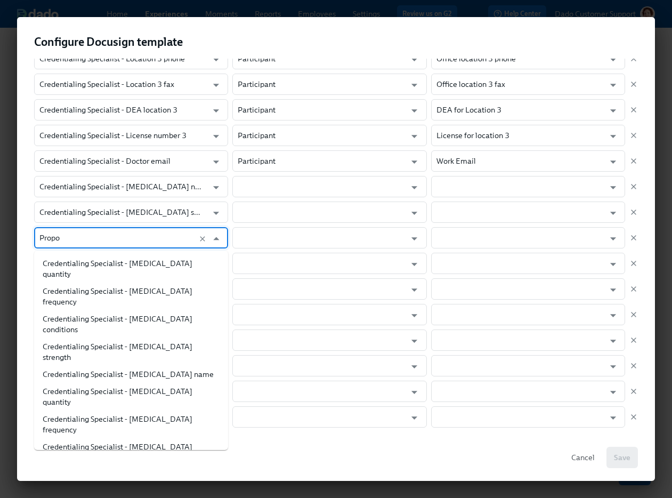
click at [113, 261] on li "Credentialing Specialist - Propofol quantity" at bounding box center [131, 269] width 194 height 28
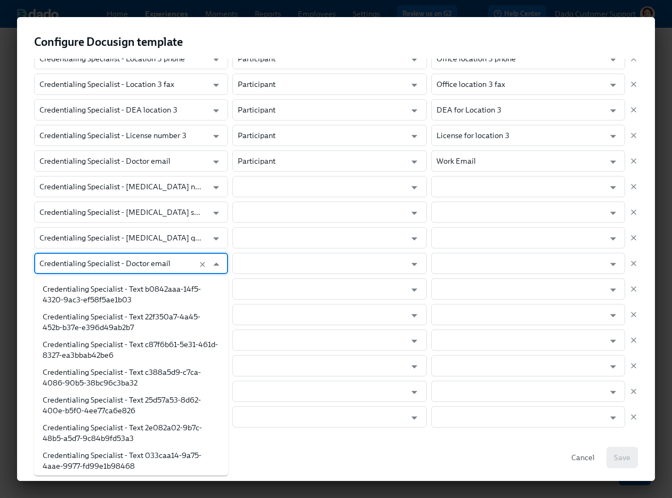
click at [113, 261] on input "Credentialing Specialist - Doctor email" at bounding box center [120, 263] width 163 height 21
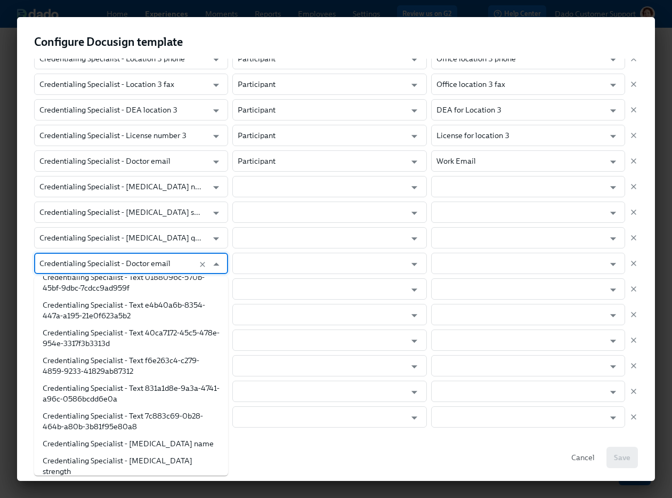
paste input "Propo"
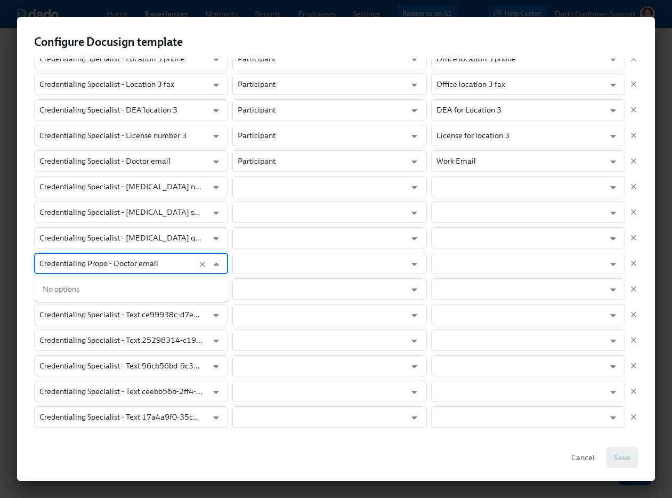
paste input "Propo"
type input "Propo"
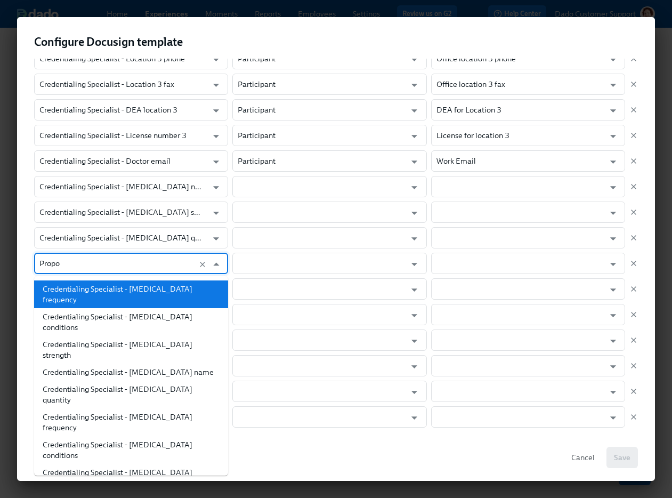
click at [125, 284] on li "Credentialing Specialist - Propofol frequency" at bounding box center [131, 294] width 194 height 28
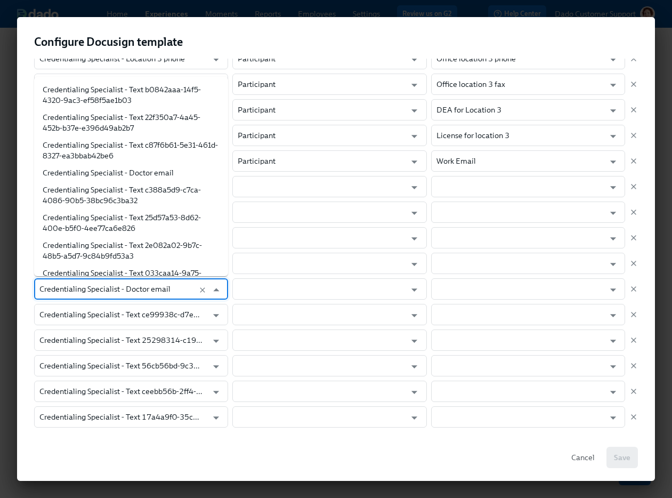
click at [123, 286] on input "Credentialing Specialist - Doctor email" at bounding box center [120, 288] width 163 height 21
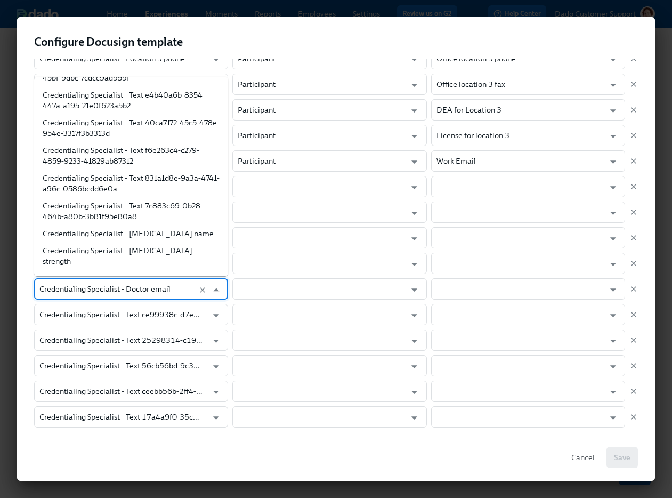
paste input "Propo"
type input "Propo"
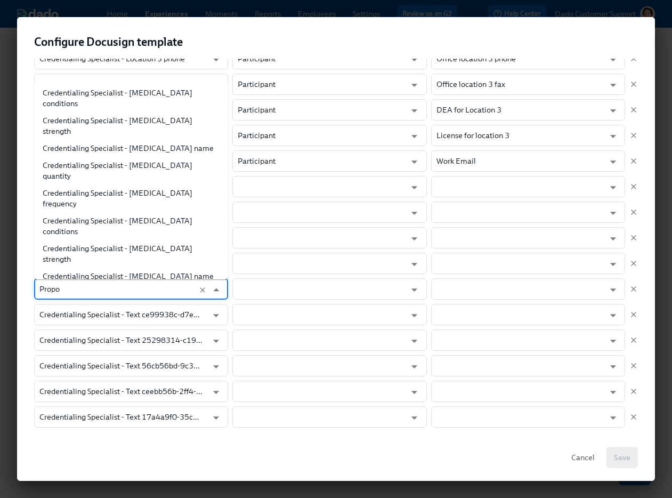
click at [133, 340] on li "Credentialing Specialist - Propofol conditions" at bounding box center [131, 354] width 194 height 28
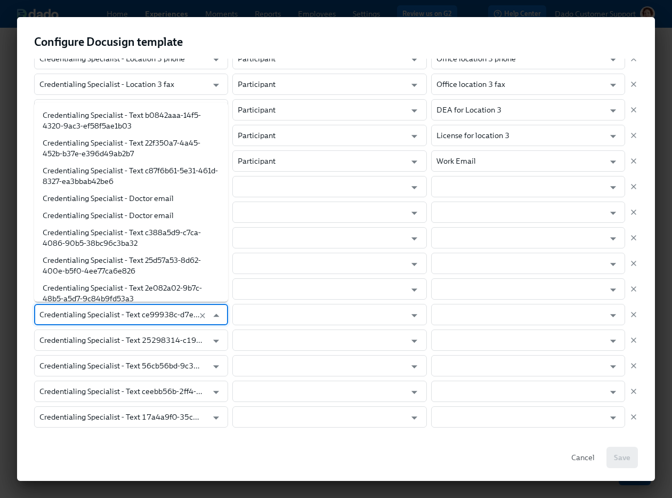
click at [117, 314] on input "Credentialing Specialist - Text ce99938c-d7ec-49a7-a62a-57dfd520a513" at bounding box center [120, 314] width 163 height 21
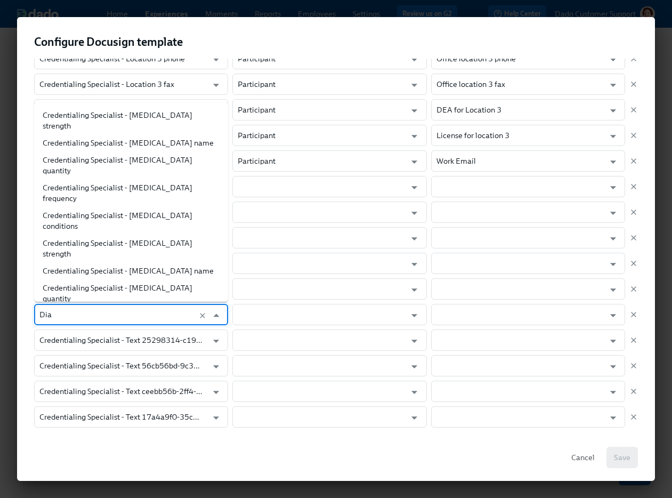
type input "Diaz"
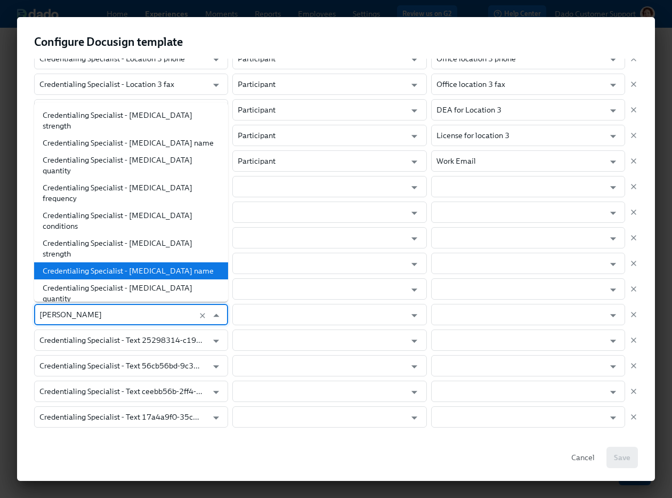
click at [193, 262] on li "Credentialing Specialist - Diazepam name" at bounding box center [131, 270] width 194 height 17
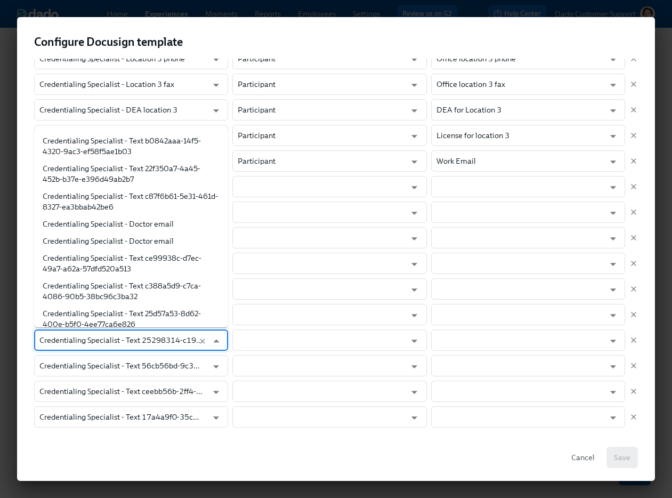
click at [155, 344] on input "Credentialing Specialist - Text 25298314-c19b-4283-a5b8-fe966effb416" at bounding box center [120, 339] width 163 height 21
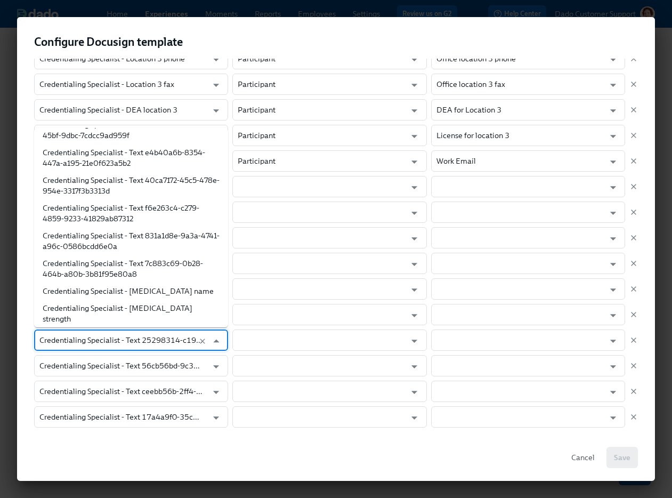
paste input "Diaz"
type input "Diaz"
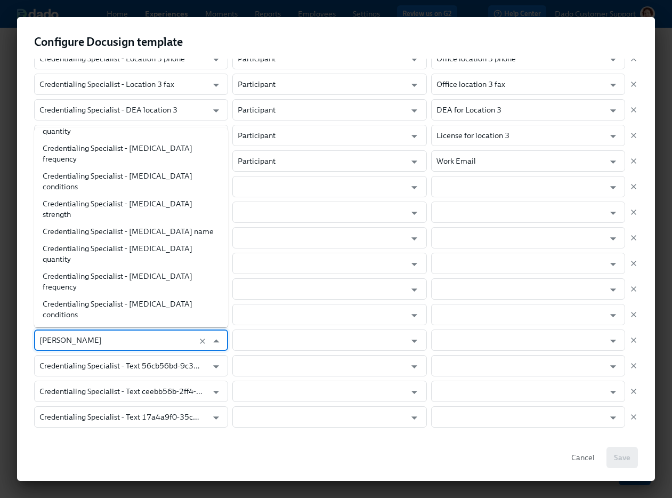
scroll to position [0, 0]
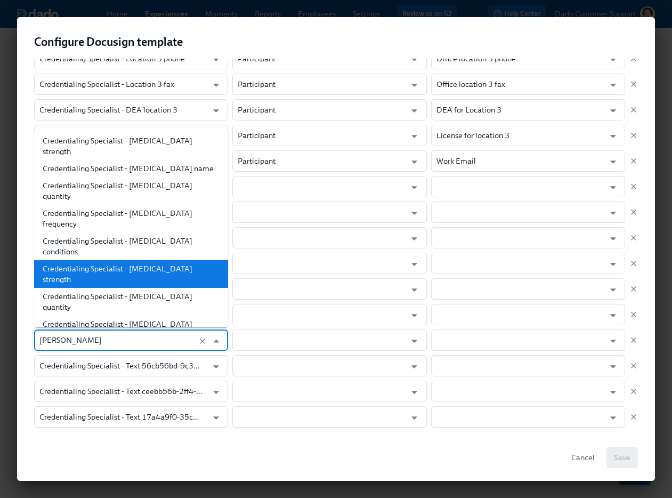
click at [152, 260] on li "Credentialing Specialist - Diazepam strength" at bounding box center [131, 274] width 194 height 28
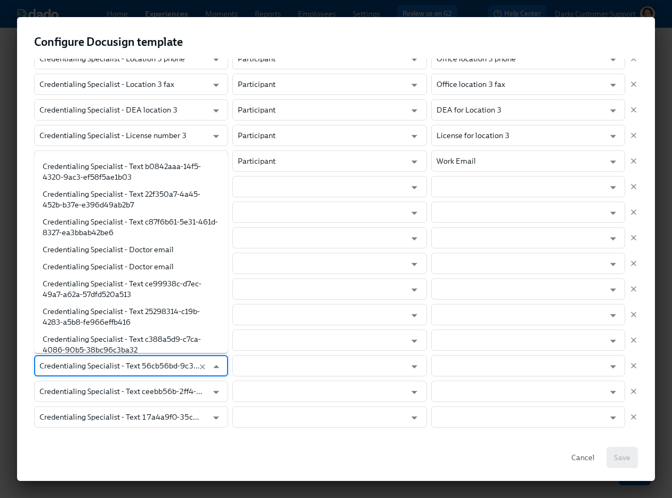
click at [135, 363] on input "Credentialing Specialist - Text 56cb56bd-9c3e-4bb9-aa26-2260bb0ff21d" at bounding box center [120, 365] width 163 height 21
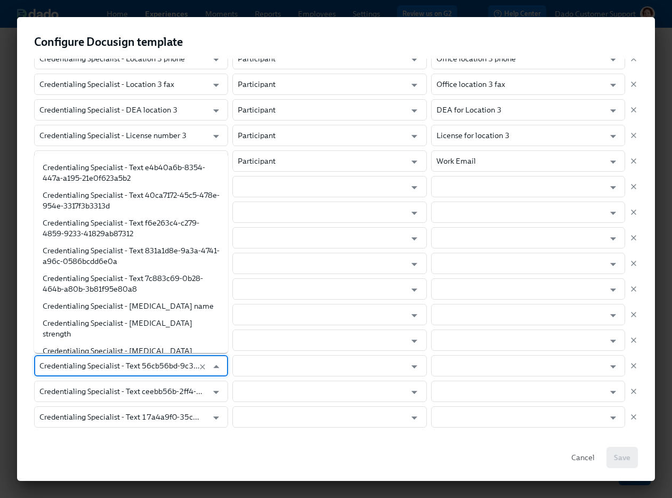
paste input "Diaz"
type input "Diaz"
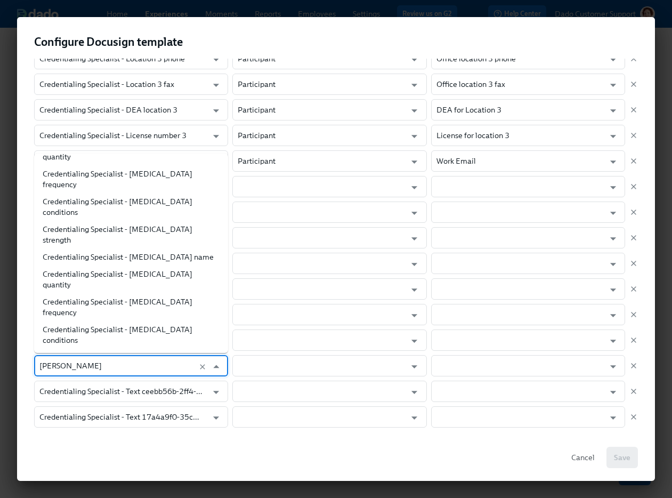
scroll to position [0, 0]
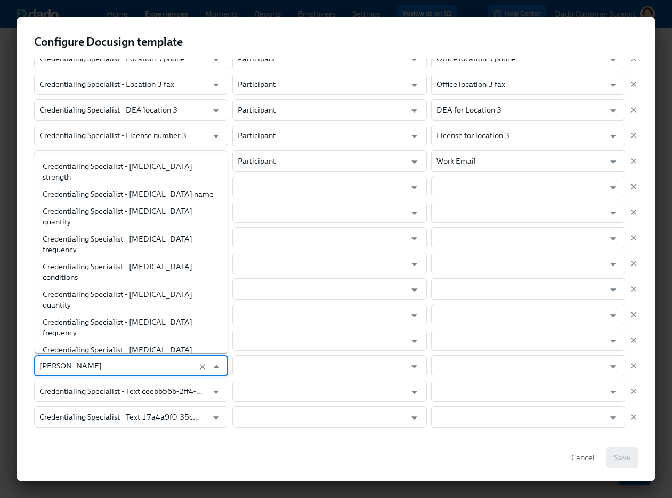
click at [141, 413] on li "Credentialing Specialist - Diazepam quantity" at bounding box center [131, 427] width 194 height 28
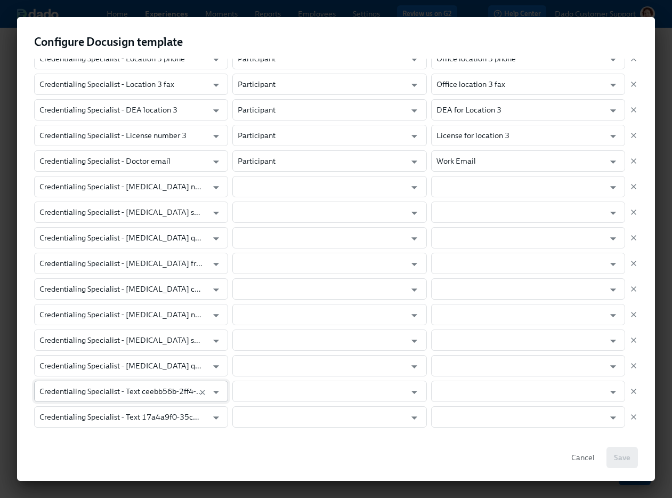
click at [125, 383] on input "Credentialing Specialist - Text ceebb56b-2ff4-45d0-8a48-bbec367c3e34" at bounding box center [120, 390] width 163 height 21
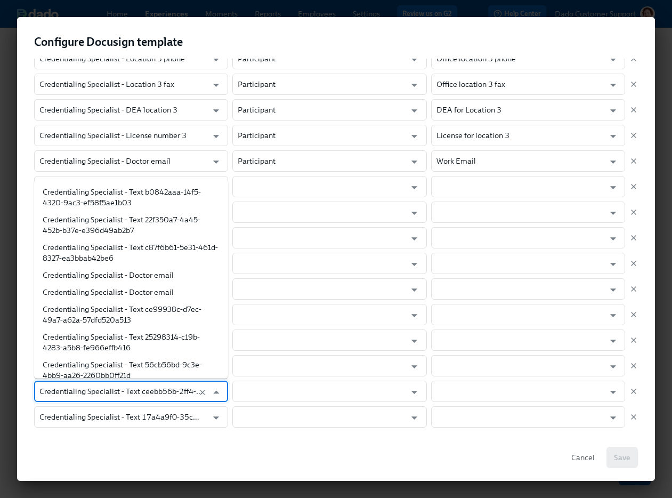
scroll to position [2126, 0]
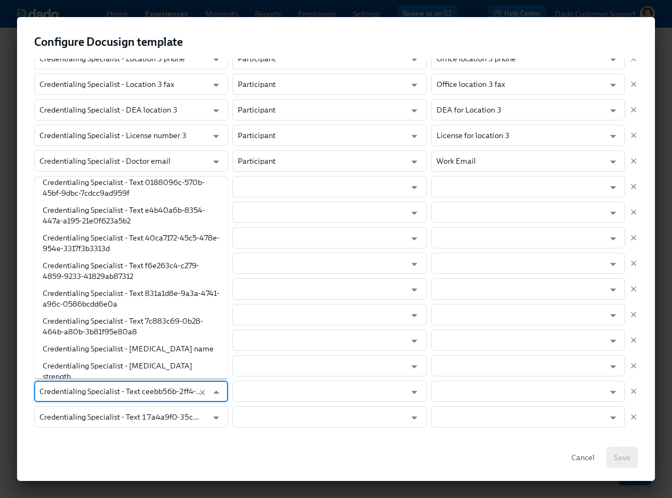
paste input "Diaz"
type input "Diaz"
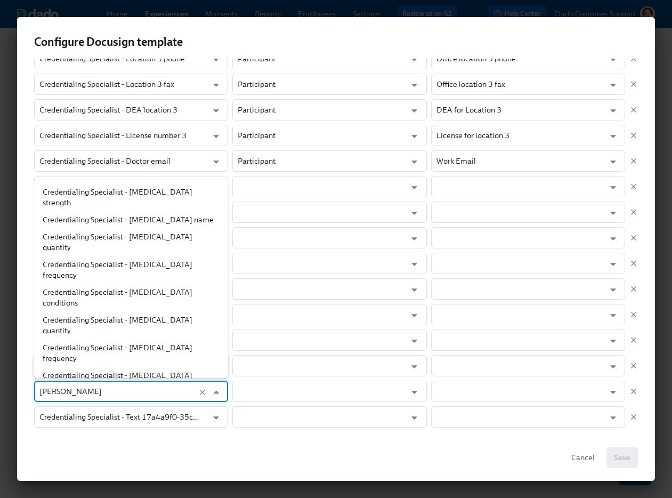
click at [138, 439] on li "Credentialing Specialist - Diazepam frequency" at bounding box center [131, 453] width 194 height 28
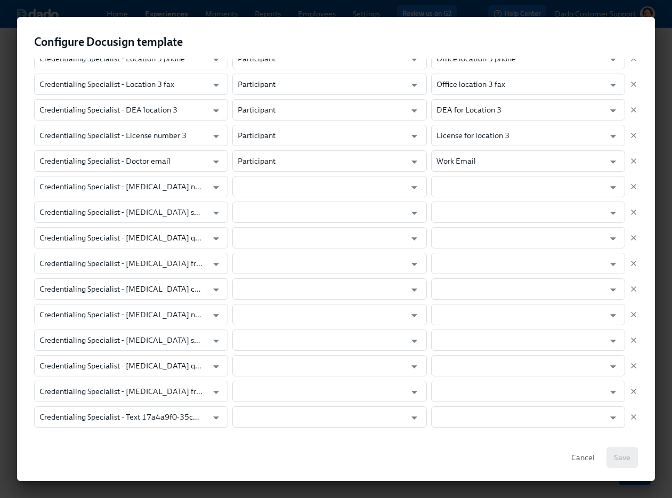
click at [125, 432] on div "Field in Docusign template Role in Dado experience Dado data field Credentialin…" at bounding box center [336, 61] width 604 height 771
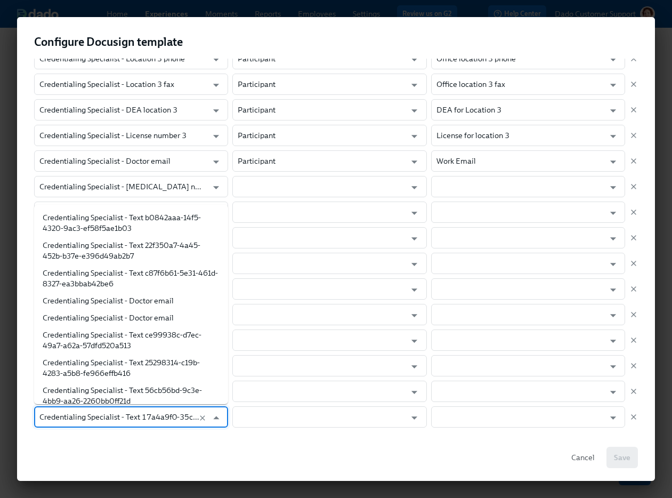
click at [125, 422] on input "Credentialing Specialist - Text 17a4a9f0-35c6-4606-967e-f80e897a9a23" at bounding box center [120, 416] width 163 height 21
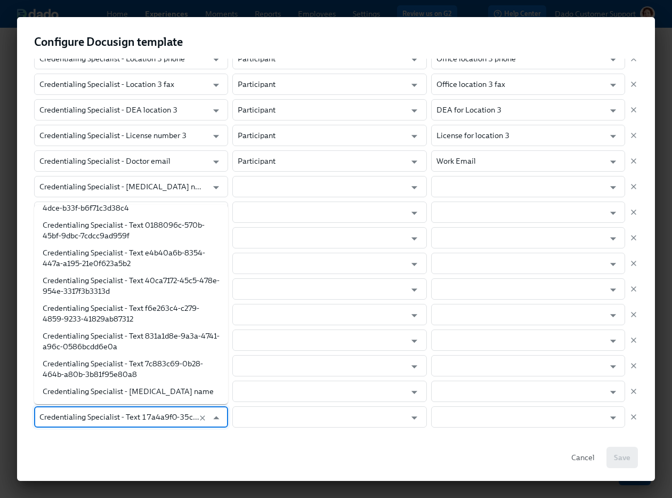
paste input "Diaz"
type input "Diaz"
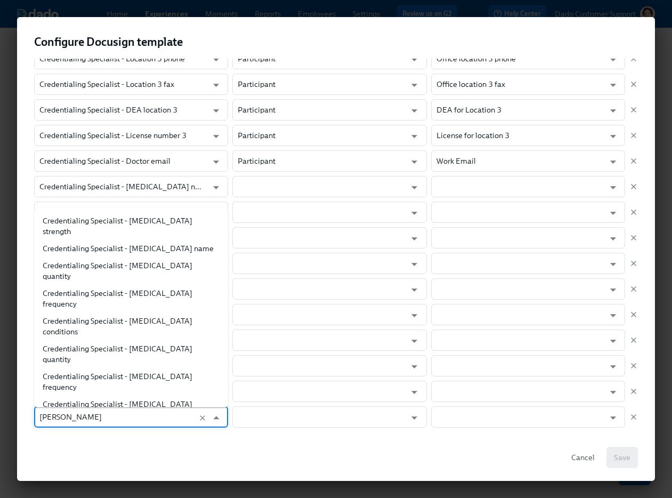
click at [132, 468] on li "Credentialing Specialist - Diazepam conditions" at bounding box center [131, 482] width 194 height 28
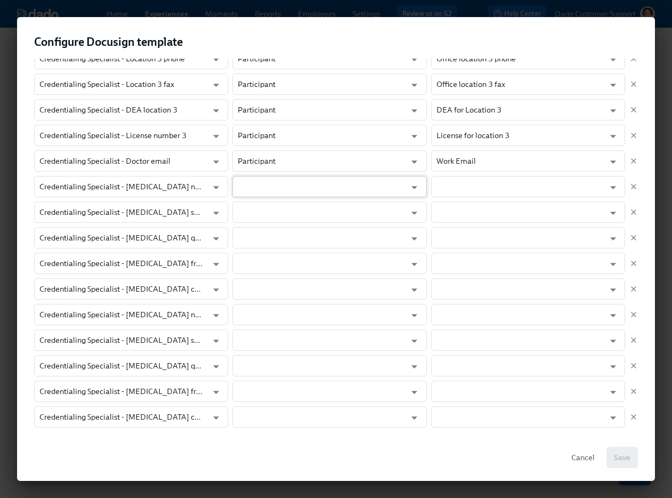
click at [286, 188] on input "text" at bounding box center [322, 186] width 168 height 21
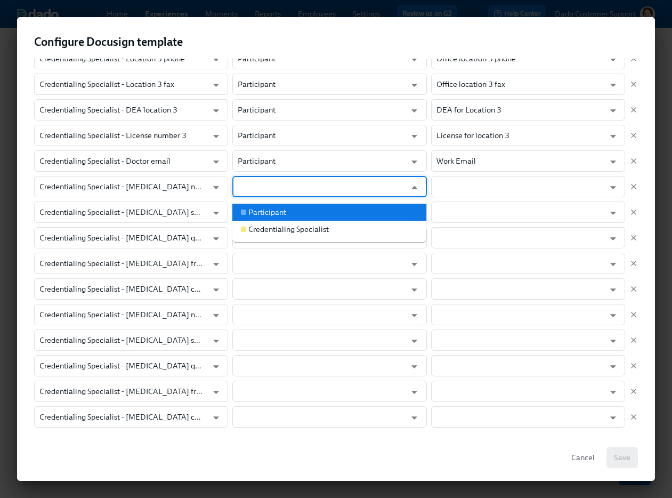
click at [283, 210] on div "Participant" at bounding box center [267, 212] width 38 height 11
type input "Participant"
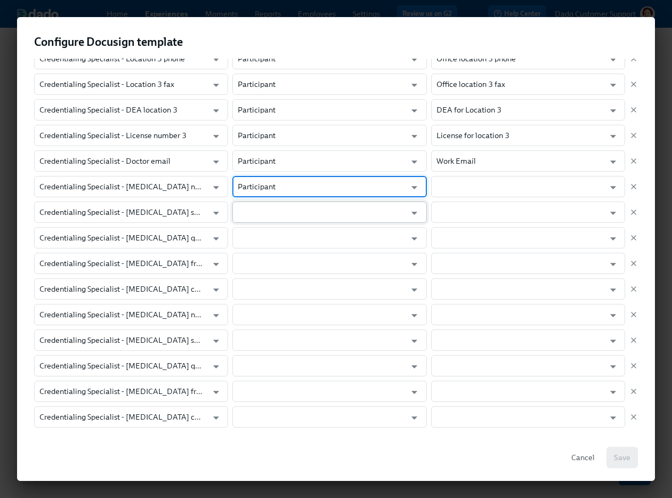
click at [283, 210] on input "text" at bounding box center [322, 211] width 168 height 21
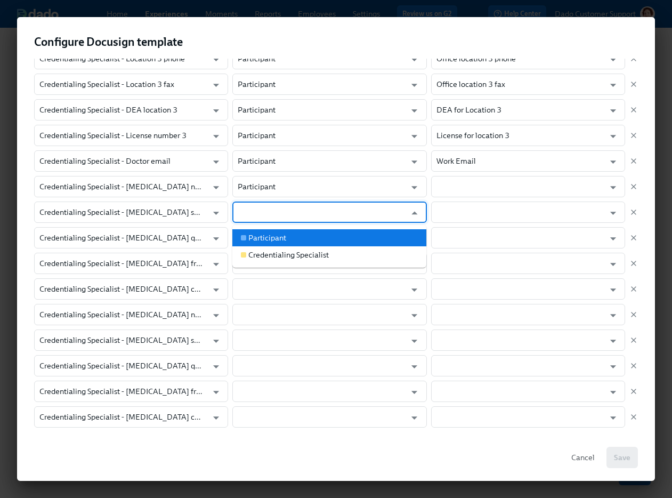
click at [282, 231] on li "Participant" at bounding box center [329, 237] width 194 height 17
type input "Participant"
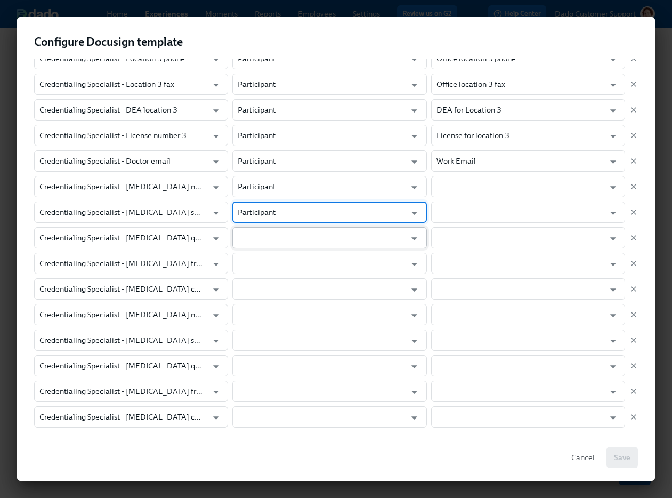
click at [282, 232] on input "text" at bounding box center [322, 237] width 168 height 21
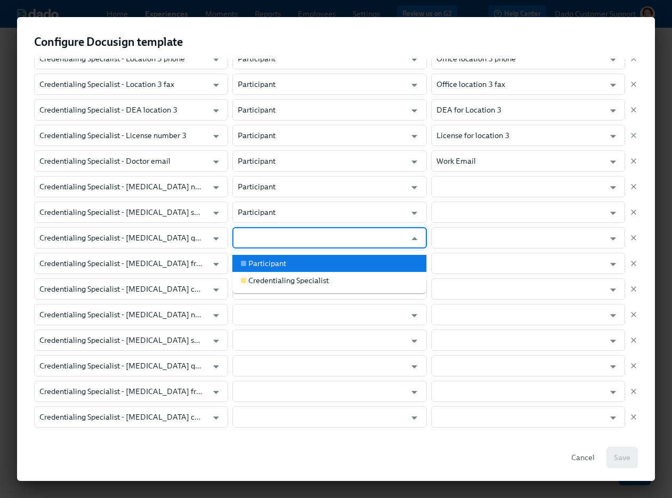
click at [282, 260] on div "Participant" at bounding box center [267, 263] width 38 height 11
type input "Participant"
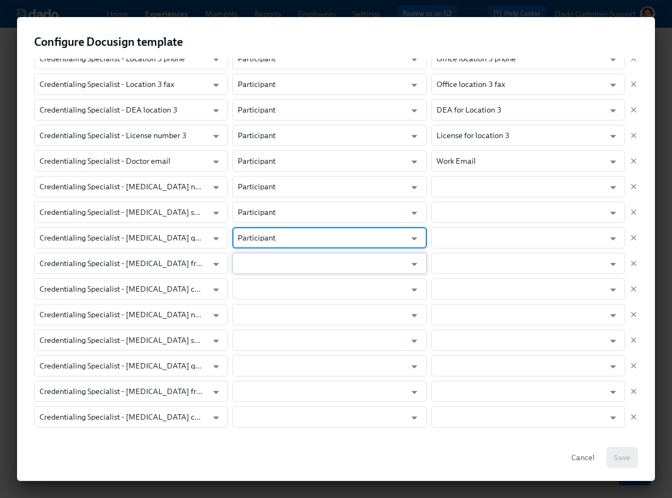
click at [280, 267] on input "text" at bounding box center [322, 263] width 168 height 21
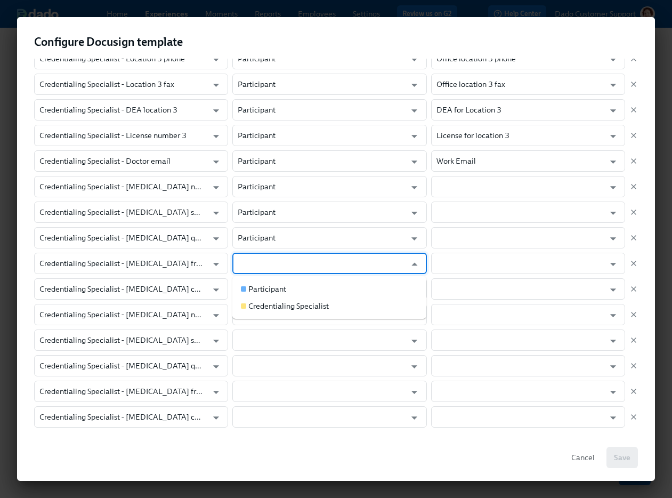
click at [280, 284] on div "Participant" at bounding box center [267, 288] width 38 height 11
type input "Participant"
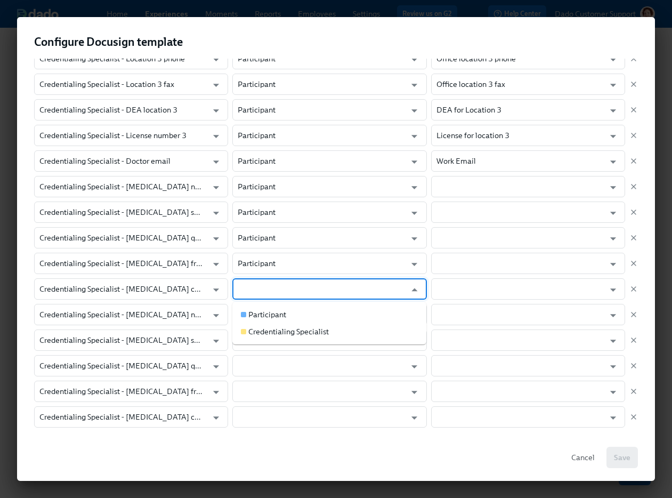
click at [279, 291] on input "text" at bounding box center [322, 288] width 168 height 21
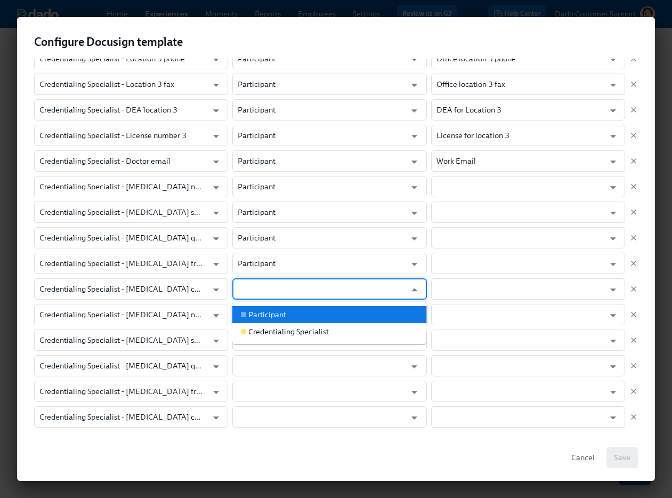
click at [278, 311] on div "Participant" at bounding box center [267, 314] width 38 height 11
type input "Participant"
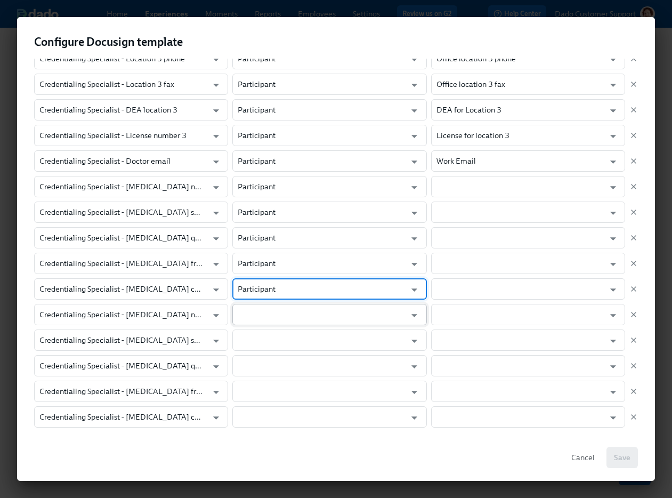
click at [278, 312] on input "text" at bounding box center [322, 314] width 168 height 21
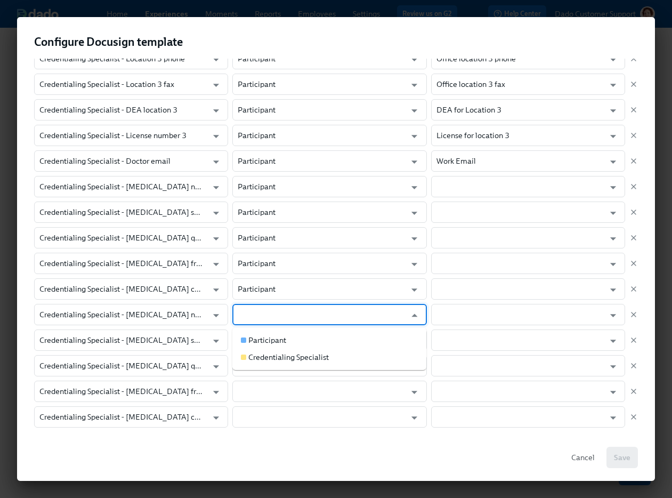
click at [278, 330] on ul "Participant Credentialing Specialist" at bounding box center [329, 348] width 194 height 43
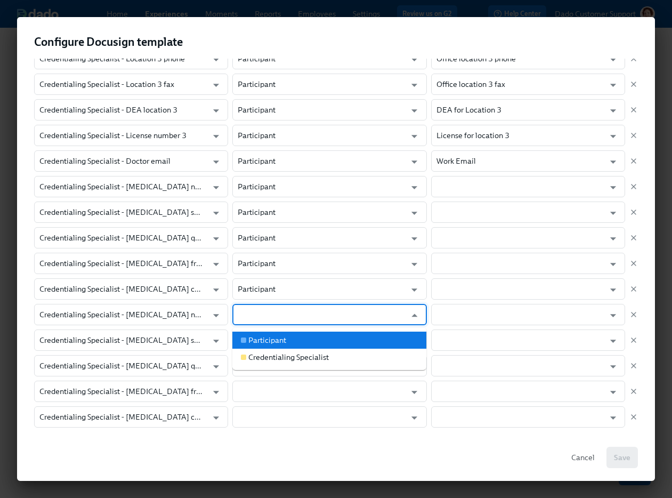
click at [278, 343] on div "Participant" at bounding box center [267, 340] width 38 height 11
type input "Participant"
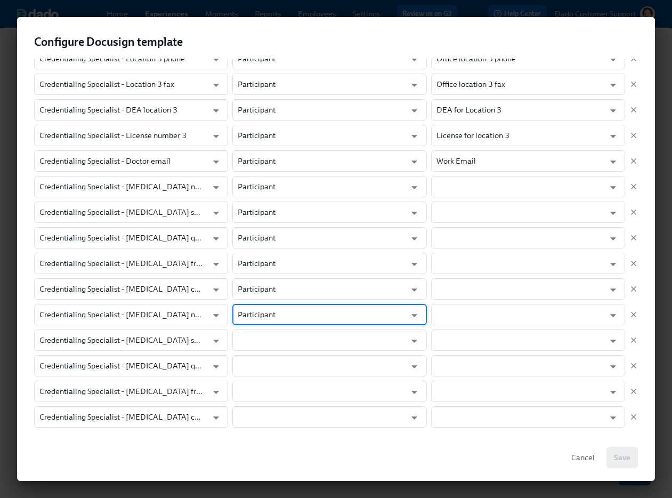
click at [278, 343] on input "text" at bounding box center [322, 339] width 168 height 21
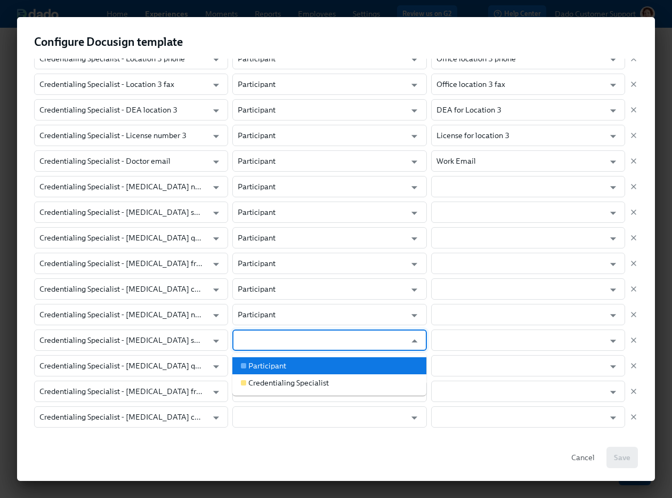
click at [278, 365] on div "Participant" at bounding box center [267, 365] width 38 height 11
type input "Participant"
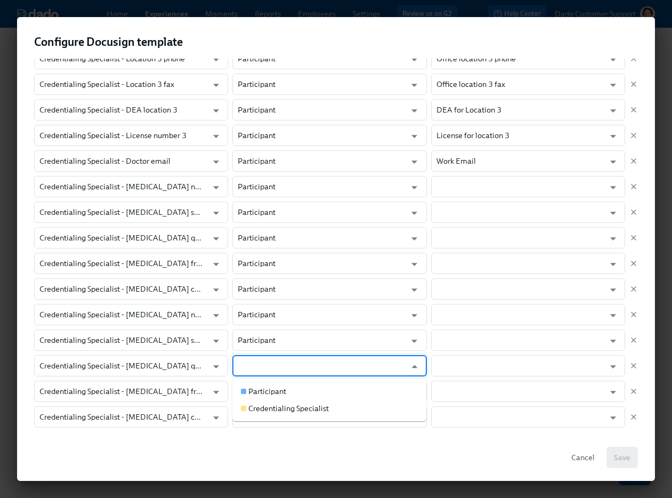
click at [278, 365] on input "text" at bounding box center [322, 365] width 168 height 21
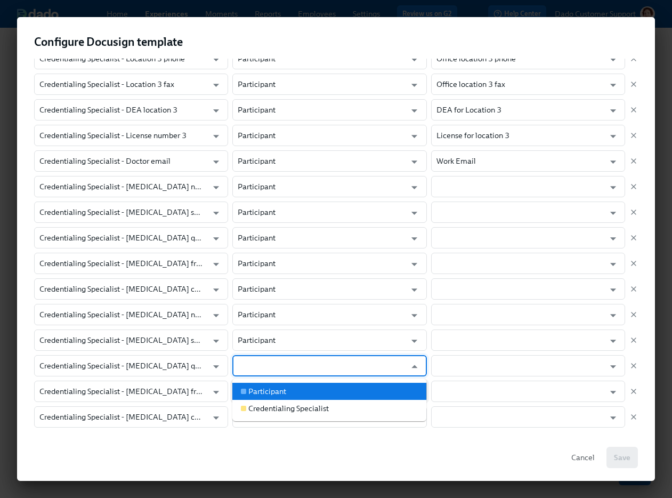
click at [278, 386] on div "Participant" at bounding box center [267, 391] width 38 height 11
type input "Participant"
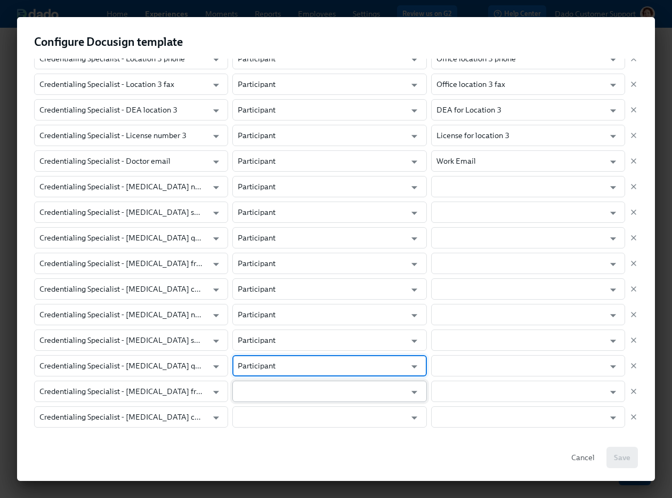
click at [278, 389] on input "text" at bounding box center [322, 390] width 168 height 21
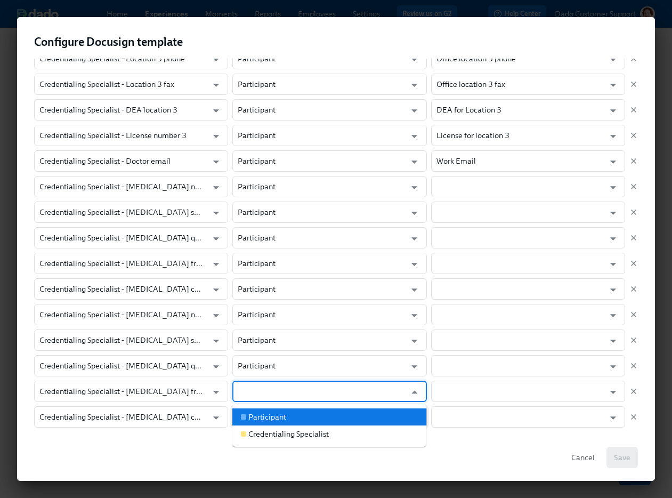
click at [278, 416] on div "Participant" at bounding box center [267, 416] width 38 height 11
type input "Participant"
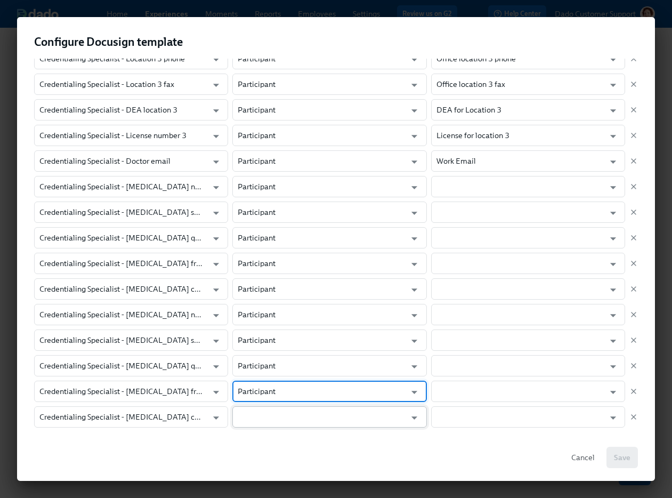
click at [278, 415] on input "text" at bounding box center [322, 416] width 168 height 21
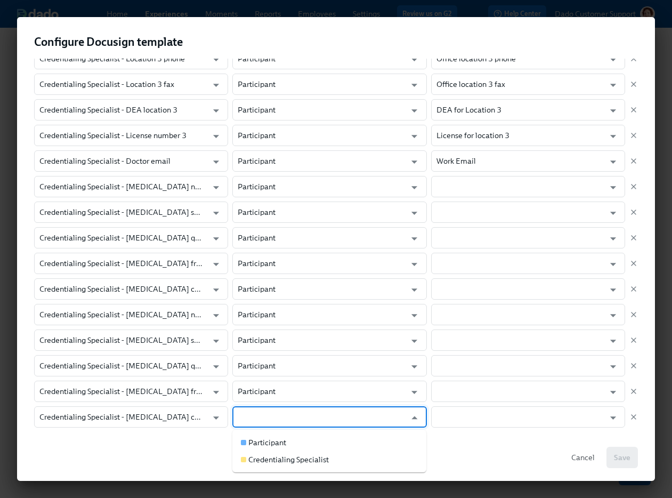
click at [277, 431] on ul "Participant Credentialing Specialist" at bounding box center [329, 450] width 194 height 43
click at [274, 435] on li "Participant" at bounding box center [329, 442] width 194 height 17
type input "Participant"
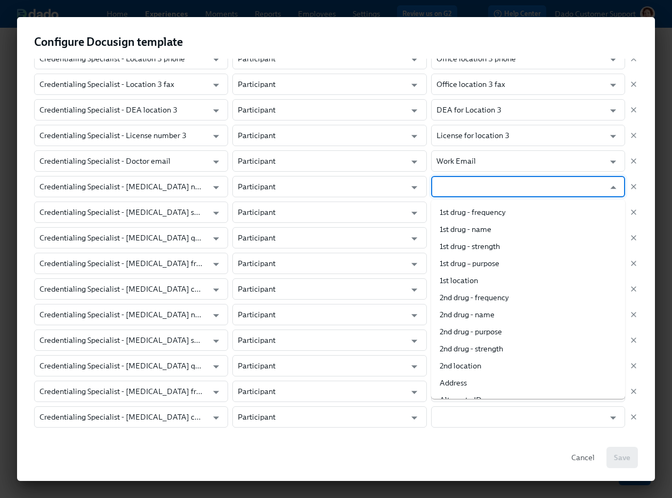
click at [450, 193] on input "text" at bounding box center [520, 186] width 168 height 21
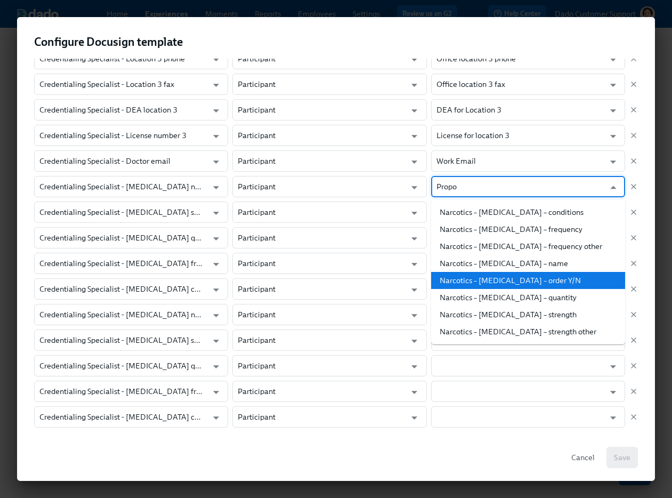
click at [516, 268] on li "Narcotics – Propofol – name" at bounding box center [528, 263] width 194 height 17
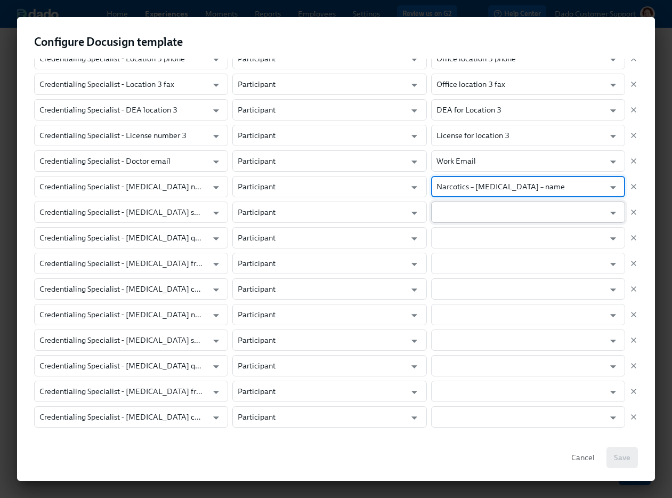
type input "Narcotics – Propofol – name"
click at [497, 206] on input "text" at bounding box center [520, 211] width 168 height 21
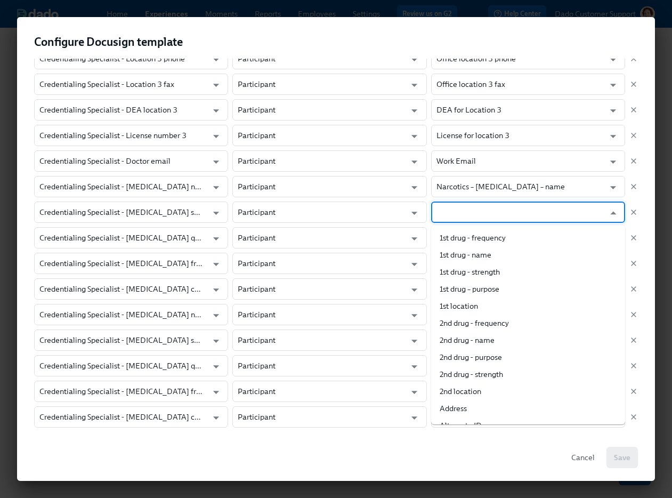
paste input "Propo"
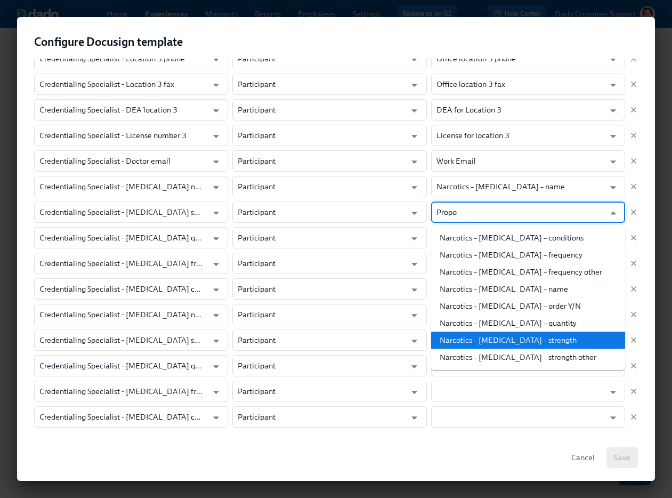
click at [476, 339] on li "Narcotics – Propofol – strength" at bounding box center [528, 339] width 194 height 17
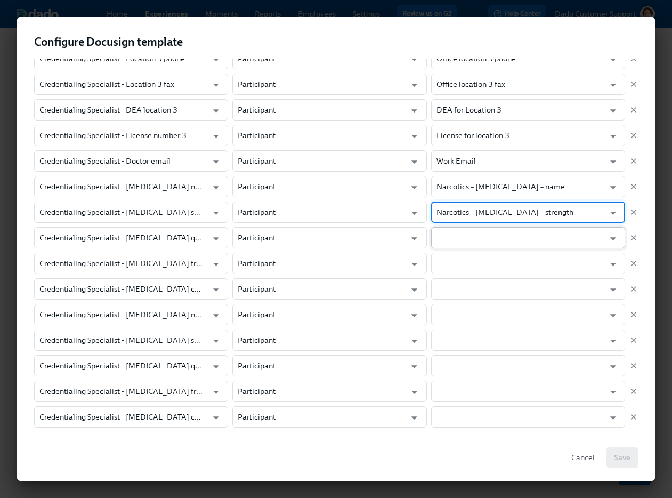
type input "Narcotics – Propofol – strength"
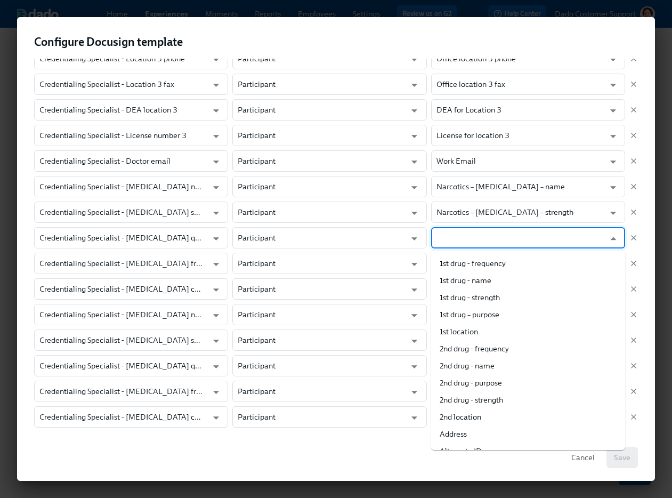
click at [471, 237] on input "text" at bounding box center [520, 237] width 168 height 21
paste input "Propo"
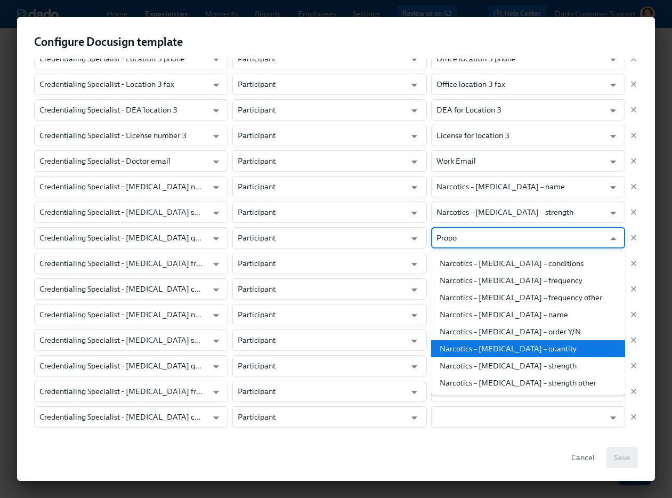
click at [494, 353] on li "Narcotics – Propofol – quantity" at bounding box center [528, 348] width 194 height 17
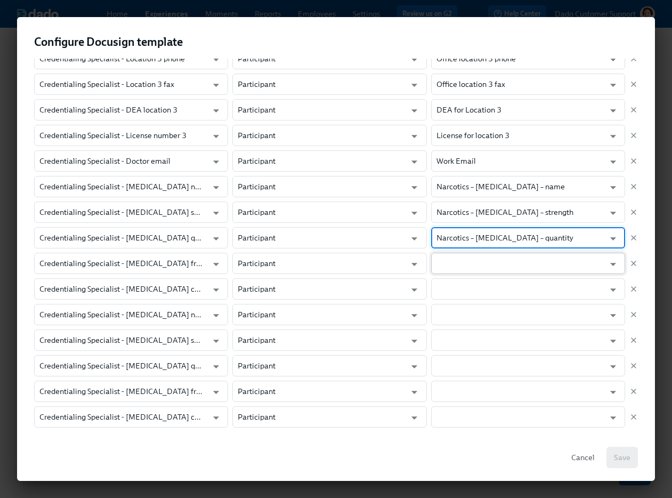
type input "Narcotics – Propofol – quantity"
click at [464, 262] on input "text" at bounding box center [520, 263] width 168 height 21
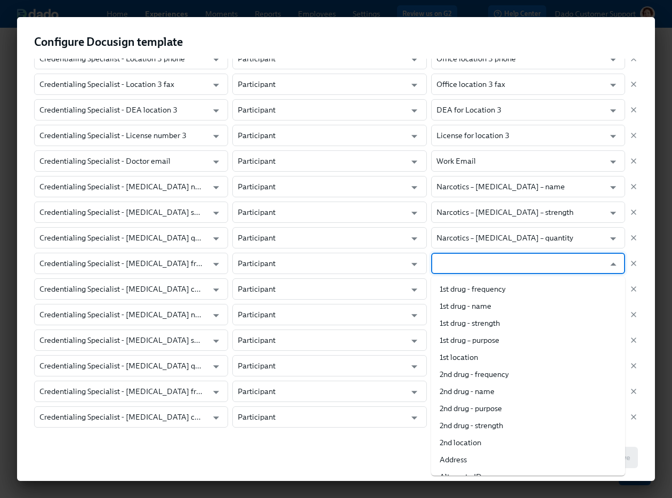
paste input "Propo"
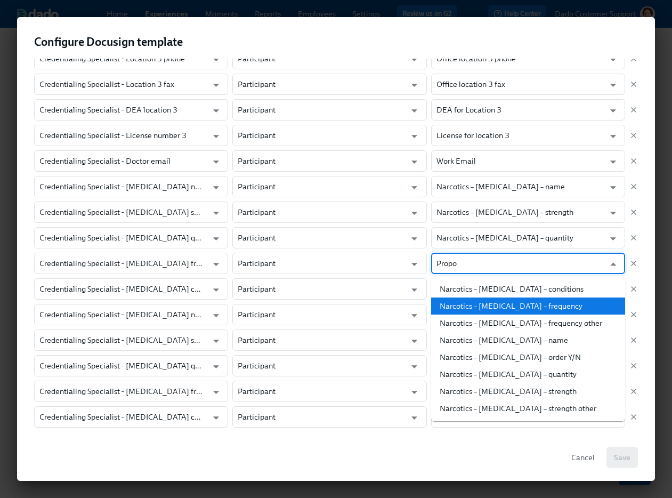
click at [492, 307] on li "Narcotics – Propofol – frequency" at bounding box center [528, 305] width 194 height 17
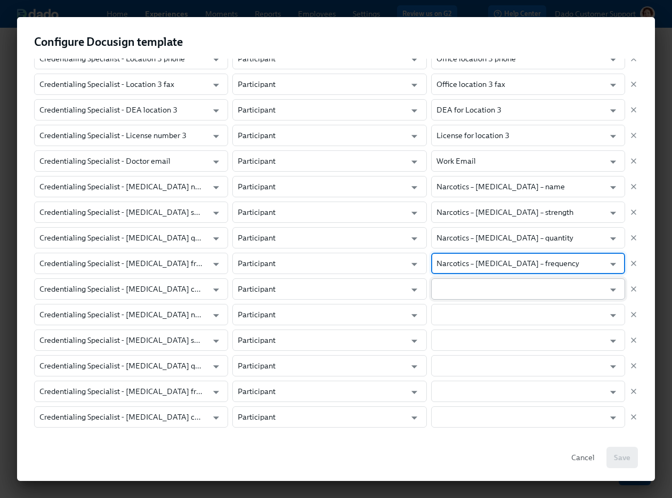
type input "Narcotics – Propofol – frequency"
click at [466, 291] on input "text" at bounding box center [520, 288] width 168 height 21
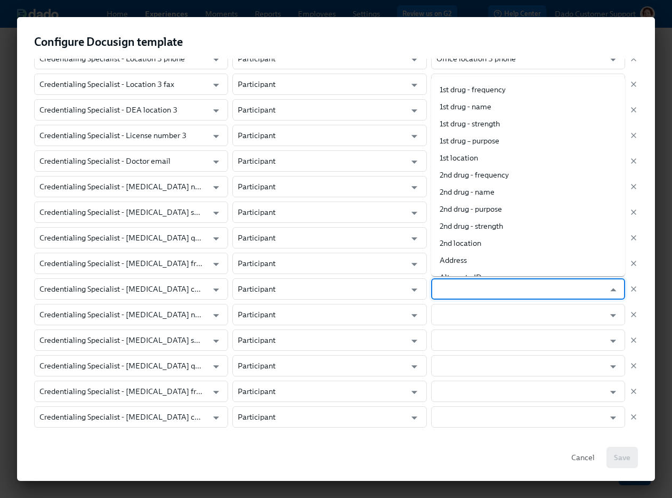
paste input "Propo"
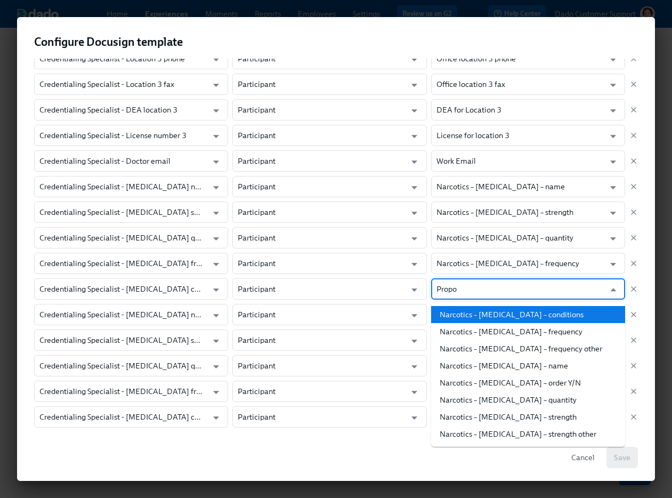
click at [481, 314] on li "Narcotics – Propofol – conditions" at bounding box center [528, 314] width 194 height 17
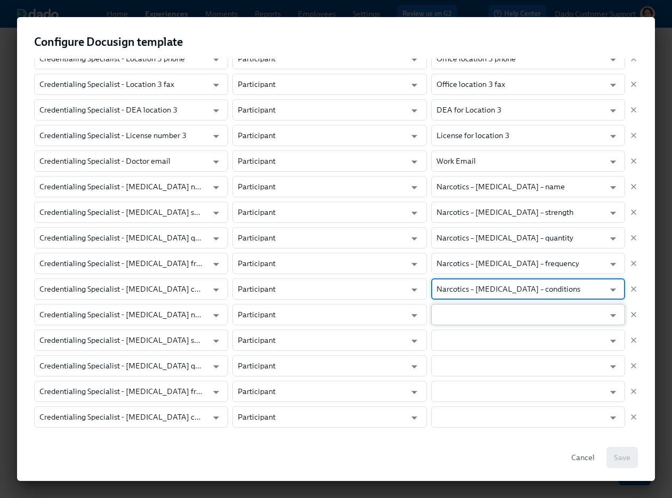
type input "Narcotics – Propofol – conditions"
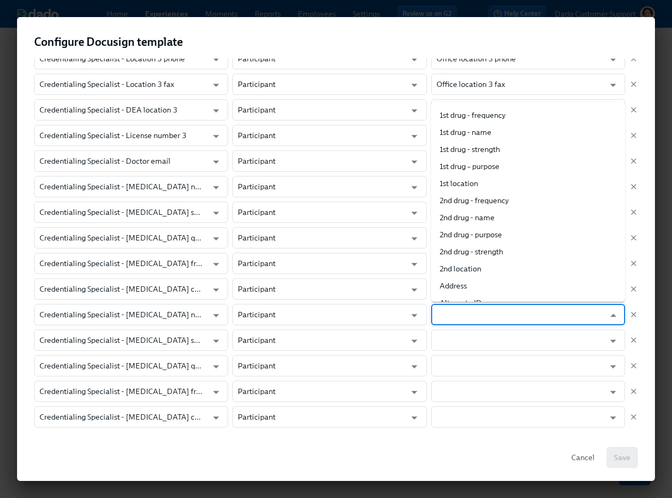
click at [460, 324] on input "text" at bounding box center [520, 314] width 168 height 21
paste input "Propo"
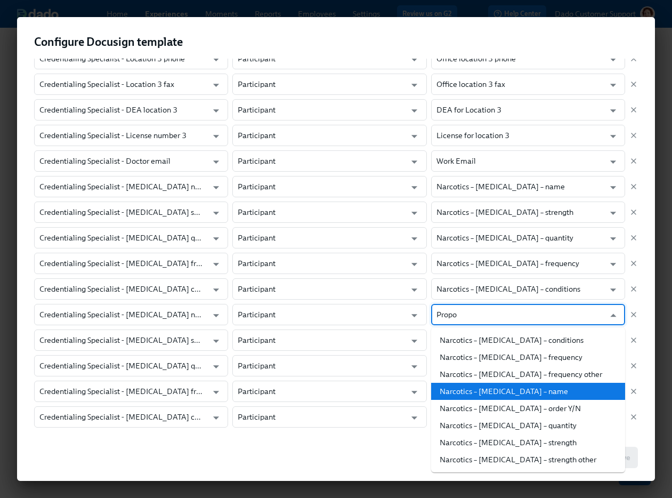
drag, startPoint x: 482, startPoint y: 399, endPoint x: 479, endPoint y: 391, distance: 8.4
click at [479, 391] on ul "Narcotics – Propofol – conditions Narcotics – Propofol – frequency Narcotics – …" at bounding box center [528, 399] width 194 height 145
click at [479, 391] on li "Narcotics – Propofol – name" at bounding box center [528, 391] width 194 height 17
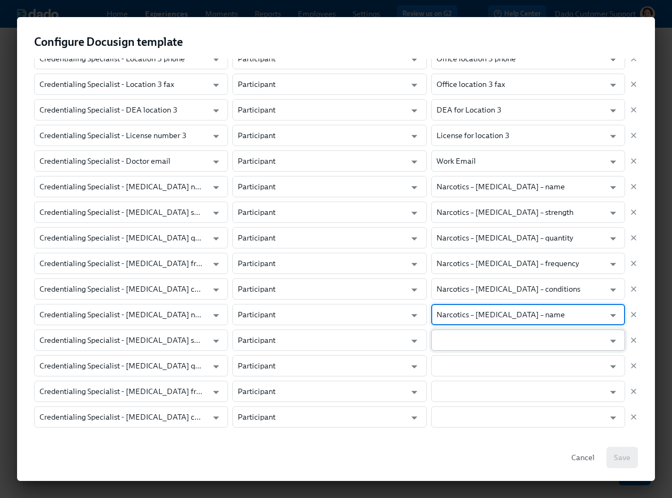
type input "Narcotics – Propofol – name"
click at [458, 339] on input "text" at bounding box center [520, 339] width 168 height 21
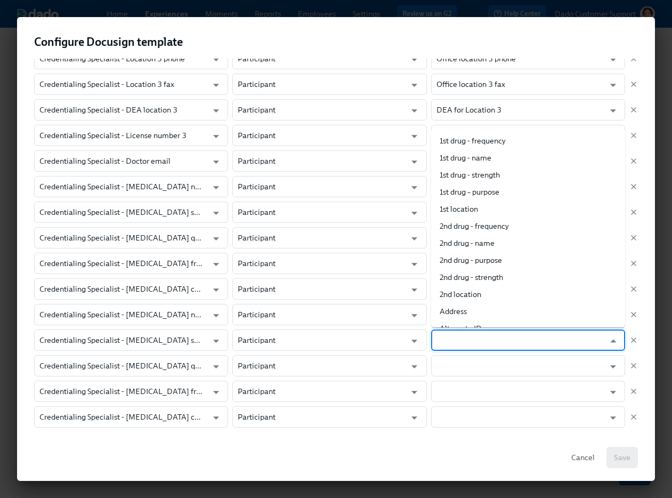
paste input "Propo"
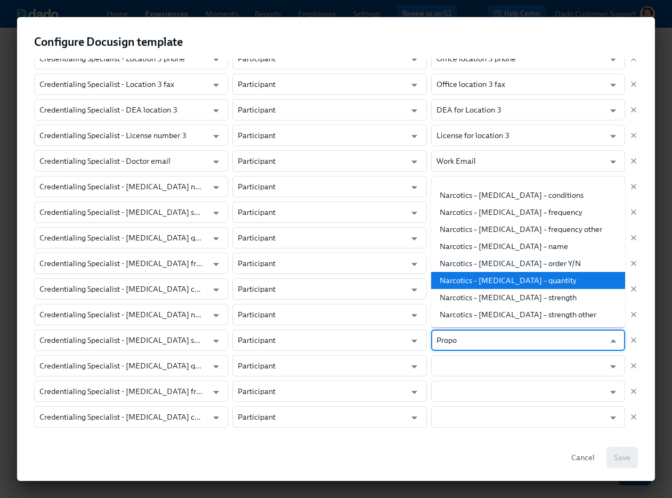
click at [464, 296] on li "Narcotics – Propofol – strength" at bounding box center [528, 297] width 194 height 17
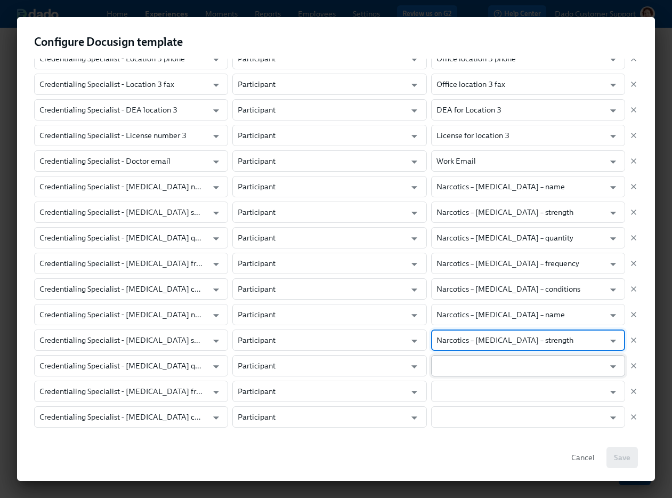
type input "Narcotics – Propofol – strength"
click at [456, 355] on input "text" at bounding box center [520, 365] width 168 height 21
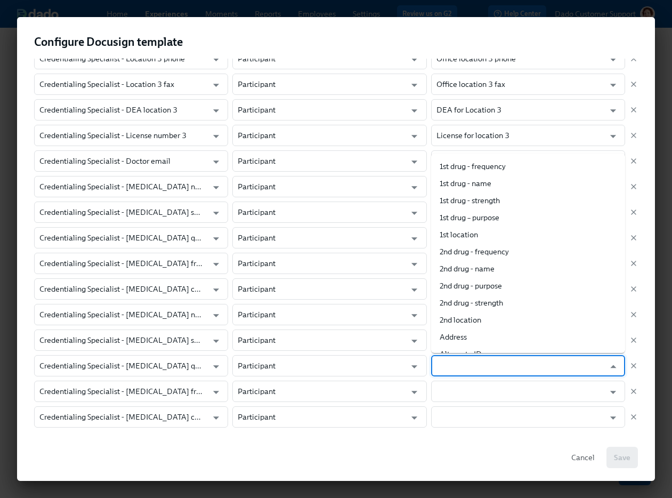
paste input "Propo"
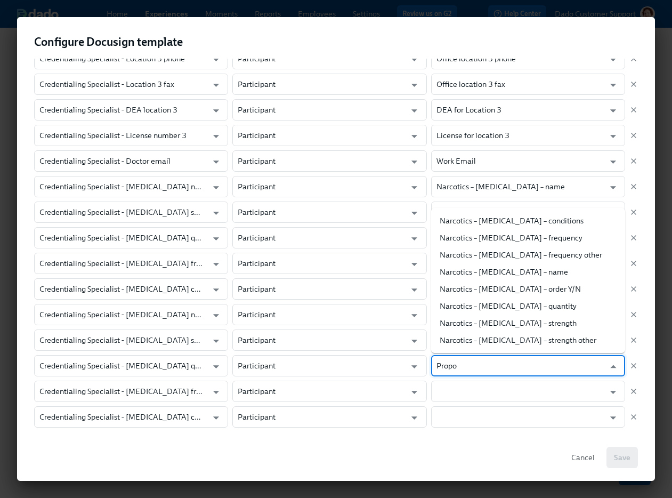
click at [456, 362] on input "Propo" at bounding box center [520, 365] width 168 height 21
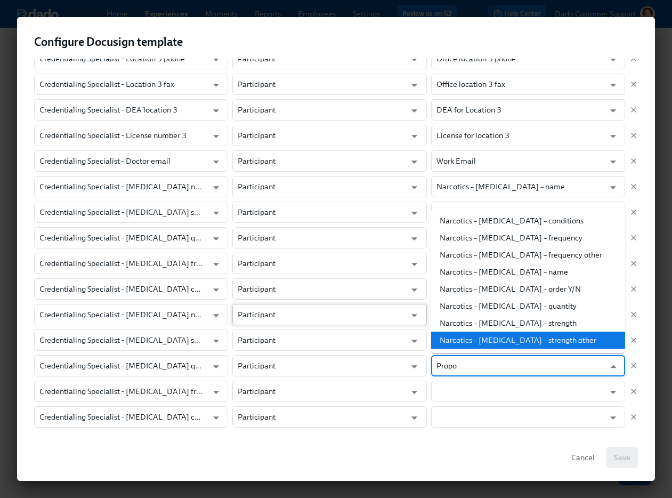
type input "Propo"
click at [392, 316] on input "Participant" at bounding box center [322, 314] width 168 height 21
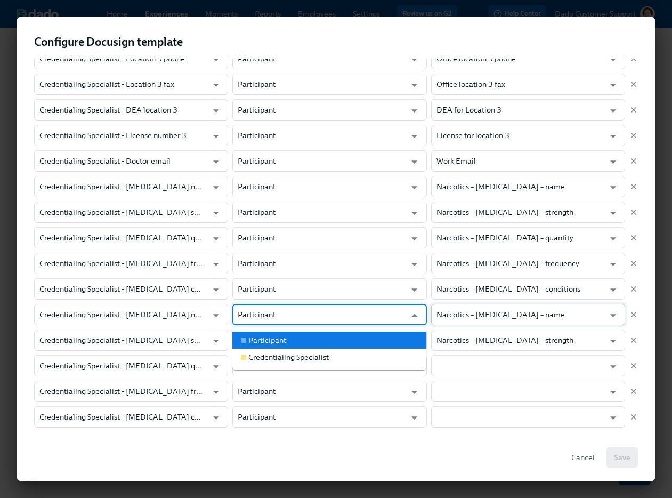
click at [491, 317] on input "Narcotics – Propofol – name" at bounding box center [520, 314] width 168 height 21
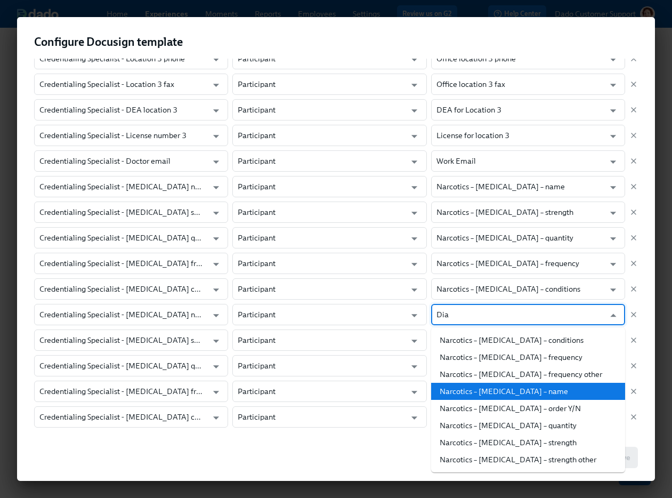
click at [511, 389] on li "Narcotics – Diazepam – name" at bounding box center [528, 391] width 194 height 17
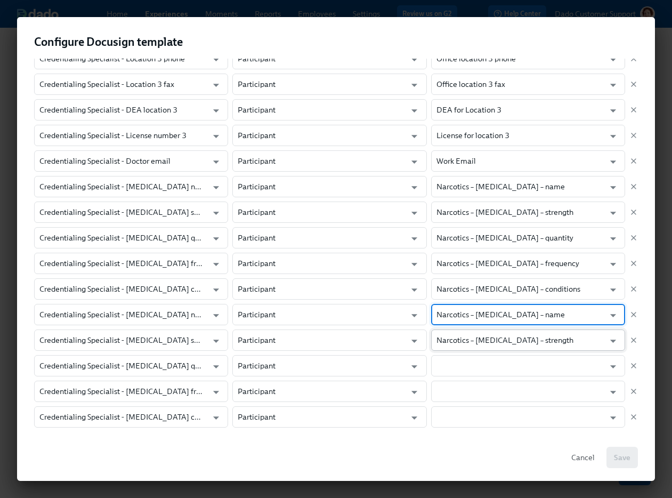
type input "Narcotics – Diazepam – name"
click at [489, 338] on input "Narcotics – Propofol – strength" at bounding box center [520, 339] width 168 height 21
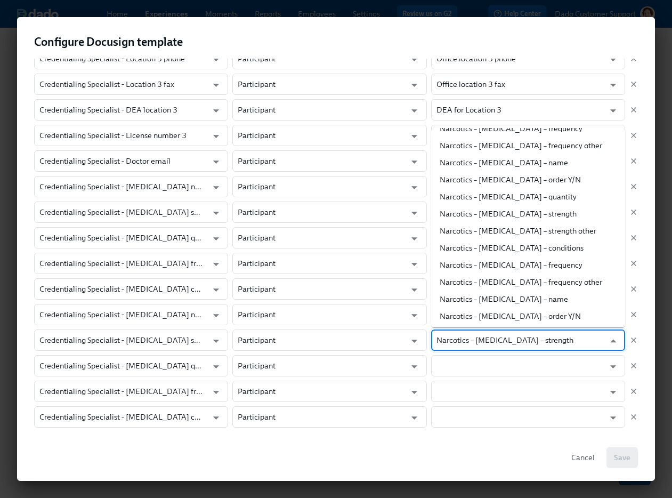
paste input "Dia"
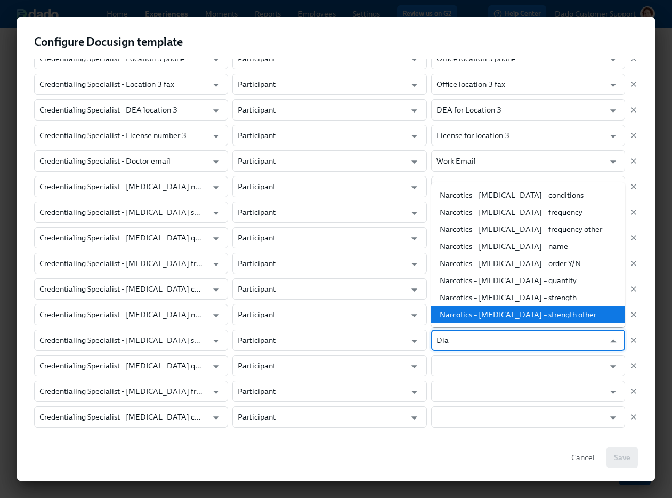
click at [499, 302] on li "Narcotics – Diazepam – strength" at bounding box center [528, 297] width 194 height 17
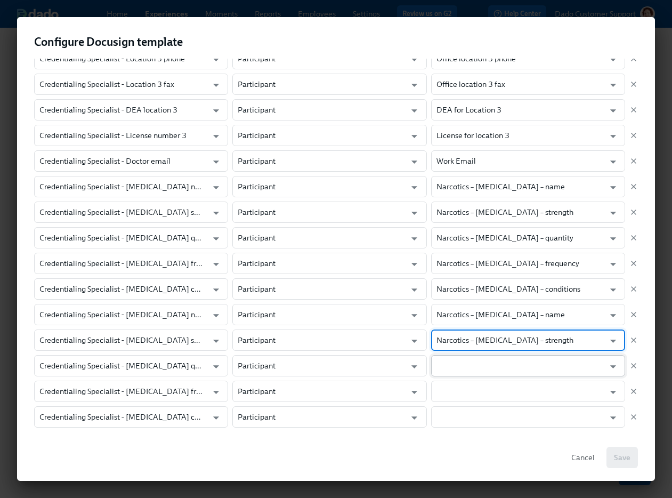
type input "Narcotics – Diazepam – strength"
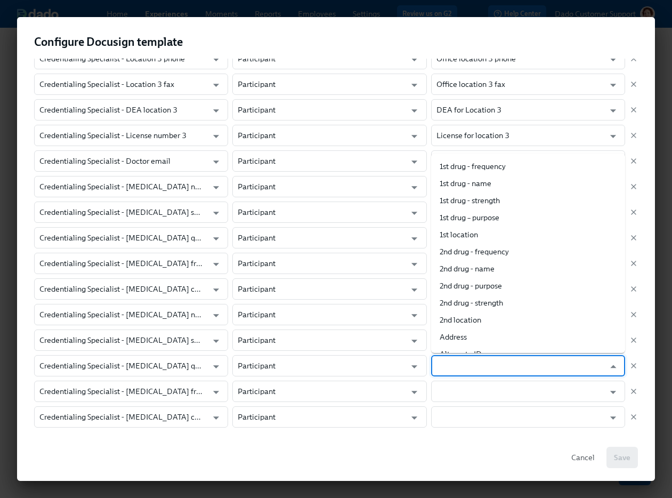
click at [470, 370] on input "text" at bounding box center [520, 365] width 168 height 21
paste input "Dia"
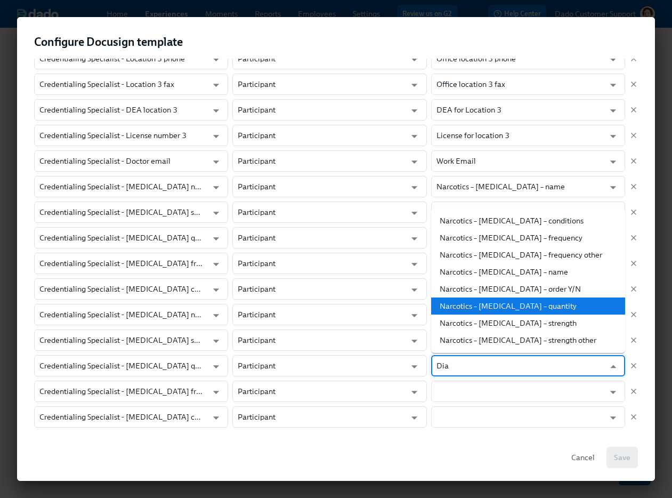
click at [487, 302] on li "Narcotics – Diazepam – quantity" at bounding box center [528, 305] width 194 height 17
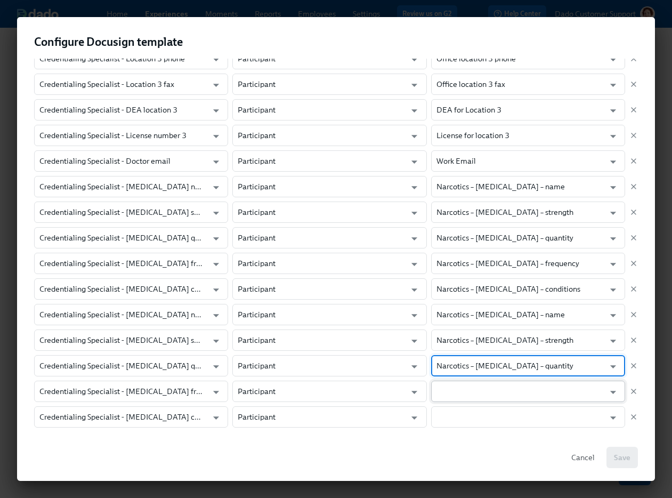
type input "Narcotics – Diazepam – quantity"
click at [473, 389] on input "text" at bounding box center [520, 390] width 168 height 21
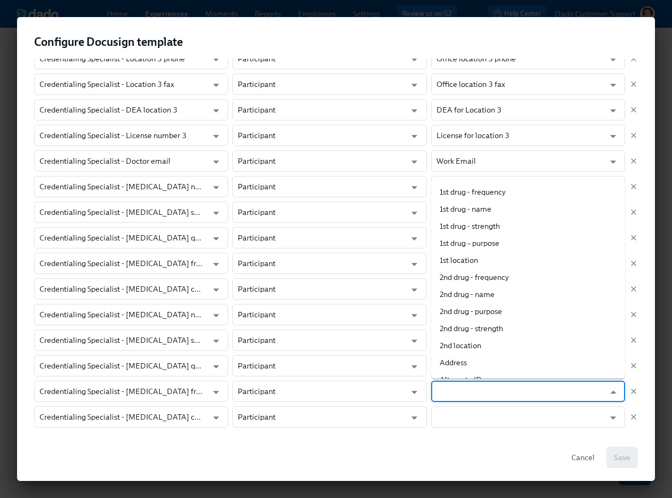
paste input "Dia"
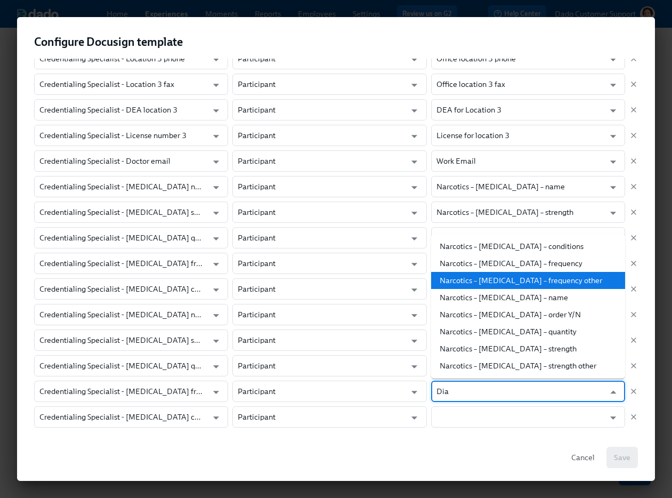
click at [498, 265] on li "Narcotics – Diazepam – frequency" at bounding box center [528, 263] width 194 height 17
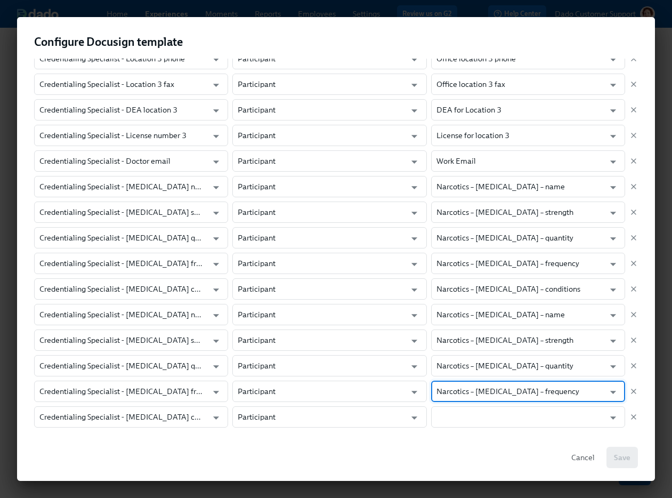
type input "Narcotics – Diazepam – frequency"
click at [459, 427] on div "Field in Docusign template Role in Dado experience Dado data field Credentialin…" at bounding box center [336, 61] width 604 height 771
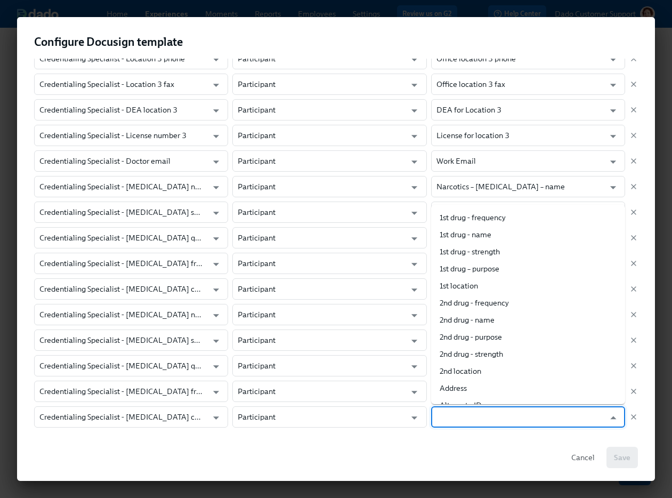
paste input "Dia"
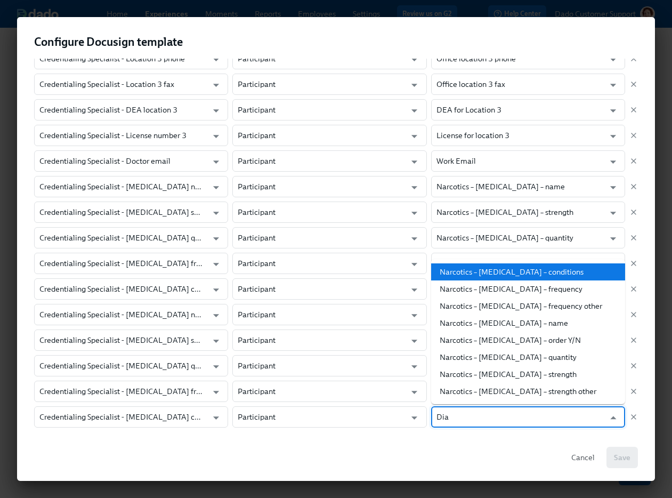
click at [510, 269] on li "Narcotics – Diazepam – conditions" at bounding box center [528, 271] width 194 height 17
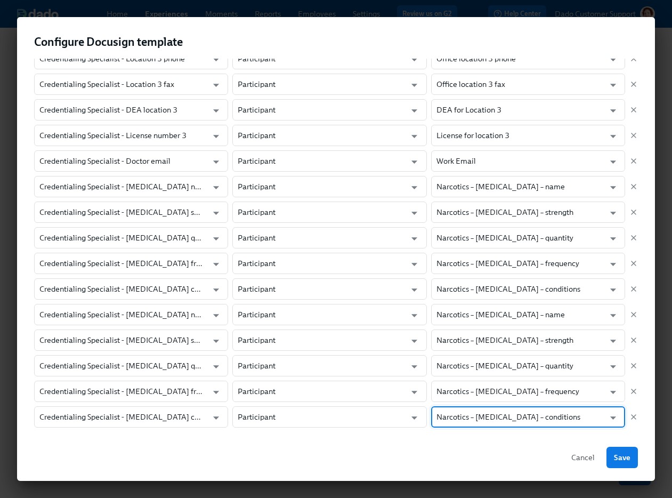
type input "Narcotics – Diazepam – conditions"
click at [636, 468] on div "Cancel Save" at bounding box center [336, 457] width 638 height 47
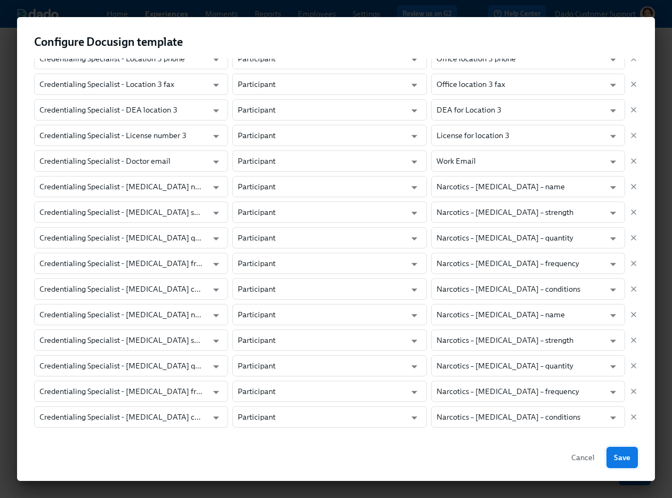
click at [625, 454] on span "Save" at bounding box center [622, 457] width 17 height 11
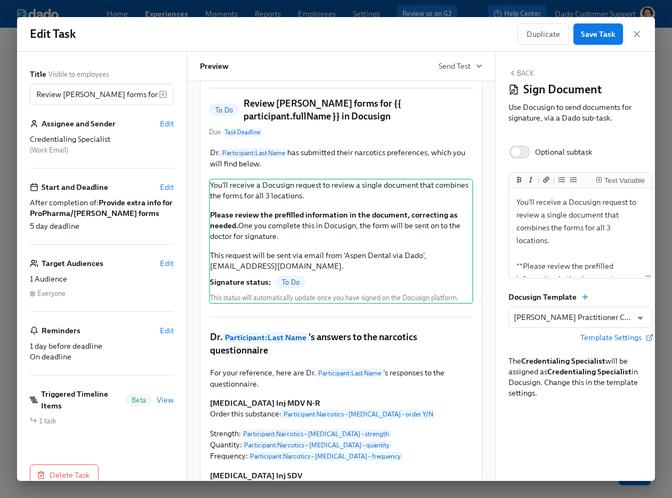
click at [608, 26] on button "Save Task" at bounding box center [598, 33] width 50 height 21
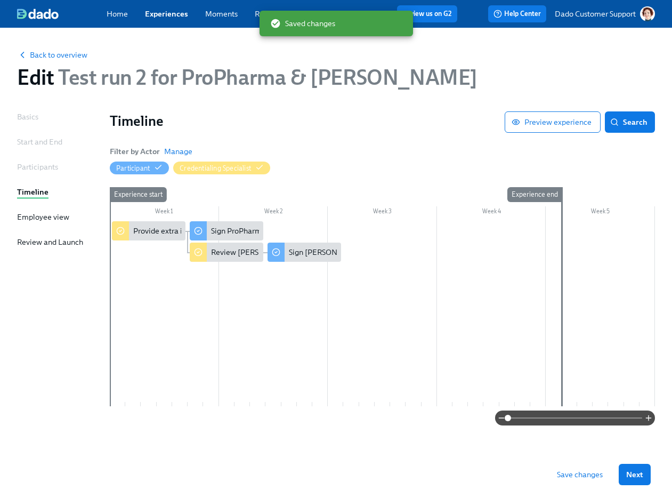
click at [571, 471] on span "Save changes" at bounding box center [580, 474] width 46 height 11
click at [57, 52] on span "Back to overview" at bounding box center [52, 55] width 70 height 11
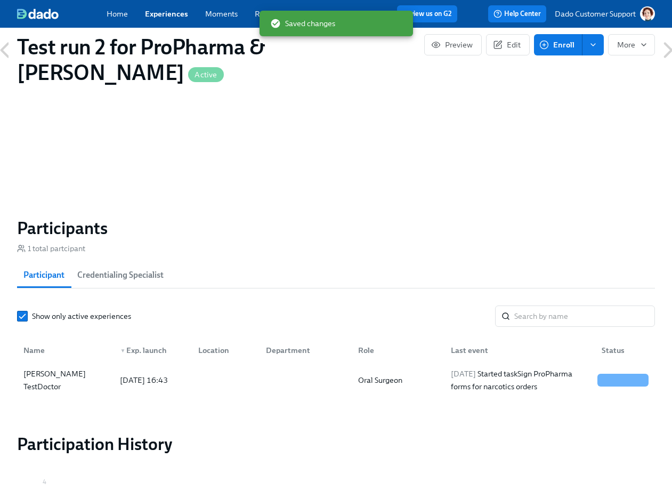
scroll to position [828, 0]
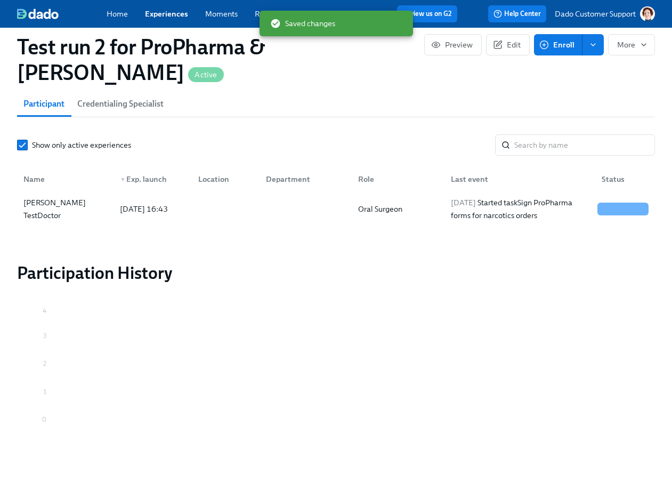
click at [97, 184] on div "Name" at bounding box center [65, 178] width 92 height 21
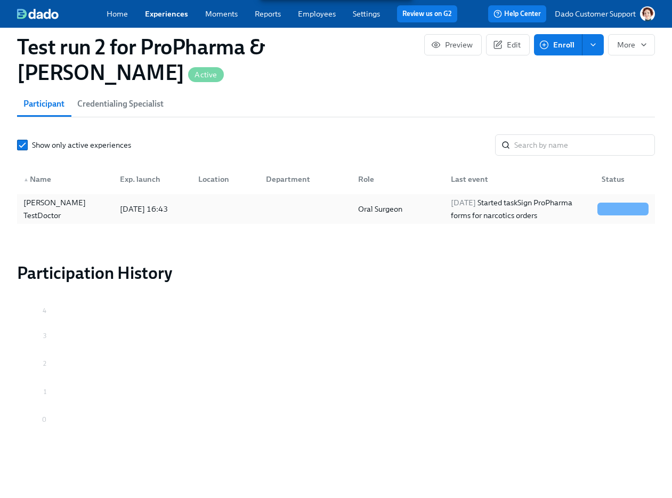
click at [96, 209] on div "Veronica TestDoctor" at bounding box center [65, 208] width 92 height 21
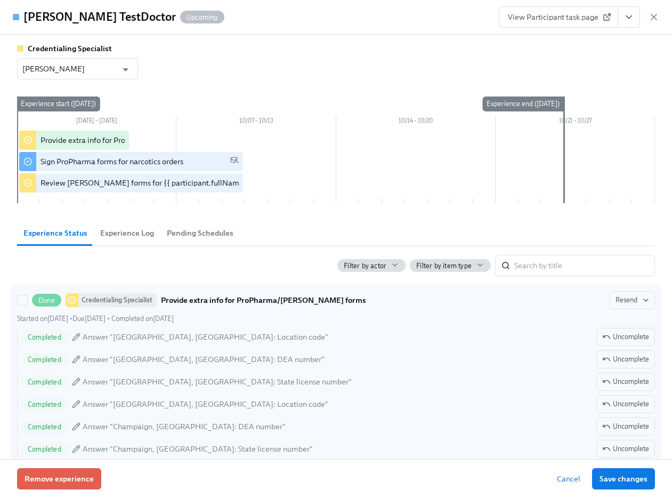
scroll to position [335, 0]
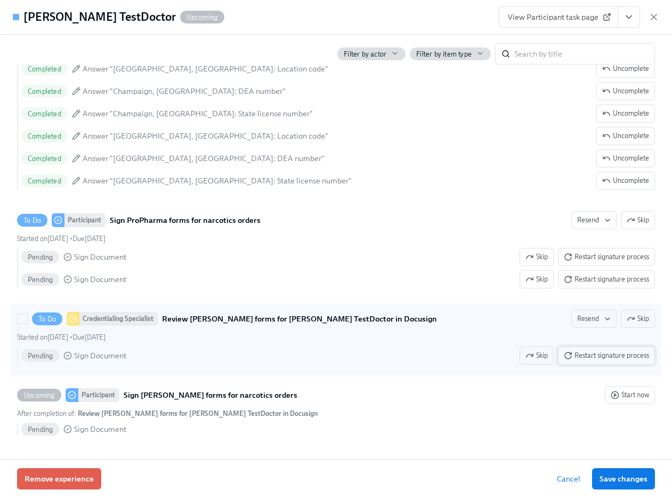
click at [580, 352] on span "Restart signature process" at bounding box center [606, 355] width 85 height 11
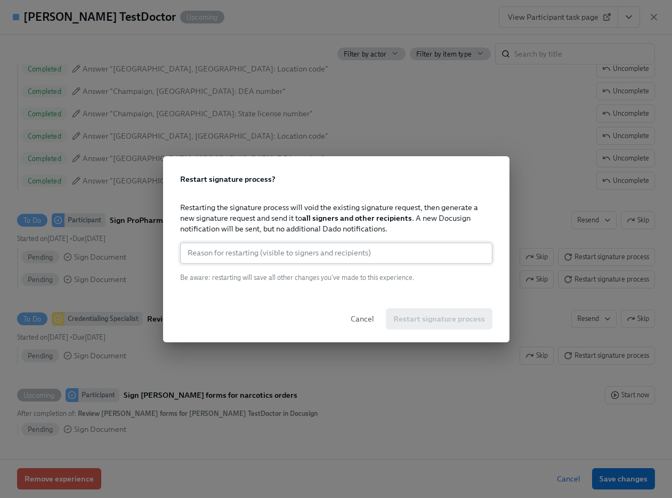
click at [375, 260] on input "text" at bounding box center [336, 252] width 312 height 21
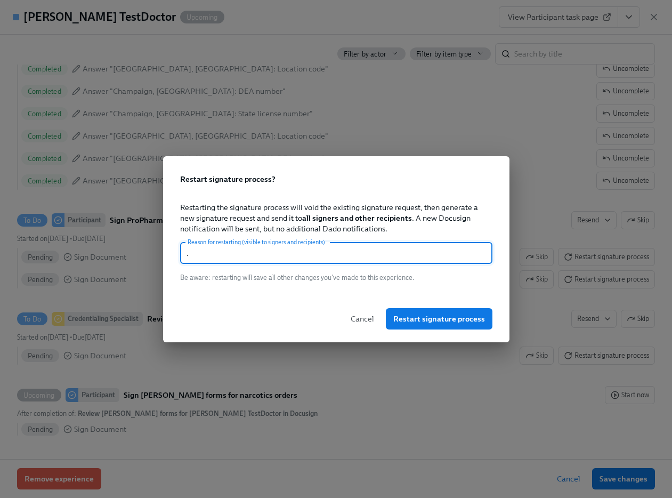
type input "."
click at [415, 299] on div "Cancel Restart signature process" at bounding box center [336, 318] width 346 height 47
click at [414, 322] on span "Restart signature process" at bounding box center [439, 318] width 92 height 11
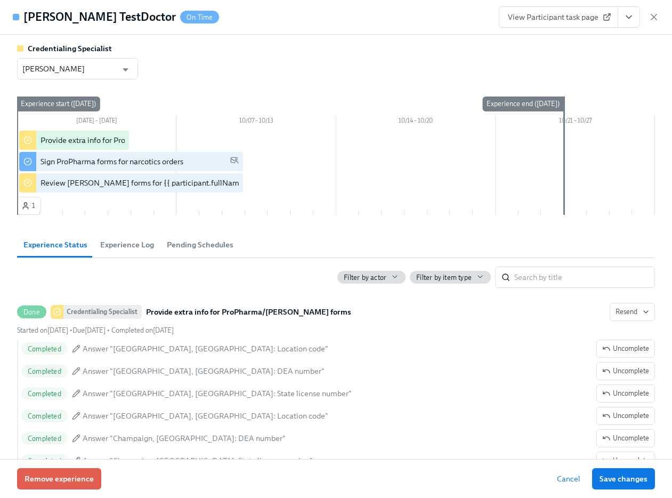
scroll to position [668, 0]
click at [652, 12] on icon "button" at bounding box center [653, 17] width 11 height 11
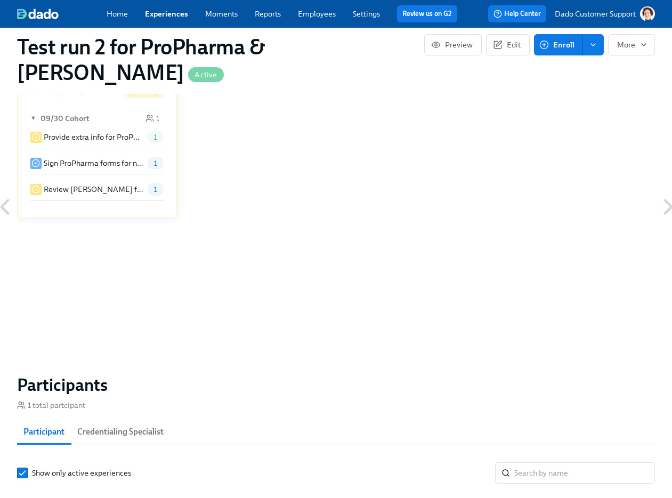
scroll to position [239, 0]
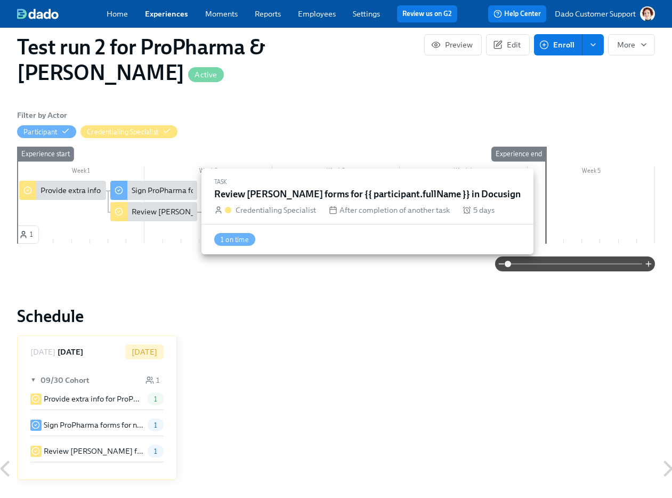
click at [140, 211] on div "Review Henry Schein forms for {{ participant.fullName }} in Docusign" at bounding box center [258, 211] width 253 height 11
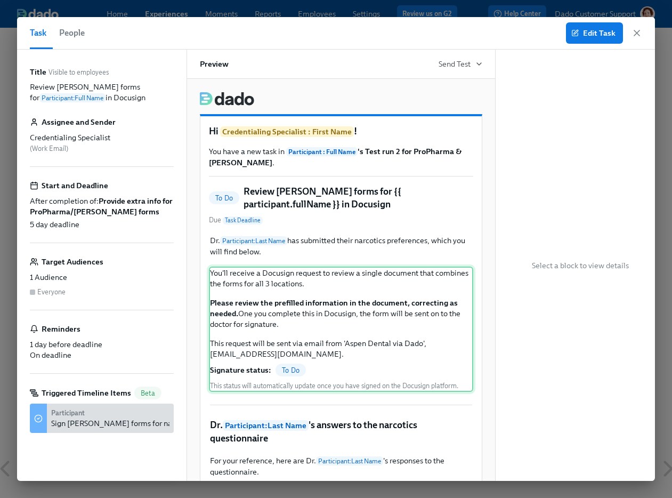
click at [223, 301] on div "You'll receive a Docusign request to review a single document that combines the…" at bounding box center [341, 328] width 264 height 125
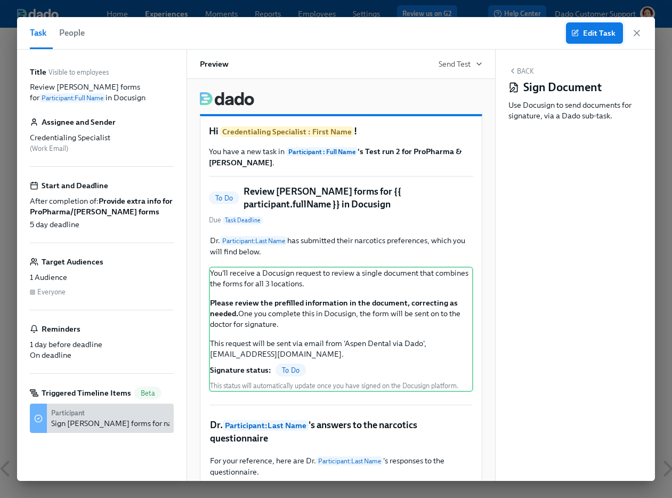
click at [602, 28] on span "Edit Task" at bounding box center [594, 33] width 42 height 11
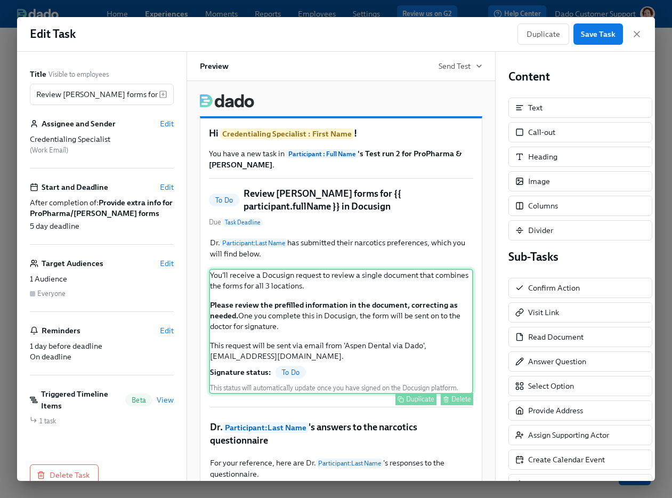
click at [316, 315] on div "You'll receive a Docusign request to review a single document that combines the…" at bounding box center [341, 331] width 264 height 125
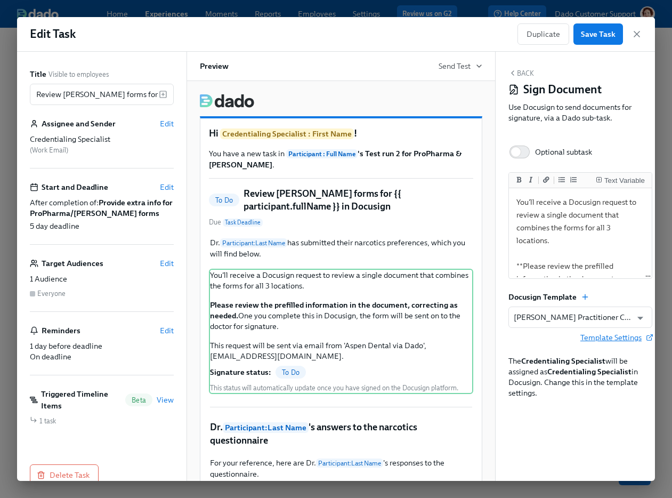
click at [613, 335] on span "Template Settings" at bounding box center [616, 337] width 72 height 11
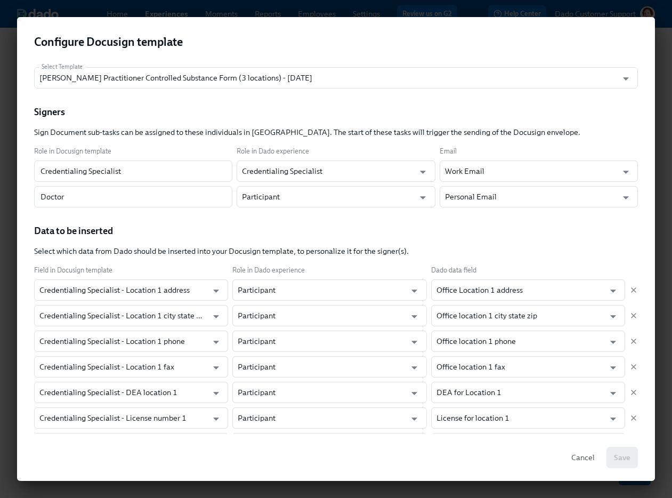
click at [264, 38] on h2 "Configure Docusign template" at bounding box center [336, 42] width 604 height 16
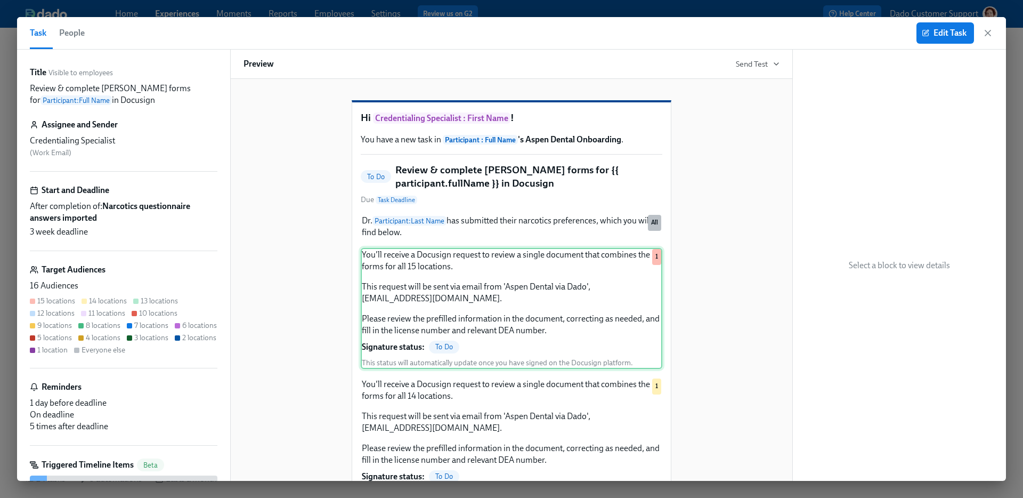
click at [444, 321] on div "You'll receive a Docusign request to review a single document that combines the…" at bounding box center [512, 308] width 302 height 121
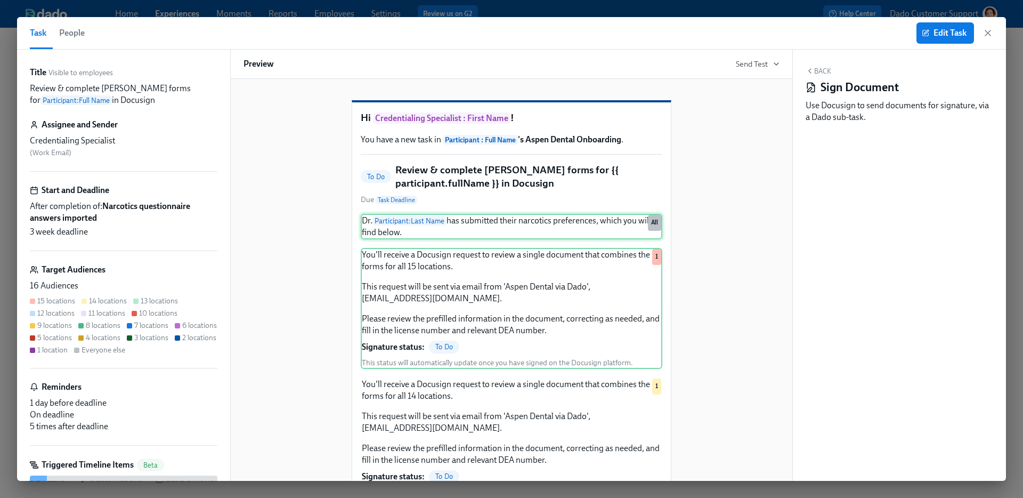
click at [475, 239] on div "Dr. Participant : Last Name has submitted their narcotics preferences, which yo…" at bounding box center [512, 227] width 302 height 26
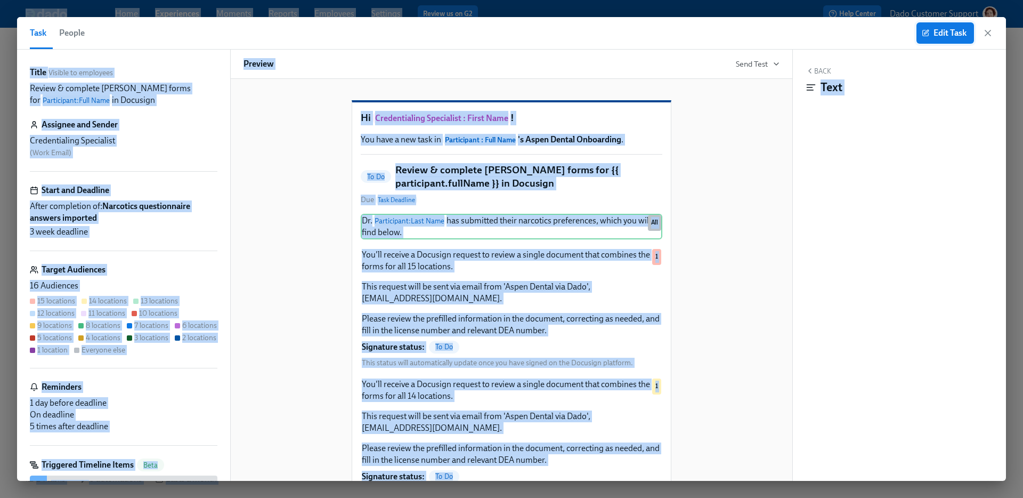
click at [940, 29] on span "Edit Task" at bounding box center [945, 33] width 43 height 11
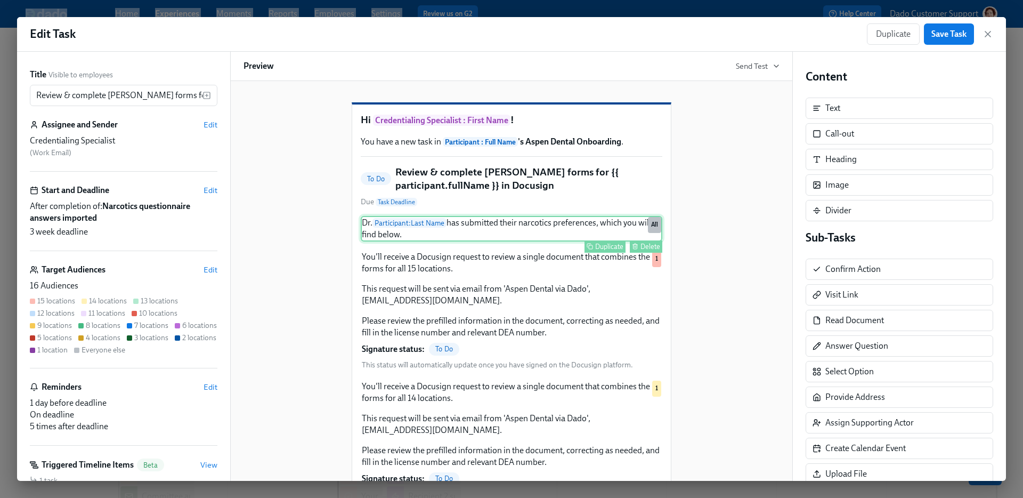
click at [537, 241] on div "Dr. Participant : Last Name has submitted their narcotics preferences, which yo…" at bounding box center [512, 229] width 302 height 26
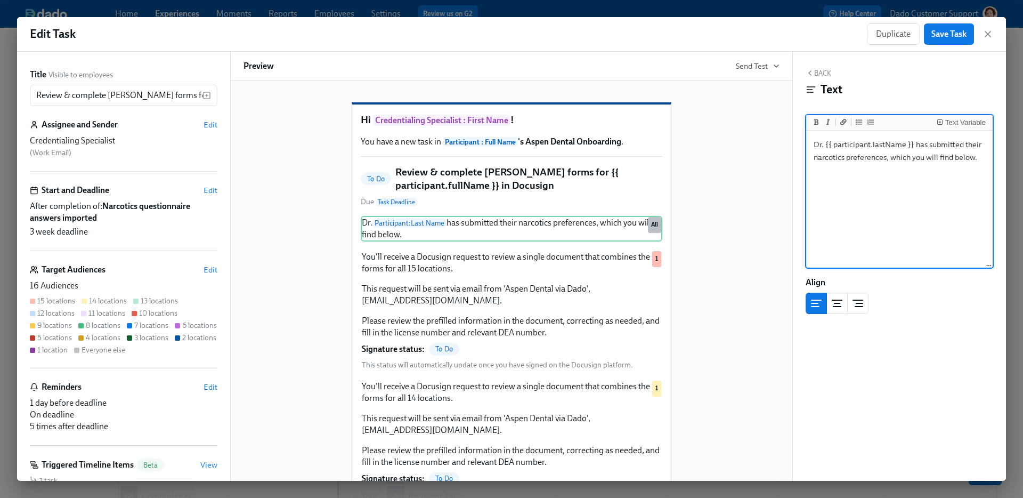
click at [880, 230] on textarea "Dr. {{ participant.lastName }} has submitted their narcotics preferences, which…" at bounding box center [899, 200] width 182 height 134
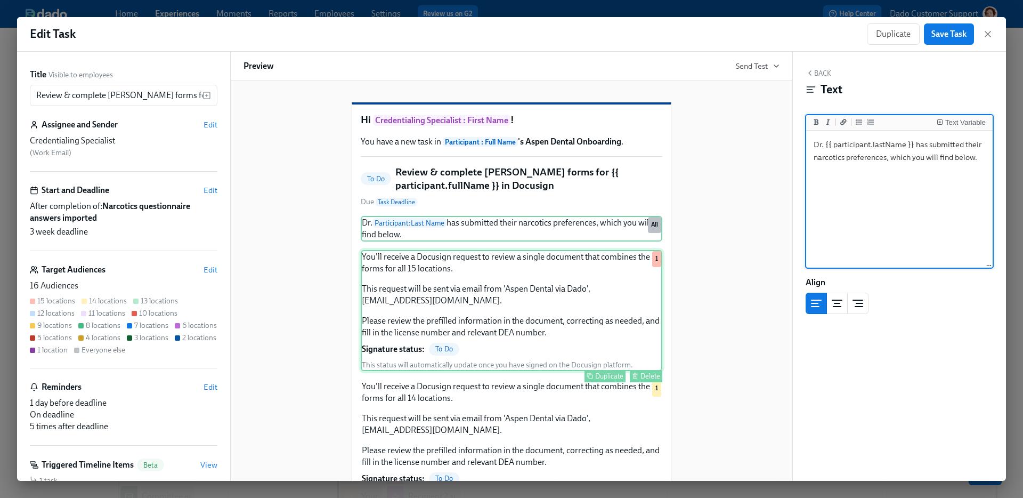
click at [504, 310] on div "You'll receive a Docusign request to review a single document that combines the…" at bounding box center [512, 310] width 302 height 121
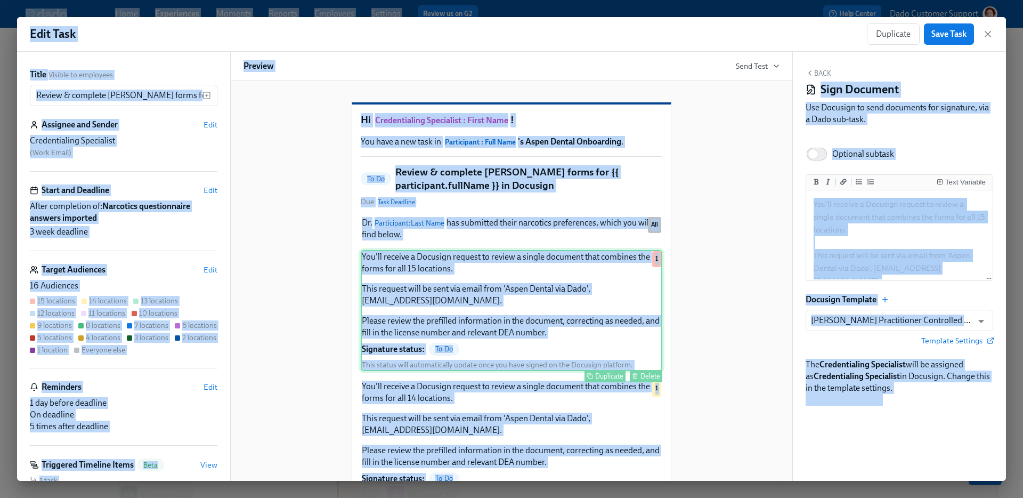
copy body "Home Experiences Moments Reports Employees Settings Review us on G2 Help Center…"
click at [851, 250] on textarea "You'll receive a Docusign request to review a single document that combines the…" at bounding box center [899, 267] width 182 height 151
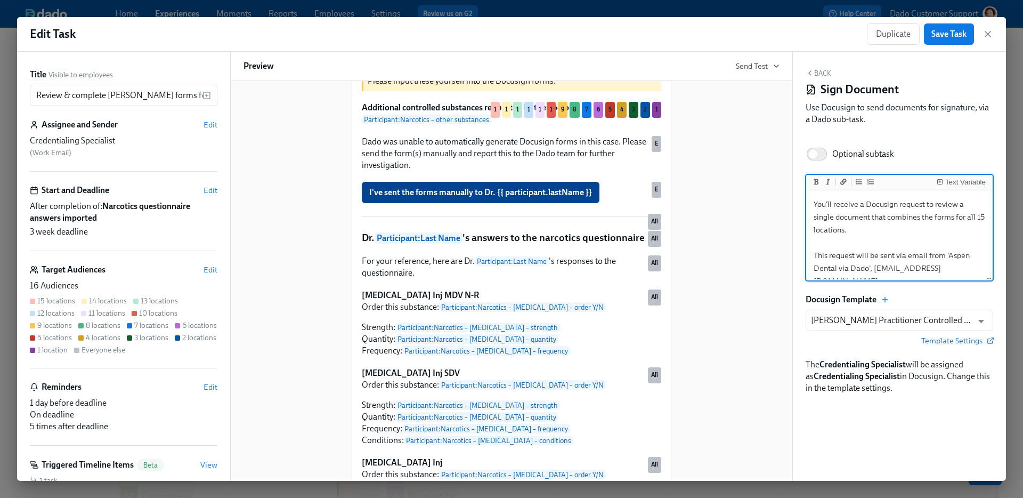
scroll to position [2040, 0]
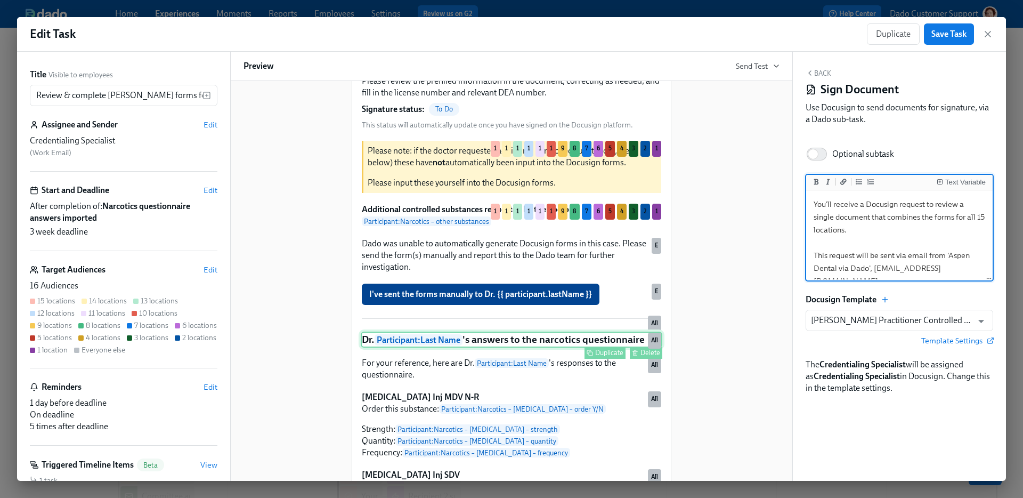
click at [429, 348] on div "Dr. Participant : Last Name 's answers to the narcotics questionnaire Duplicate…" at bounding box center [512, 339] width 302 height 17
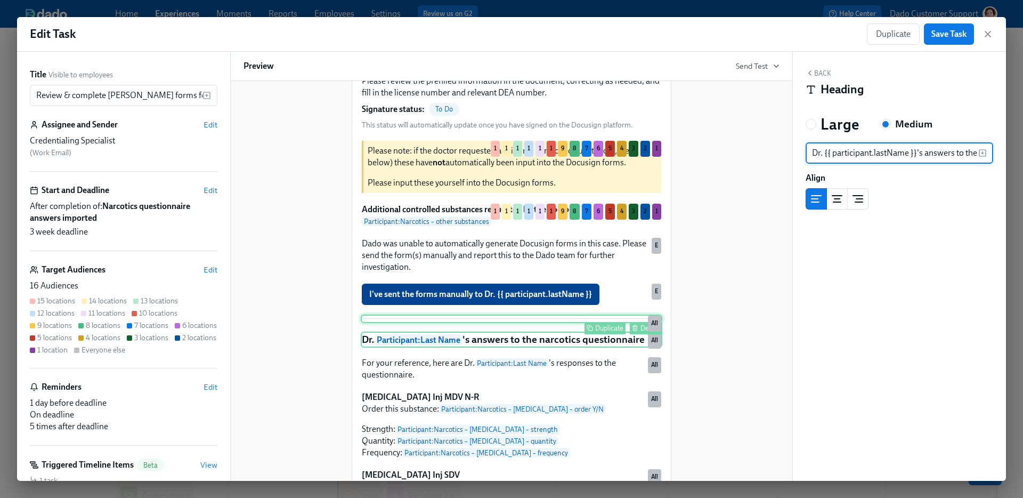
scroll to position [2227, 0]
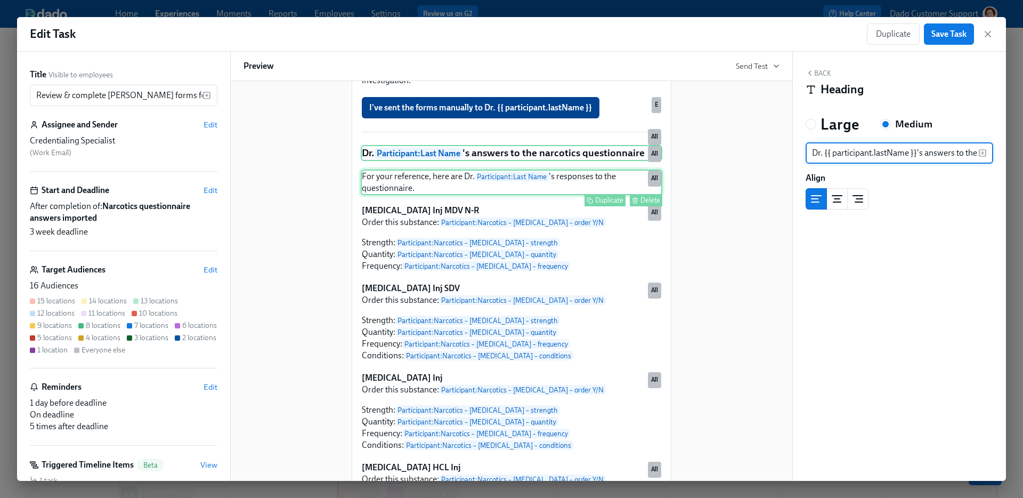
click at [402, 195] on div "For your reference, here are Dr. Participant : Last Name 's responses to the qu…" at bounding box center [512, 182] width 302 height 26
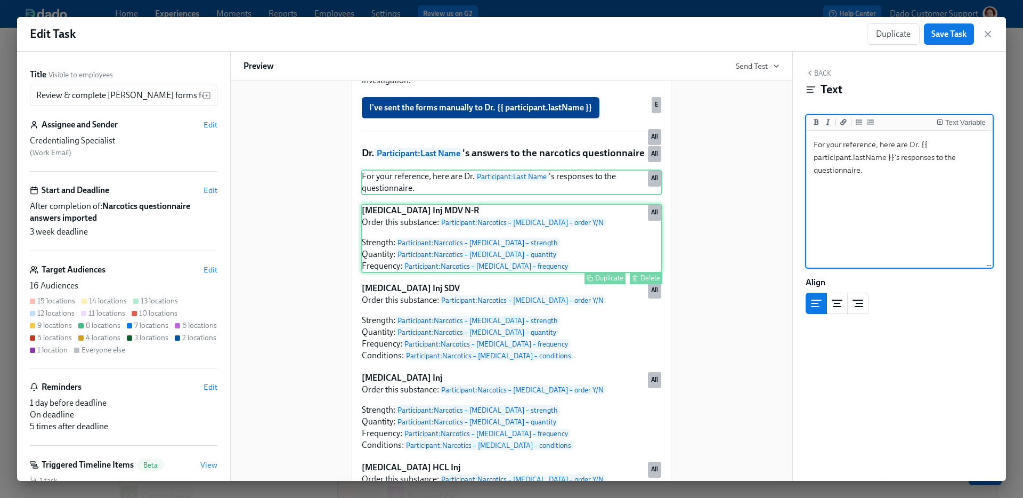
click at [422, 273] on div "[MEDICAL_DATA] Inj MDV N-R Order this substance: Participant : Narcotics – [MED…" at bounding box center [512, 238] width 302 height 69
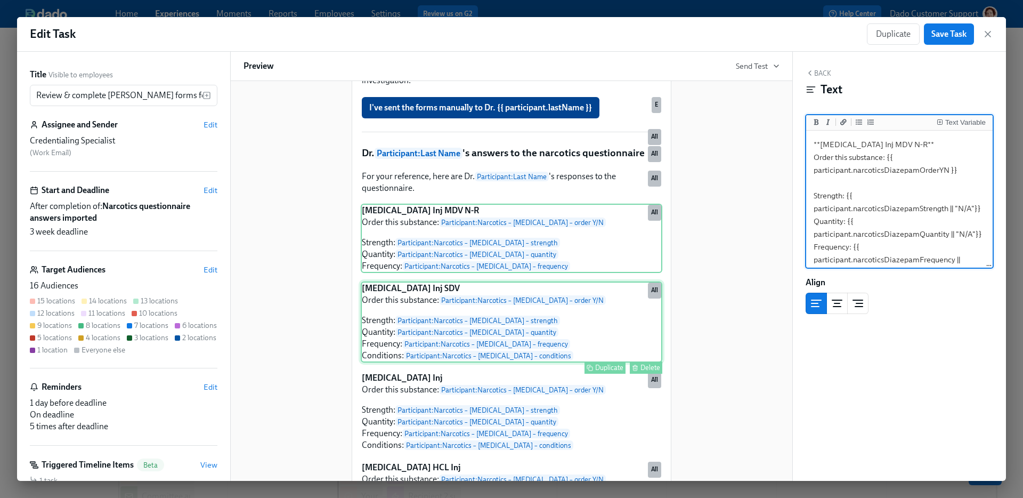
click at [461, 362] on div "[MEDICAL_DATA] Inj SDV Order this substance: Participant : Narcotics – [MEDICAL…" at bounding box center [512, 321] width 302 height 81
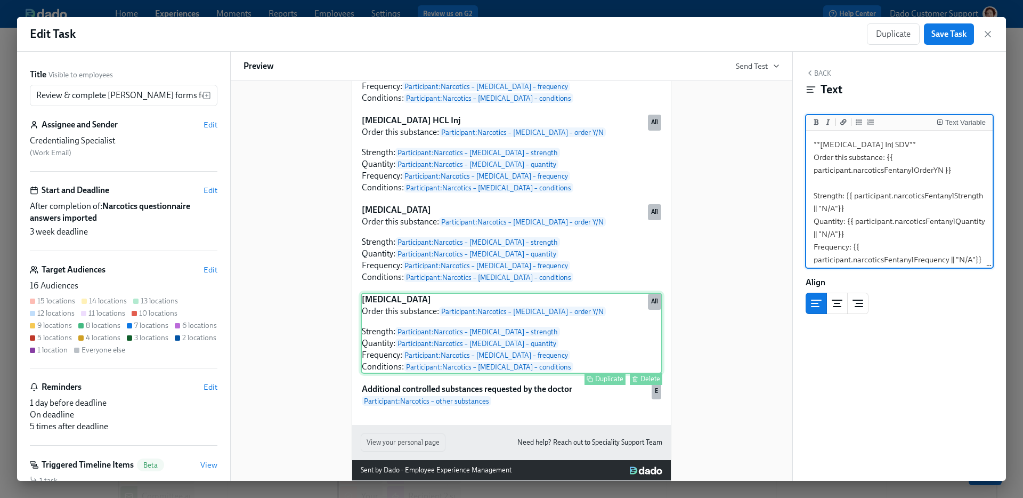
scroll to position [2598, 0]
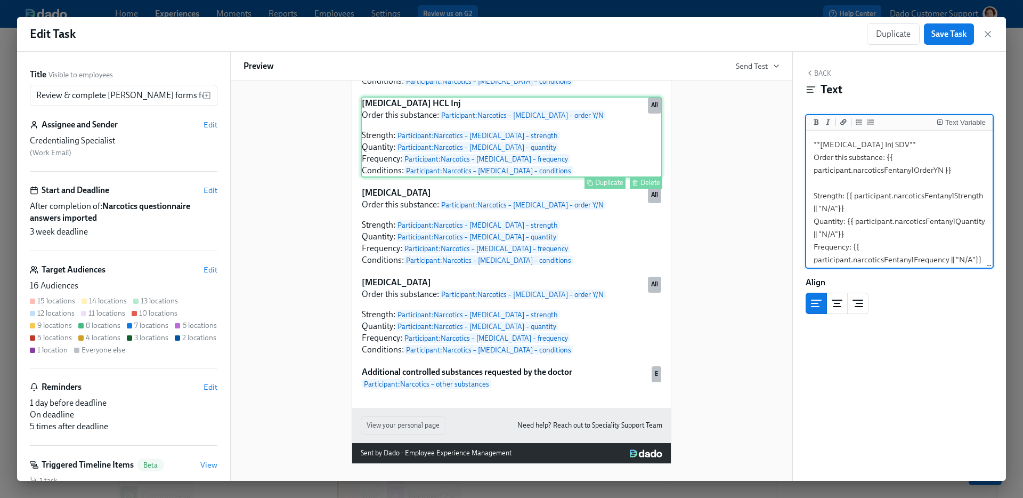
click at [568, 165] on div "Midazolam HCL Inj Order this substance: Participant : Narcotics – Midazolam – o…" at bounding box center [512, 136] width 302 height 81
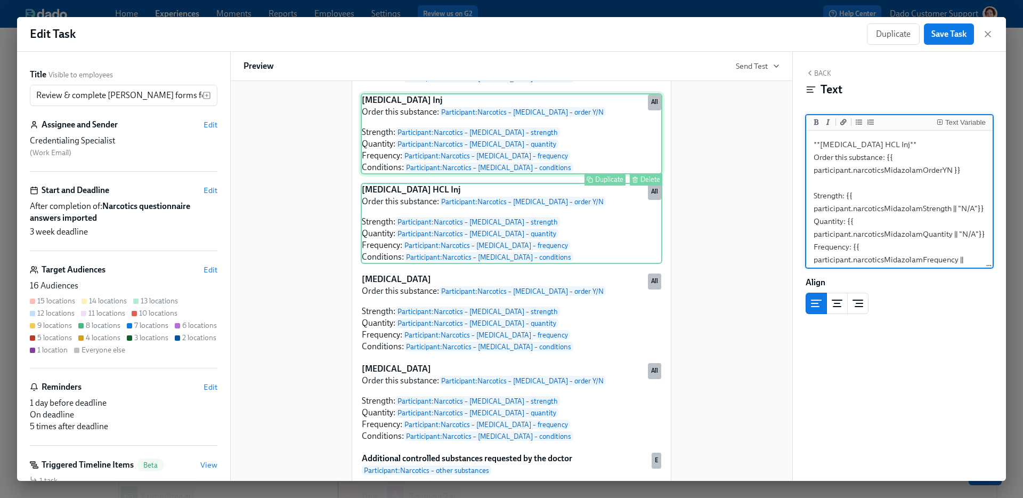
click at [598, 174] on div "Ketamine HCL Inj Order this substance: Participant : Narcotics – Ketamine – ord…" at bounding box center [512, 133] width 302 height 81
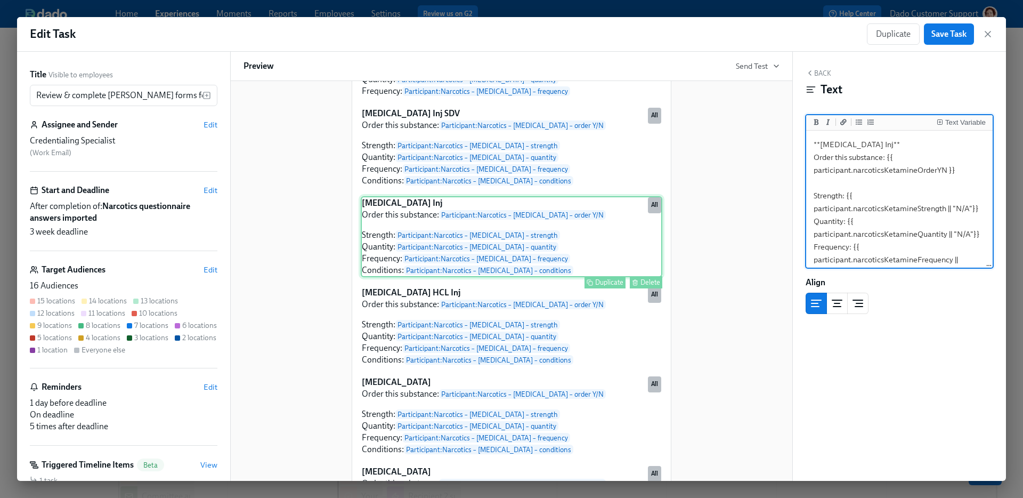
scroll to position [2402, 0]
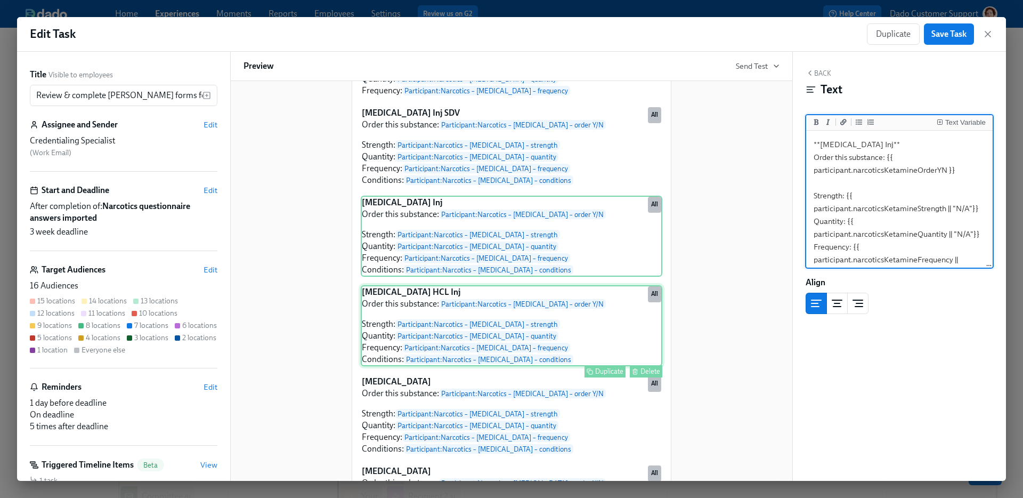
click at [477, 366] on div "Midazolam HCL Inj Order this substance: Participant : Narcotics – Midazolam – o…" at bounding box center [512, 325] width 302 height 81
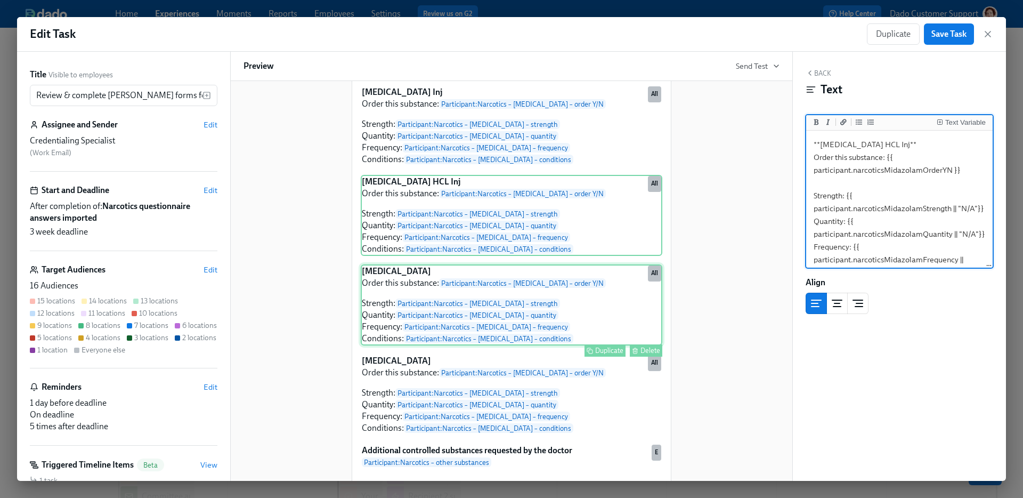
scroll to position [2517, 0]
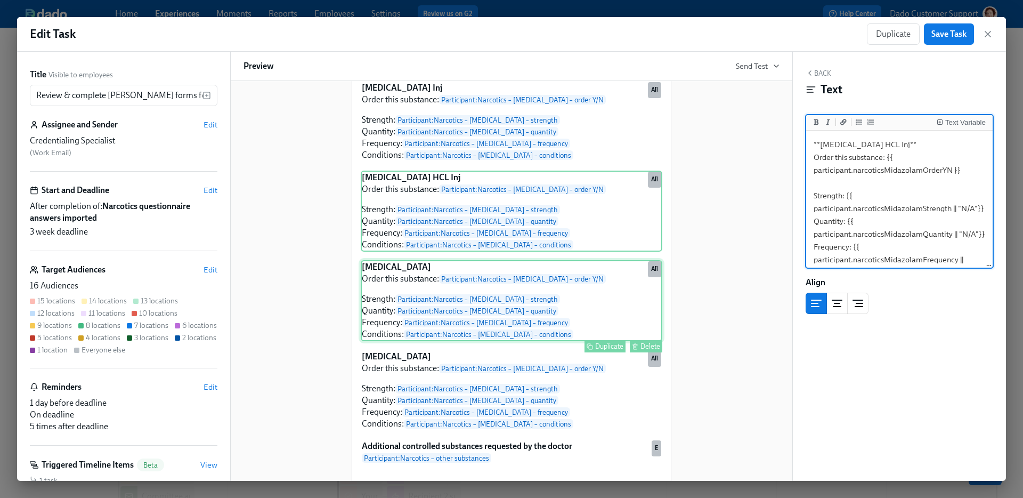
click at [413, 341] on div "Propofol Order this substance: Participant : Narcotics – Propofol – order Y/N S…" at bounding box center [512, 300] width 302 height 81
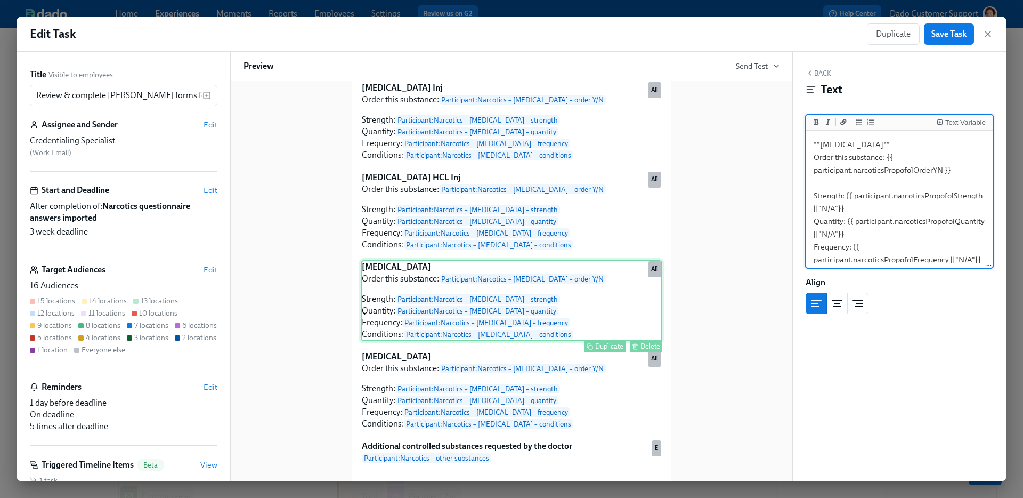
click at [416, 340] on div "Propofol Order this substance: Participant : Narcotics – Propofol – order Y/N S…" at bounding box center [512, 300] width 302 height 81
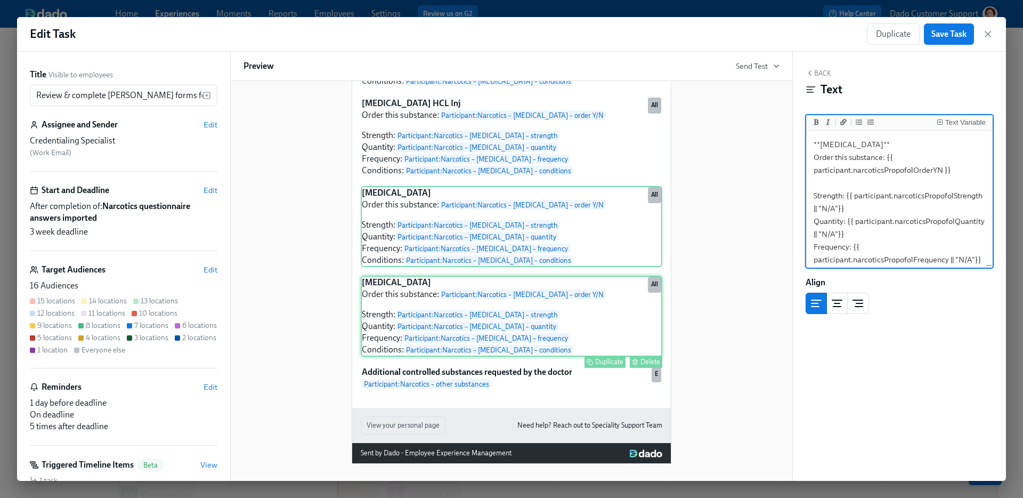
scroll to position [2627, 0]
click at [513, 322] on div "Succinylcholine Order this substance: Participant : Narcotics – Succinylcholine…" at bounding box center [512, 315] width 302 height 81
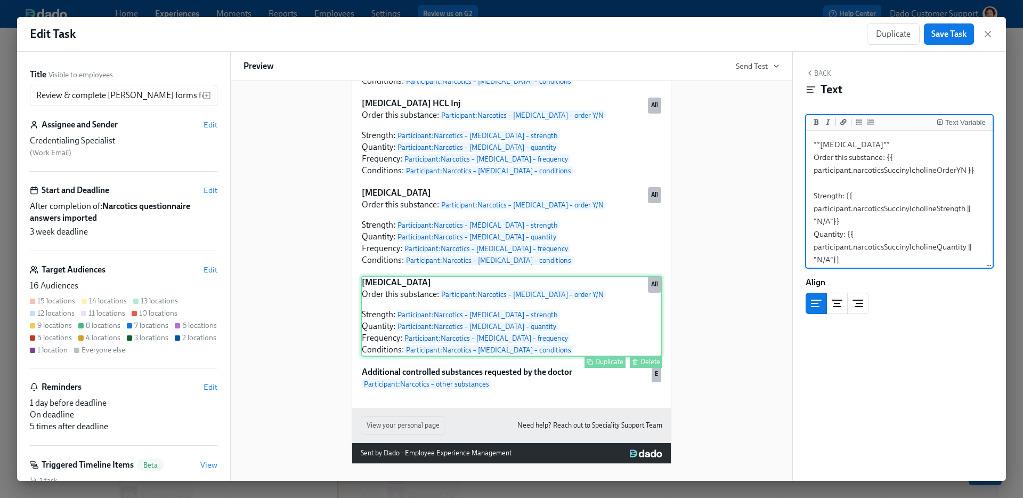
scroll to position [2645, 0]
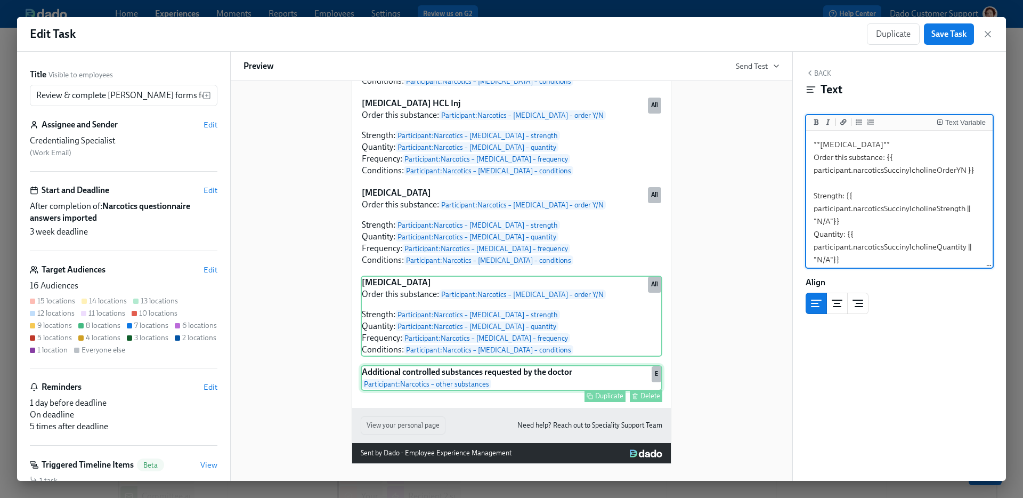
click at [484, 398] on div "Duplicate Delete" at bounding box center [512, 395] width 299 height 12
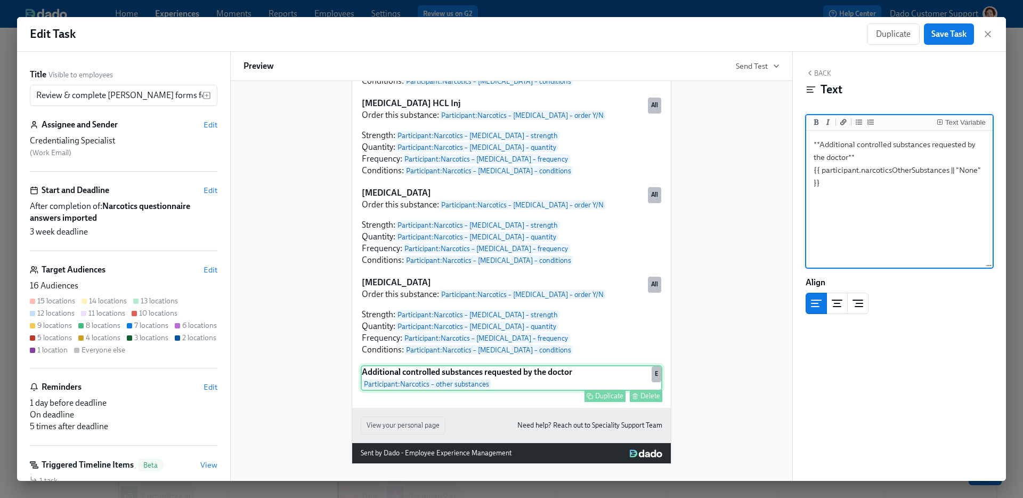
click at [484, 376] on div "Additional controlled substances requested by the doctor Participant : Narcotic…" at bounding box center [512, 378] width 302 height 26
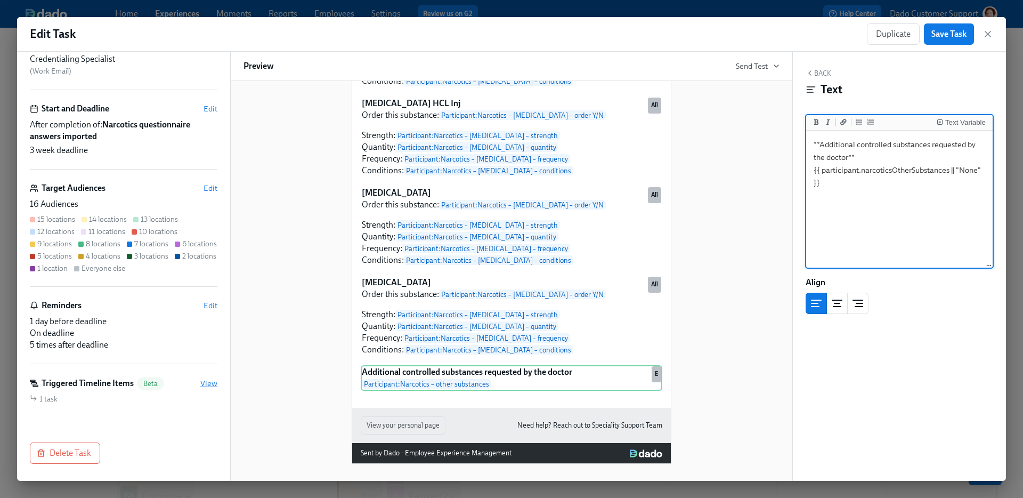
click at [215, 380] on span "View" at bounding box center [208, 383] width 17 height 11
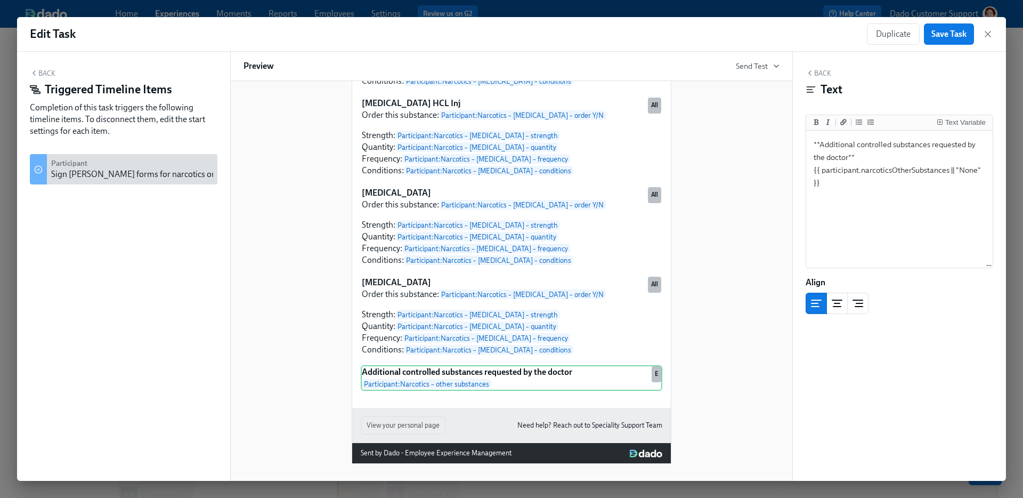
click at [139, 171] on div "Sign Henry Schein forms for narcotics orders" at bounding box center [141, 174] width 180 height 12
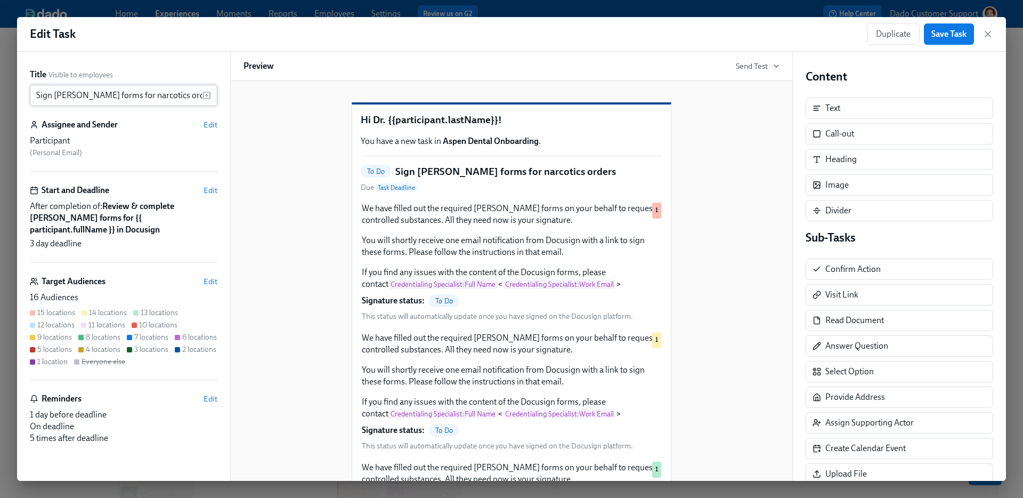
click at [156, 97] on input "Sign Henry Schein forms for narcotics orders" at bounding box center [116, 95] width 173 height 21
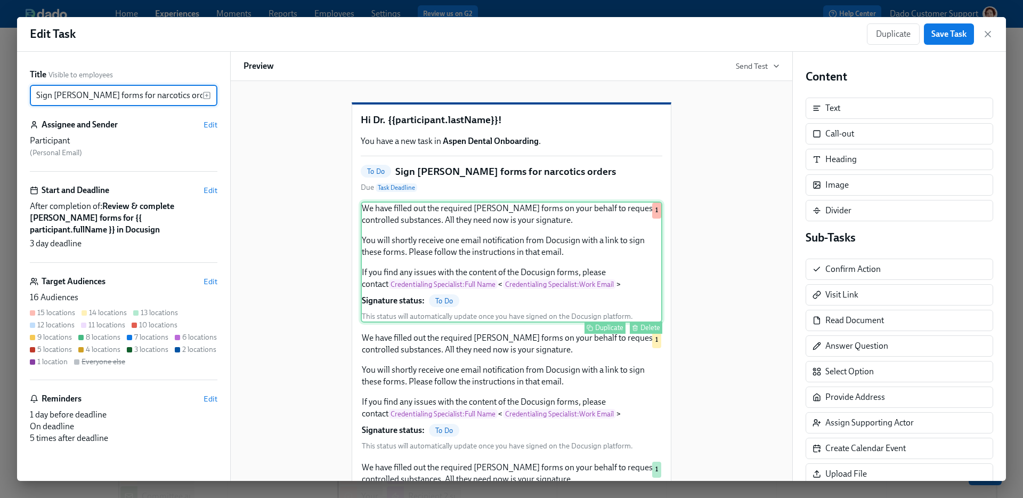
click at [505, 258] on div "We have filled out the required Henry Schein forms on your behalf to request co…" at bounding box center [512, 261] width 302 height 121
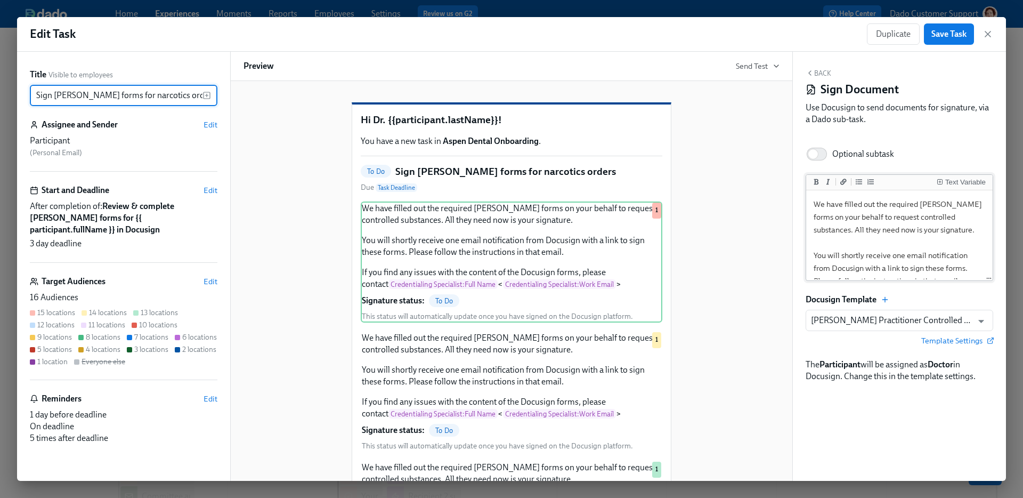
click at [860, 244] on textarea "We have filled out the required Henry Schein forms on your behalf to request co…" at bounding box center [899, 274] width 182 height 164
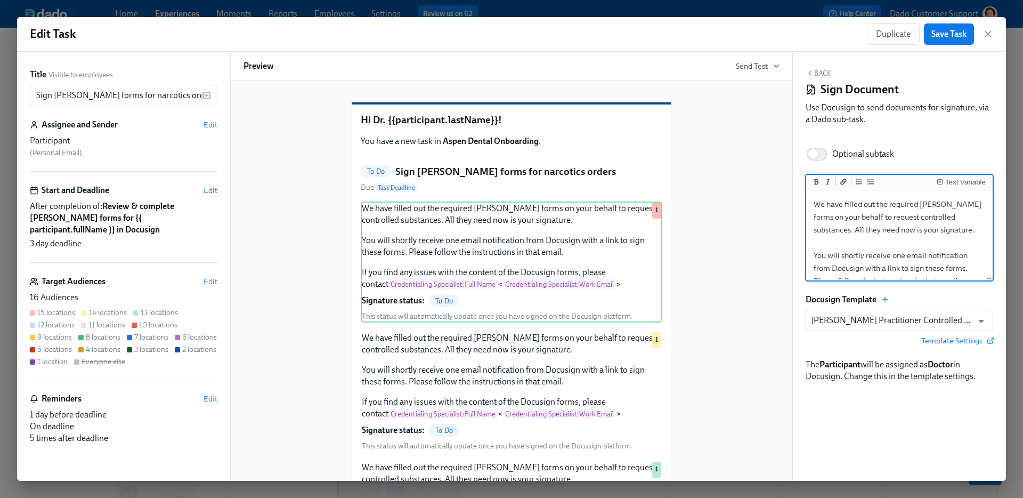
drag, startPoint x: 949, startPoint y: 274, endPoint x: 739, endPoint y: 121, distance: 259.4
click at [739, 121] on div "Title Visible to employees Sign Henry Schein forms for narcotics orders ​ Assig…" at bounding box center [511, 266] width 989 height 429
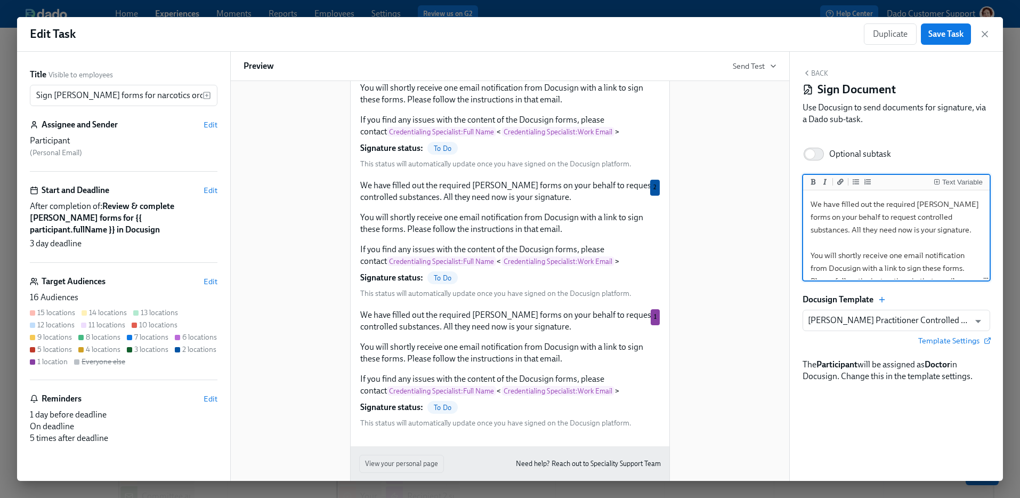
scroll to position [1799, 0]
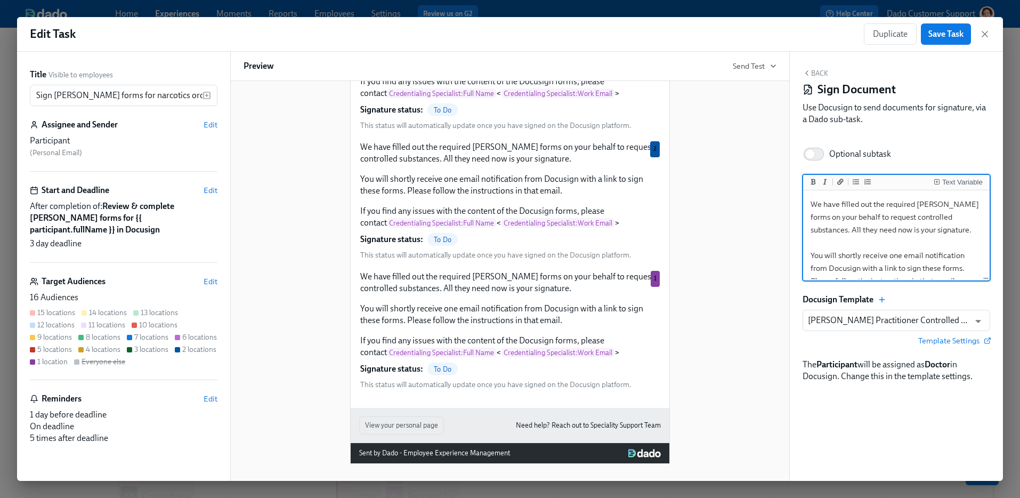
click at [343, 19] on div "Edit Task Duplicate Save Task" at bounding box center [510, 34] width 986 height 35
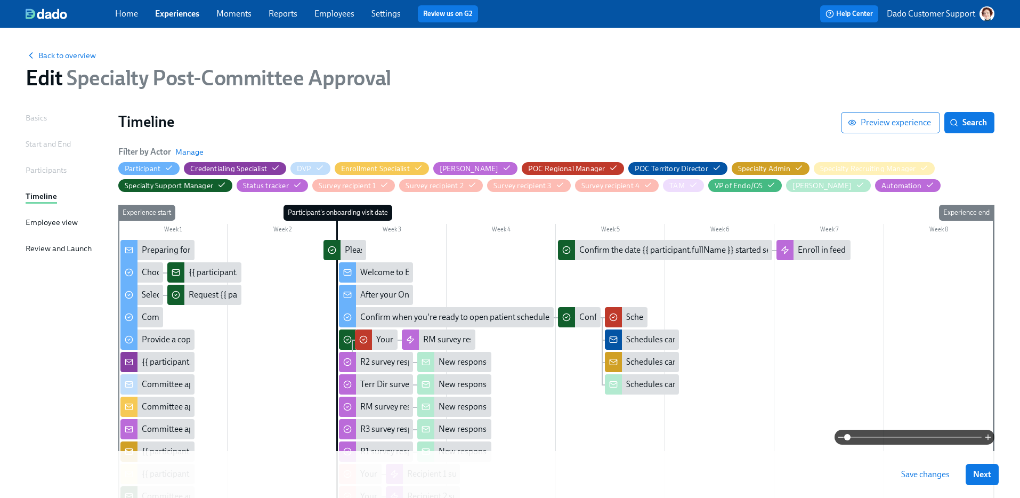
click at [185, 15] on link "Experiences" at bounding box center [177, 14] width 44 height 10
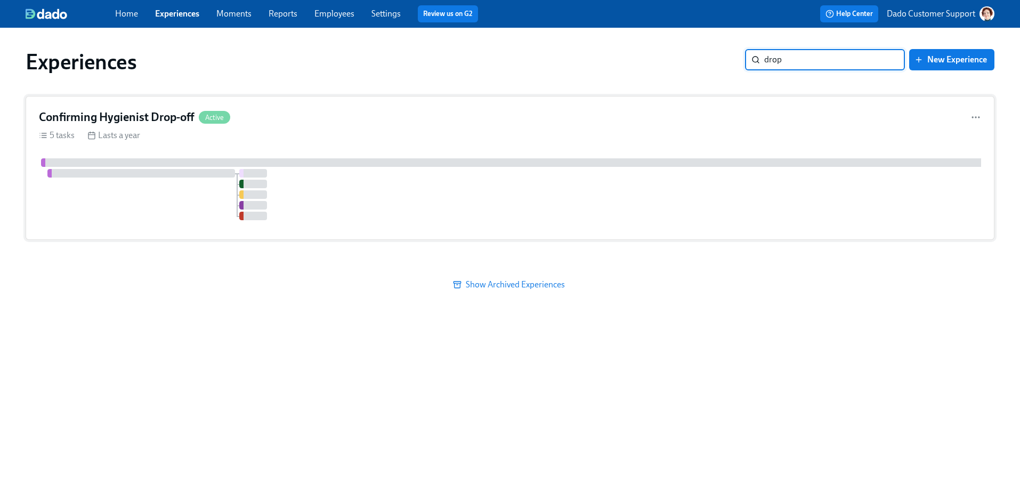
type input "drop"
click at [293, 149] on div "Confirming Hygienist Drop-off Active 5 tasks Lasts a year" at bounding box center [510, 168] width 969 height 144
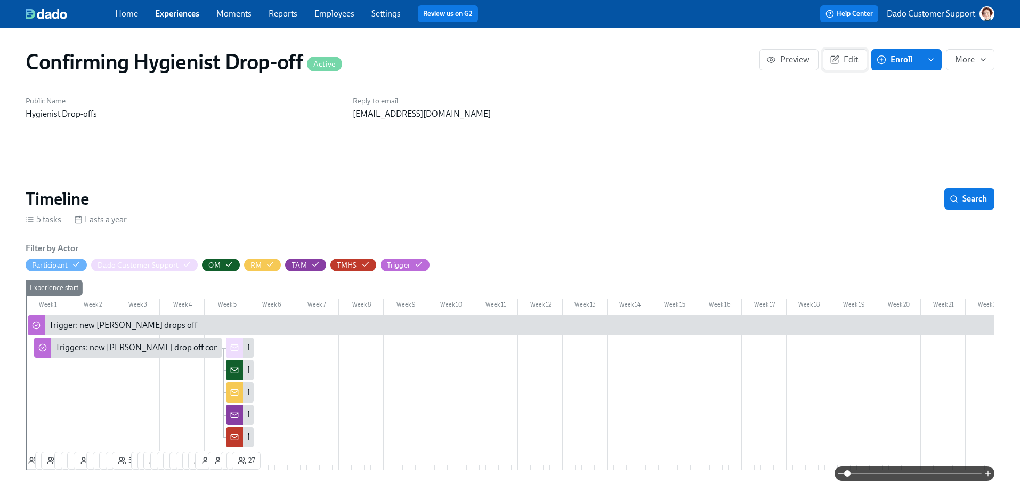
scroll to position [0, 4745]
click at [843, 60] on span "Edit" at bounding box center [845, 59] width 26 height 11
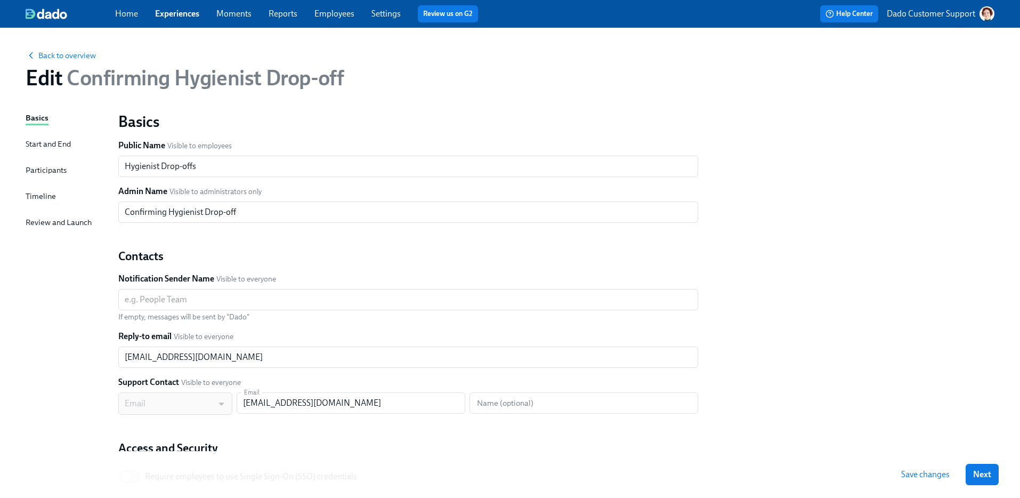
click at [51, 190] on div "Timeline" at bounding box center [41, 196] width 30 height 12
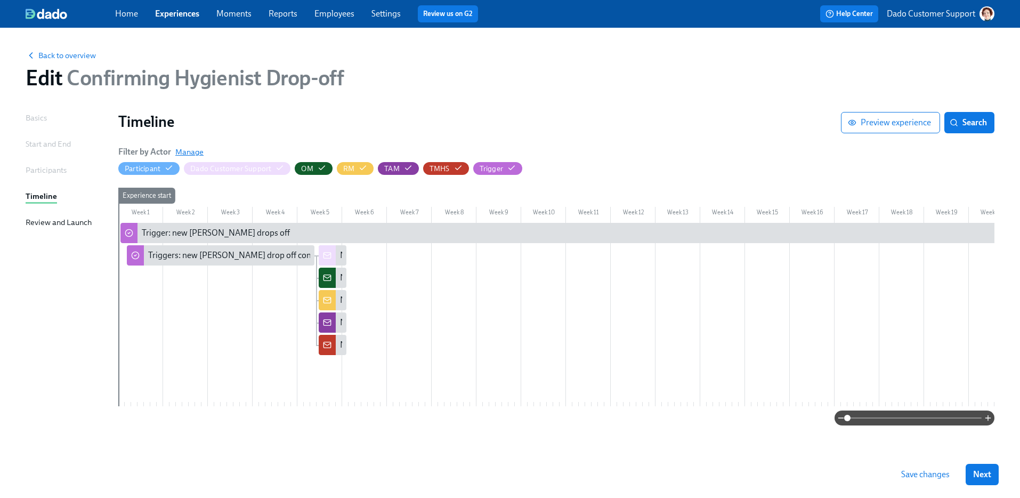
click at [181, 157] on span "Manage" at bounding box center [189, 152] width 28 height 11
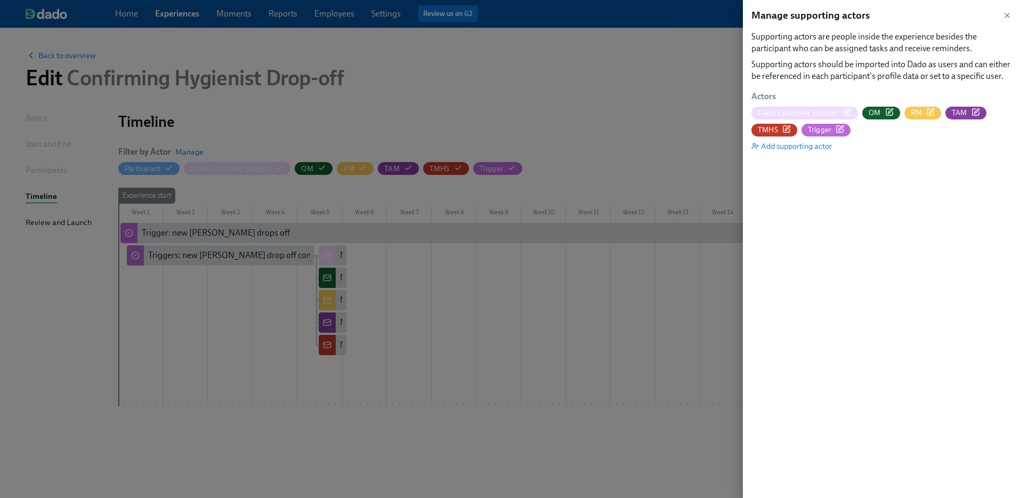
click at [848, 111] on icon "button" at bounding box center [847, 112] width 9 height 9
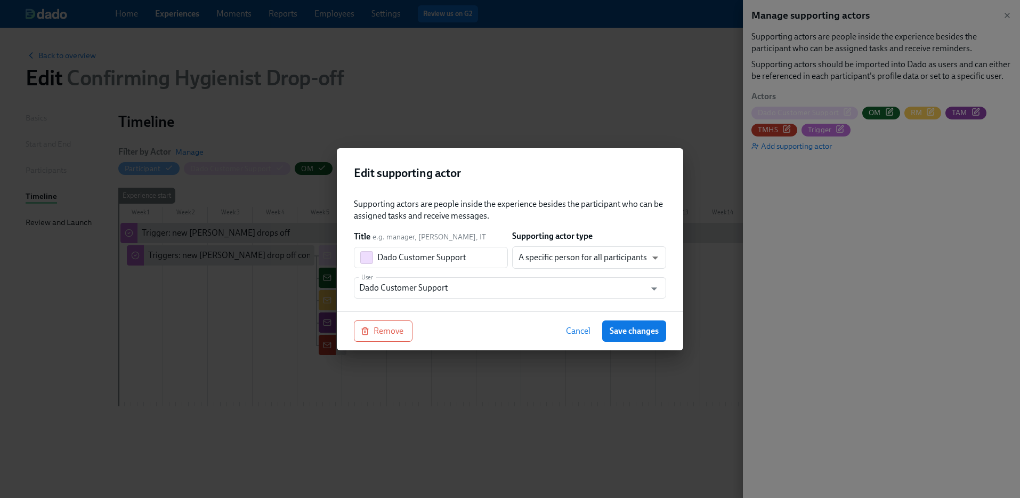
click at [476, 302] on div "Supporting actors are people inside the experience besides the participant who …" at bounding box center [510, 250] width 346 height 121
click at [475, 285] on input "Dado Customer Support" at bounding box center [499, 287] width 281 height 21
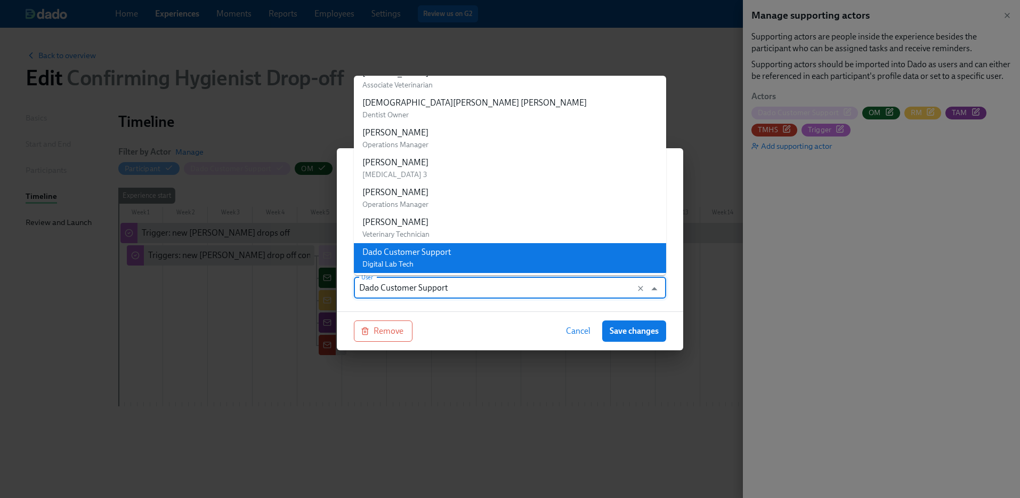
click at [462, 298] on input "Dado Customer Support" at bounding box center [499, 287] width 281 height 21
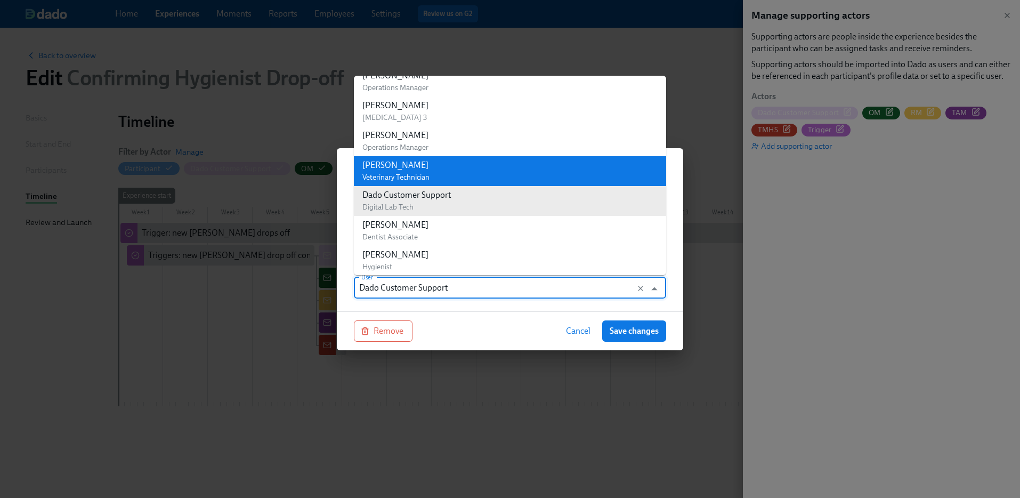
scroll to position [113969, 0]
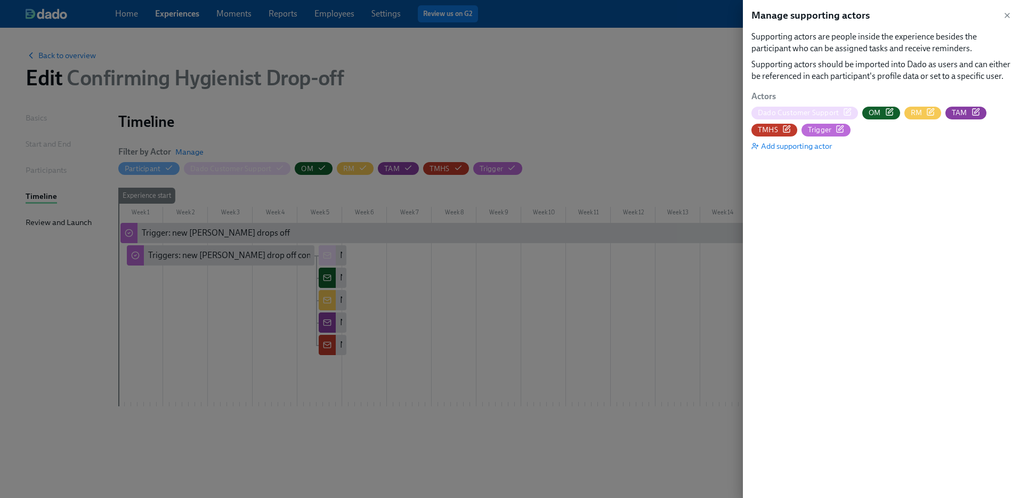
click at [845, 110] on icon "button" at bounding box center [847, 112] width 9 height 9
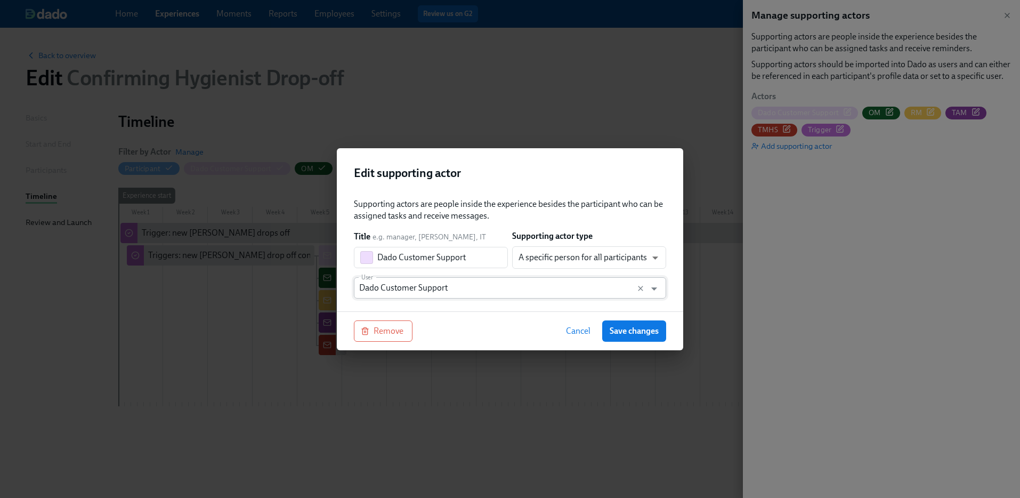
click at [466, 284] on input "Dado Customer Support" at bounding box center [499, 287] width 281 height 21
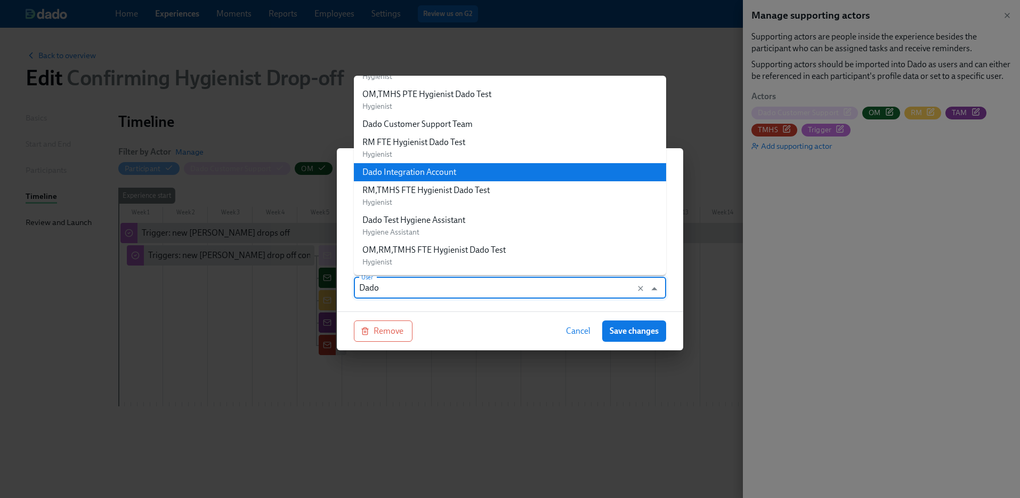
scroll to position [0, 0]
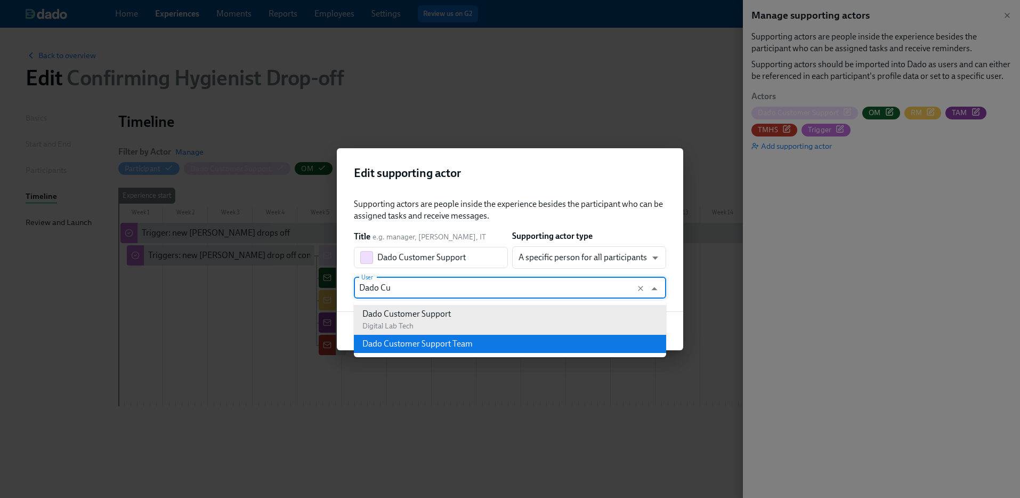
click at [426, 346] on div "Dado Customer Support Team" at bounding box center [417, 344] width 110 height 12
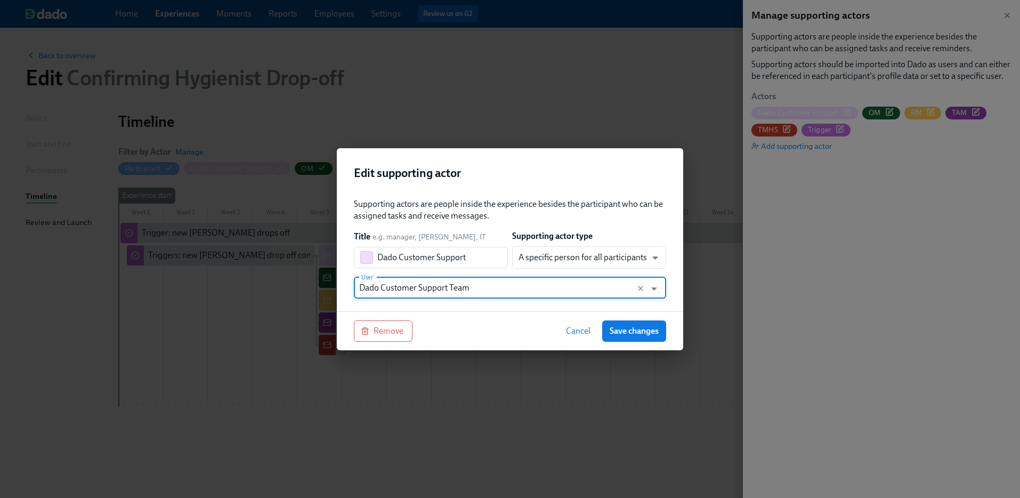
click at [546, 299] on div "Supporting actors are people inside the experience besides the participant who …" at bounding box center [510, 250] width 346 height 121
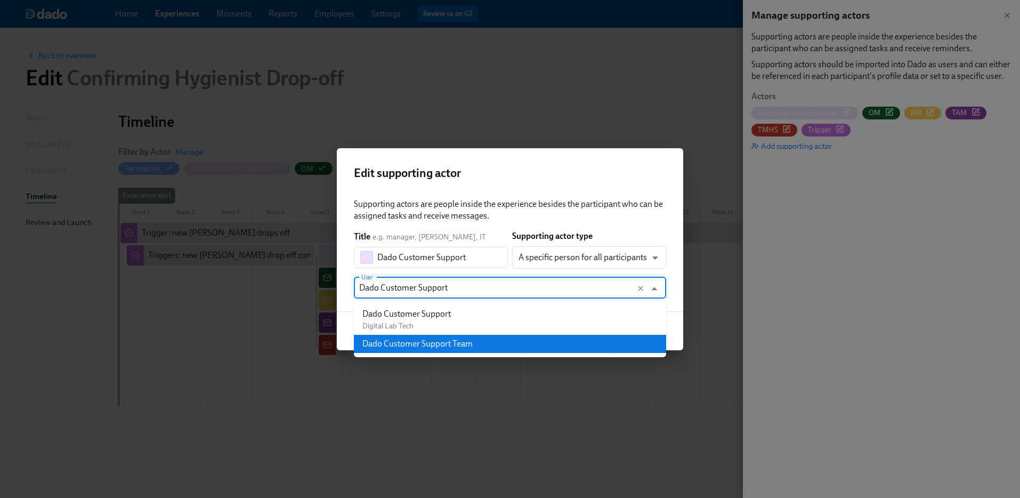
click at [411, 318] on div "Dado Customer Support" at bounding box center [406, 314] width 88 height 12
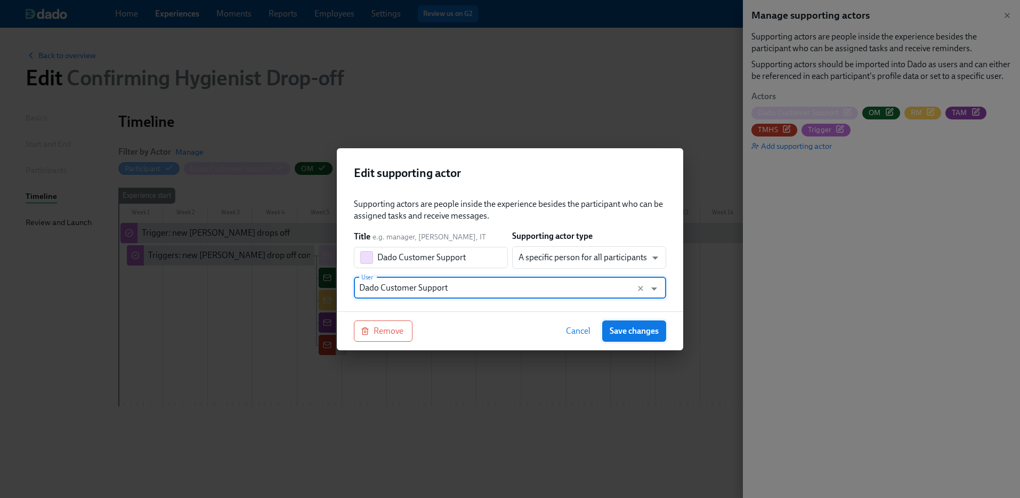
type input "Dado Customer Support"
click at [654, 334] on span "Save changes" at bounding box center [633, 331] width 49 height 11
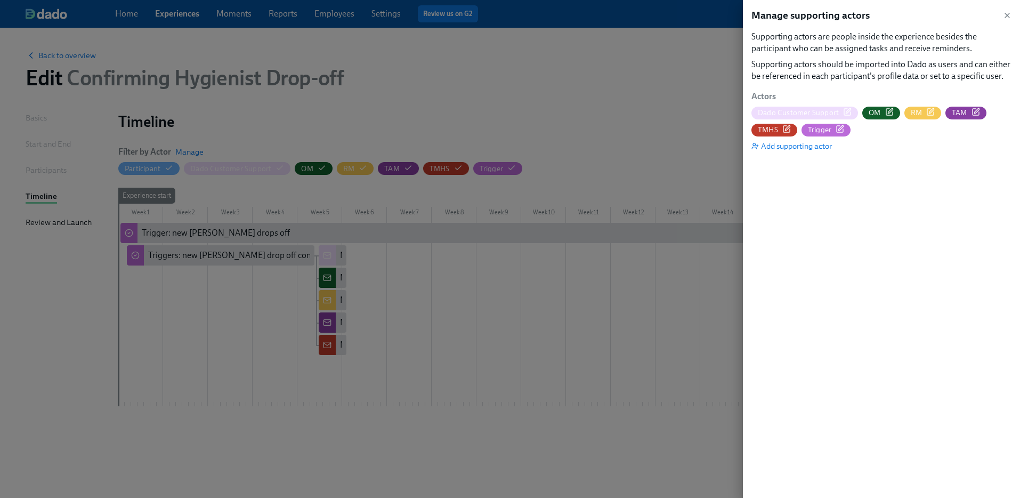
click at [563, 120] on div at bounding box center [510, 249] width 1020 height 498
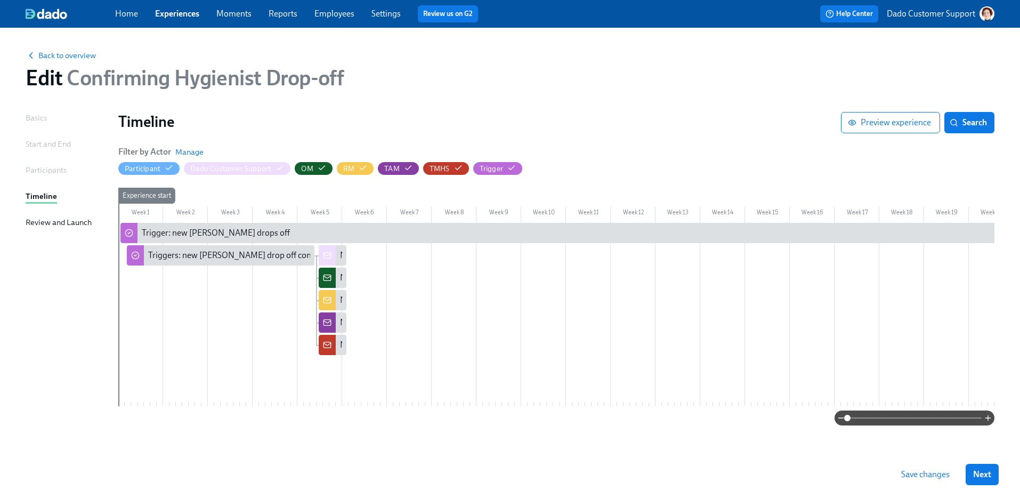
click at [927, 465] on button "Save changes" at bounding box center [924, 474] width 63 height 21
click at [76, 54] on span "Back to overview" at bounding box center [61, 55] width 70 height 11
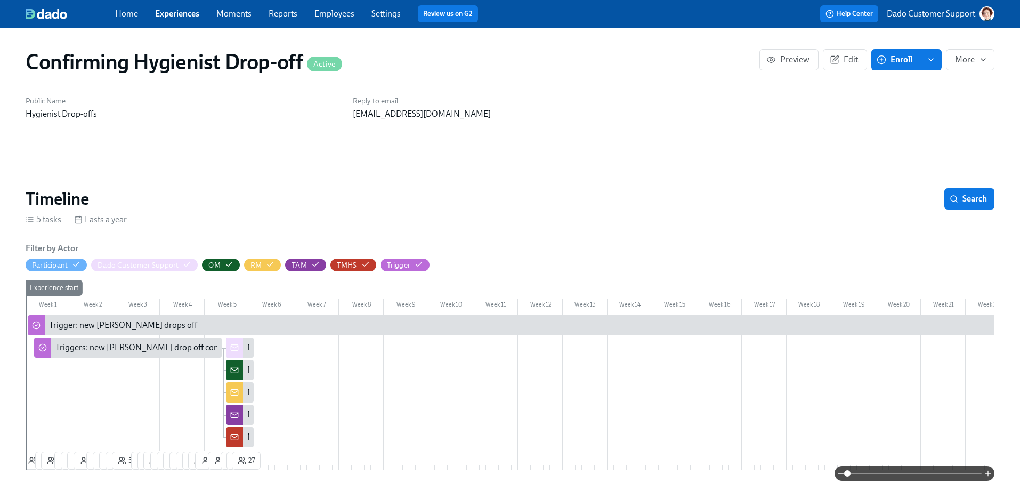
scroll to position [0, 4747]
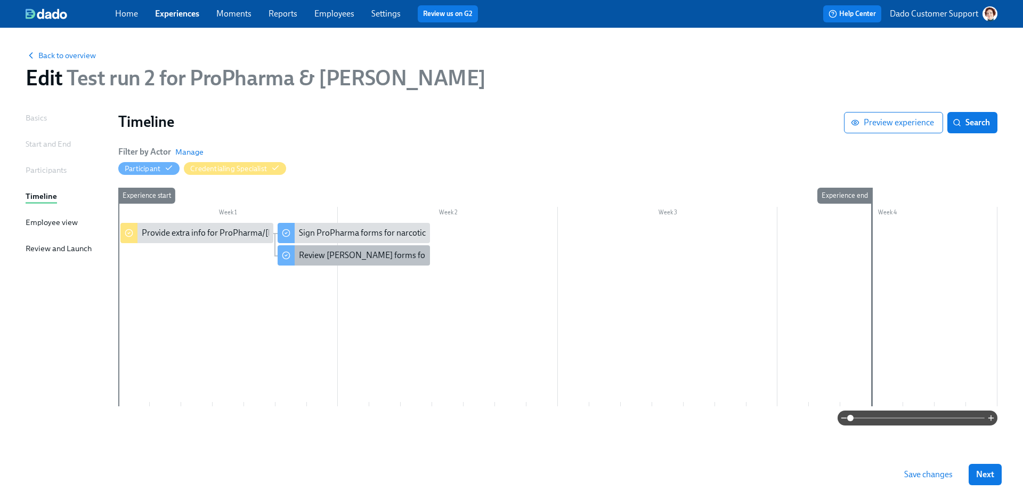
click at [307, 250] on div "Review Henry Schein forms for {{ participant.fullName }} in Docusign" at bounding box center [432, 255] width 267 height 12
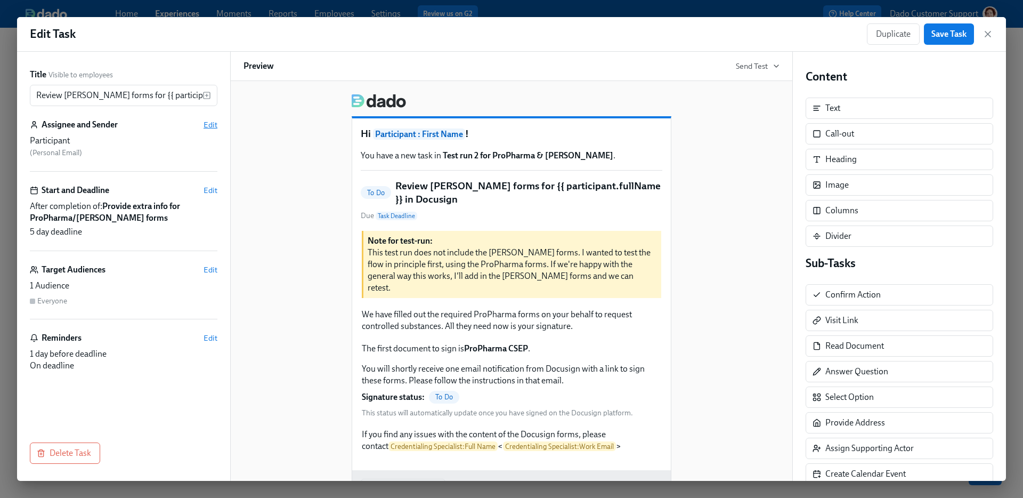
click at [211, 124] on span "Edit" at bounding box center [211, 124] width 14 height 11
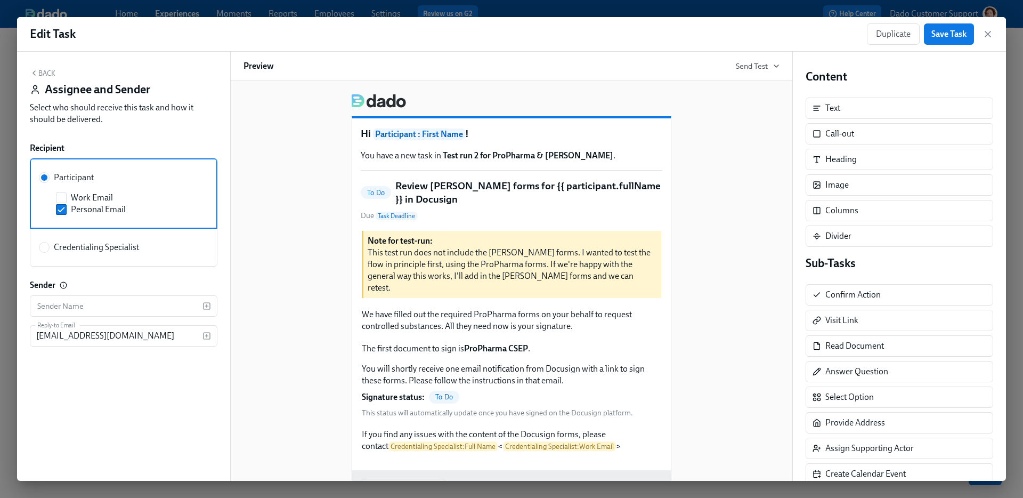
click at [83, 264] on label "Credentialing Specialist" at bounding box center [124, 247] width 188 height 38
click at [49, 252] on input "Credentialing Specialist" at bounding box center [44, 247] width 10 height 10
radio input "true"
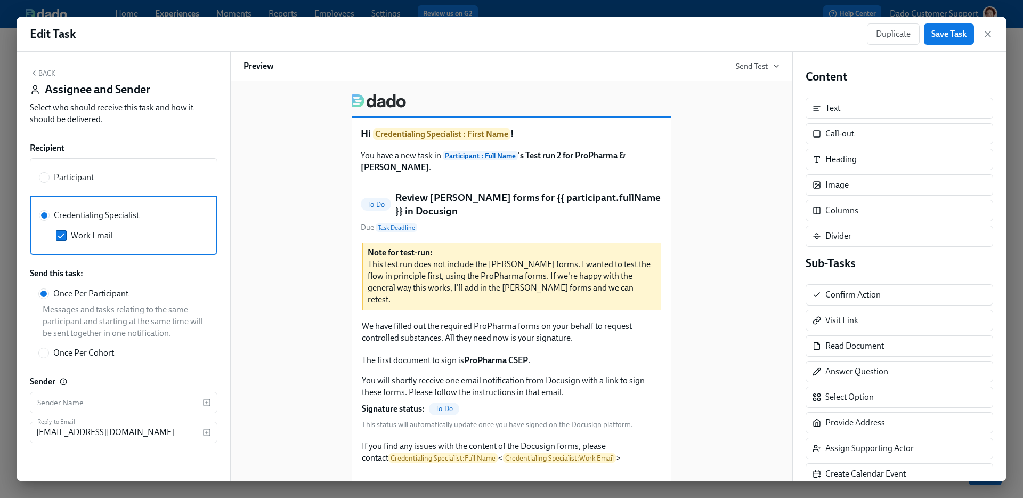
click at [47, 74] on button "Back" at bounding box center [43, 73] width 26 height 9
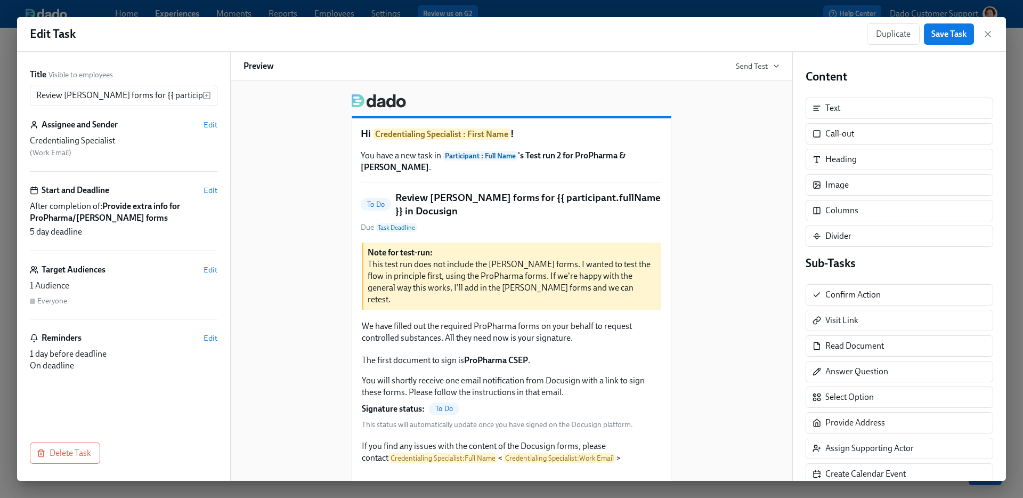
click at [321, 156] on div "Hi Credentialing Specialist : First Name ! You have a new task in Participant :…" at bounding box center [511, 311] width 536 height 452
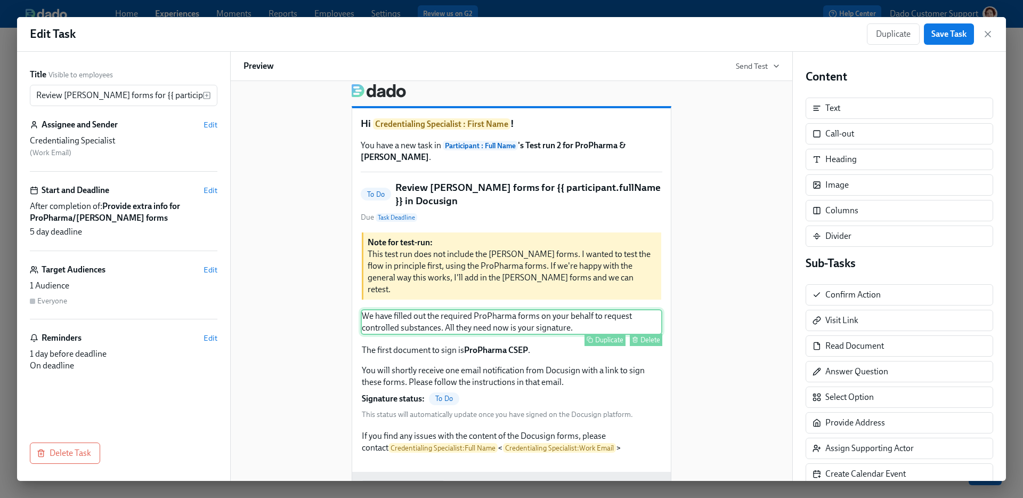
scroll to position [9, 0]
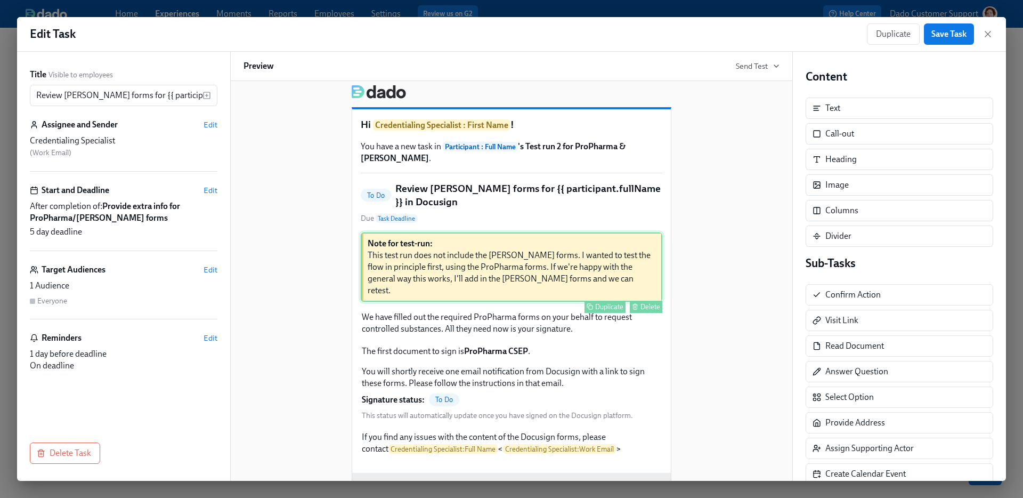
click at [643, 303] on div "Delete" at bounding box center [650, 307] width 20 height 8
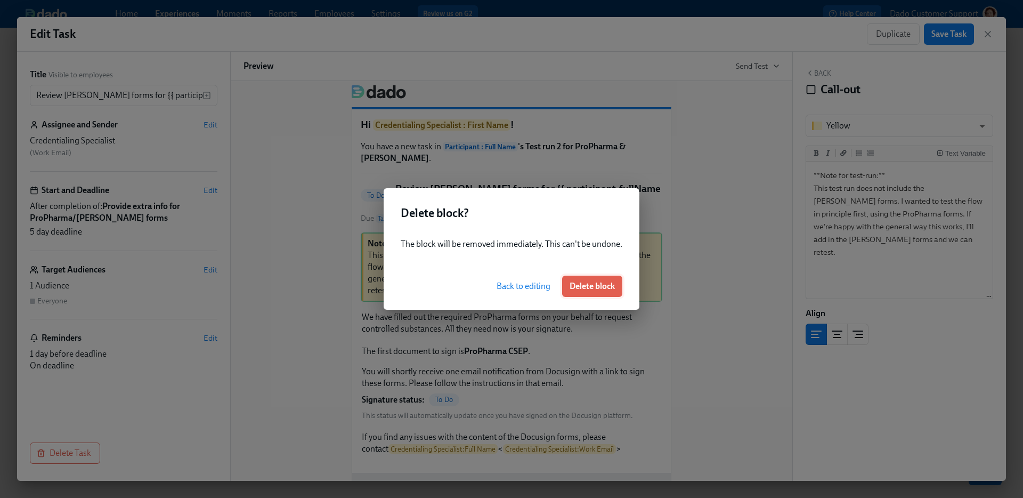
click at [606, 282] on span "Delete block" at bounding box center [592, 286] width 45 height 11
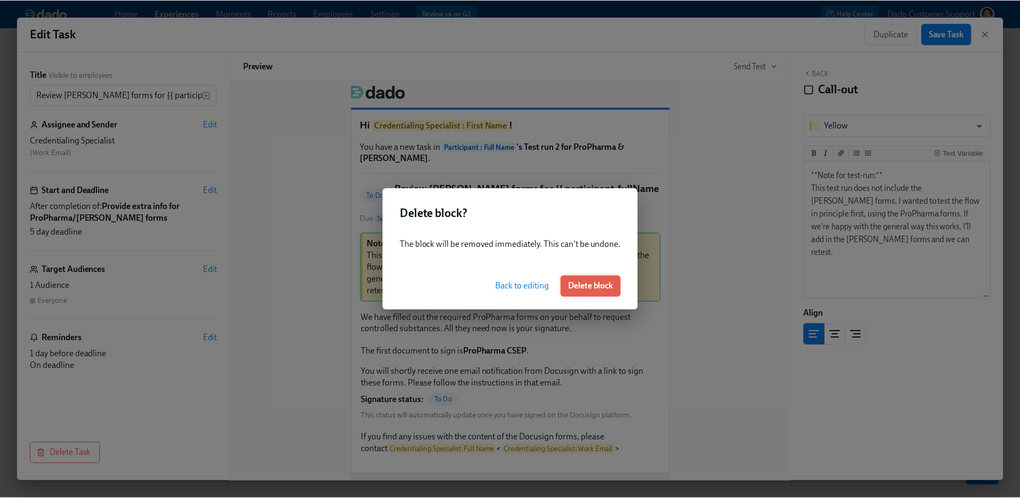
scroll to position [0, 0]
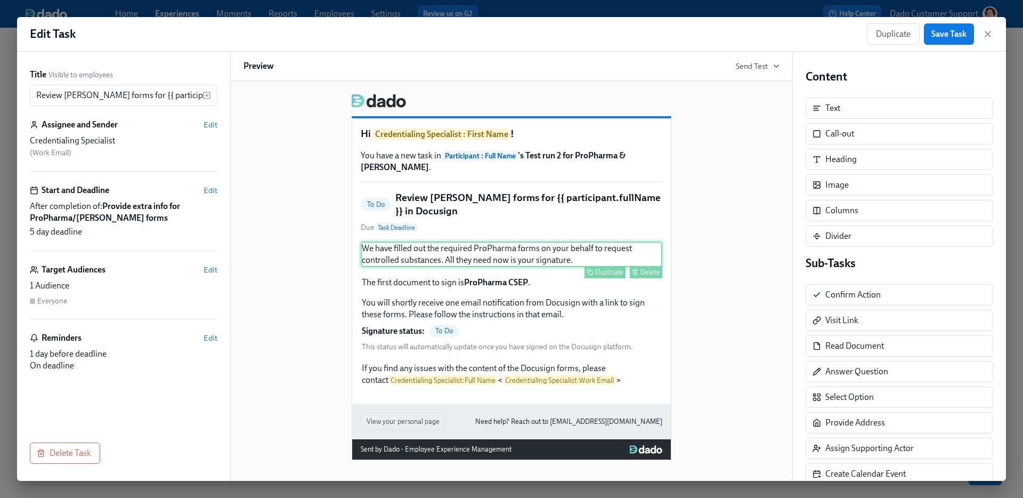
click at [458, 243] on div "We have filled out the required ProPharma forms on your behalf to request contr…" at bounding box center [512, 254] width 302 height 26
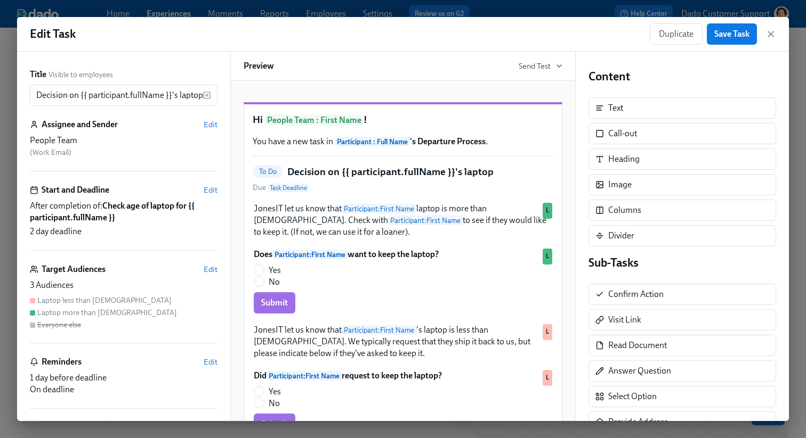
scroll to position [45, 0]
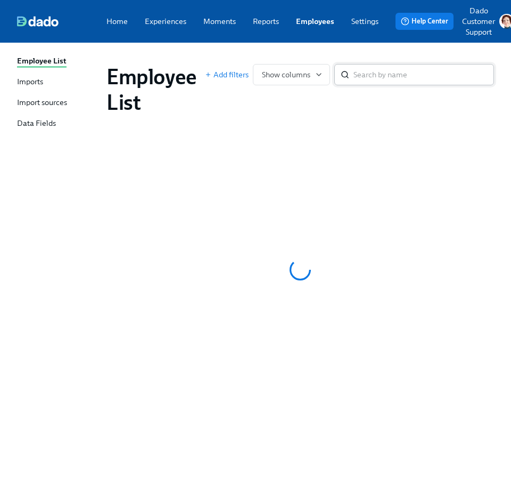
click at [375, 71] on input "search" at bounding box center [424, 74] width 141 height 21
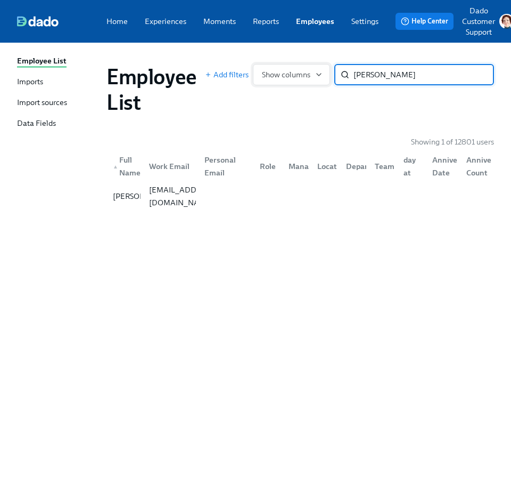
type input "[PERSON_NAME]"
click at [299, 74] on span "Show columns" at bounding box center [291, 74] width 59 height 11
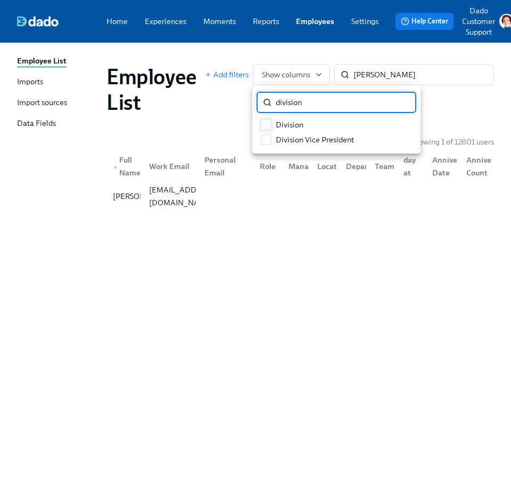
type input "division"
click at [273, 126] on label "Division" at bounding box center [282, 124] width 51 height 15
click at [271, 126] on input "Division" at bounding box center [267, 125] width 10 height 10
checkbox input "true"
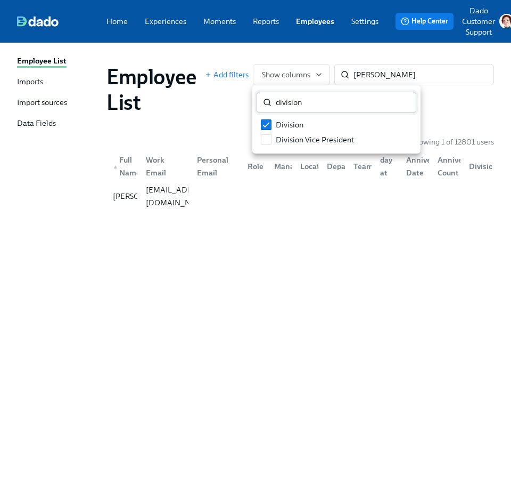
click at [391, 97] on input "division" at bounding box center [346, 102] width 141 height 21
click at [399, 100] on input "division" at bounding box center [346, 102] width 141 height 21
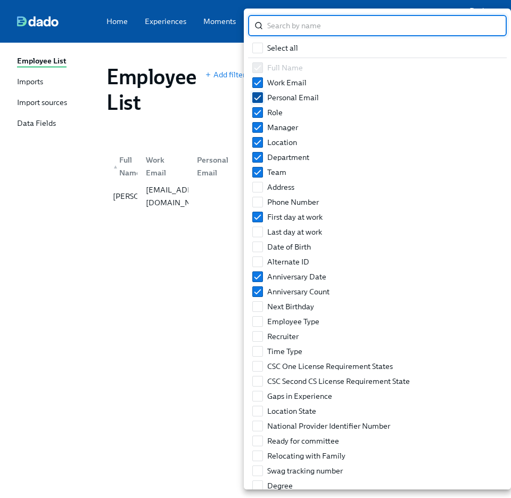
click at [261, 95] on input "Personal Email" at bounding box center [258, 98] width 10 height 10
checkbox input "false"
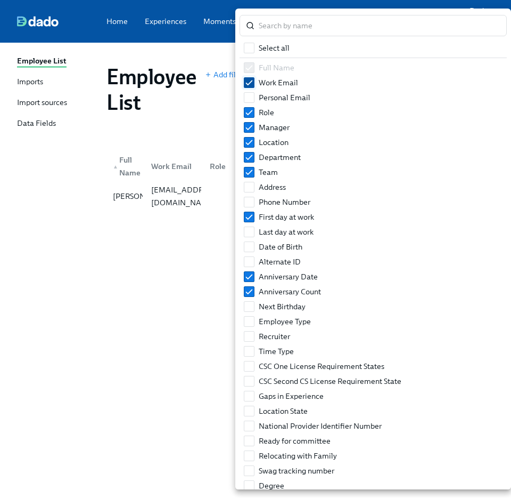
click at [261, 85] on span "Work Email" at bounding box center [278, 82] width 39 height 11
click at [254, 85] on input "Work Email" at bounding box center [250, 83] width 10 height 10
checkbox input "false"
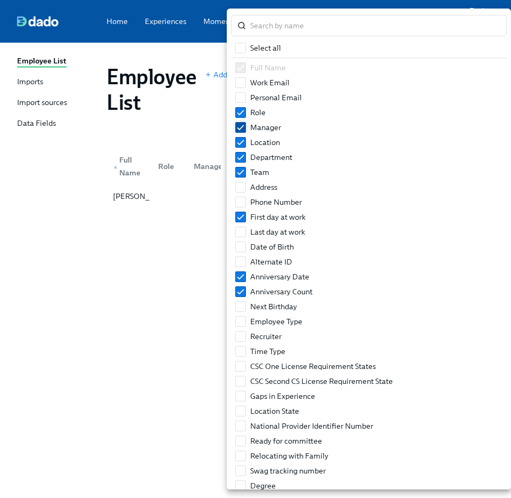
click at [250, 122] on span "Manager" at bounding box center [265, 127] width 31 height 11
click at [246, 123] on input "Manager" at bounding box center [241, 128] width 10 height 10
checkbox input "false"
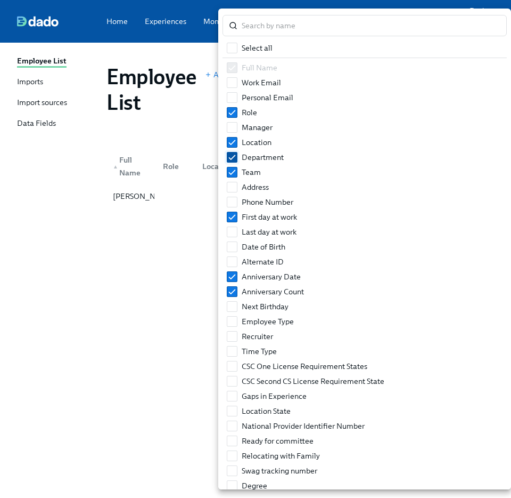
click at [236, 156] on input "Department" at bounding box center [232, 157] width 10 height 10
checkbox input "false"
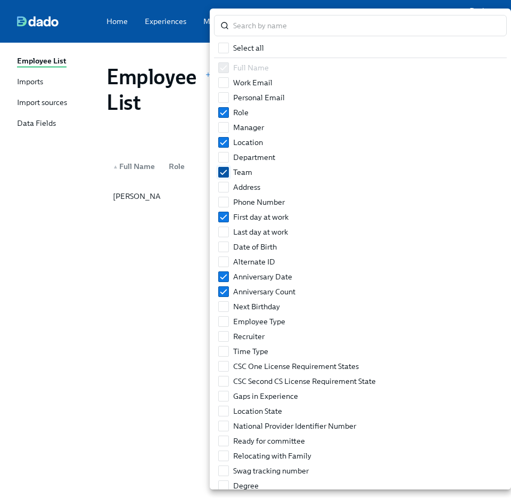
click at [225, 169] on input "Team" at bounding box center [224, 172] width 10 height 10
checkbox input "false"
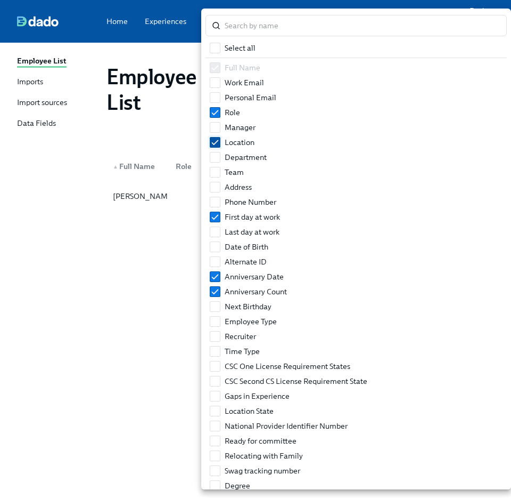
click at [225, 140] on span "Location" at bounding box center [240, 142] width 30 height 11
click at [220, 140] on input "Location" at bounding box center [215, 142] width 10 height 10
checkbox input "false"
click at [215, 275] on input "Anniversary Date" at bounding box center [214, 277] width 10 height 10
checkbox input "false"
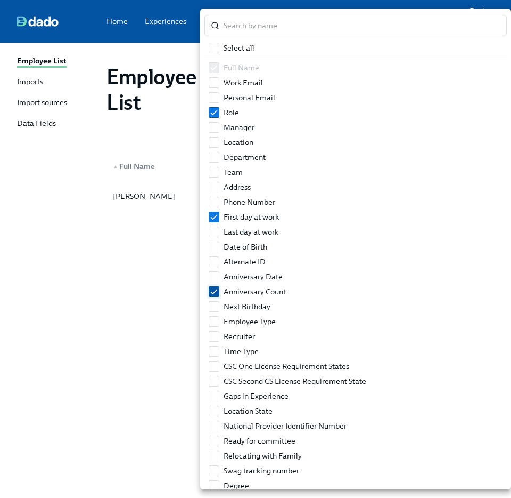
click at [215, 295] on input "Anniversary Count" at bounding box center [214, 292] width 10 height 10
checkbox input "false"
click at [254, 20] on input "search" at bounding box center [365, 25] width 283 height 21
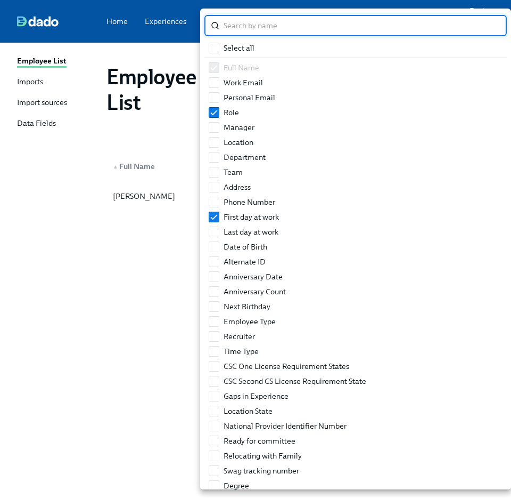
type input "o"
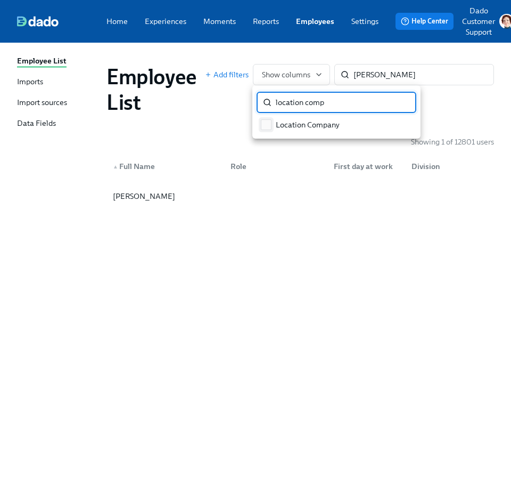
type input "location comp"
click at [262, 121] on input "Location Company" at bounding box center [267, 125] width 10 height 10
checkbox input "true"
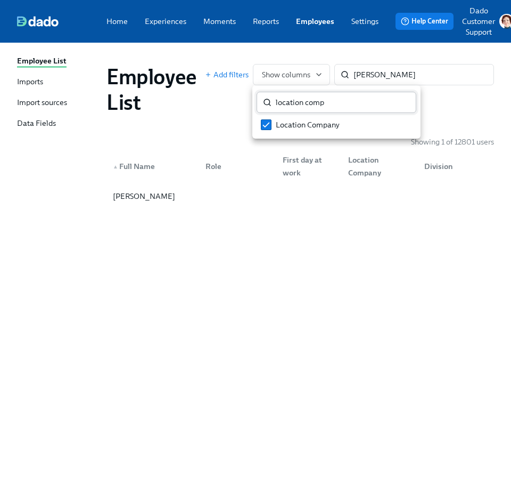
click at [304, 109] on input "location comp" at bounding box center [346, 102] width 141 height 21
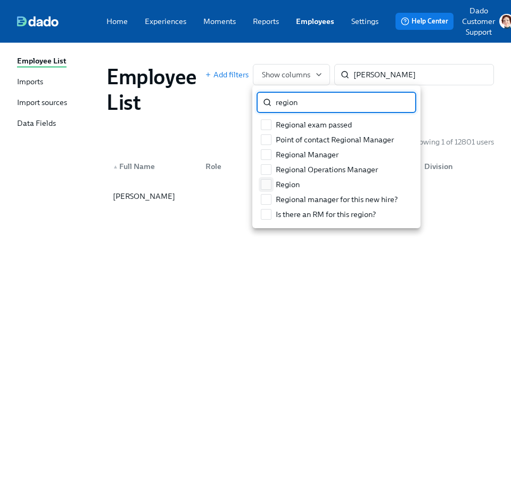
type input "region"
click at [270, 185] on input "Region" at bounding box center [267, 185] width 10 height 10
checkbox input "true"
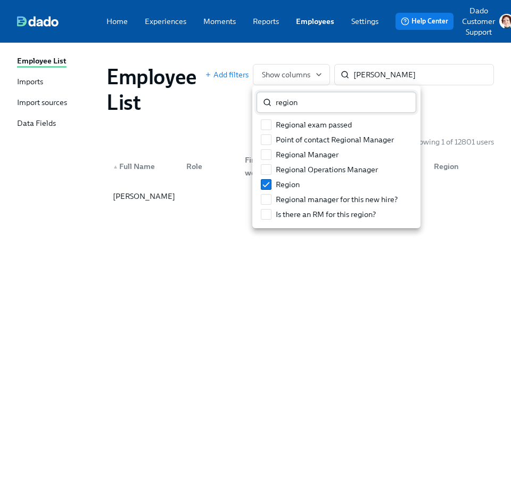
click at [304, 95] on input "region" at bounding box center [346, 102] width 141 height 21
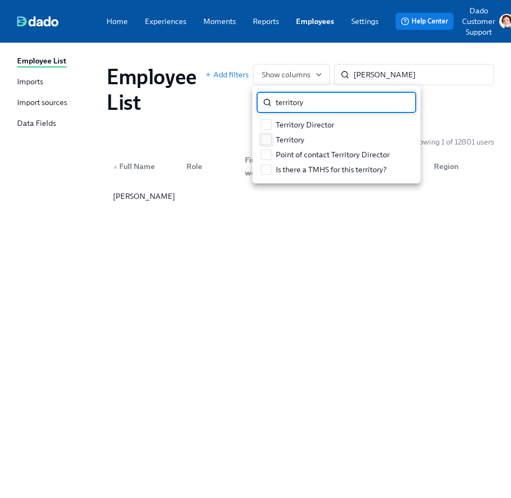
type input "territory"
click at [270, 142] on input "Territory" at bounding box center [267, 140] width 10 height 10
checkbox input "true"
click at [322, 101] on input "territory" at bounding box center [346, 102] width 141 height 21
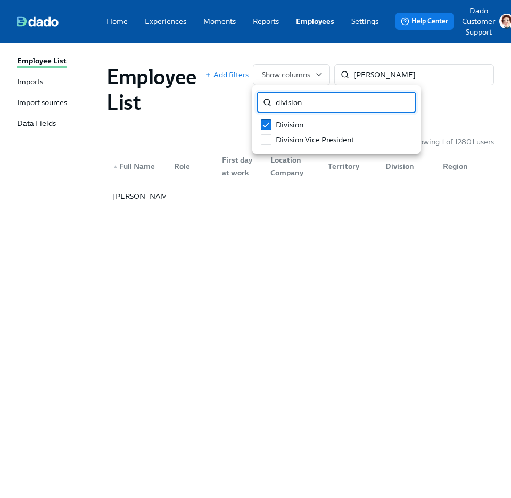
click at [306, 103] on input "division" at bounding box center [346, 102] width 141 height 21
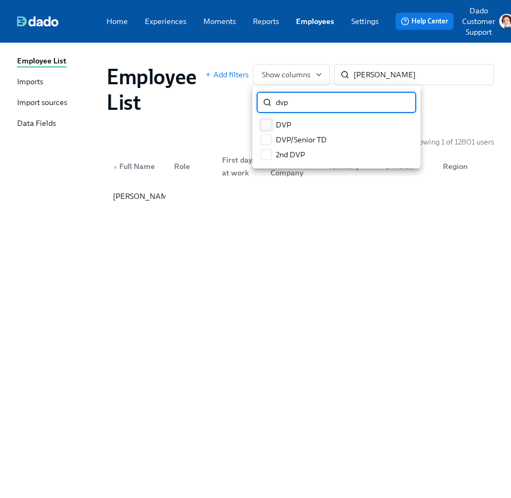
type input "dvp"
click at [271, 125] on label "DVP" at bounding box center [276, 124] width 39 height 15
click at [271, 125] on input "DVP" at bounding box center [267, 125] width 10 height 10
checkbox input "true"
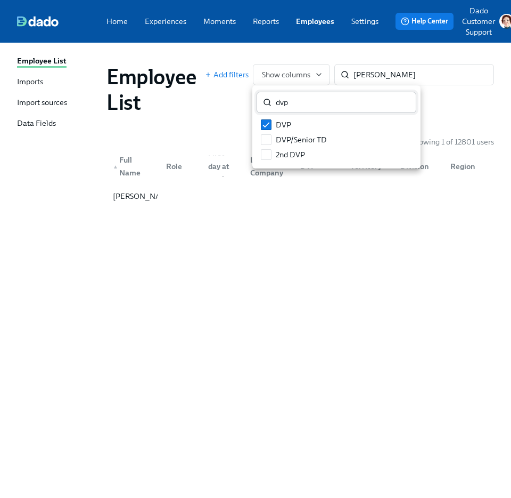
click at [299, 107] on input "dvp" at bounding box center [346, 102] width 141 height 21
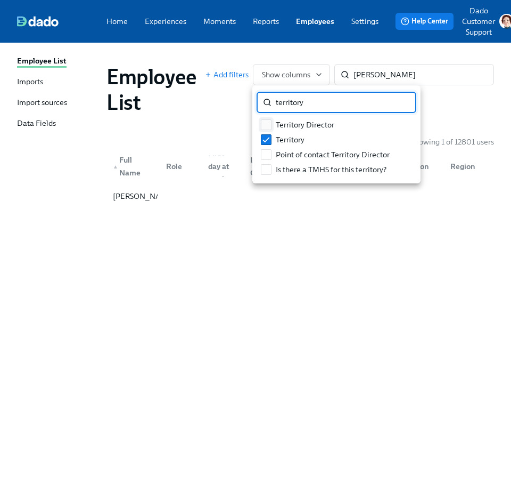
type input "territory"
click at [270, 126] on input "Territory Director" at bounding box center [267, 125] width 10 height 10
checkbox input "true"
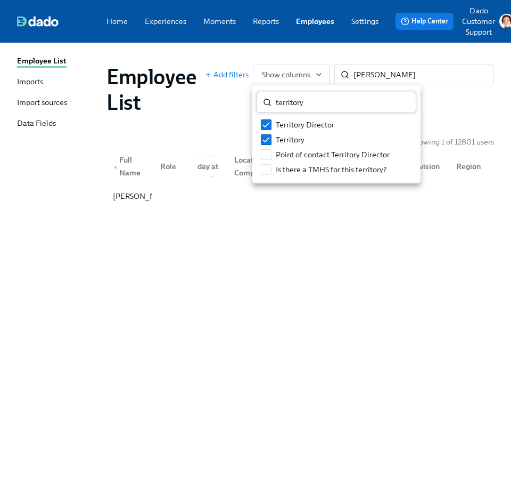
click at [295, 107] on input "territory" at bounding box center [346, 102] width 141 height 21
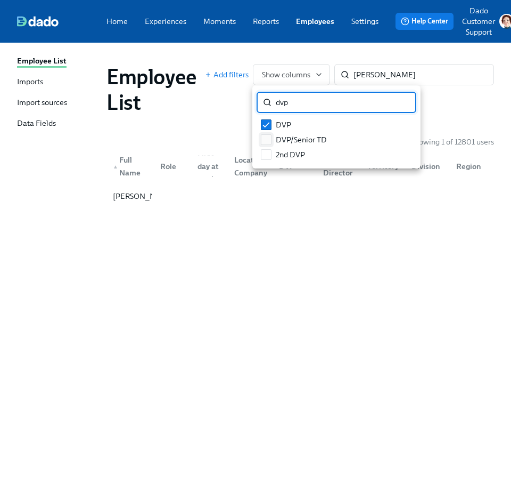
type input "dvp"
click at [267, 139] on input "DVP/Senior TD" at bounding box center [267, 140] width 10 height 10
checkbox input "true"
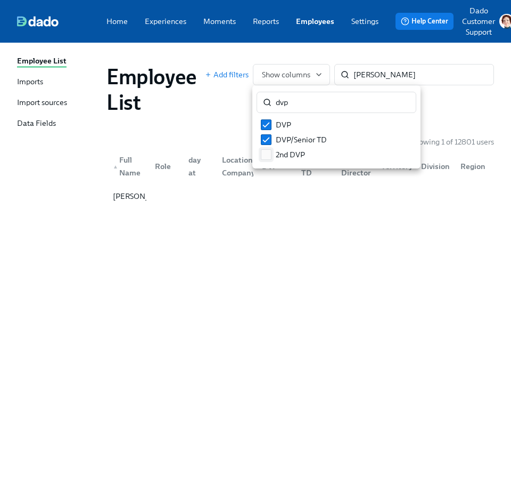
click at [267, 153] on input "2nd DVP" at bounding box center [267, 155] width 10 height 10
click at [264, 155] on input "2nd DVP" at bounding box center [267, 155] width 10 height 10
checkbox input "false"
click at [221, 121] on div at bounding box center [255, 249] width 511 height 498
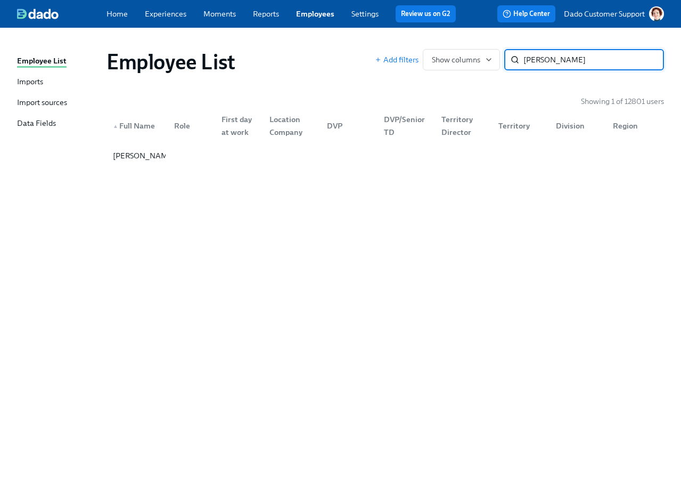
click at [511, 64] on input "[PERSON_NAME]" at bounding box center [594, 59] width 141 height 21
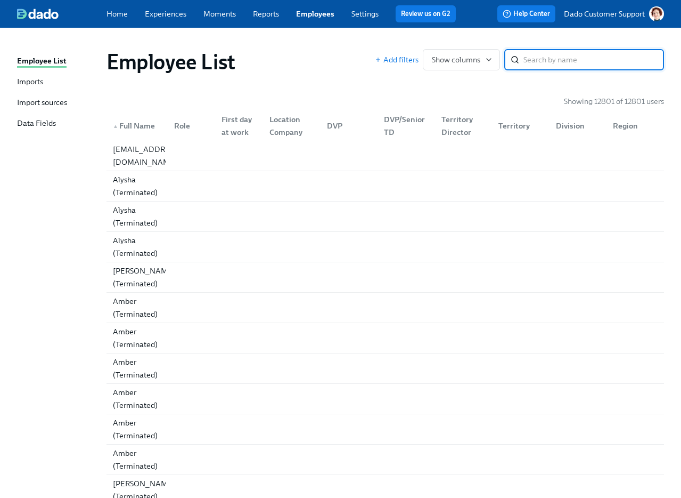
click at [511, 124] on div "Division" at bounding box center [570, 125] width 37 height 13
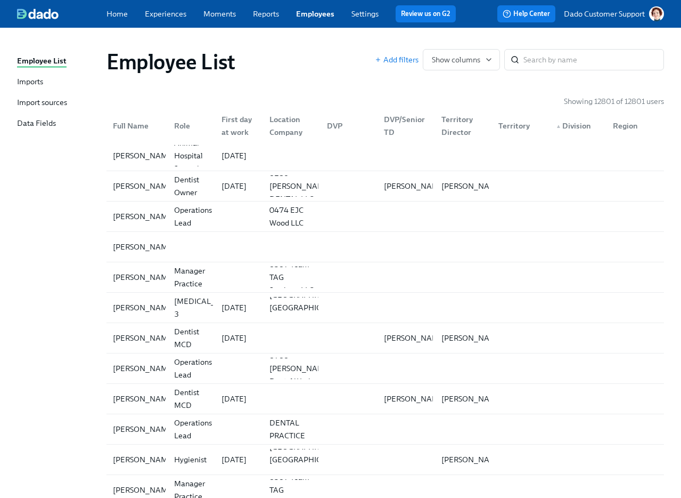
click at [511, 124] on div "▲ Division" at bounding box center [574, 125] width 44 height 13
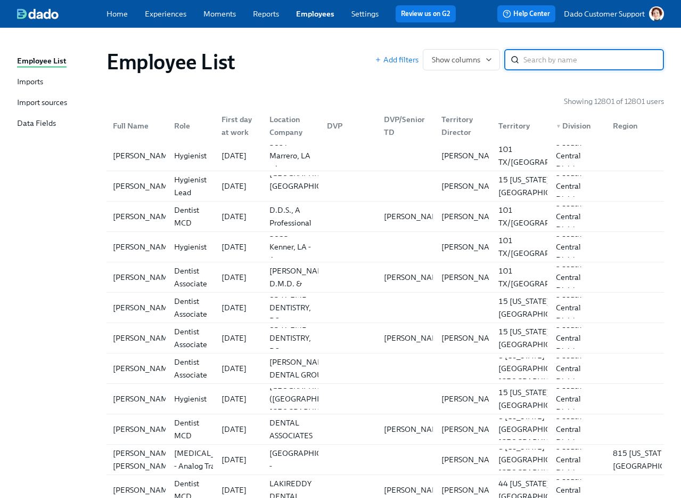
click at [511, 60] on input "search" at bounding box center [594, 59] width 141 height 21
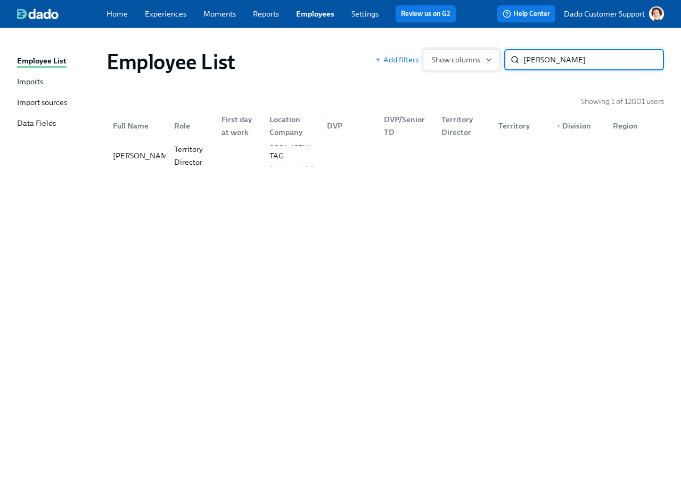
type input "[PERSON_NAME]"
click at [481, 58] on span "Show columns" at bounding box center [461, 59] width 59 height 11
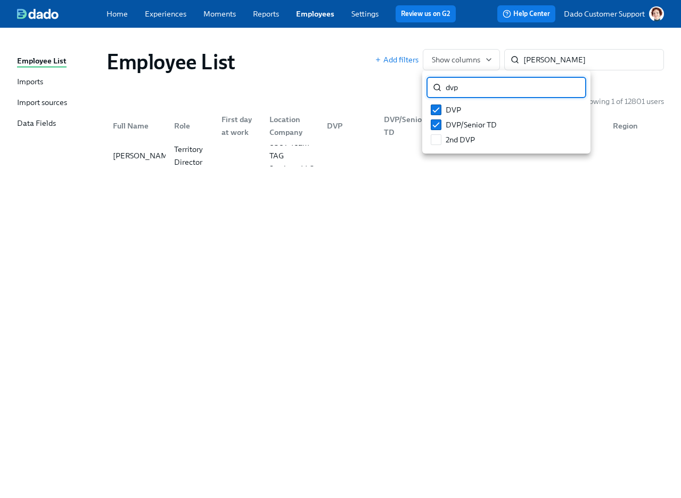
click at [511, 90] on input "dvp" at bounding box center [516, 87] width 141 height 21
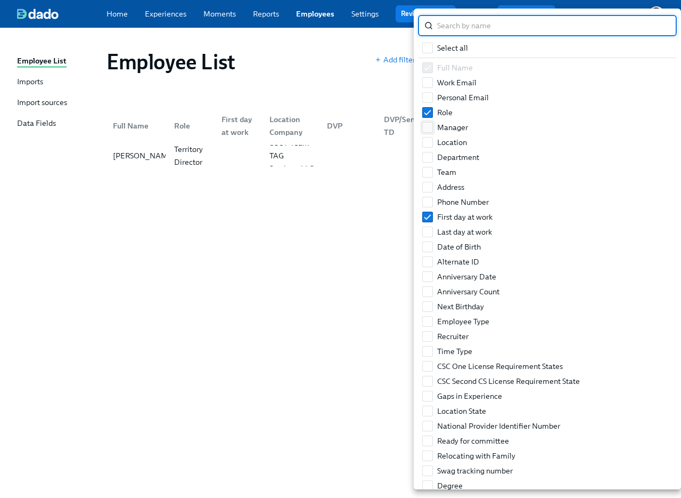
click at [427, 129] on input "Manager" at bounding box center [428, 128] width 10 height 10
checkbox input "true"
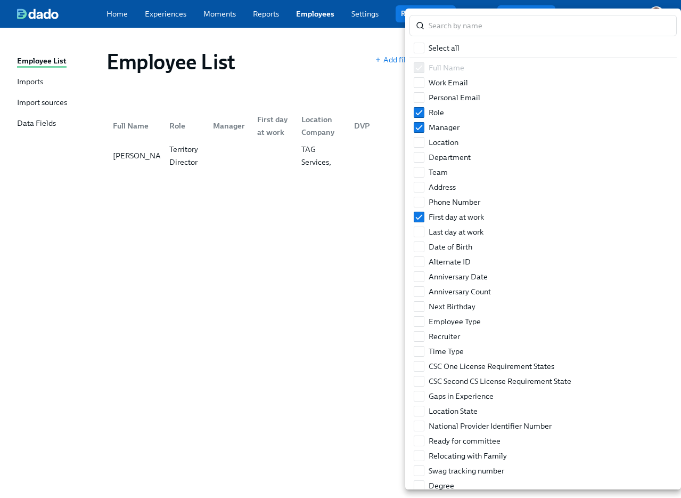
click at [334, 69] on div at bounding box center [340, 249] width 681 height 498
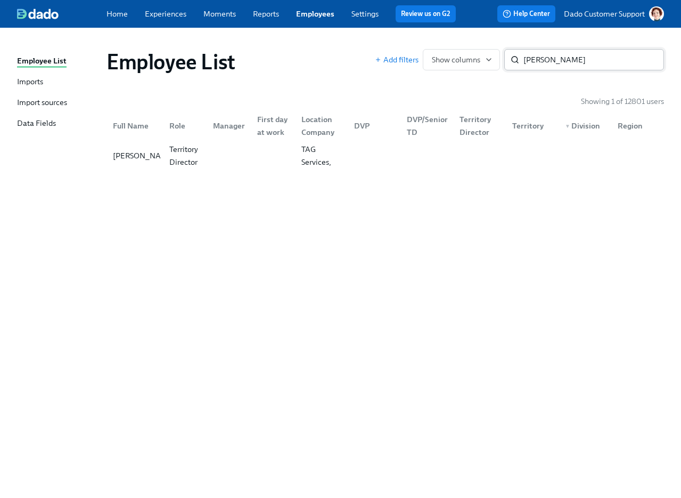
click at [511, 59] on input "[PERSON_NAME]" at bounding box center [594, 59] width 141 height 21
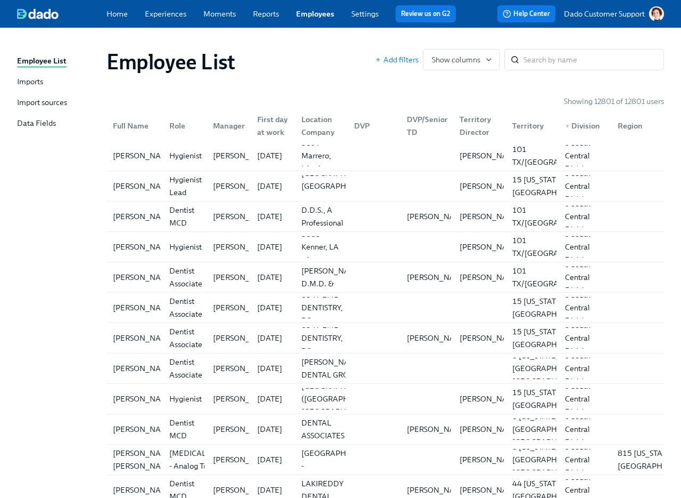
click at [449, 103] on div "Showing 12801 of 12801 users" at bounding box center [386, 101] width 558 height 11
click at [415, 117] on div "DVP/Senior TD" at bounding box center [428, 126] width 50 height 26
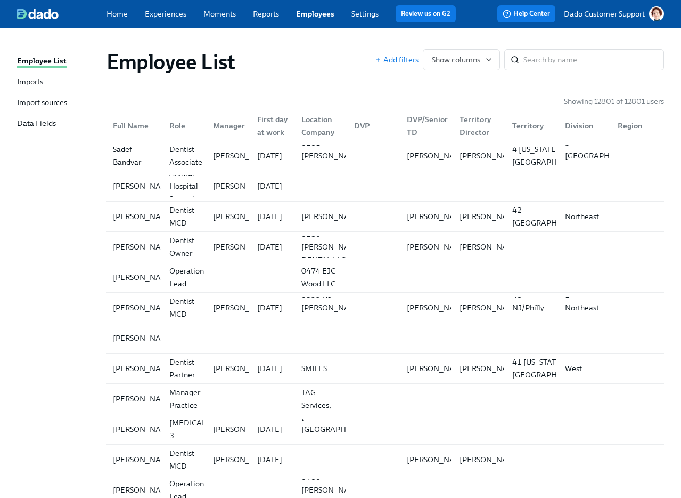
click at [424, 122] on div "DVP/Senior TD" at bounding box center [428, 126] width 50 height 26
click at [483, 123] on div "Territory Director" at bounding box center [480, 126] width 48 height 26
click at [511, 128] on div "Territory" at bounding box center [528, 125] width 40 height 13
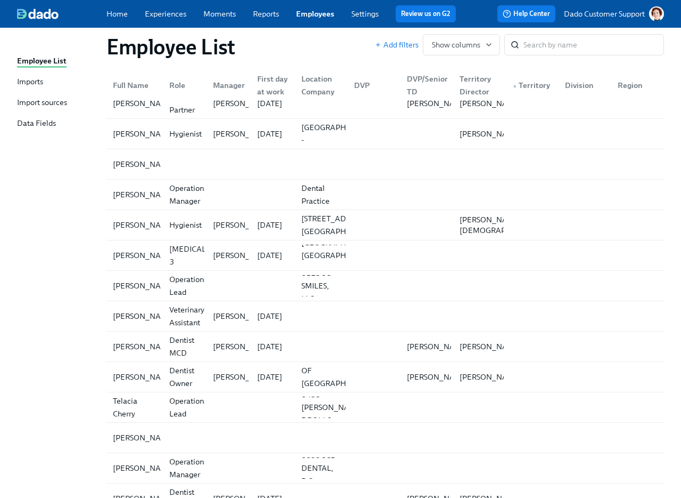
scroll to position [1356, 0]
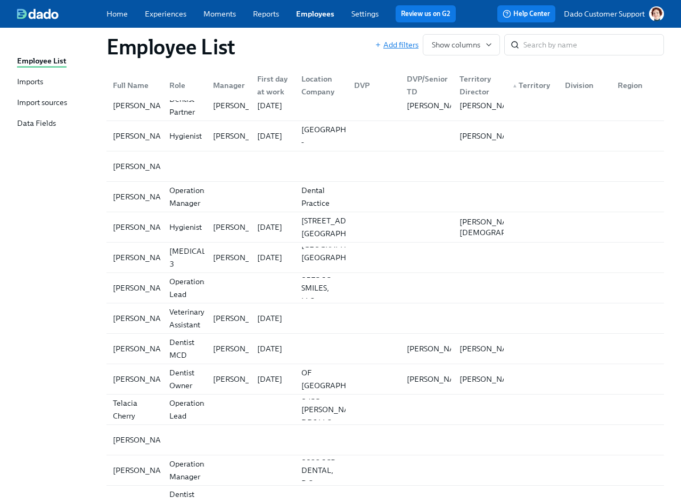
click at [382, 40] on span "Add filters" at bounding box center [397, 44] width 44 height 11
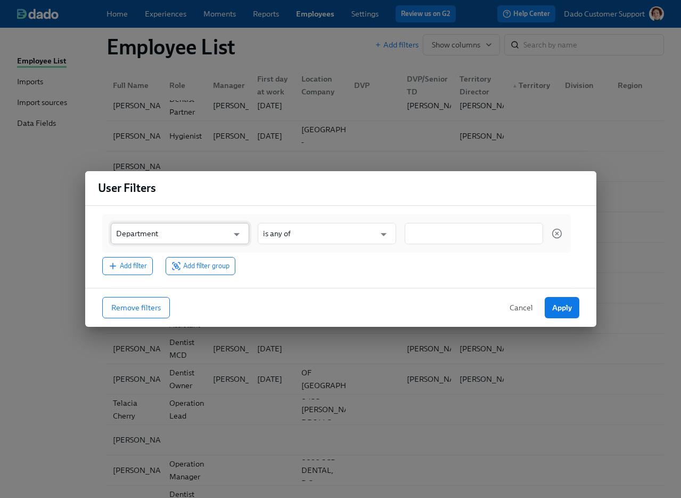
click at [152, 234] on input "Department" at bounding box center [172, 233] width 112 height 21
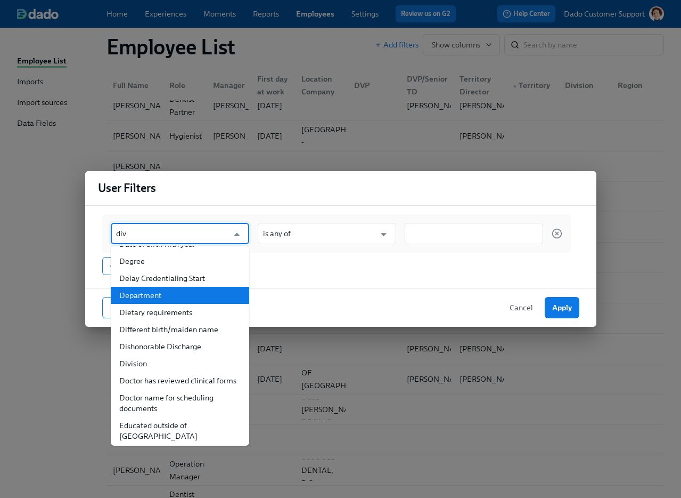
scroll to position [0, 0]
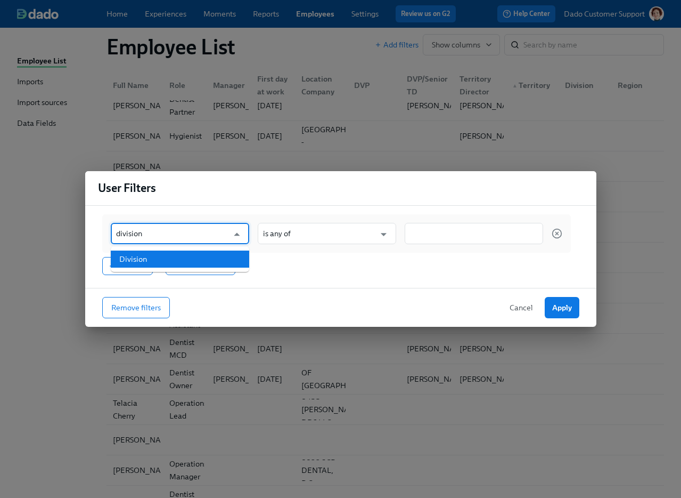
click at [145, 259] on li "Division" at bounding box center [180, 258] width 139 height 17
type input "Division"
click at [262, 245] on div "Division ​ is any of ​" at bounding box center [336, 233] width 469 height 38
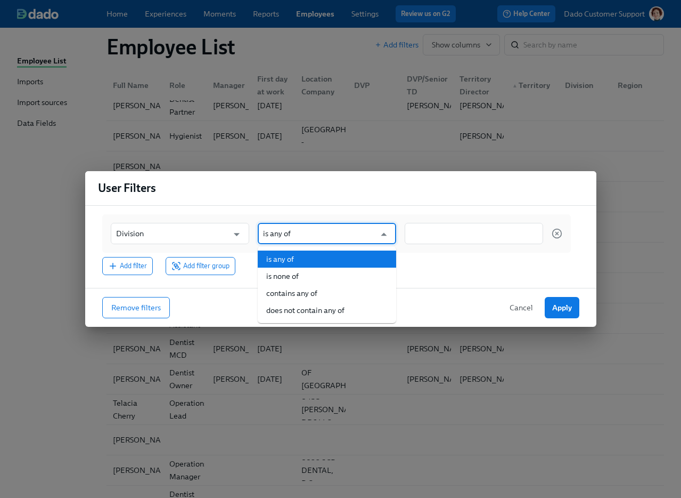
click at [274, 237] on input "is any of" at bounding box center [319, 233] width 112 height 21
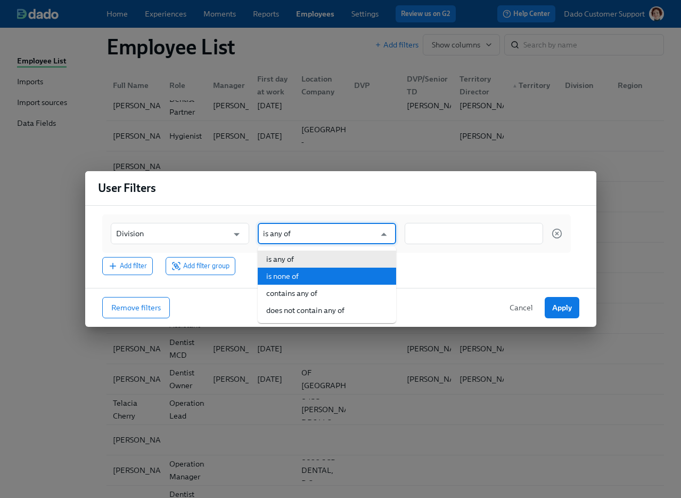
click at [274, 272] on li "is none of" at bounding box center [327, 275] width 139 height 17
type input "is none of"
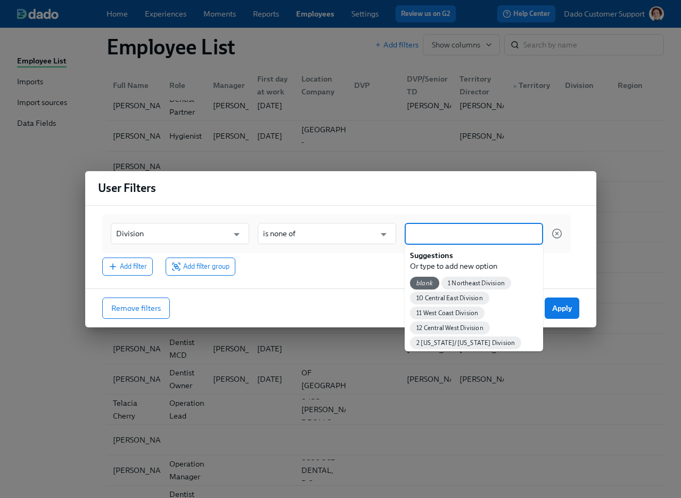
click at [479, 230] on input at bounding box center [474, 233] width 128 height 11
click at [420, 282] on span "blank" at bounding box center [424, 283] width 29 height 8
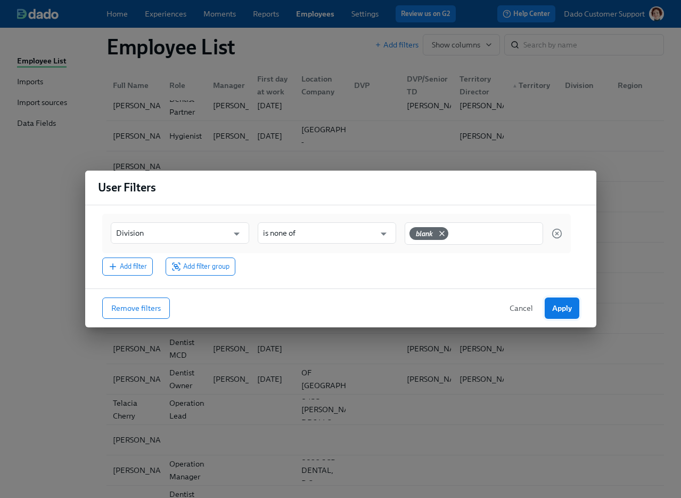
click at [511, 302] on button "Apply" at bounding box center [562, 307] width 35 height 21
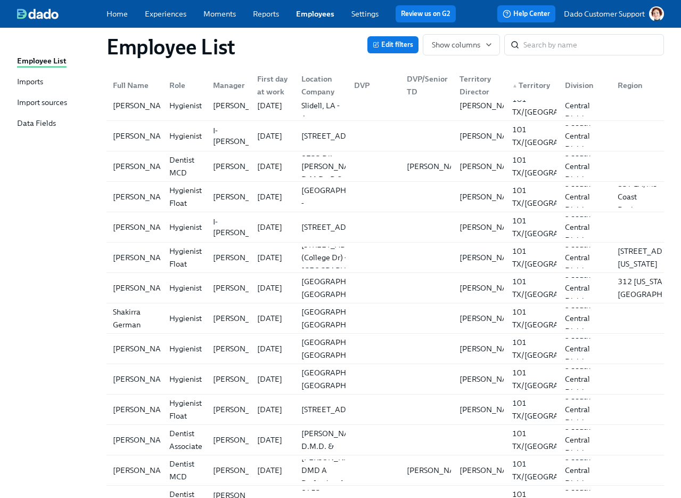
click at [511, 82] on div "Division" at bounding box center [579, 85] width 37 height 13
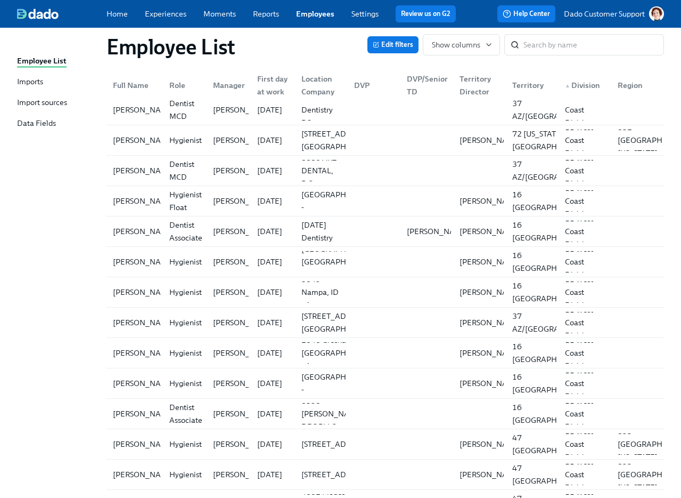
scroll to position [10308, 0]
click at [511, 235] on div "11 West Coast Division" at bounding box center [585, 231] width 48 height 38
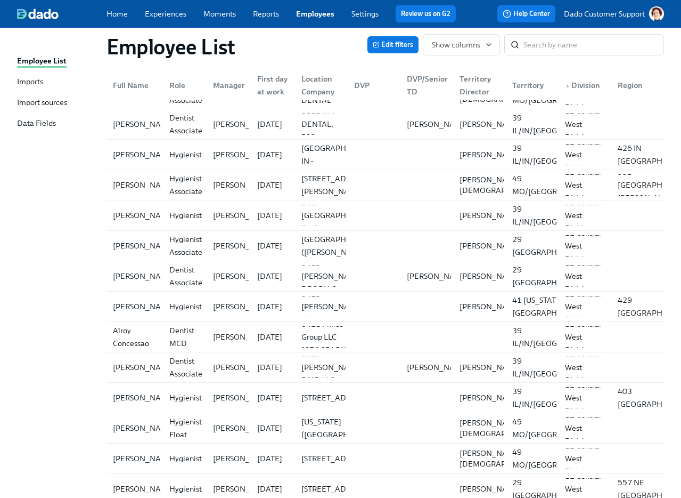
scroll to position [19209, 0]
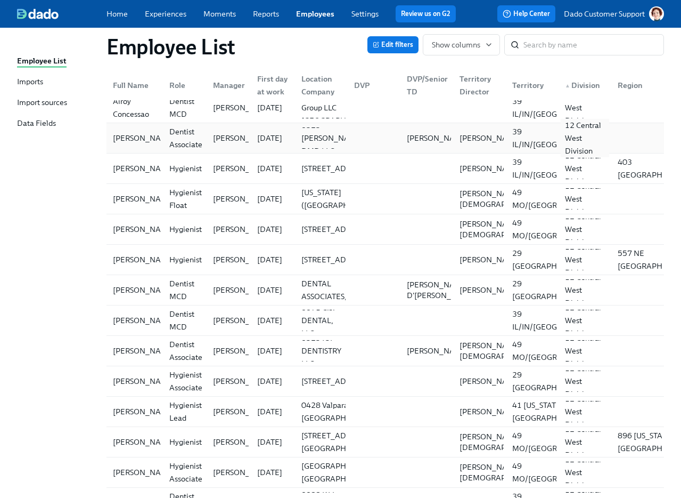
click at [511, 137] on div "12 Central West Division" at bounding box center [585, 138] width 48 height 38
click at [396, 47] on span "Edit filters" at bounding box center [393, 44] width 40 height 11
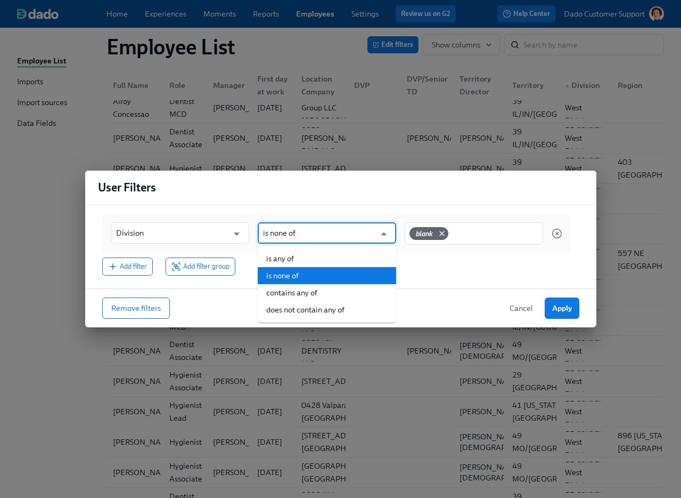
click at [356, 234] on input "is none of" at bounding box center [319, 232] width 112 height 21
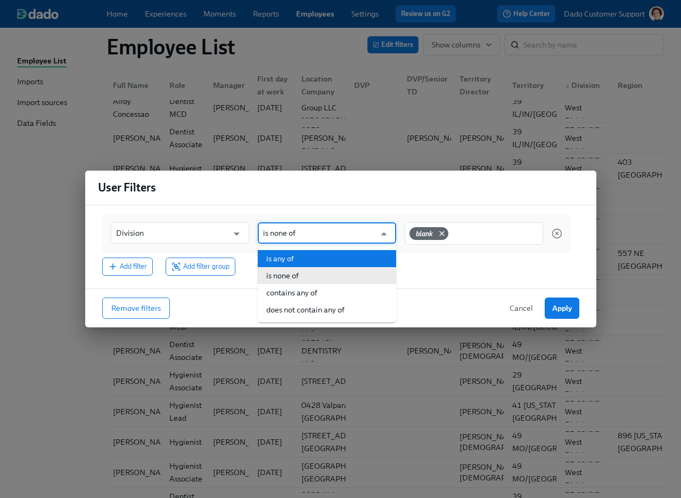
click at [331, 263] on li "is any of" at bounding box center [327, 258] width 139 height 17
type input "is any of"
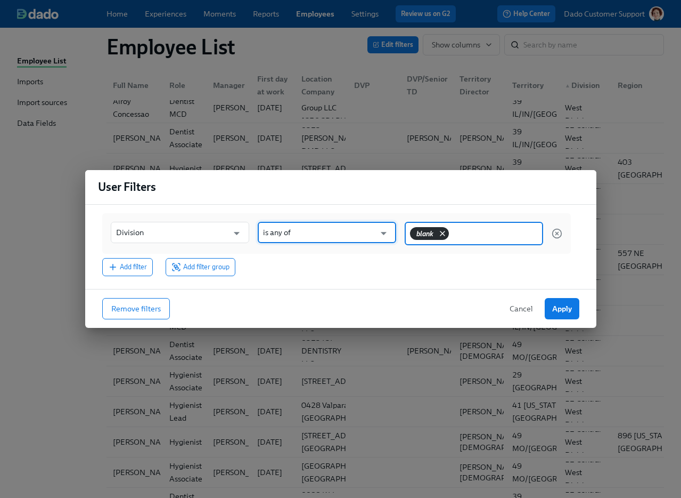
click at [444, 234] on icon at bounding box center [442, 233] width 9 height 9
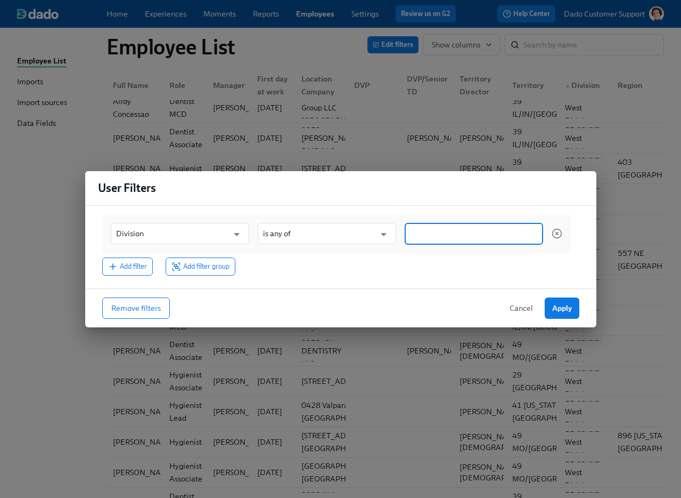
click at [434, 234] on input at bounding box center [474, 233] width 128 height 11
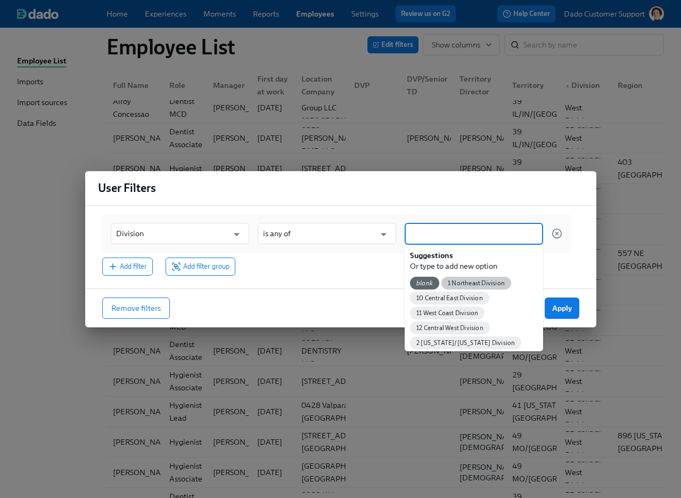
click at [457, 281] on span "1 Northeast Division" at bounding box center [477, 283] width 70 height 8
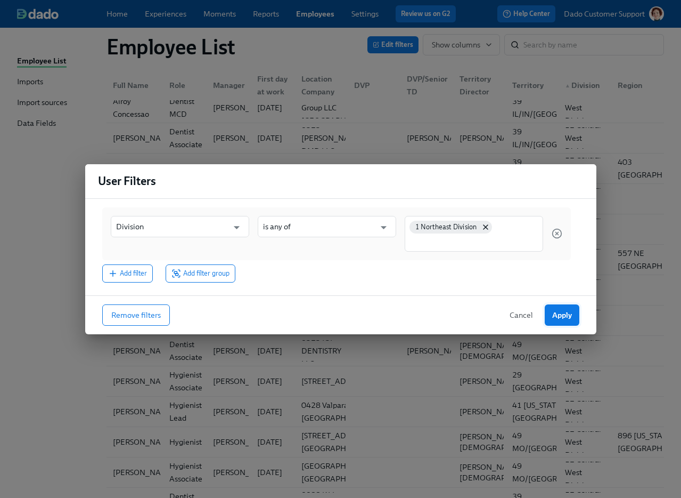
click at [511, 313] on button "Apply" at bounding box center [562, 314] width 35 height 21
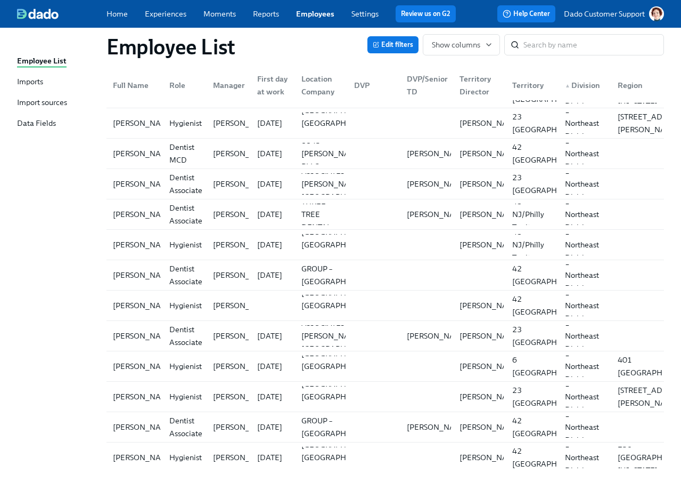
scroll to position [8684, 0]
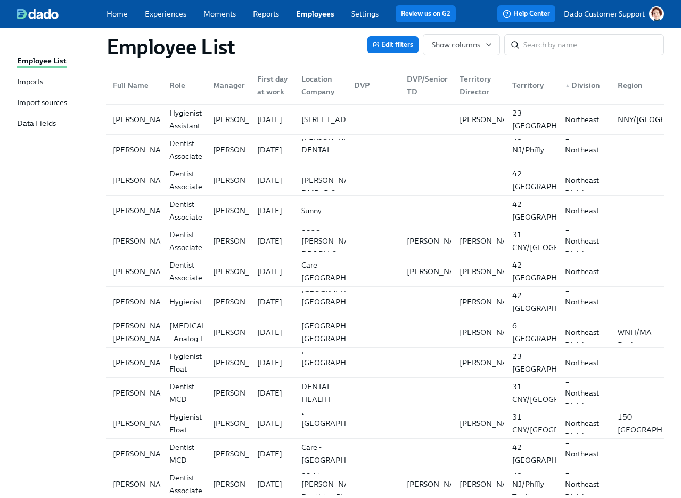
click at [422, 77] on div "DVP/Senior TD" at bounding box center [428, 85] width 50 height 26
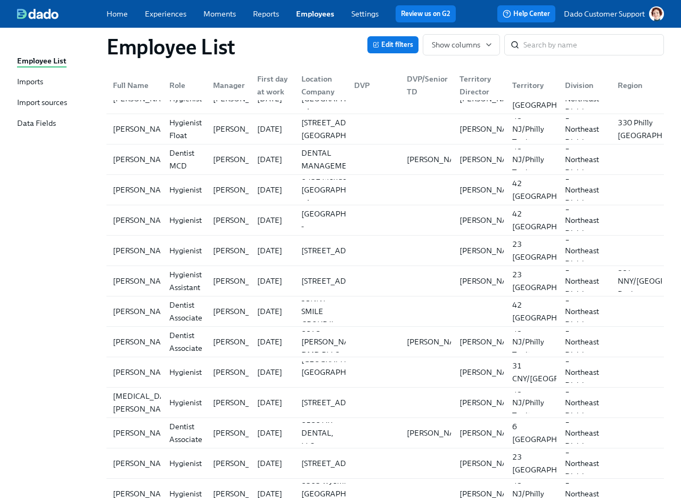
scroll to position [0, 0]
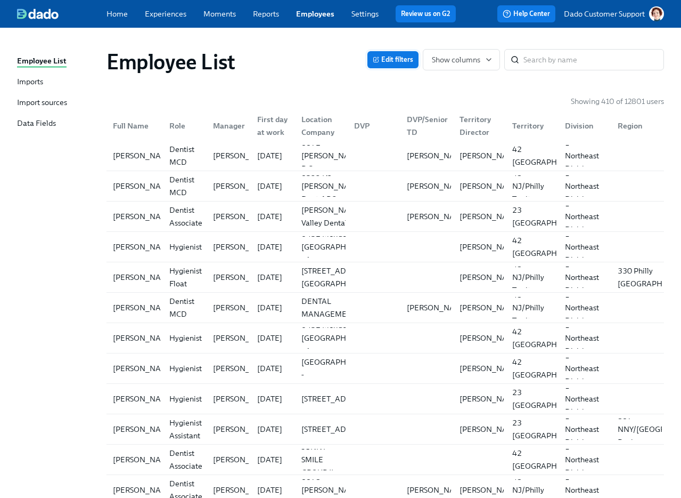
click at [405, 58] on span "Edit filters" at bounding box center [393, 59] width 40 height 11
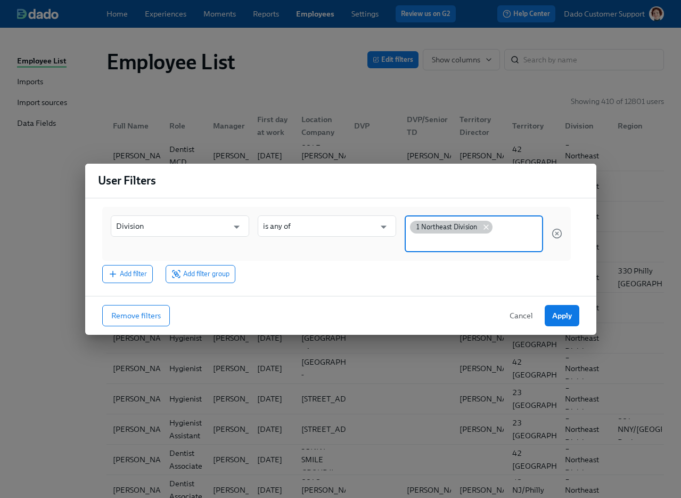
click at [483, 224] on icon at bounding box center [486, 227] width 9 height 9
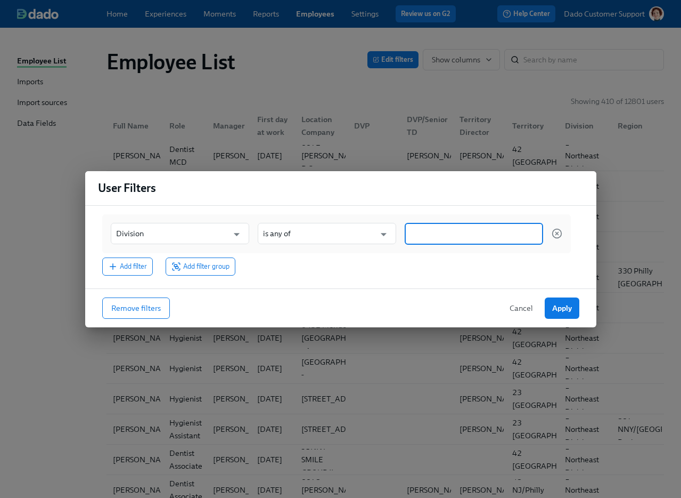
click at [440, 229] on input at bounding box center [474, 233] width 128 height 11
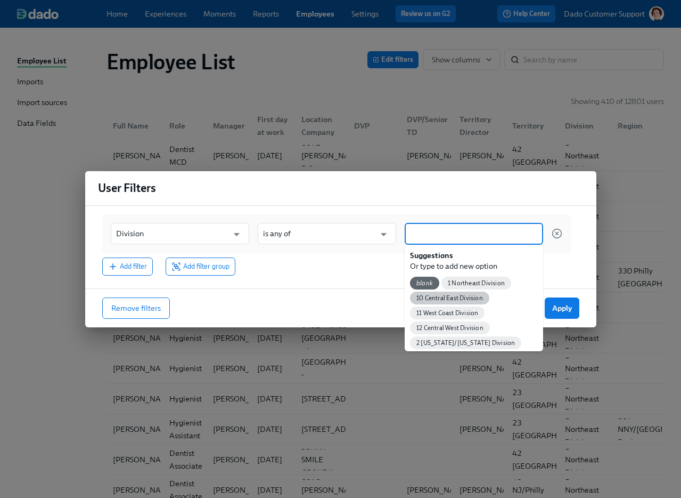
click at [438, 299] on span "10 Central East Division" at bounding box center [449, 298] width 79 height 8
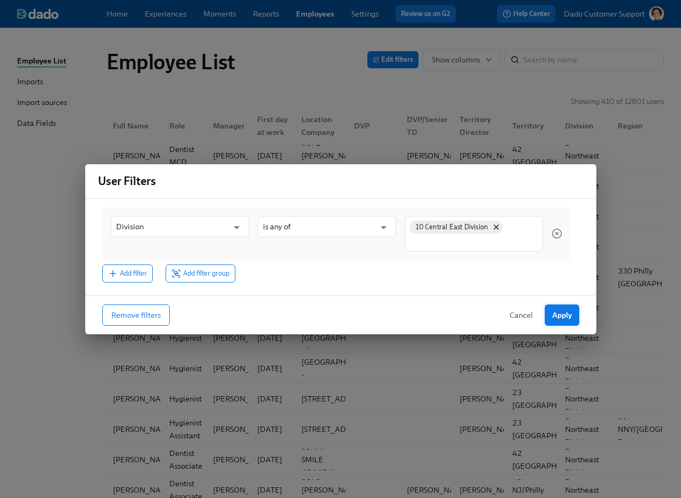
click at [511, 316] on span "Apply" at bounding box center [562, 315] width 20 height 11
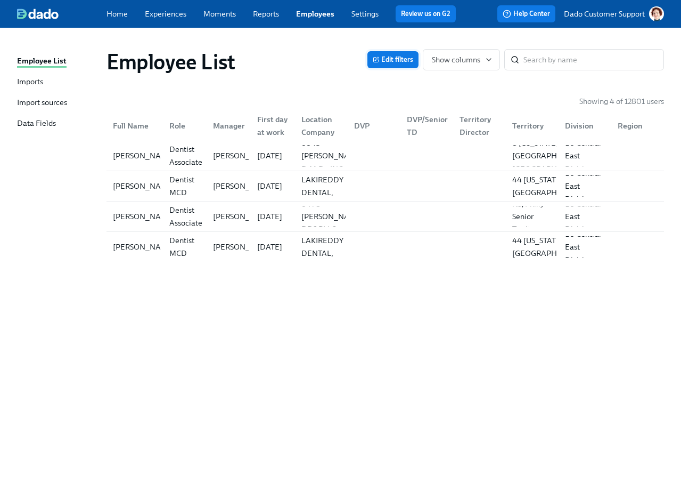
click at [397, 59] on span "Edit filters" at bounding box center [393, 59] width 40 height 11
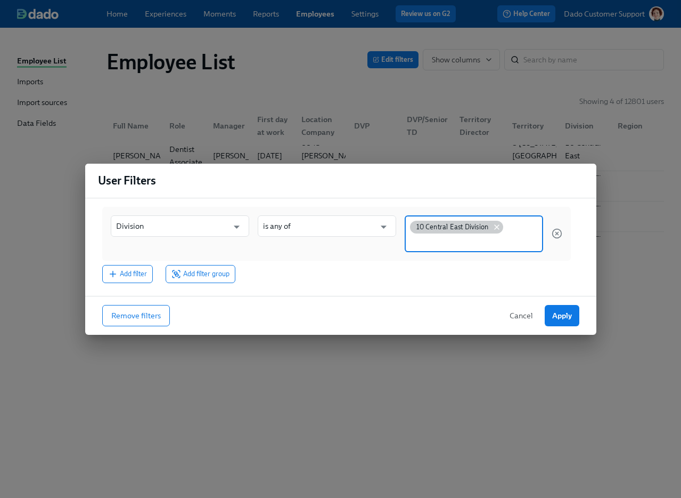
click at [495, 223] on icon at bounding box center [497, 227] width 9 height 9
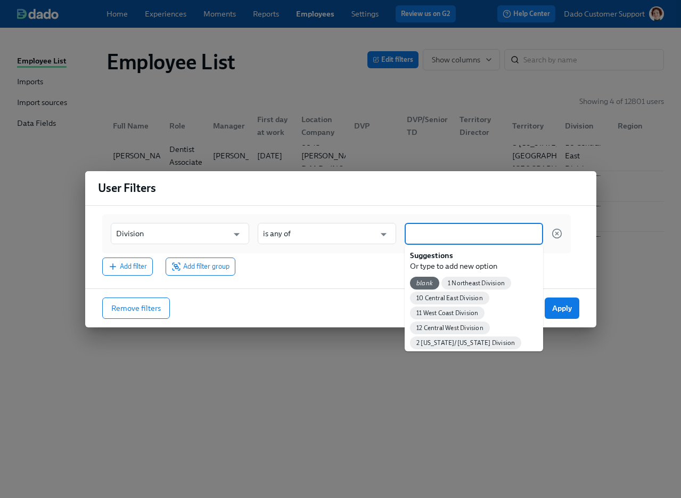
click at [449, 230] on input at bounding box center [474, 233] width 128 height 11
click at [450, 312] on span "11 West Coast Division" at bounding box center [447, 313] width 75 height 8
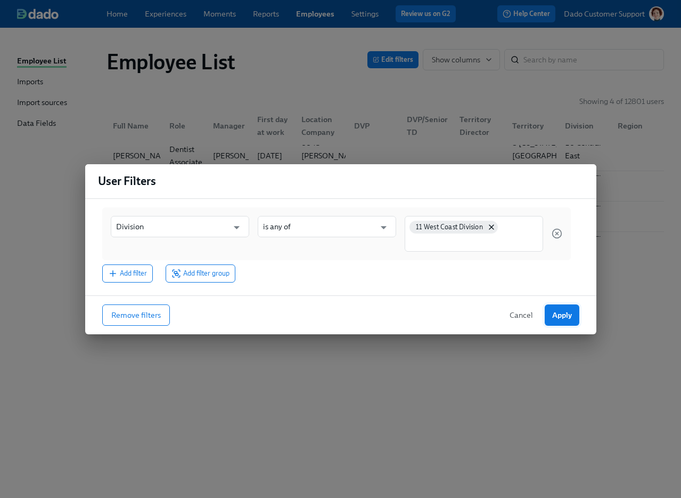
click at [511, 318] on span "Apply" at bounding box center [562, 315] width 20 height 11
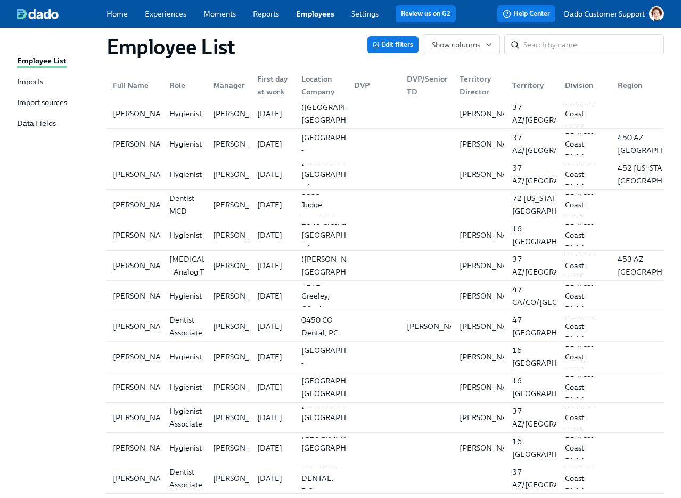
scroll to position [2543, 0]
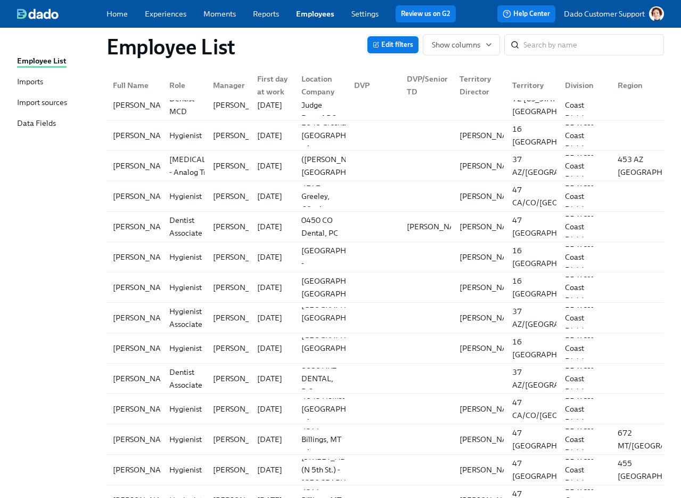
click at [395, 43] on span "Edit filters" at bounding box center [393, 44] width 40 height 11
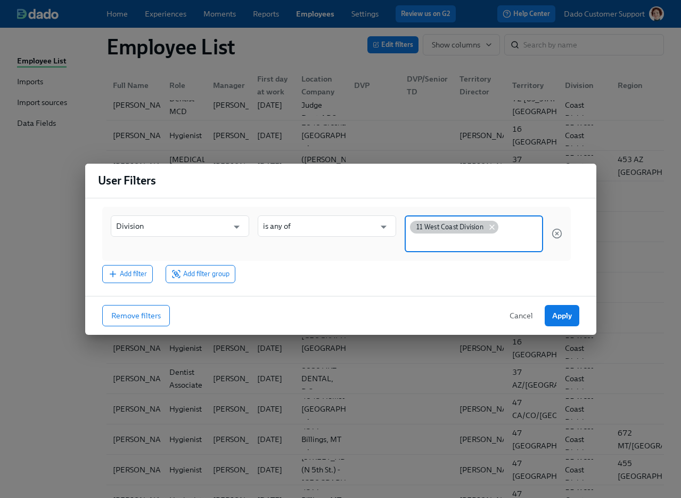
click at [494, 225] on icon at bounding box center [492, 227] width 9 height 9
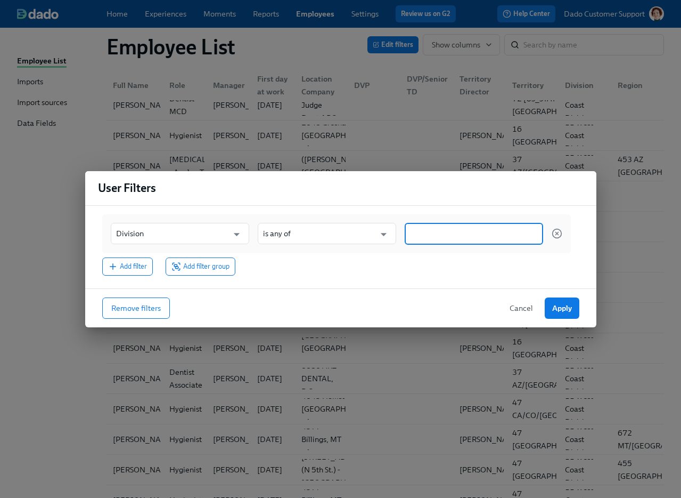
click at [434, 235] on input at bounding box center [474, 233] width 128 height 11
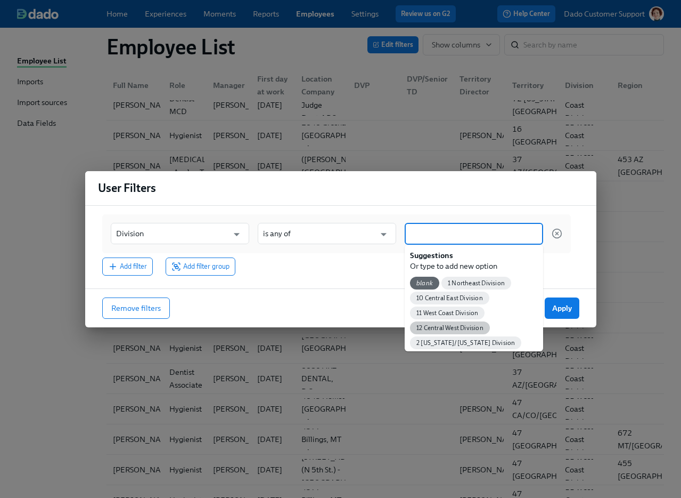
click at [442, 324] on span "12 Central West Division" at bounding box center [450, 328] width 80 height 8
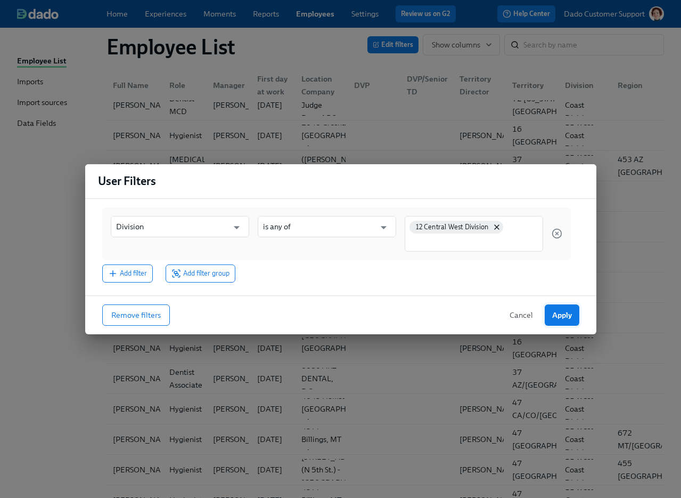
click at [511, 307] on button "Apply" at bounding box center [562, 314] width 35 height 21
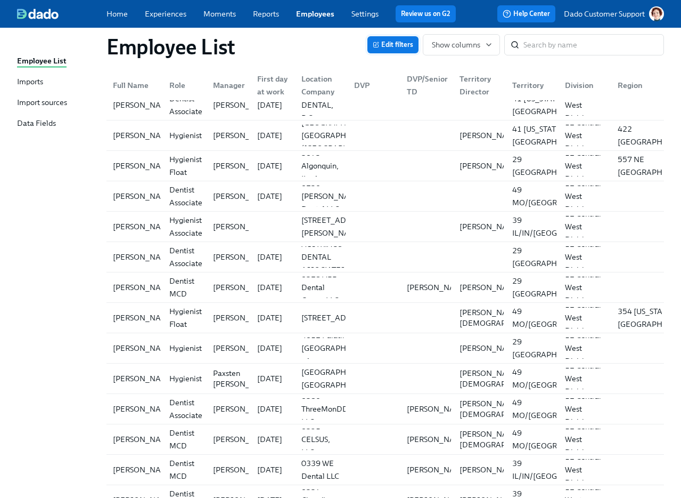
click at [383, 42] on span "Edit filters" at bounding box center [393, 44] width 40 height 11
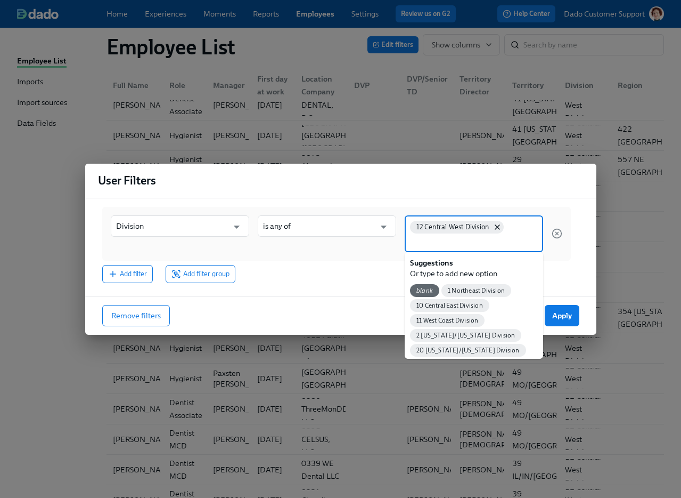
drag, startPoint x: 519, startPoint y: 235, endPoint x: 420, endPoint y: 225, distance: 100.1
click at [421, 225] on div "12 Central West Division" at bounding box center [474, 233] width 139 height 37
click at [401, 200] on div "Division ​ is any of ​ 12 Central West Division Add filter Add filter group" at bounding box center [340, 247] width 511 height 96
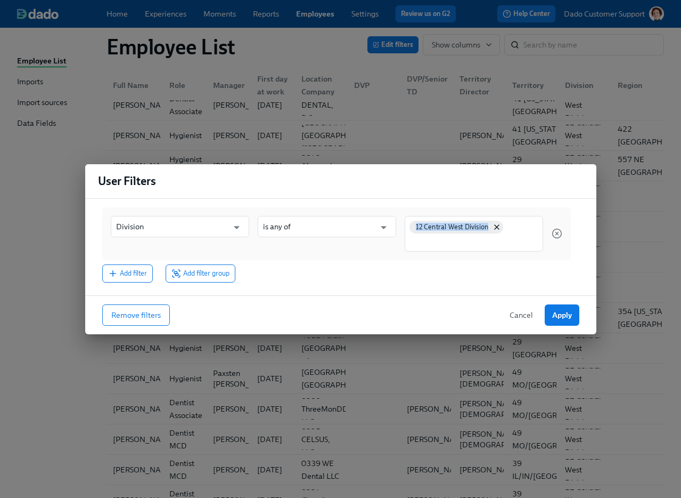
drag, startPoint x: 402, startPoint y: 206, endPoint x: 503, endPoint y: 241, distance: 107.2
click at [503, 241] on div "Division ​ is any of ​ 12 Central West Division Add filter Add filter group" at bounding box center [336, 244] width 469 height 75
copy div "12 Central West Division"
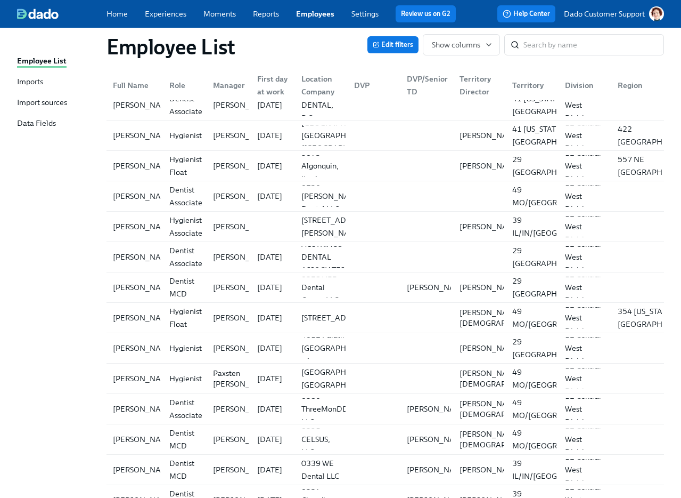
click at [389, 54] on div "Edit filters Show columns ​" at bounding box center [516, 44] width 297 height 21
click at [389, 47] on span "Edit filters" at bounding box center [393, 44] width 40 height 11
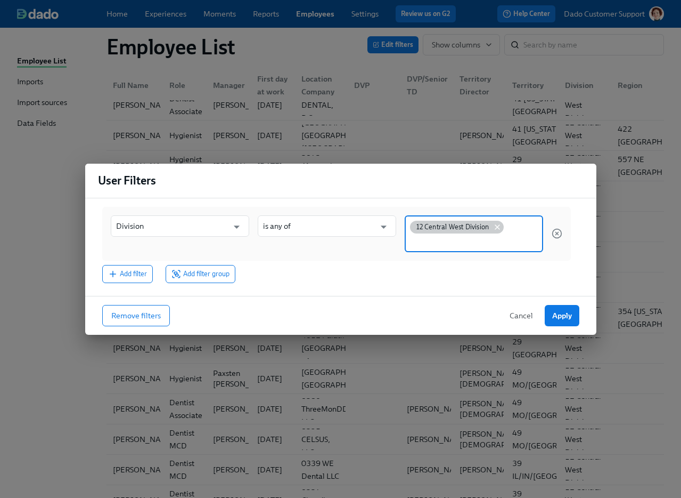
click at [499, 228] on icon at bounding box center [497, 227] width 9 height 9
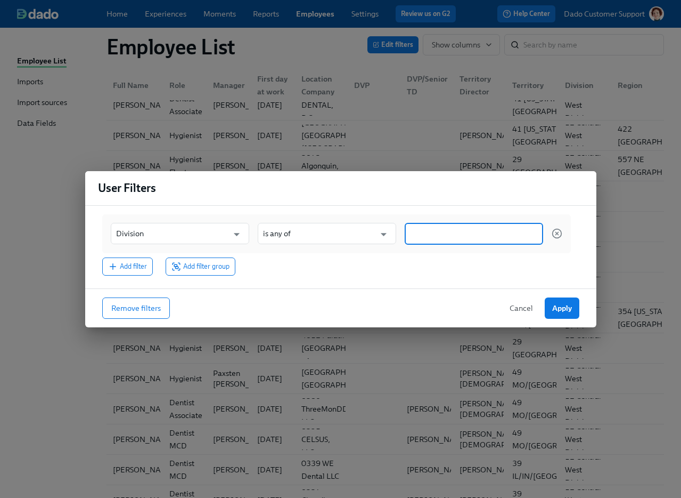
click at [457, 229] on input at bounding box center [474, 233] width 128 height 11
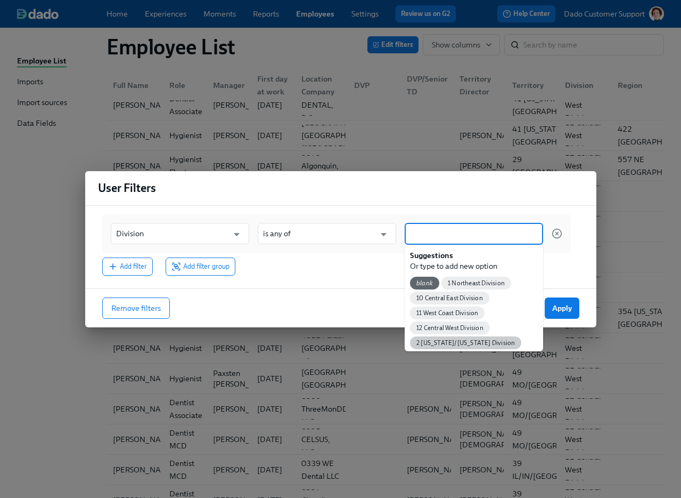
click at [422, 343] on span "2 [US_STATE]/[US_STATE] Division" at bounding box center [465, 343] width 111 height 8
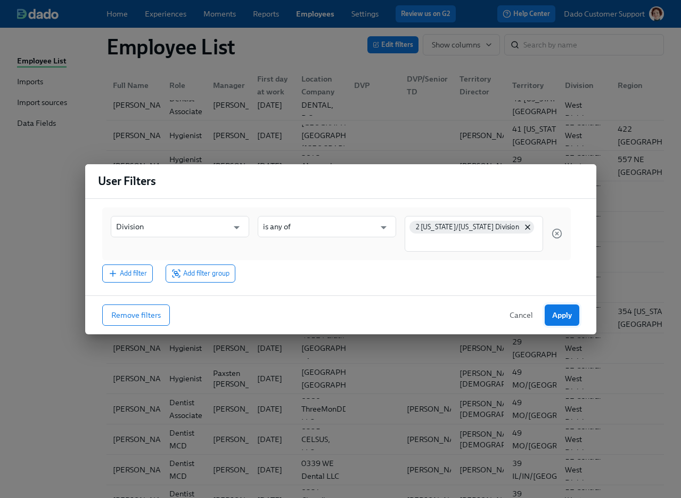
click at [511, 312] on span "Apply" at bounding box center [562, 315] width 20 height 11
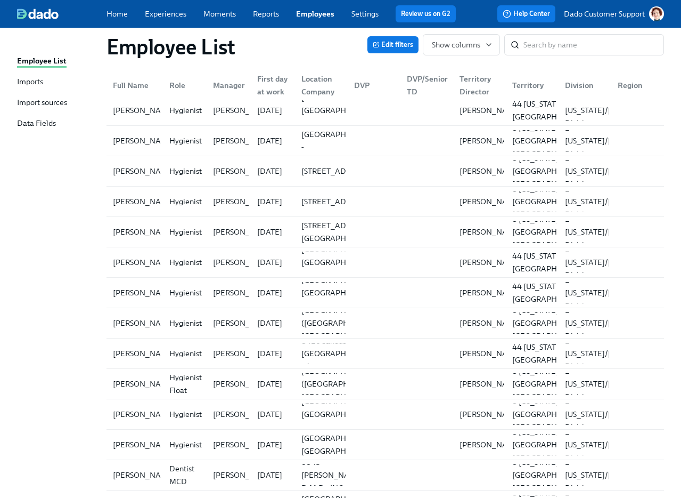
scroll to position [0, 0]
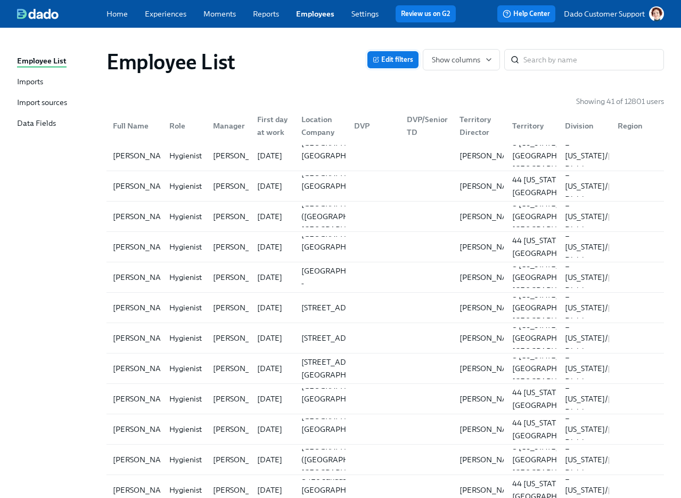
click at [405, 54] on span "Edit filters" at bounding box center [393, 59] width 40 height 11
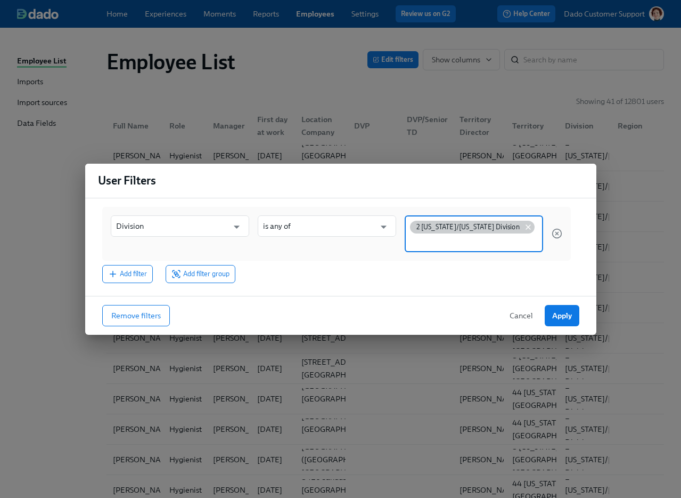
click at [511, 226] on icon at bounding box center [528, 227] width 9 height 9
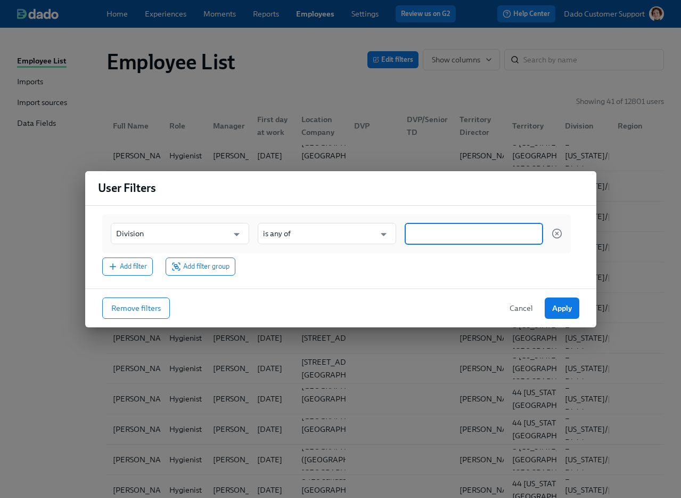
click at [458, 228] on input at bounding box center [474, 233] width 128 height 11
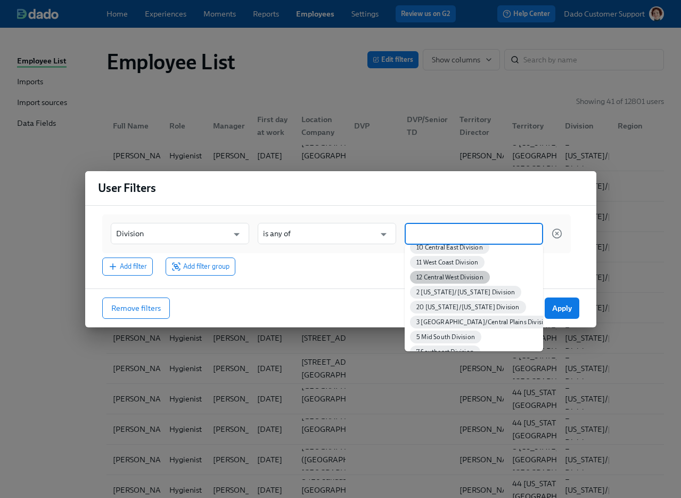
scroll to position [51, 0]
click at [446, 302] on div "20 [US_STATE]/[US_STATE] Division" at bounding box center [468, 306] width 116 height 13
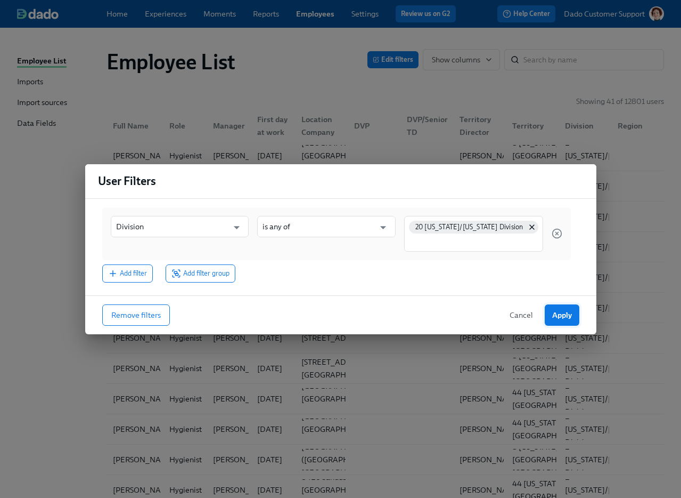
click at [511, 312] on span "Apply" at bounding box center [562, 315] width 20 height 11
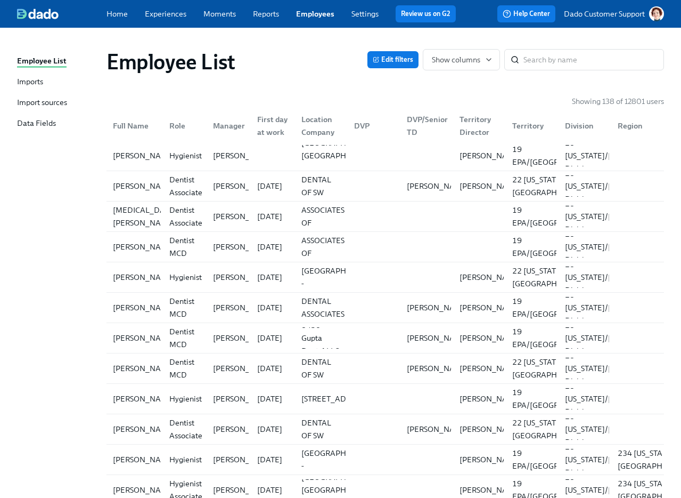
click at [378, 50] on div "Edit filters Show columns ​" at bounding box center [516, 59] width 297 height 21
click at [378, 60] on icon "button" at bounding box center [376, 59] width 6 height 6
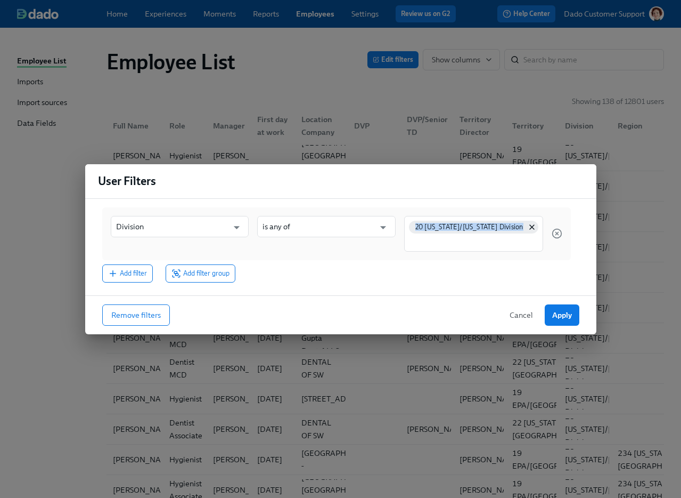
drag, startPoint x: 409, startPoint y: 201, endPoint x: 521, endPoint y: 235, distance: 116.5
click at [511, 235] on div "Division ​ is any of ​ 20 [US_STATE]/[US_STATE] Division Add filter Add filter …" at bounding box center [340, 247] width 511 height 96
copy div "20 [US_STATE]/[US_STATE] Division"
click at [511, 227] on icon at bounding box center [532, 227] width 4 height 4
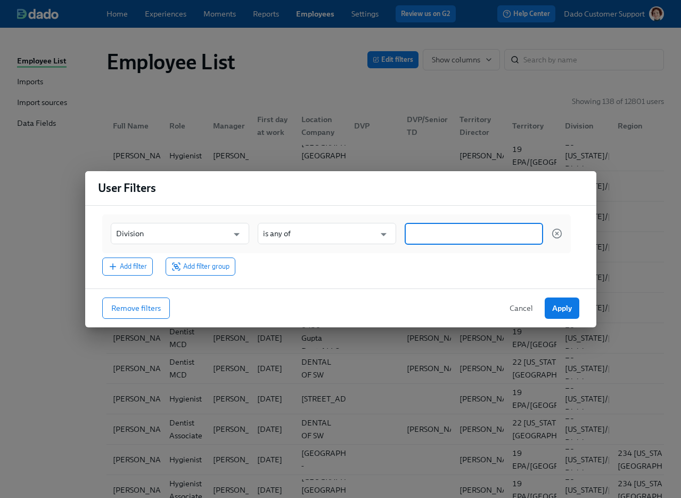
click at [435, 234] on input at bounding box center [474, 233] width 128 height 11
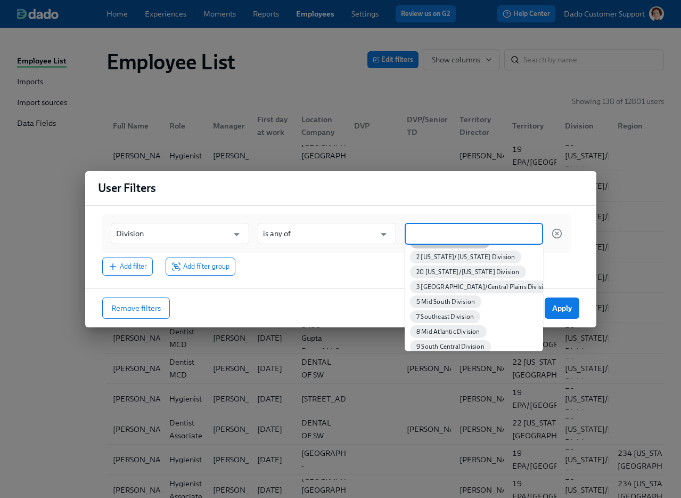
scroll to position [90, 0]
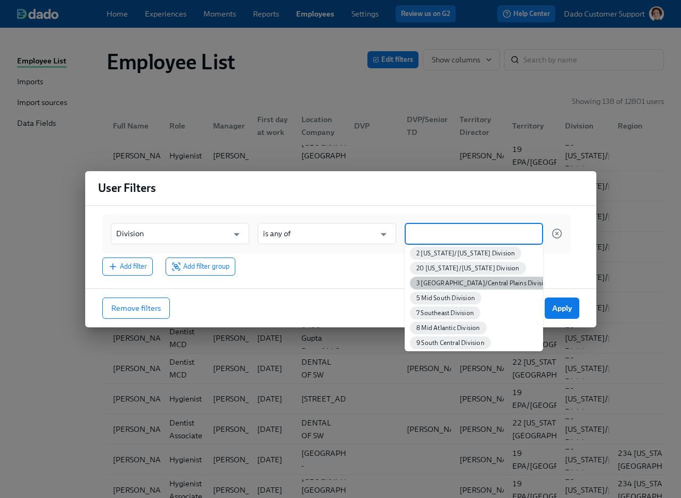
click at [445, 282] on span "3 [GEOGRAPHIC_DATA]/Central Plains Division" at bounding box center [484, 283] width 148 height 8
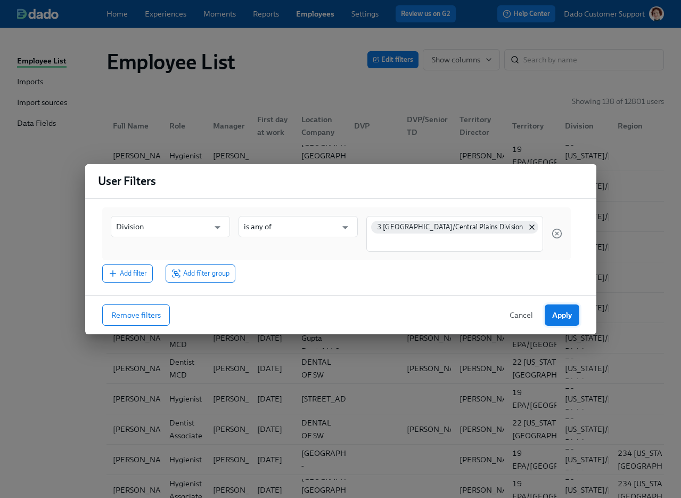
click at [511, 314] on span "Apply" at bounding box center [562, 315] width 20 height 11
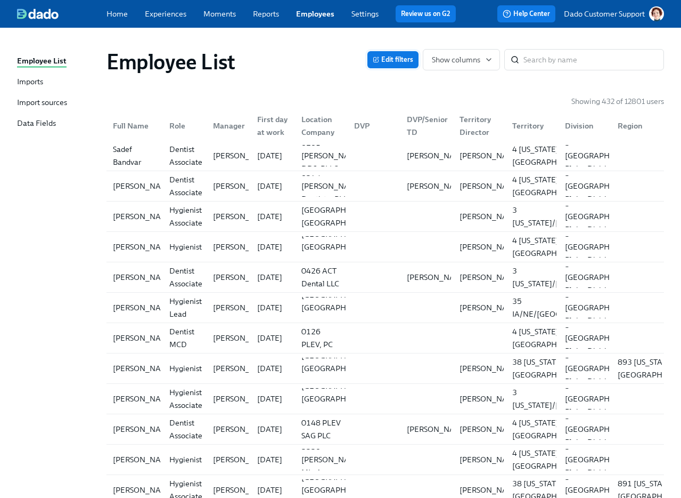
click at [377, 61] on icon "button" at bounding box center [376, 59] width 6 height 6
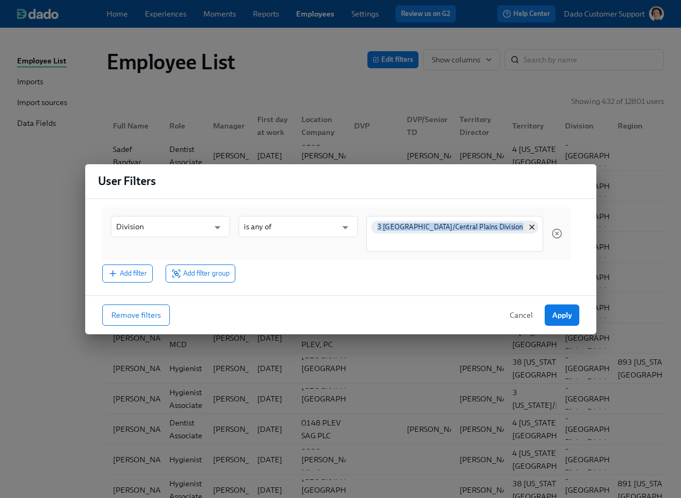
drag, startPoint x: 402, startPoint y: 200, endPoint x: 523, endPoint y: 237, distance: 126.4
click at [511, 237] on div "Division ​ is any of ​ 3 Great Lakes/Central Plains Division Add filter Add fil…" at bounding box center [340, 247] width 511 height 96
copy div "3 [GEOGRAPHIC_DATA]/Central Plains Division"
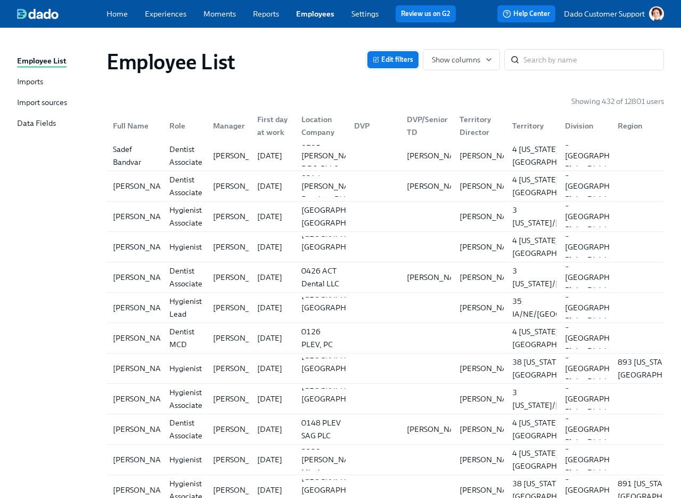
click at [392, 59] on span "Edit filters" at bounding box center [393, 59] width 40 height 11
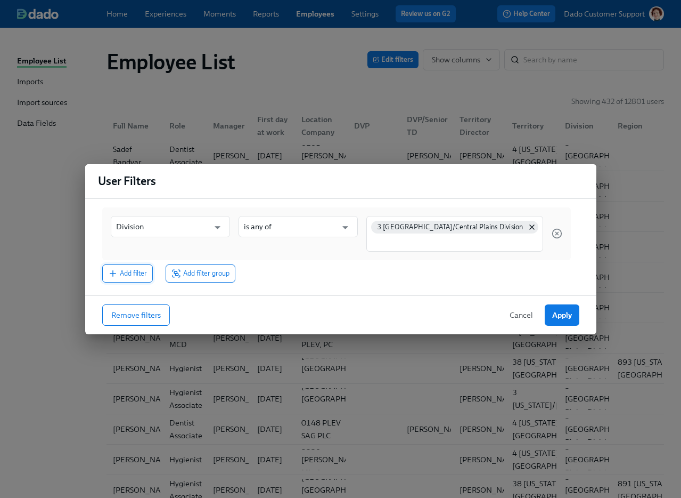
click at [138, 278] on span "Add filter" at bounding box center [127, 273] width 39 height 11
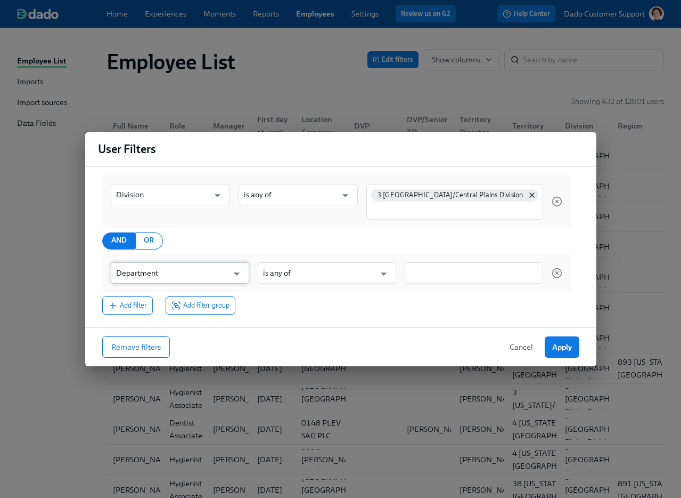
click at [140, 274] on input "Department" at bounding box center [172, 272] width 112 height 21
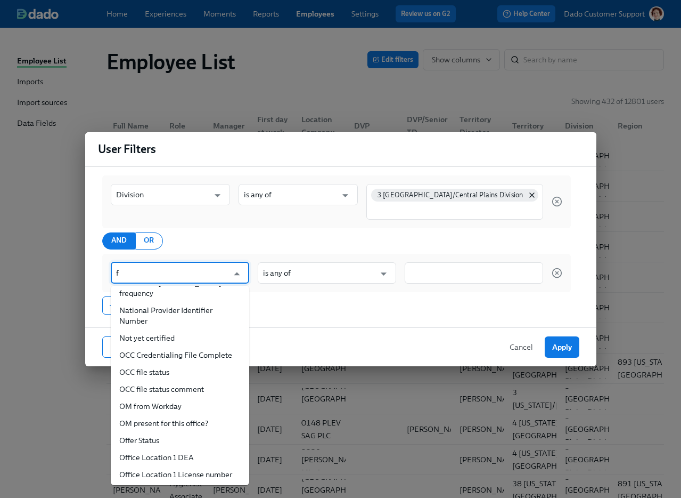
scroll to position [0, 0]
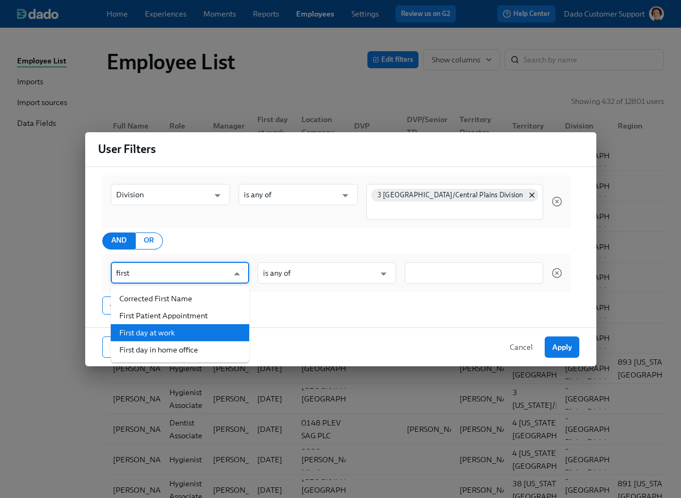
click at [180, 330] on li "First day at work" at bounding box center [180, 332] width 139 height 17
type input "First day at work"
type input "is before"
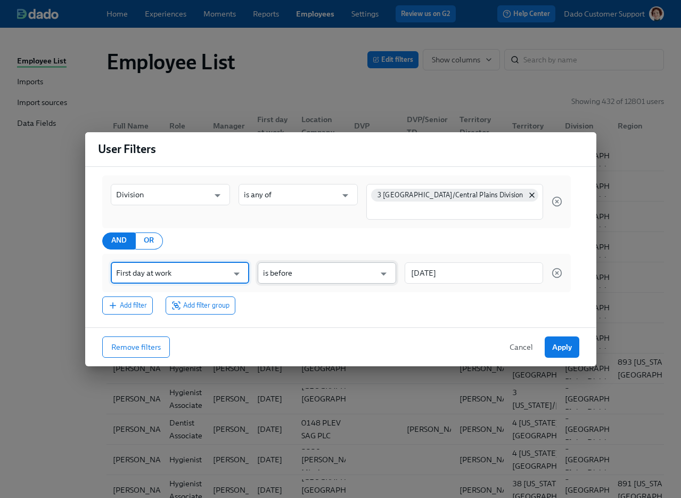
type input "First day at work"
click at [344, 262] on input "is before" at bounding box center [319, 272] width 112 height 21
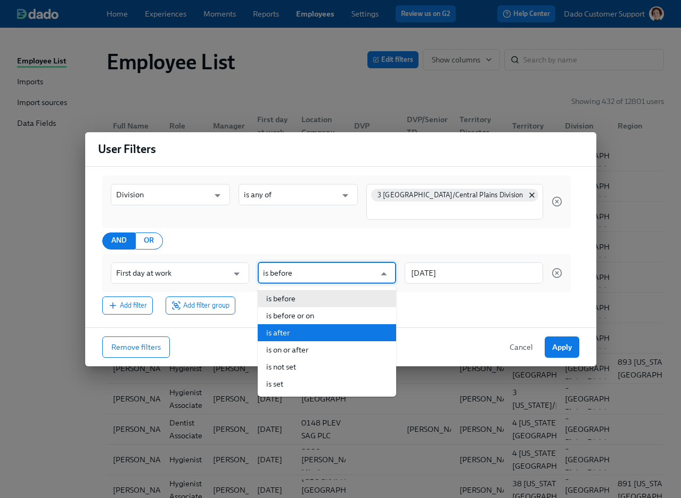
click at [309, 330] on li "is after" at bounding box center [327, 332] width 139 height 17
type input "is after"
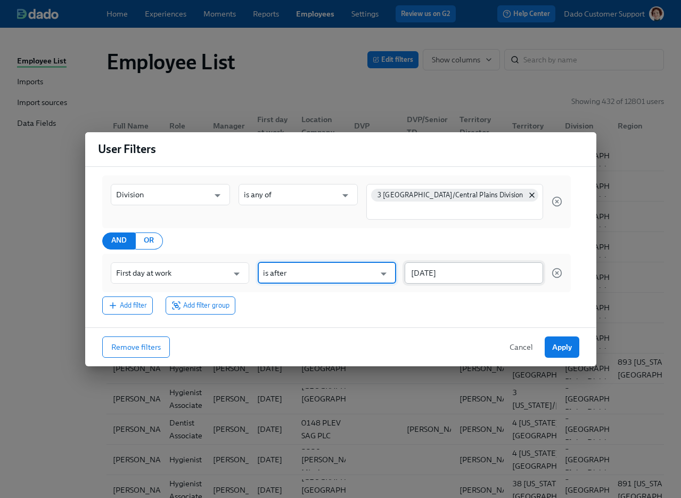
click at [420, 275] on input "2025/09/30" at bounding box center [474, 272] width 139 height 21
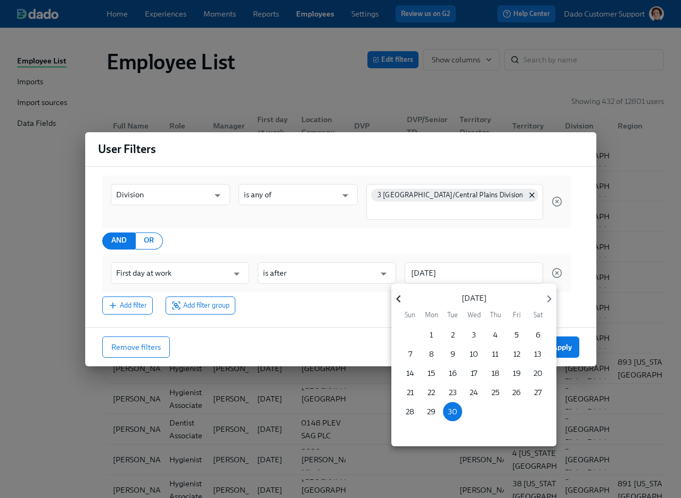
click at [399, 291] on icon "button" at bounding box center [399, 298] width 14 height 14
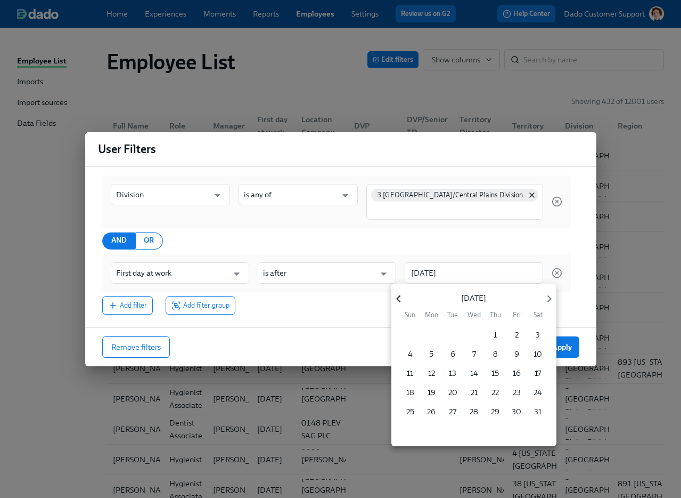
click at [399, 291] on icon "button" at bounding box center [399, 298] width 14 height 14
click at [511, 334] on p "1" at bounding box center [537, 334] width 3 height 11
type input "2025/02/01"
click at [503, 238] on div at bounding box center [340, 249] width 681 height 498
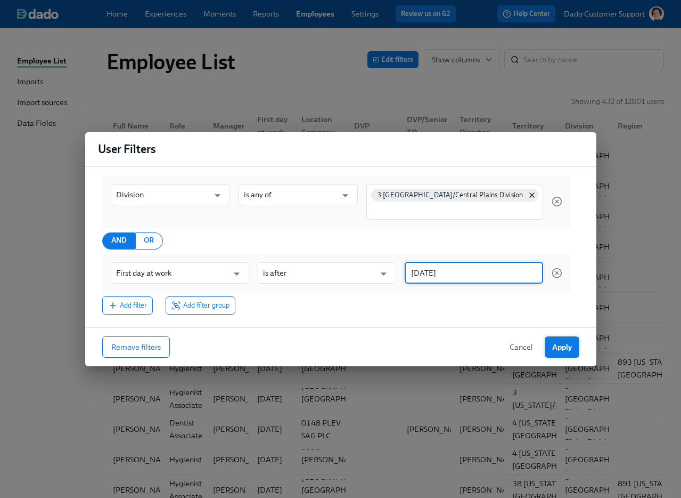
click at [511, 355] on button "Apply" at bounding box center [562, 346] width 35 height 21
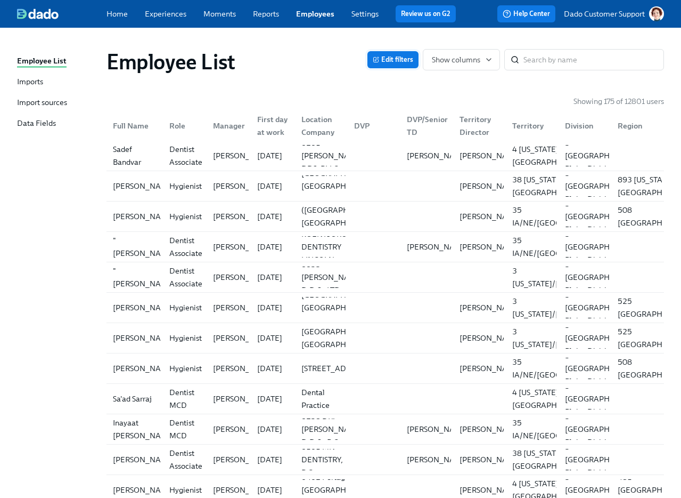
click at [393, 59] on span "Edit filters" at bounding box center [393, 59] width 40 height 11
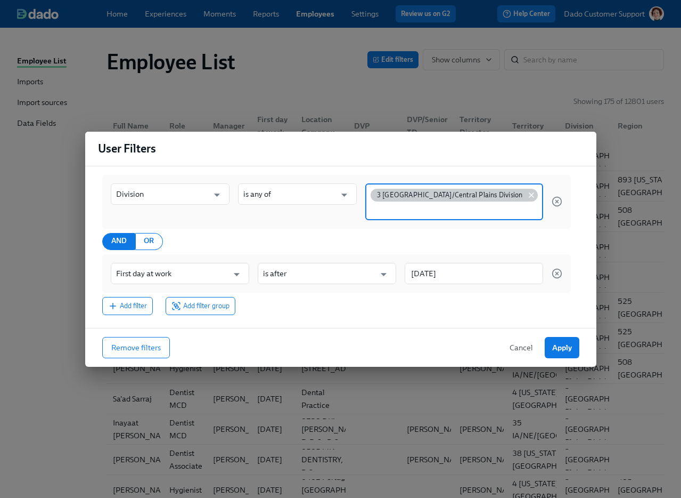
click at [511, 193] on icon at bounding box center [531, 195] width 9 height 9
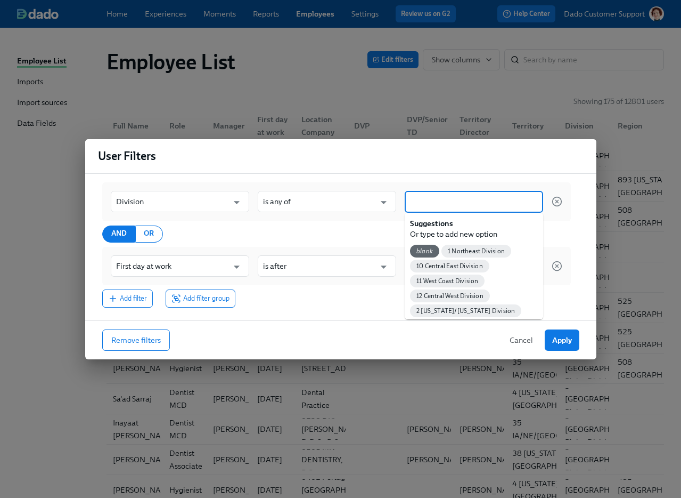
click at [433, 200] on input at bounding box center [474, 201] width 128 height 11
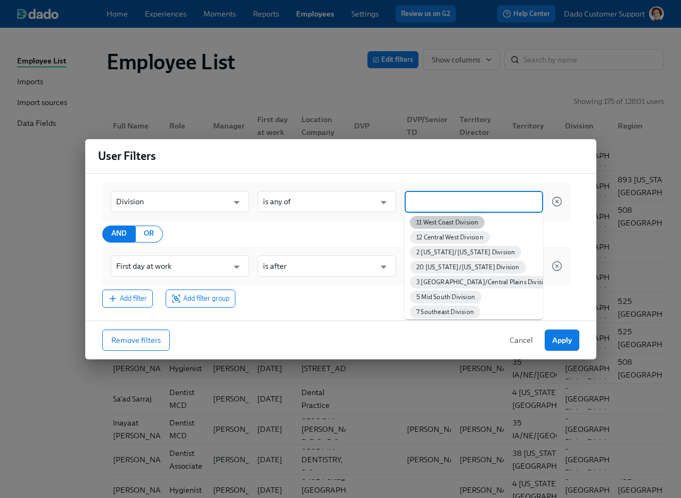
scroll to position [63, 0]
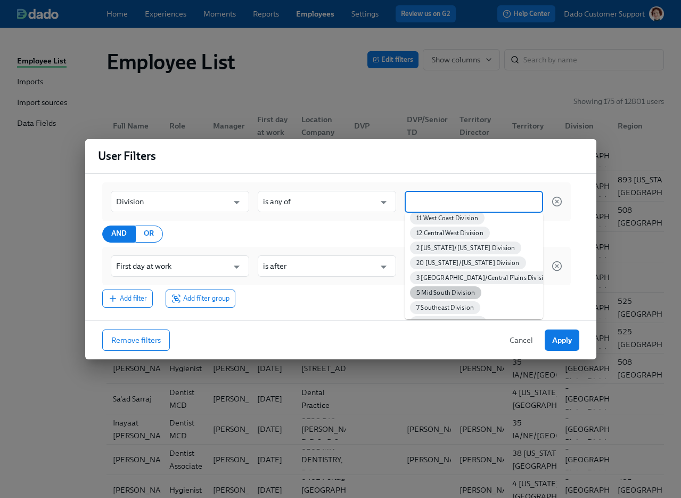
click at [443, 291] on span "5 Mid South Division" at bounding box center [445, 293] width 71 height 8
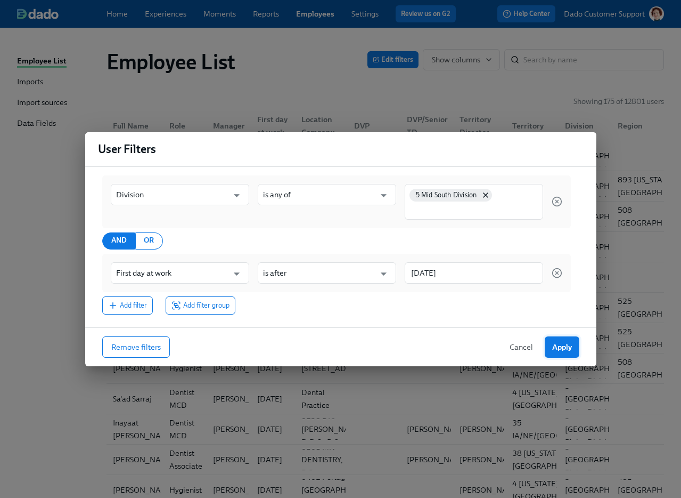
click at [511, 343] on span "Apply" at bounding box center [562, 347] width 20 height 11
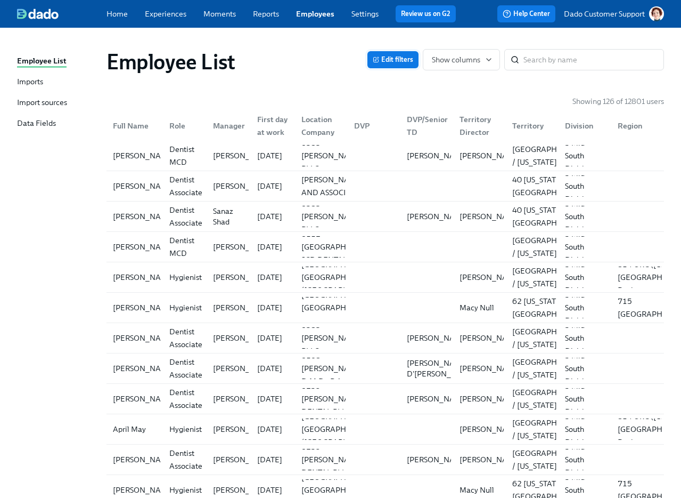
click at [393, 58] on span "Edit filters" at bounding box center [393, 59] width 40 height 11
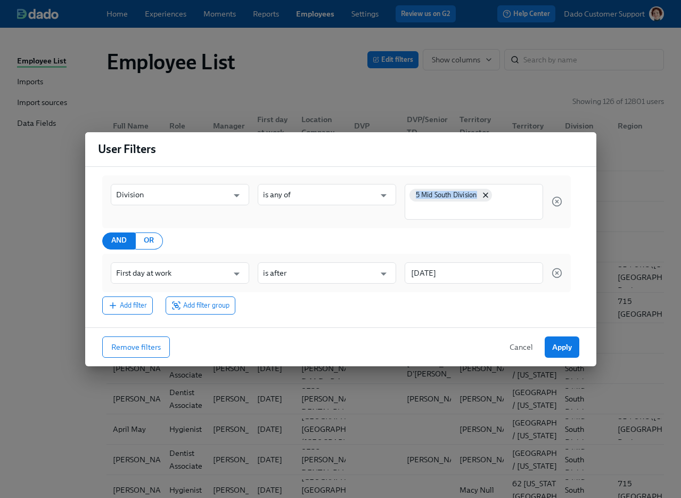
drag, startPoint x: 410, startPoint y: 175, endPoint x: 486, endPoint y: 208, distance: 82.8
click at [487, 208] on div "Division ​ is any of ​ 5 Mid South Division" at bounding box center [336, 201] width 469 height 53
copy div "5 Mid South Division"
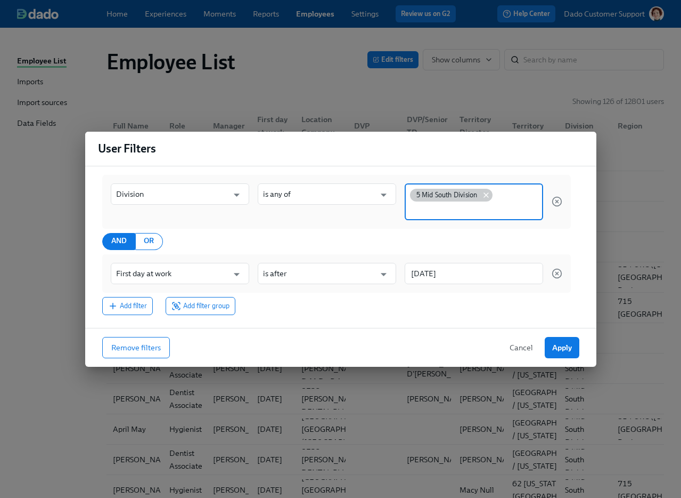
click at [490, 194] on icon at bounding box center [486, 195] width 9 height 9
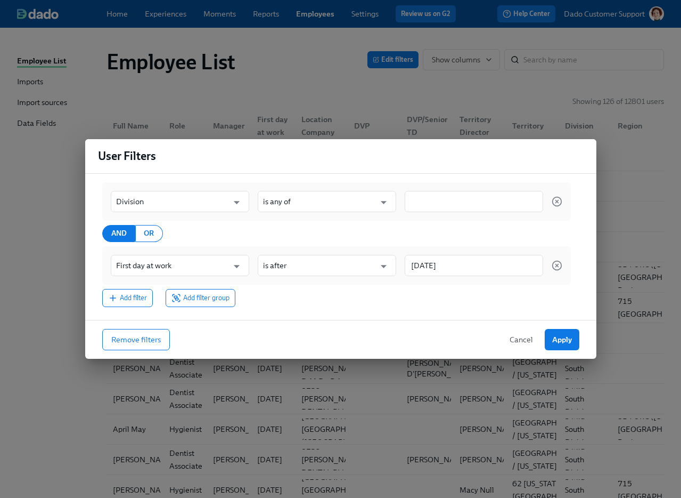
click at [490, 194] on div at bounding box center [474, 201] width 139 height 21
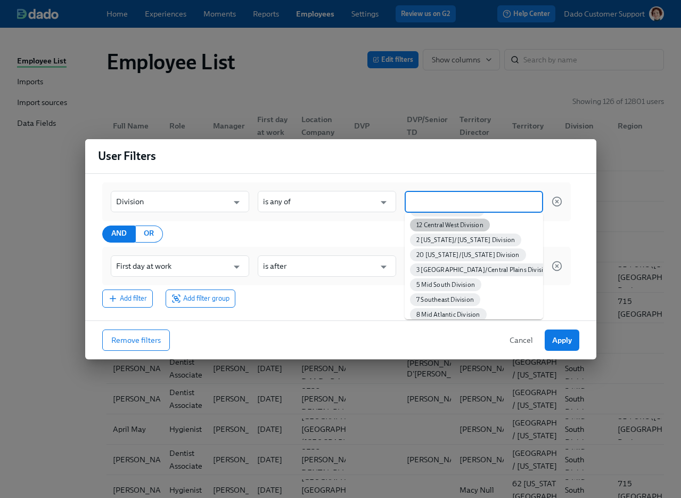
scroll to position [85, 0]
click at [458, 284] on span "7 Southeast Division" at bounding box center [445, 285] width 70 height 8
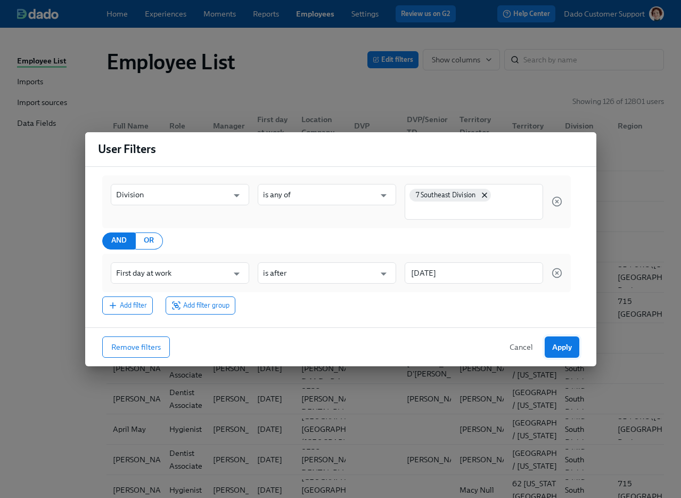
click at [511, 354] on button "Apply" at bounding box center [562, 346] width 35 height 21
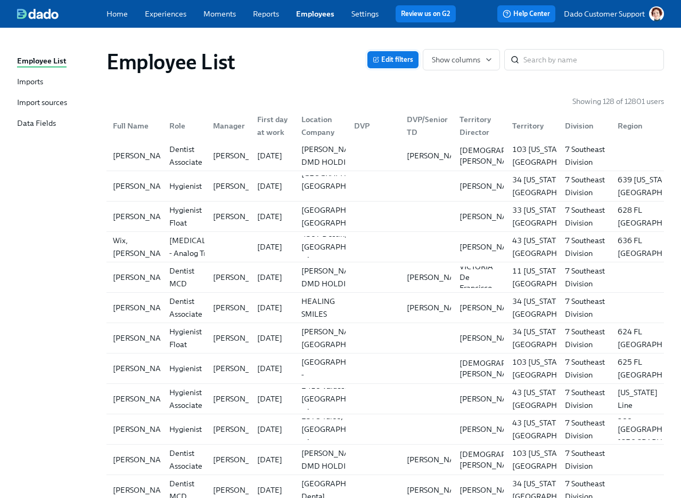
click at [399, 58] on span "Edit filters" at bounding box center [393, 59] width 40 height 11
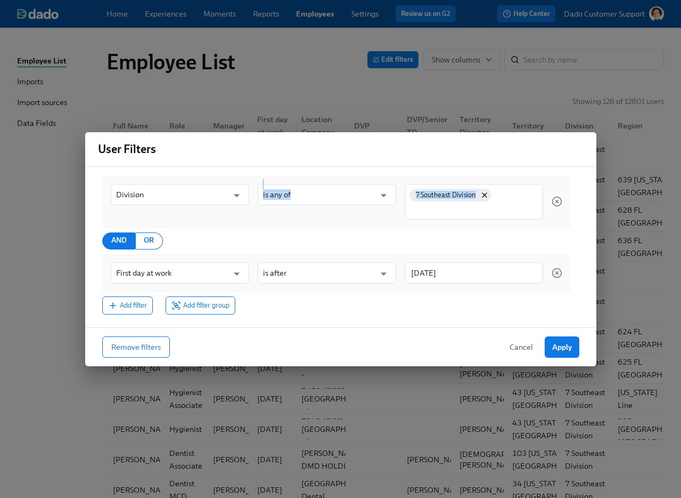
drag, startPoint x: 399, startPoint y: 176, endPoint x: 479, endPoint y: 213, distance: 88.7
click at [479, 213] on div "Division ​ is any of ​ 7 Southeast Division" at bounding box center [336, 201] width 469 height 53
copy div "​ 7 Southeast Division"
click at [489, 197] on icon at bounding box center [485, 195] width 9 height 9
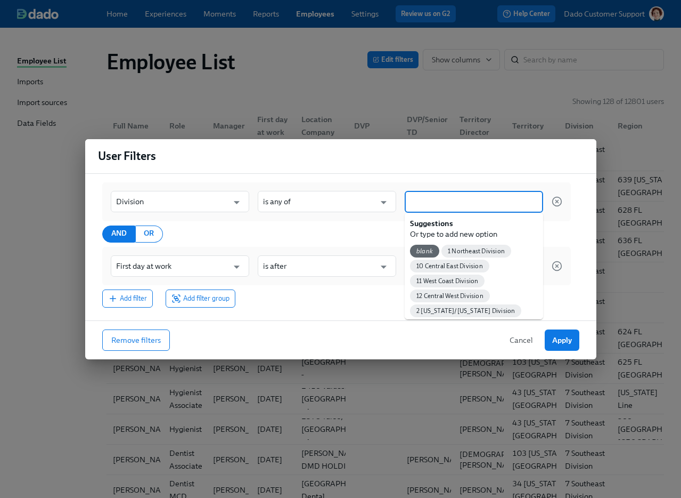
click at [489, 197] on input at bounding box center [474, 201] width 128 height 11
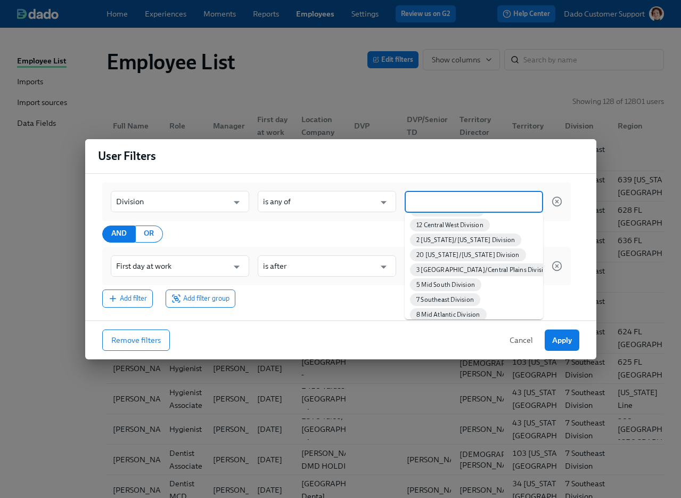
scroll to position [93, 0]
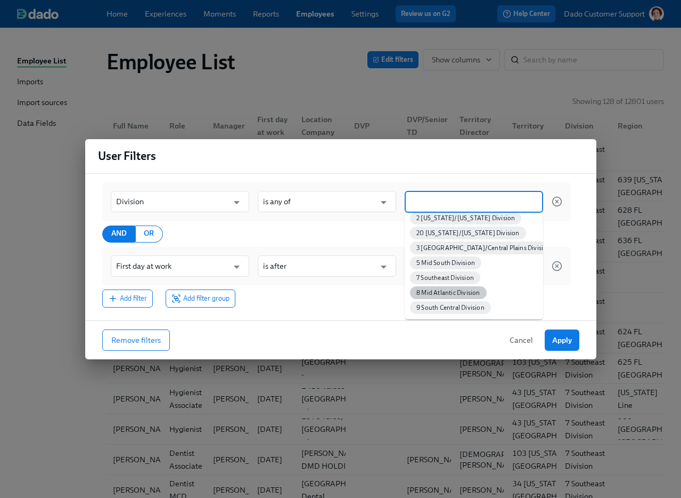
click at [462, 295] on span "8 Mid Atlantic Division" at bounding box center [448, 293] width 77 height 8
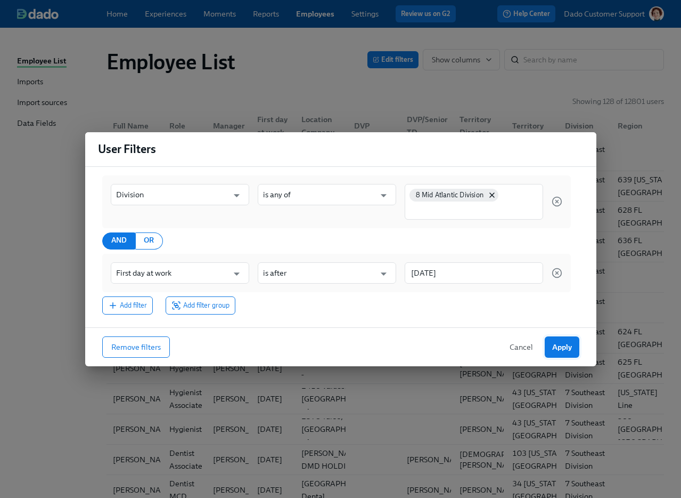
click at [511, 347] on span "Apply" at bounding box center [562, 347] width 20 height 11
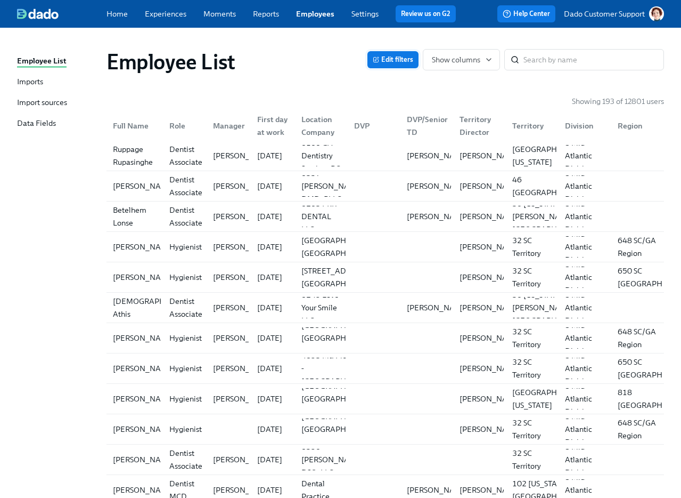
click at [370, 54] on button "Edit filters" at bounding box center [393, 59] width 51 height 17
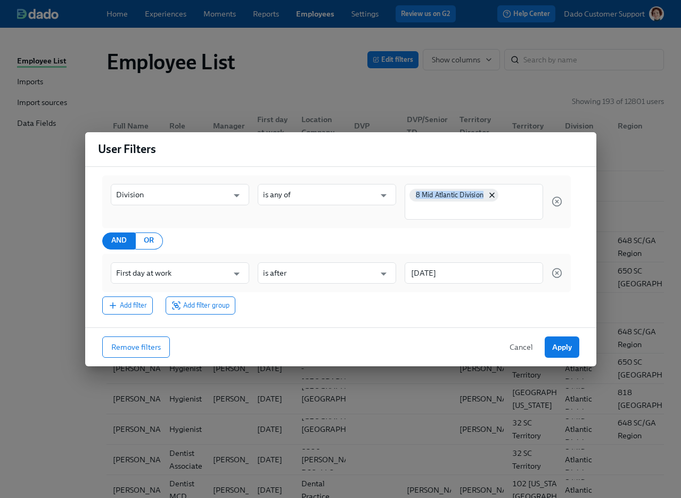
drag, startPoint x: 407, startPoint y: 174, endPoint x: 479, endPoint y: 201, distance: 77.1
click at [479, 201] on div "Division ​ is any of ​ 8 Mid Atlantic Division AND OR First day at work ​ is af…" at bounding box center [340, 247] width 511 height 160
copy span "8 Mid Atlantic Division"
click at [508, 349] on button "Cancel" at bounding box center [521, 346] width 38 height 21
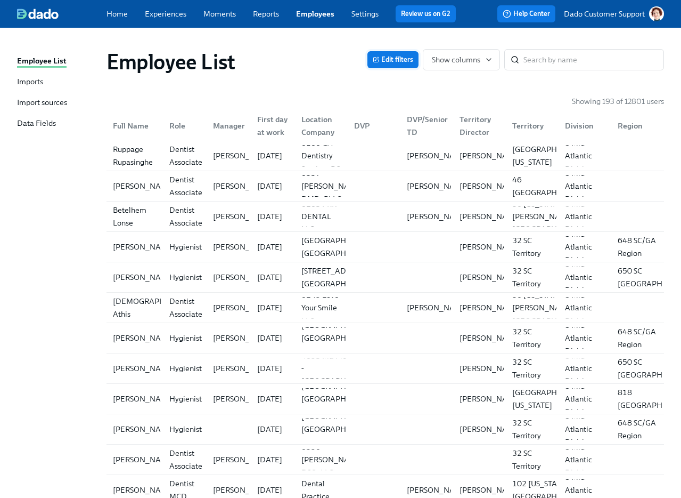
click at [393, 53] on button "Edit filters" at bounding box center [393, 59] width 51 height 17
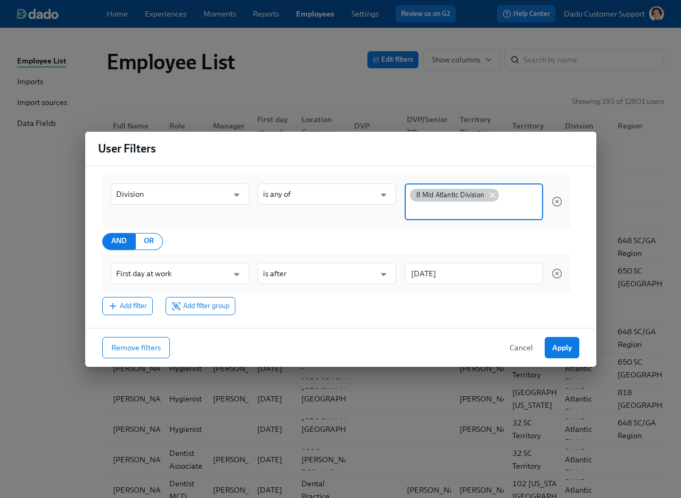
click at [494, 193] on icon at bounding box center [493, 195] width 4 height 4
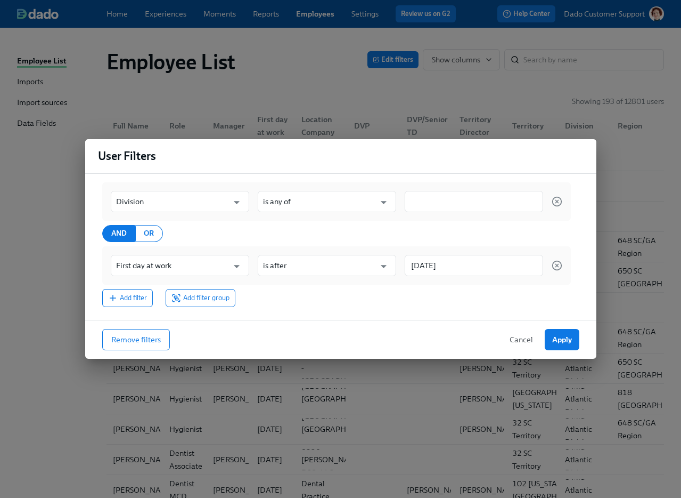
click at [488, 194] on div at bounding box center [474, 201] width 139 height 21
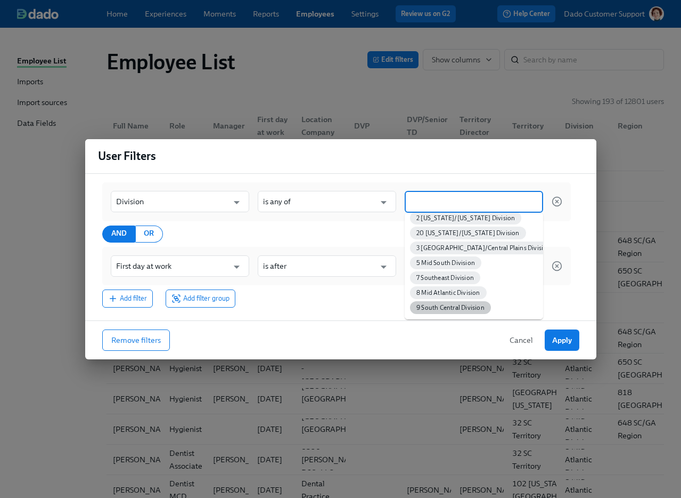
click at [459, 308] on span "9 South Central Division" at bounding box center [450, 308] width 81 height 8
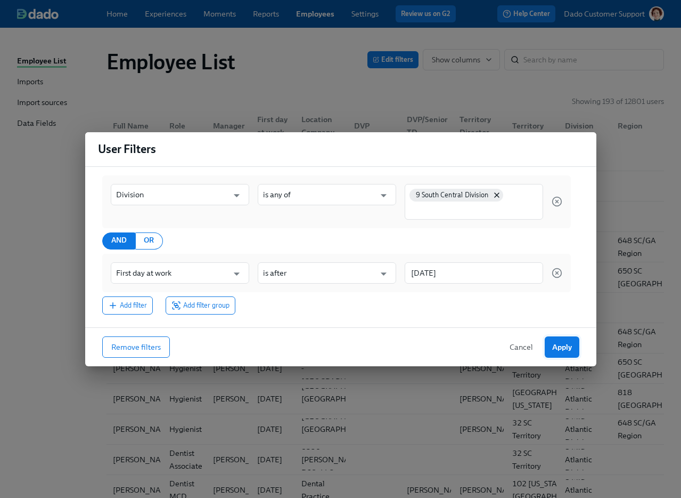
click at [511, 344] on span "Apply" at bounding box center [562, 347] width 20 height 11
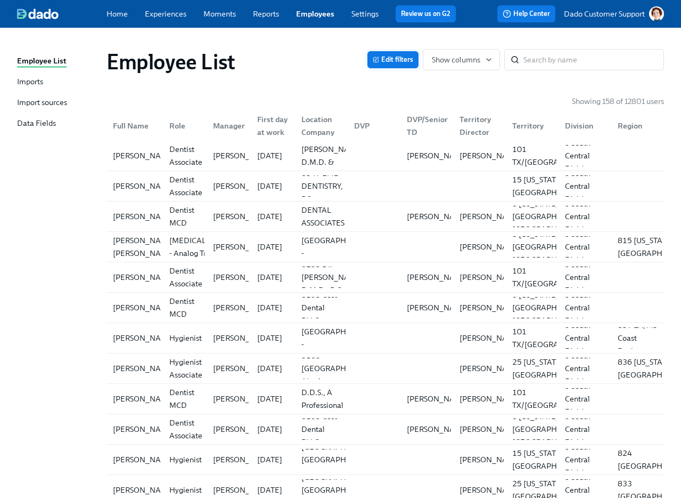
click at [384, 56] on span "Edit filters" at bounding box center [393, 59] width 40 height 11
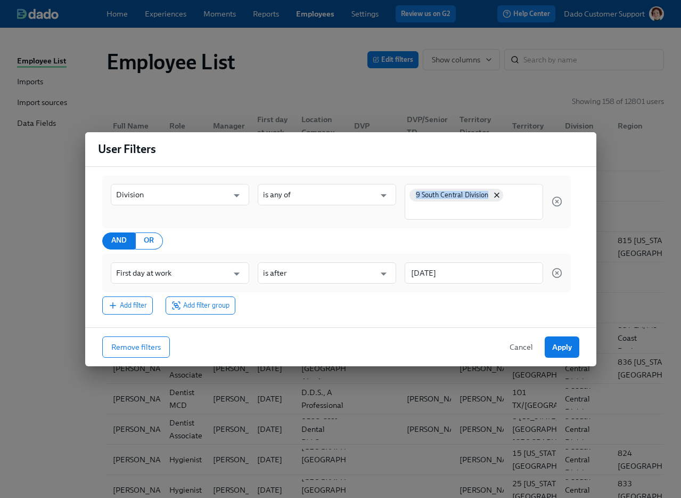
drag, startPoint x: 411, startPoint y: 182, endPoint x: 481, endPoint y: 202, distance: 73.2
click at [481, 202] on div "Division ​ is any of ​ 9 South Central Division" at bounding box center [336, 201] width 469 height 53
copy div "9 South Central Division"
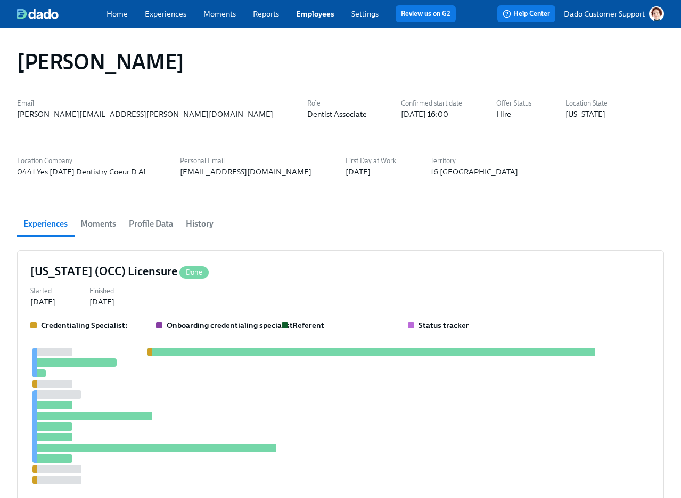
click at [156, 219] on span "Profile Data" at bounding box center [151, 223] width 44 height 15
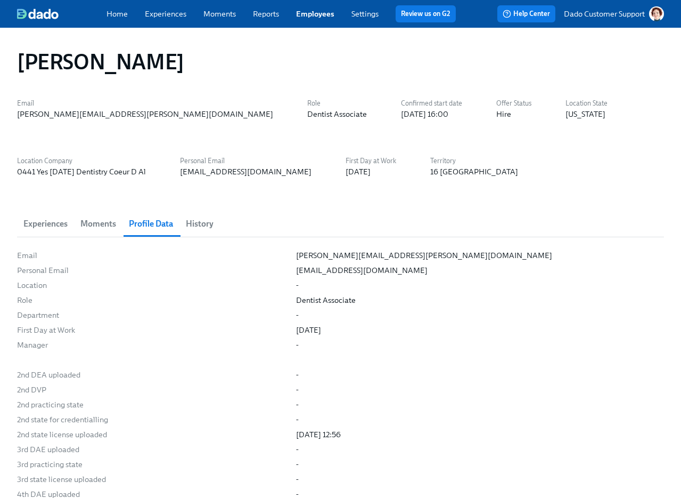
scroll to position [2796, 0]
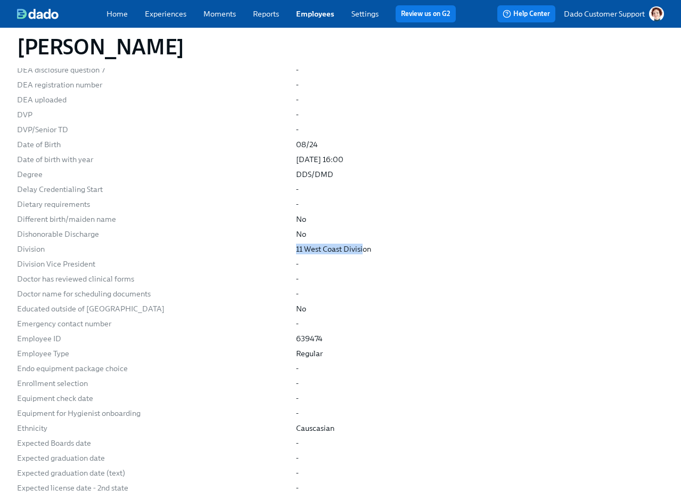
drag, startPoint x: 279, startPoint y: 254, endPoint x: 637, endPoint y: 188, distance: 363.4
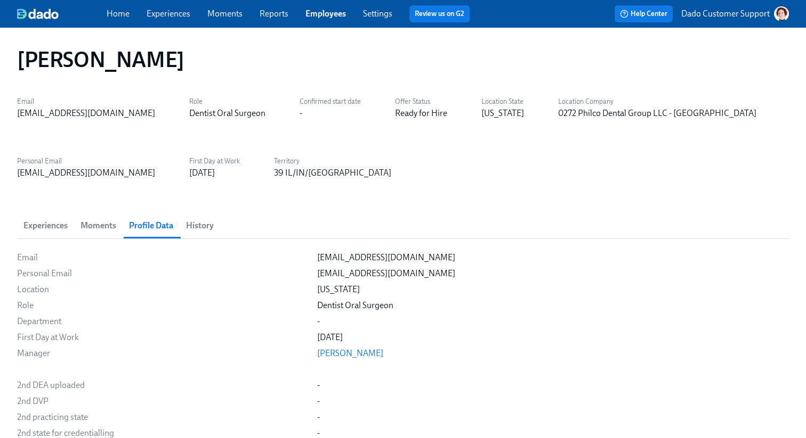
scroll to position [7197, 0]
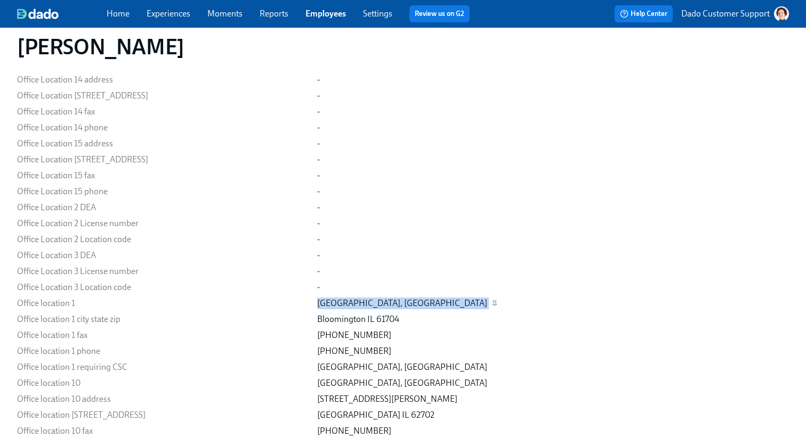
drag, startPoint x: 303, startPoint y: 310, endPoint x: 409, endPoint y: 311, distance: 105.5
copy div "[GEOGRAPHIC_DATA], [GEOGRAPHIC_DATA]"
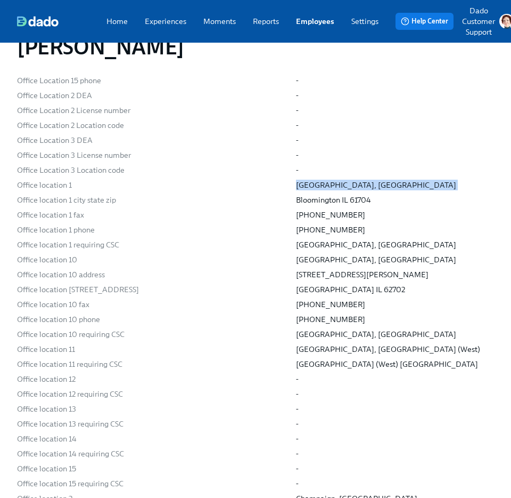
scroll to position [6816, 0]
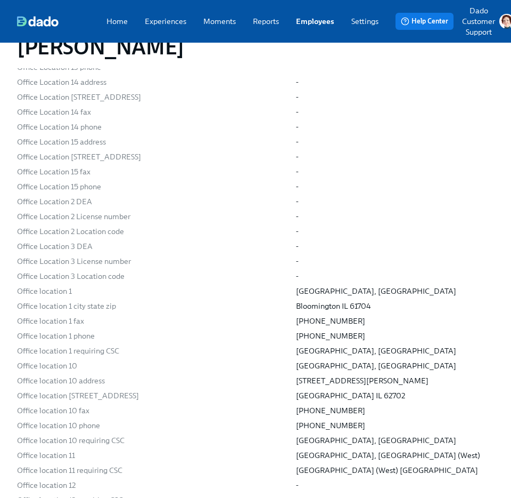
click at [277, 241] on div "Office Location 3 DEA" at bounding box center [152, 246] width 271 height 11
drag, startPoint x: 285, startPoint y: 280, endPoint x: 361, endPoint y: 280, distance: 76.2
copy div "Bloomington IL 61704"
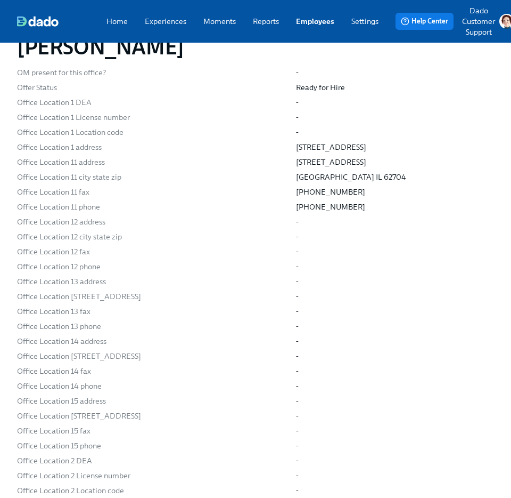
scroll to position [6514, 0]
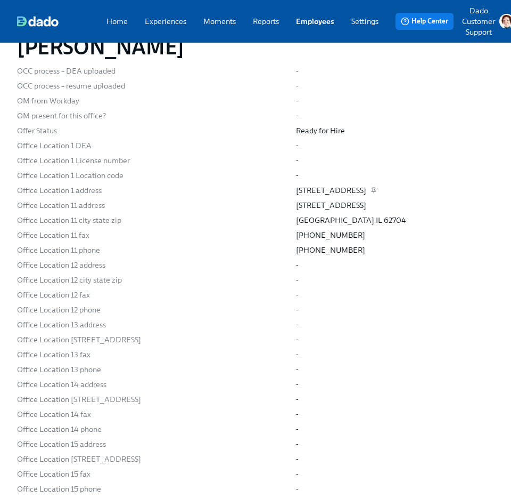
drag, startPoint x: 287, startPoint y: 164, endPoint x: 373, endPoint y: 164, distance: 86.3
copy div "1401 N Veterans Parkway"
drag, startPoint x: 288, startPoint y: 192, endPoint x: 340, endPoint y: 189, distance: 51.8
click at [340, 215] on div "Springfield IL 62704" at bounding box center [351, 220] width 110 height 11
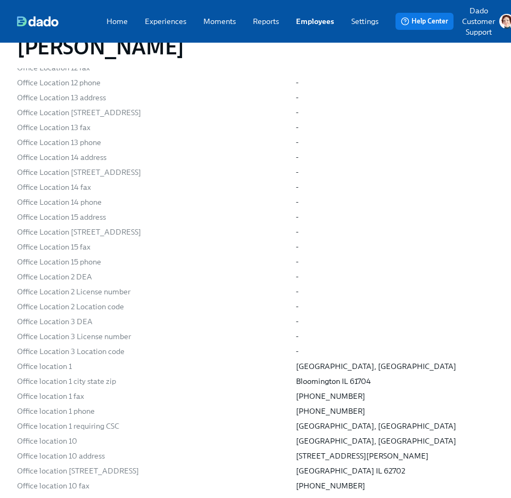
scroll to position [6791, 0]
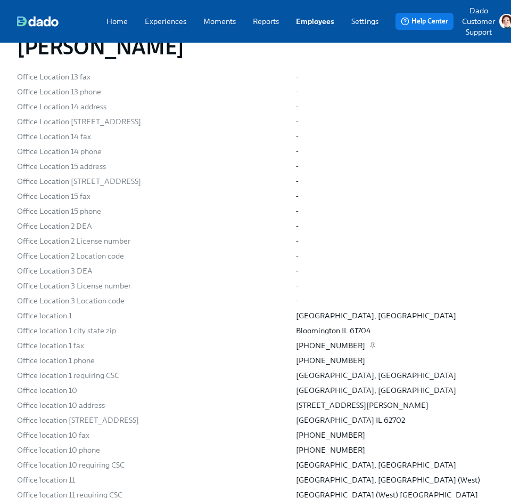
click at [299, 340] on div "(309) 661-0744" at bounding box center [330, 345] width 69 height 11
drag, startPoint x: 286, startPoint y: 322, endPoint x: 360, endPoint y: 321, distance: 74.6
copy div "(309) 661-0744"
drag, startPoint x: 284, startPoint y: 329, endPoint x: 363, endPoint y: 330, distance: 79.4
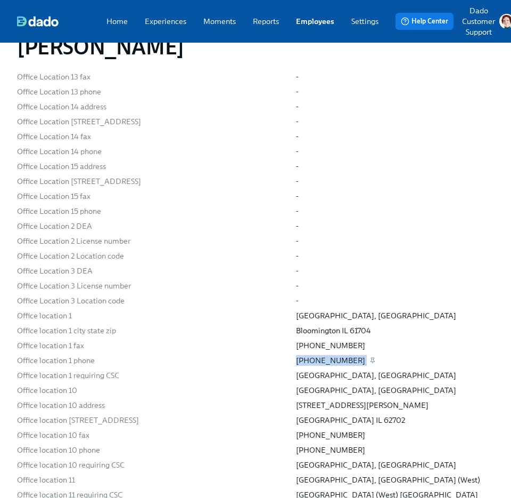
copy div "(309) 319-9577"
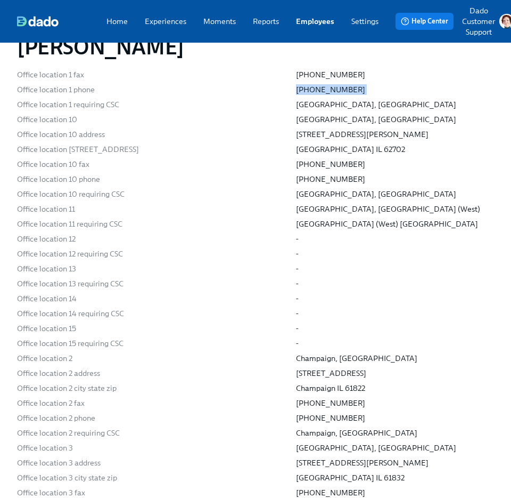
scroll to position [7074, 0]
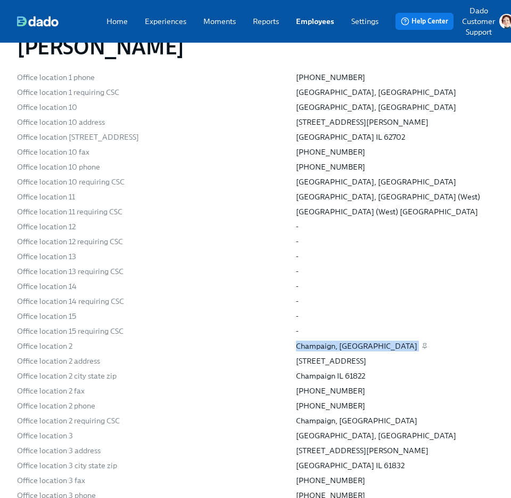
drag, startPoint x: 284, startPoint y: 317, endPoint x: 379, endPoint y: 317, distance: 94.8
copy div "Champaign, IL"
drag, startPoint x: 316, startPoint y: 331, endPoint x: 417, endPoint y: 330, distance: 100.7
click at [0, 0] on div "Office location 2 address 1902 N Prospect Ave Ste 1" at bounding box center [0, 0] width 0 height 0
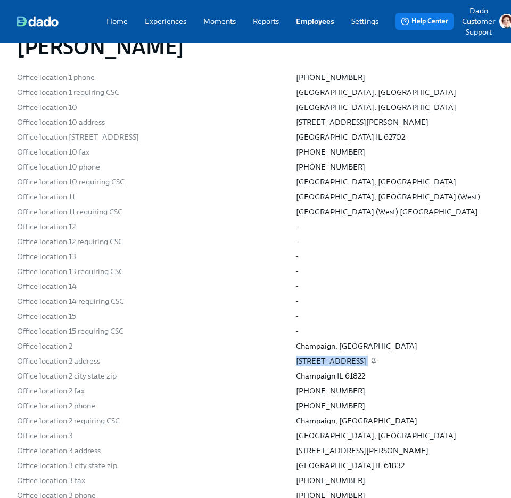
copy div "1902 N Prospect Ave Ste 1"
drag, startPoint x: 280, startPoint y: 352, endPoint x: 404, endPoint y: 352, distance: 123.6
copy div "Champaign IL 61822"
drag, startPoint x: 274, startPoint y: 365, endPoint x: 395, endPoint y: 365, distance: 120.4
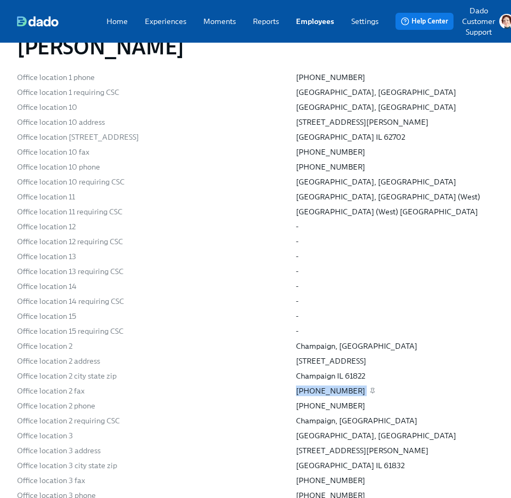
click at [0, 0] on div "Office location 2 fax (217) 352-9682" at bounding box center [0, 0] width 0 height 0
copy div "(217) 352-9682"
drag, startPoint x: 270, startPoint y: 375, endPoint x: 367, endPoint y: 376, distance: 96.4
click at [0, 0] on div "Office location 2 phone (217) 204-9025" at bounding box center [0, 0] width 0 height 0
copy div "(217) 204-9025"
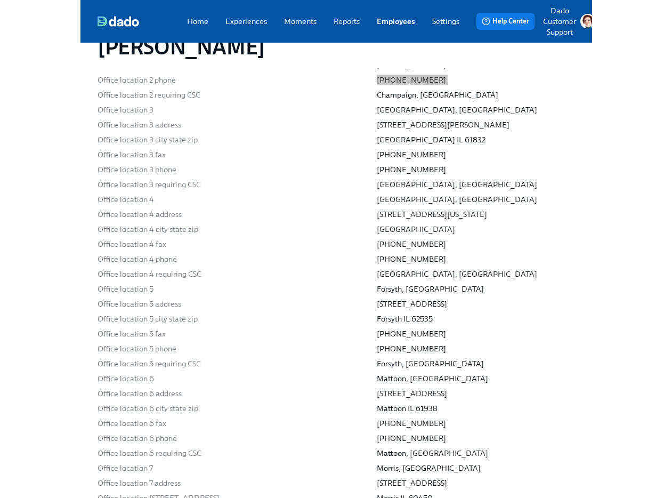
scroll to position [7332, 0]
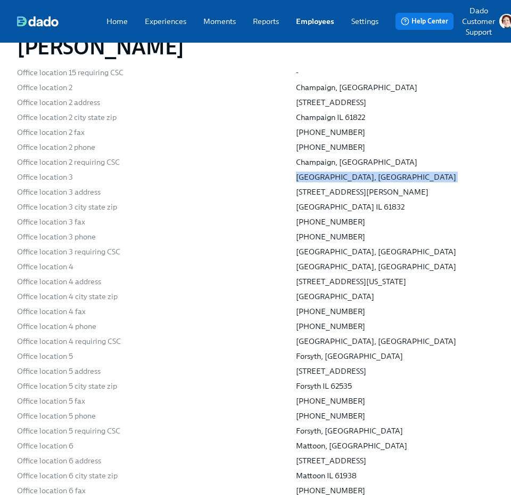
drag, startPoint x: 355, startPoint y: 152, endPoint x: 243, endPoint y: 150, distance: 111.4
click at [0, 0] on div "Office location 3 Danville, IL" at bounding box center [0, 0] width 0 height 0
drag, startPoint x: 280, startPoint y: 167, endPoint x: 388, endPoint y: 167, distance: 107.6
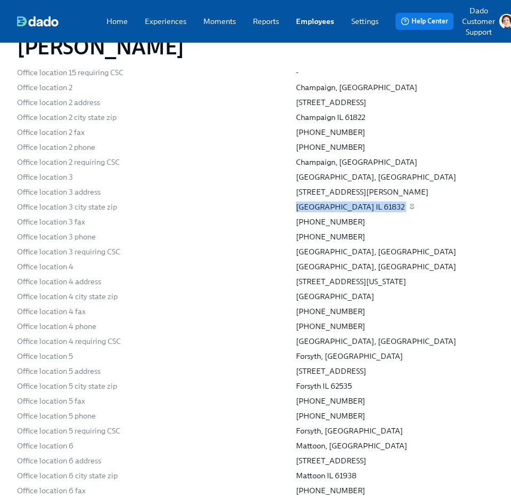
drag, startPoint x: 284, startPoint y: 183, endPoint x: 362, endPoint y: 184, distance: 77.8
drag, startPoint x: 289, startPoint y: 192, endPoint x: 389, endPoint y: 192, distance: 100.2
click at [389, 216] on div "(217) 442-0559" at bounding box center [395, 221] width 198 height 11
drag, startPoint x: 257, startPoint y: 193, endPoint x: 366, endPoint y: 193, distance: 109.2
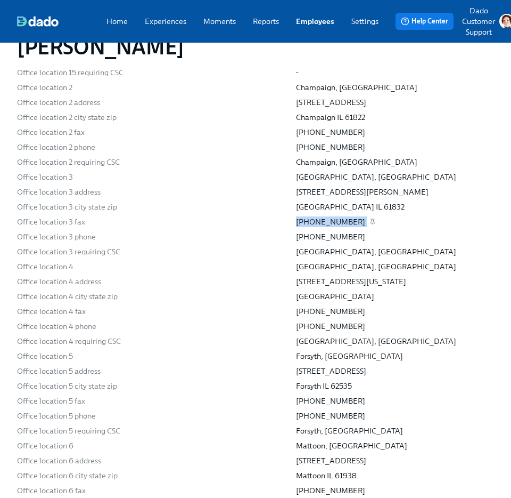
click at [0, 0] on div "Office location 3 fax (217) 442-0559" at bounding box center [0, 0] width 0 height 0
drag, startPoint x: 279, startPoint y: 209, endPoint x: 373, endPoint y: 209, distance: 94.3
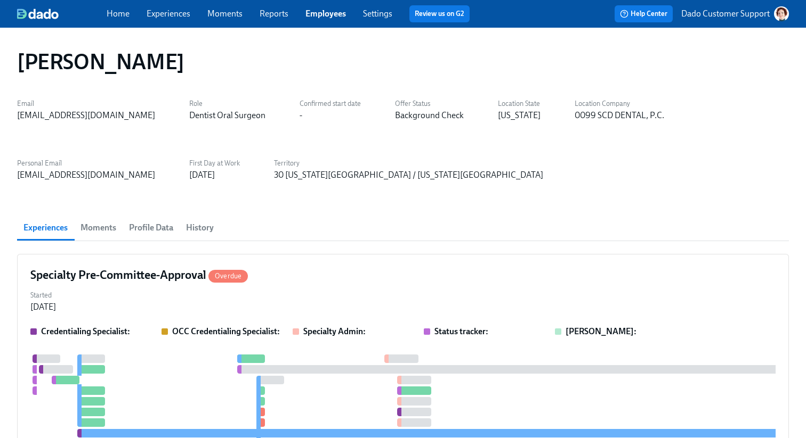
click at [156, 231] on span "Profile Data" at bounding box center [151, 228] width 44 height 15
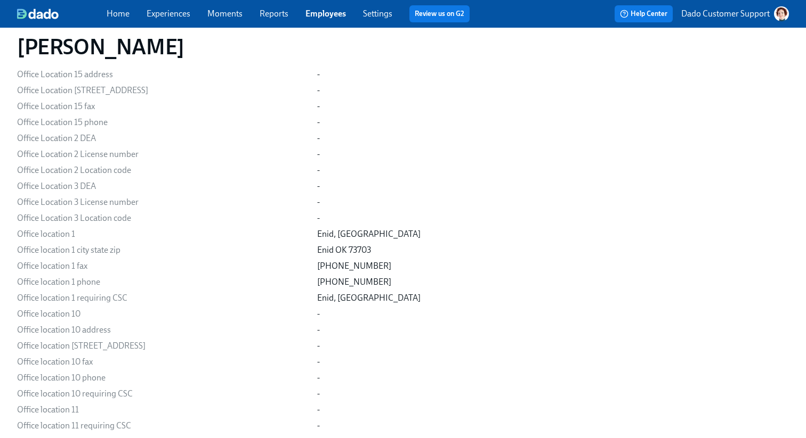
scroll to position [7246, 0]
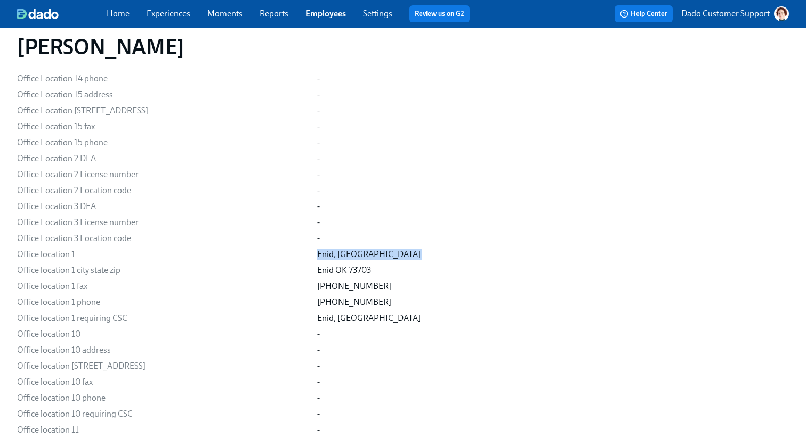
drag, startPoint x: 358, startPoint y: 265, endPoint x: 295, endPoint y: 265, distance: 62.9
click at [0, 0] on div "Office location 1 Enid, [GEOGRAPHIC_DATA]" at bounding box center [0, 0] width 0 height 0
copy div "Enid, [GEOGRAPHIC_DATA]"
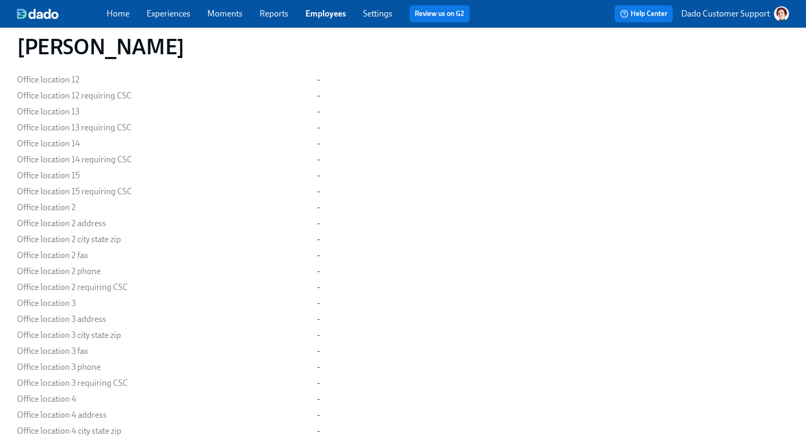
click at [321, 17] on link "Employees" at bounding box center [325, 14] width 40 height 10
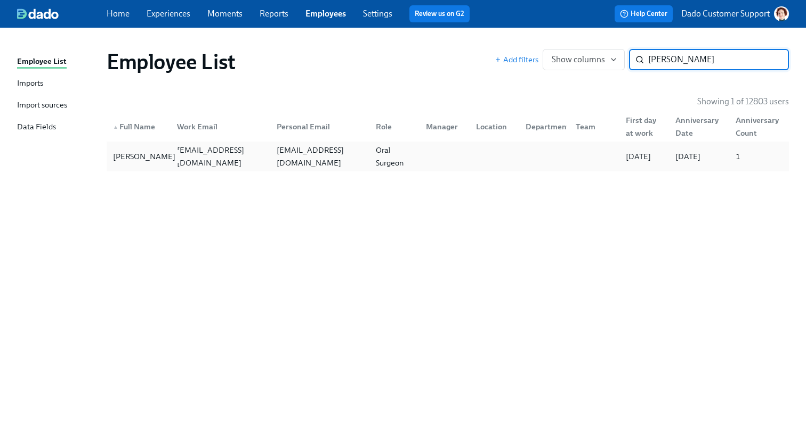
type input "Dado-Yang"
click at [116, 153] on div "Esma Dado-Yang" at bounding box center [144, 156] width 71 height 13
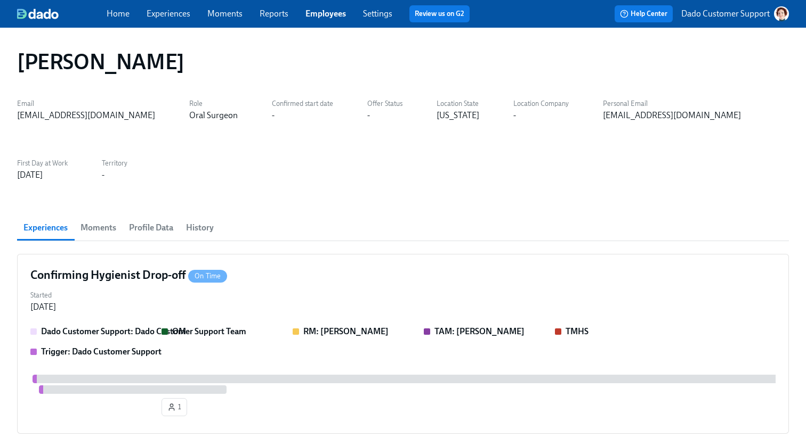
click at [151, 234] on span "Profile Data" at bounding box center [151, 228] width 44 height 15
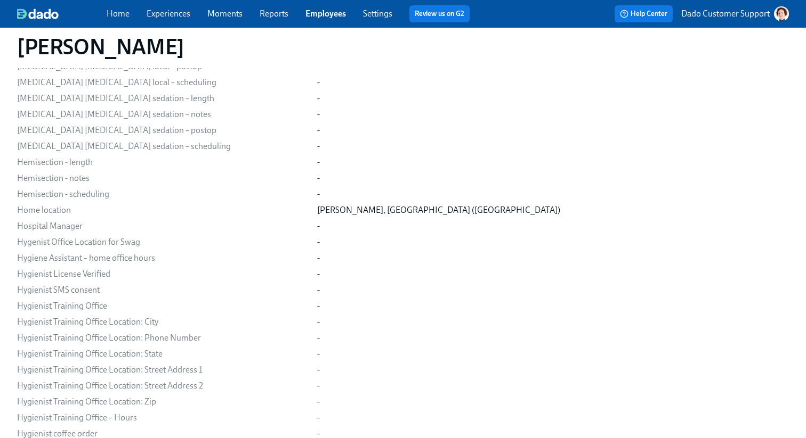
scroll to position [6306, 0]
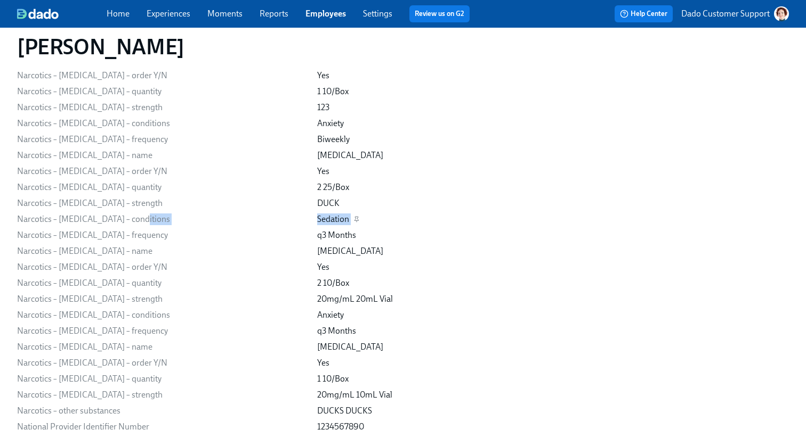
drag, startPoint x: 297, startPoint y: 218, endPoint x: 378, endPoint y: 218, distance: 81.0
copy div "Narcotics – Propofol – conditions Sedation"
drag, startPoint x: 298, startPoint y: 229, endPoint x: 362, endPoint y: 239, distance: 64.2
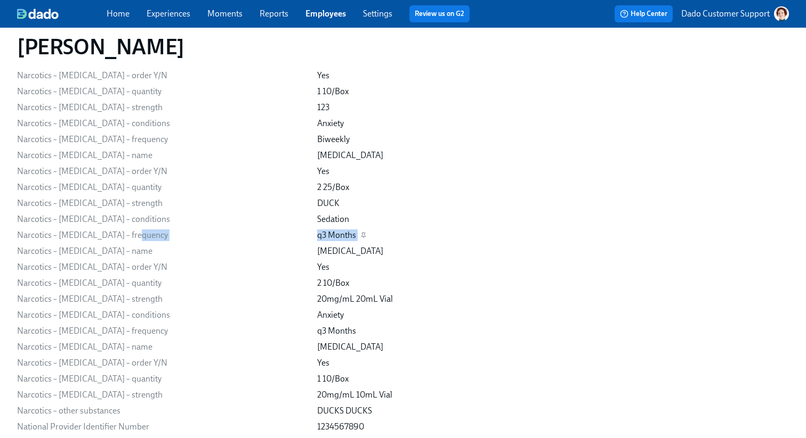
copy div "Narcotics – Propofol – frequency q3 Months"
click at [317, 271] on div "Yes" at bounding box center [323, 268] width 12 height 12
drag, startPoint x: 304, startPoint y: 283, endPoint x: 339, endPoint y: 283, distance: 35.7
copy div "2 10/Box"
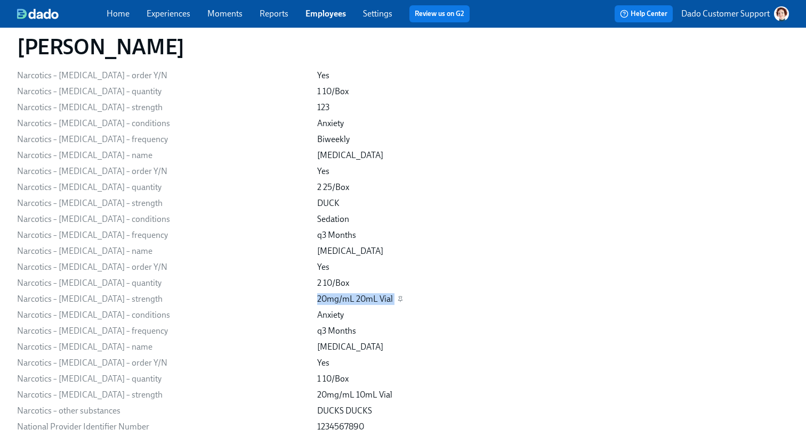
drag, startPoint x: 303, startPoint y: 296, endPoint x: 415, endPoint y: 296, distance: 111.9
copy div "20mg/mL 20mL Vial"
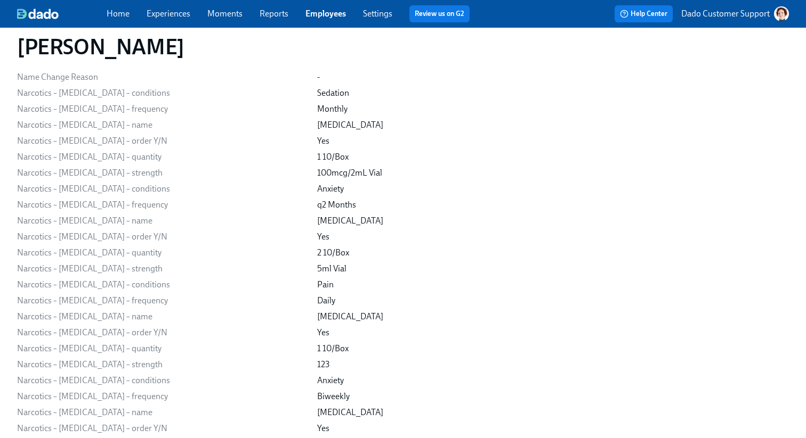
scroll to position [6047, 0]
drag, startPoint x: 306, startPoint y: 157, endPoint x: 354, endPoint y: 157, distance: 47.9
click at [354, 157] on div "1 10/Box" at bounding box center [552, 159] width 471 height 12
copy div "1 10/Box"
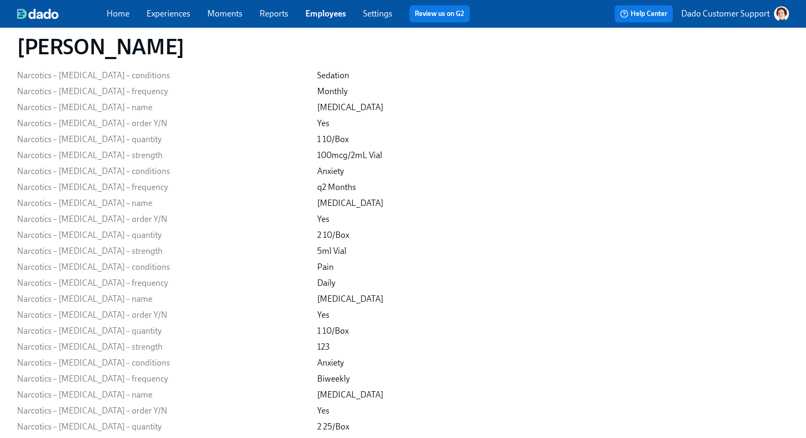
scroll to position [6068, 0]
drag, startPoint x: 289, startPoint y: 153, endPoint x: 424, endPoint y: 153, distance: 134.8
click at [0, 0] on div "Narcotics – Diazepam – strength 100mcg/2mL Vial" at bounding box center [0, 0] width 0 height 0
copy div "Narcotics – Diazepam – strength 100mcg/2mL Vial"
drag, startPoint x: 299, startPoint y: 94, endPoint x: 374, endPoint y: 88, distance: 74.8
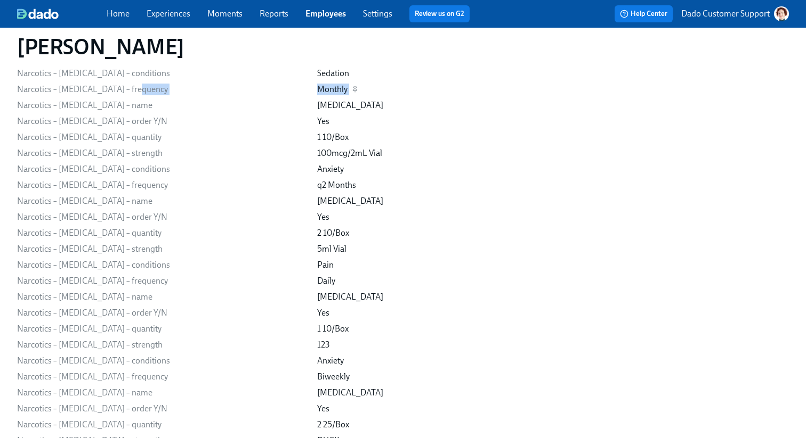
click at [375, 88] on div "Email testuser+endo2@dadohr.com Personal Email testuser+endo2@dadohr.com Locati…" at bounding box center [402, 57] width 771 height 11743
copy div "Narcotics – Diazepam – frequency Monthly"
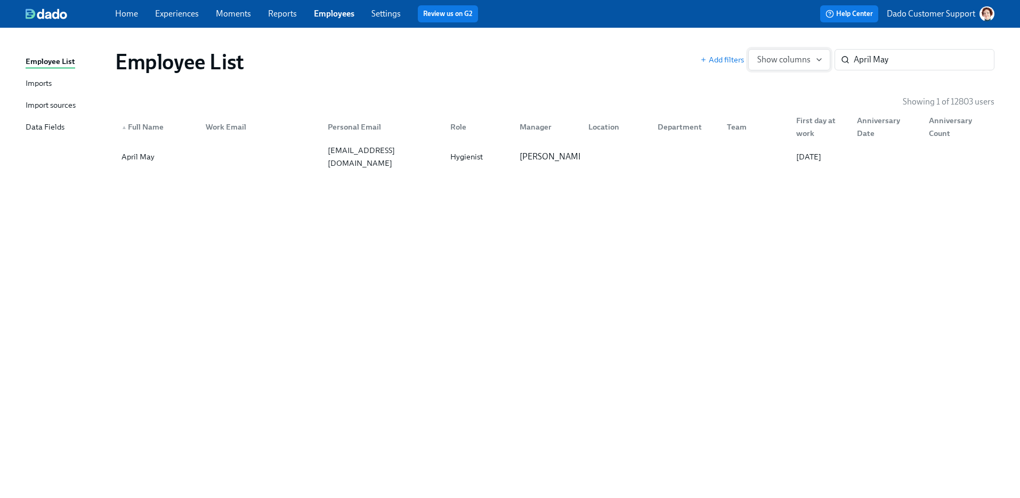
click at [774, 67] on button "Show columns" at bounding box center [789, 59] width 82 height 21
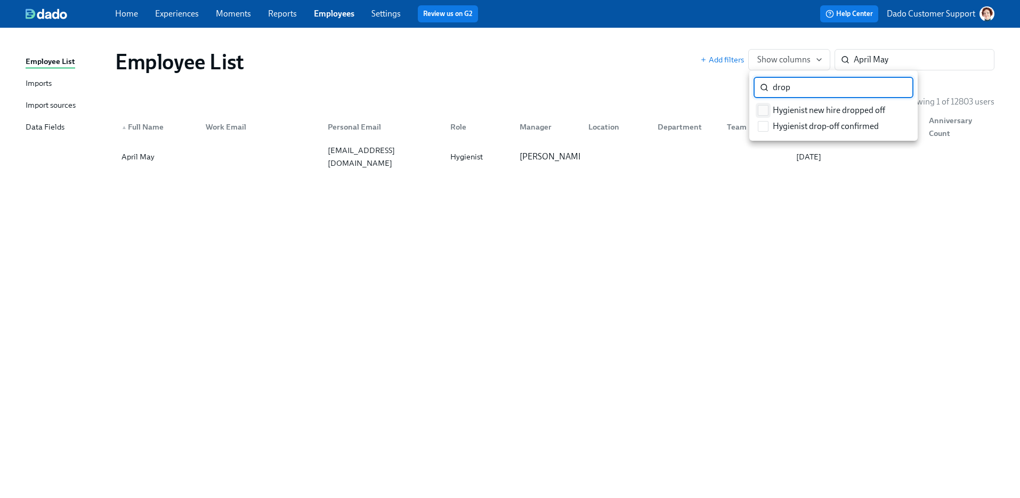
type input "drop"
click at [766, 113] on input "Hygienist new hire dropped off" at bounding box center [763, 110] width 10 height 10
checkbox input "true"
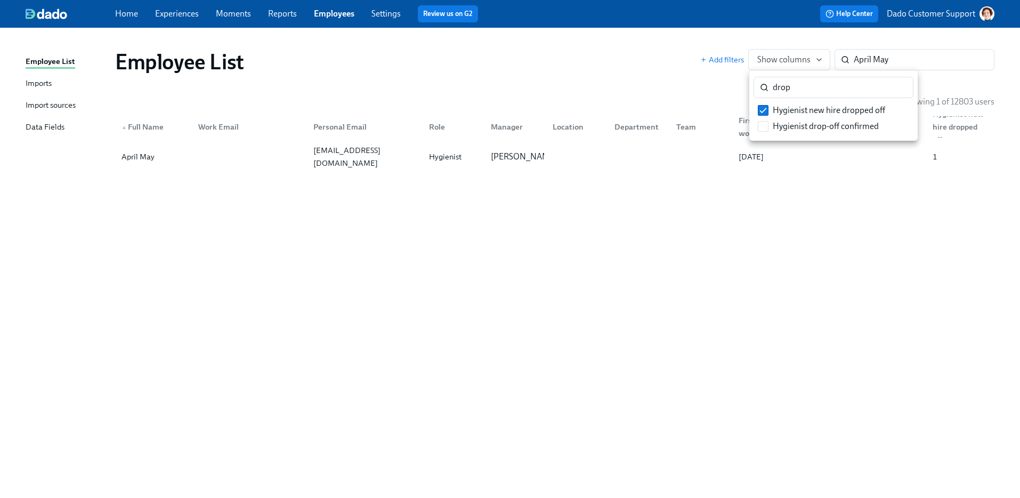
click at [684, 83] on div at bounding box center [510, 249] width 1020 height 498
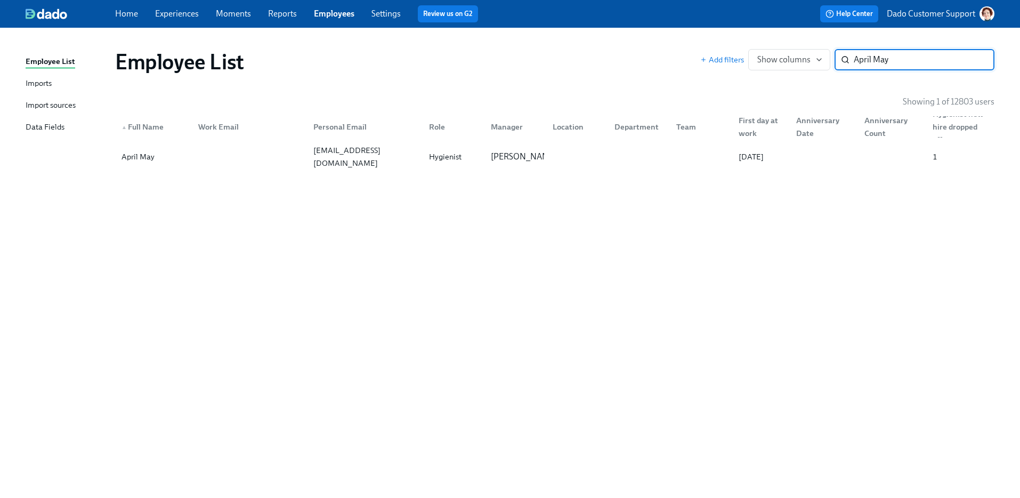
click at [912, 52] on input "April May" at bounding box center [923, 59] width 141 height 21
type input "[PERSON_NAME] wi"
